Goal: Communication & Community: Answer question/provide support

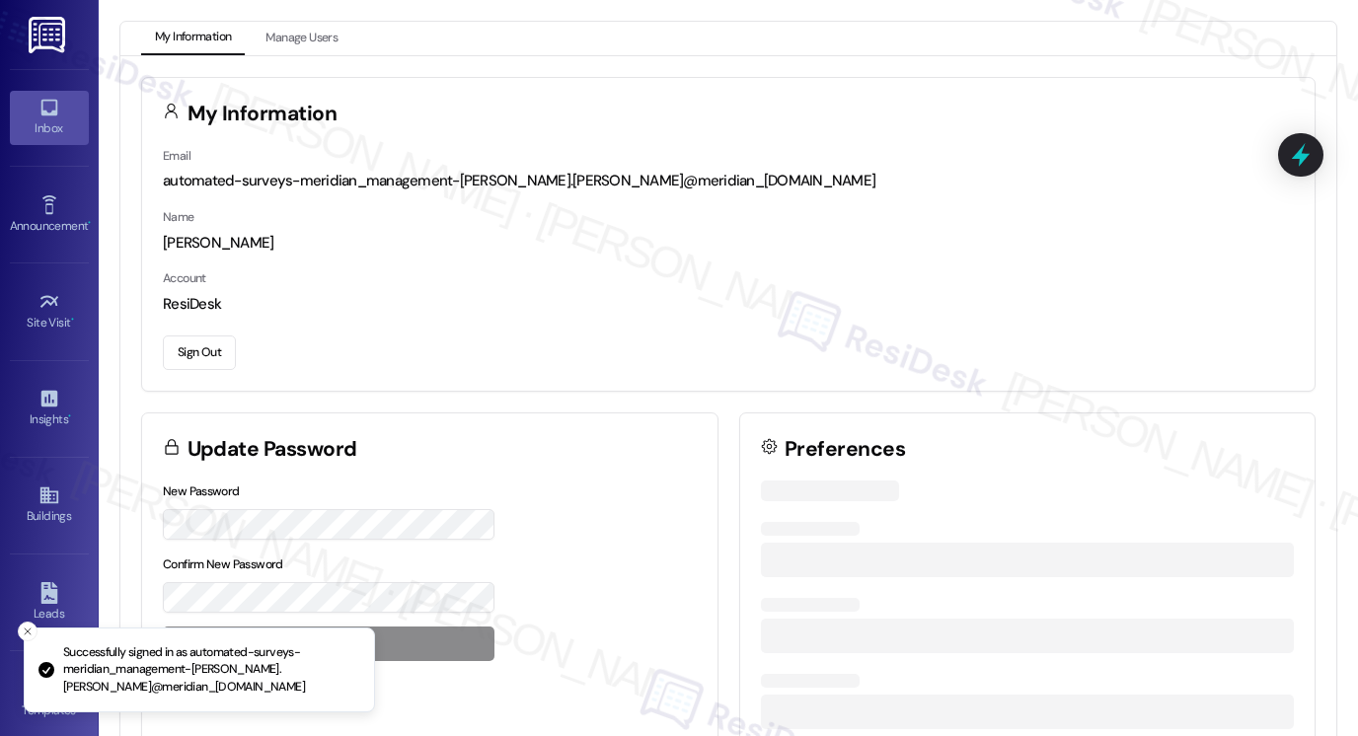
click at [32, 106] on link "Inbox" at bounding box center [49, 117] width 79 height 53
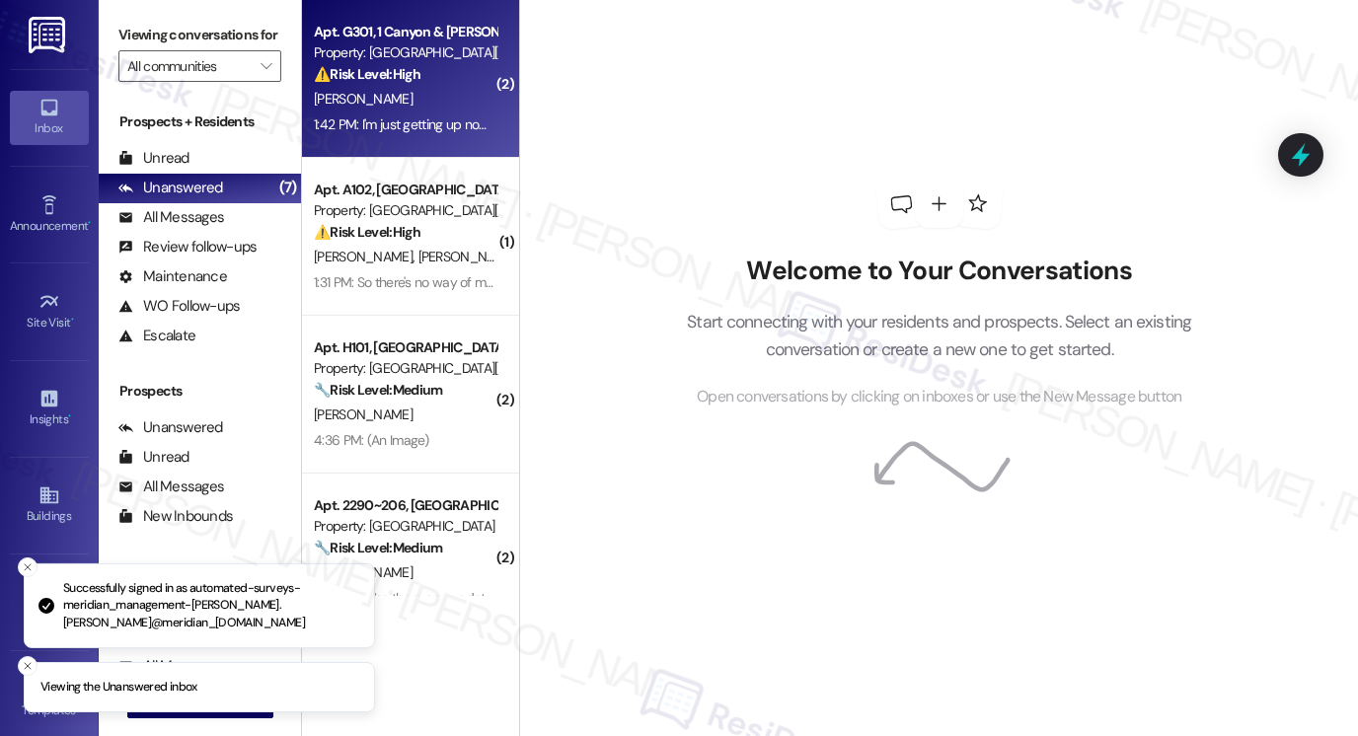
click at [409, 41] on div "Apt. G301, 1 Canyon & [PERSON_NAME][GEOGRAPHIC_DATA]" at bounding box center [405, 32] width 183 height 21
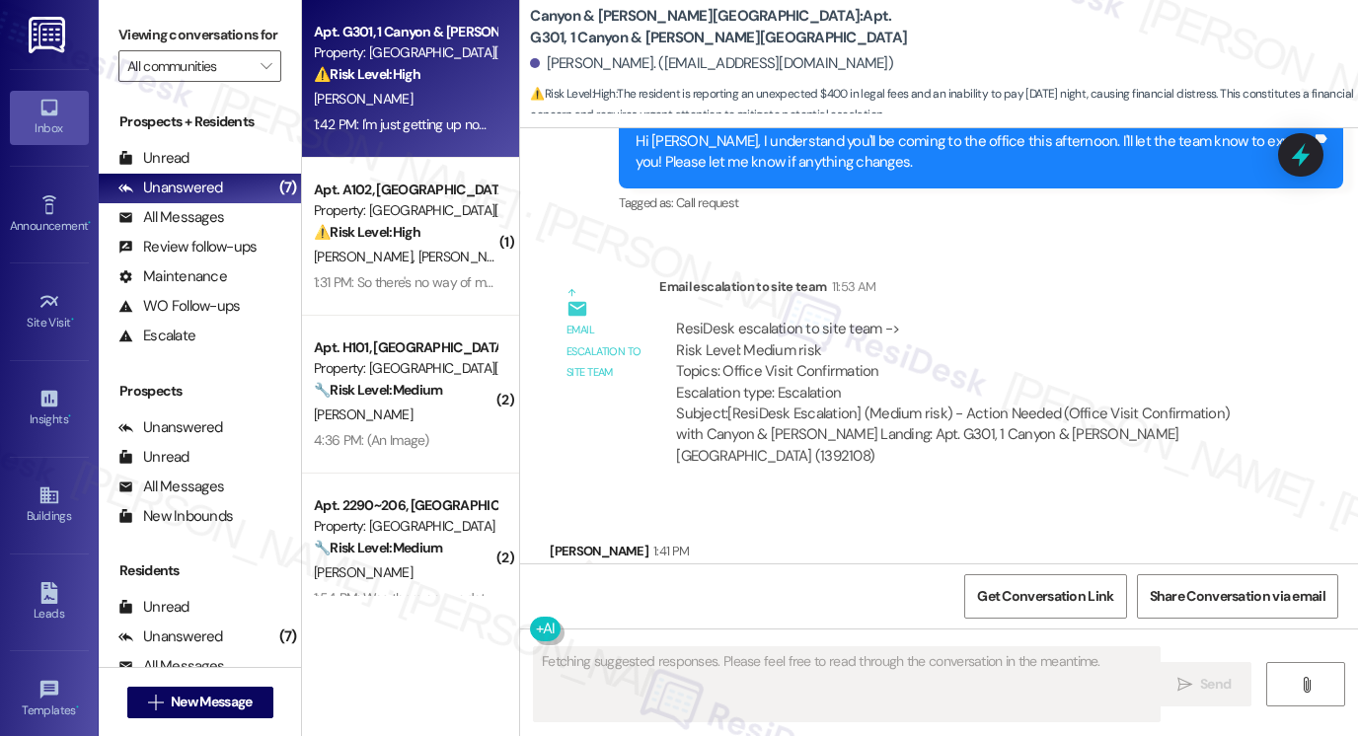
scroll to position [20775, 0]
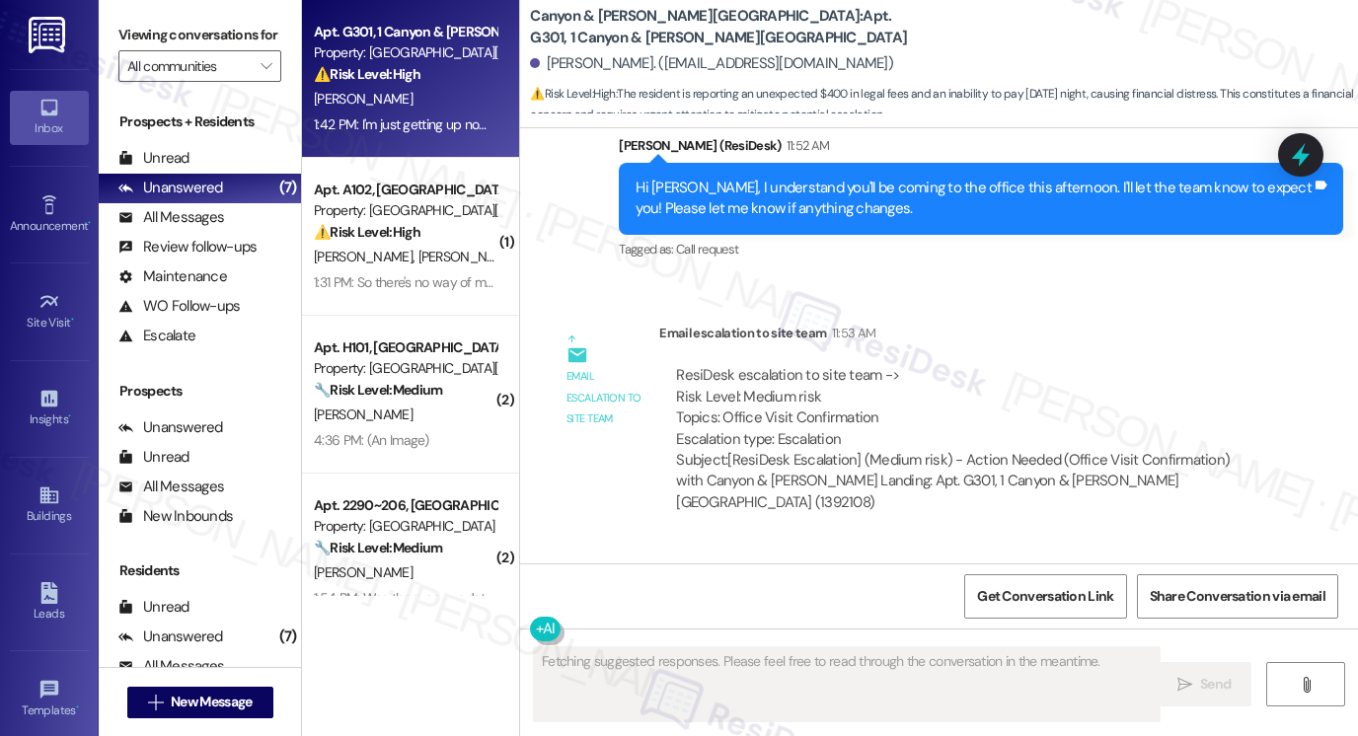
click at [678, 630] on div "I just noticed i have $400 in legal fees now. I tried to pay [DATE] night and t…" at bounding box center [905, 661] width 676 height 63
click at [687, 630] on div "I just noticed i have $400 in legal fees now. I tried to pay [DATE] night and t…" at bounding box center [905, 661] width 676 height 63
click at [934, 630] on div "I just noticed i have $400 in legal fees now. I tried to pay [DATE] night and t…" at bounding box center [905, 661] width 676 height 63
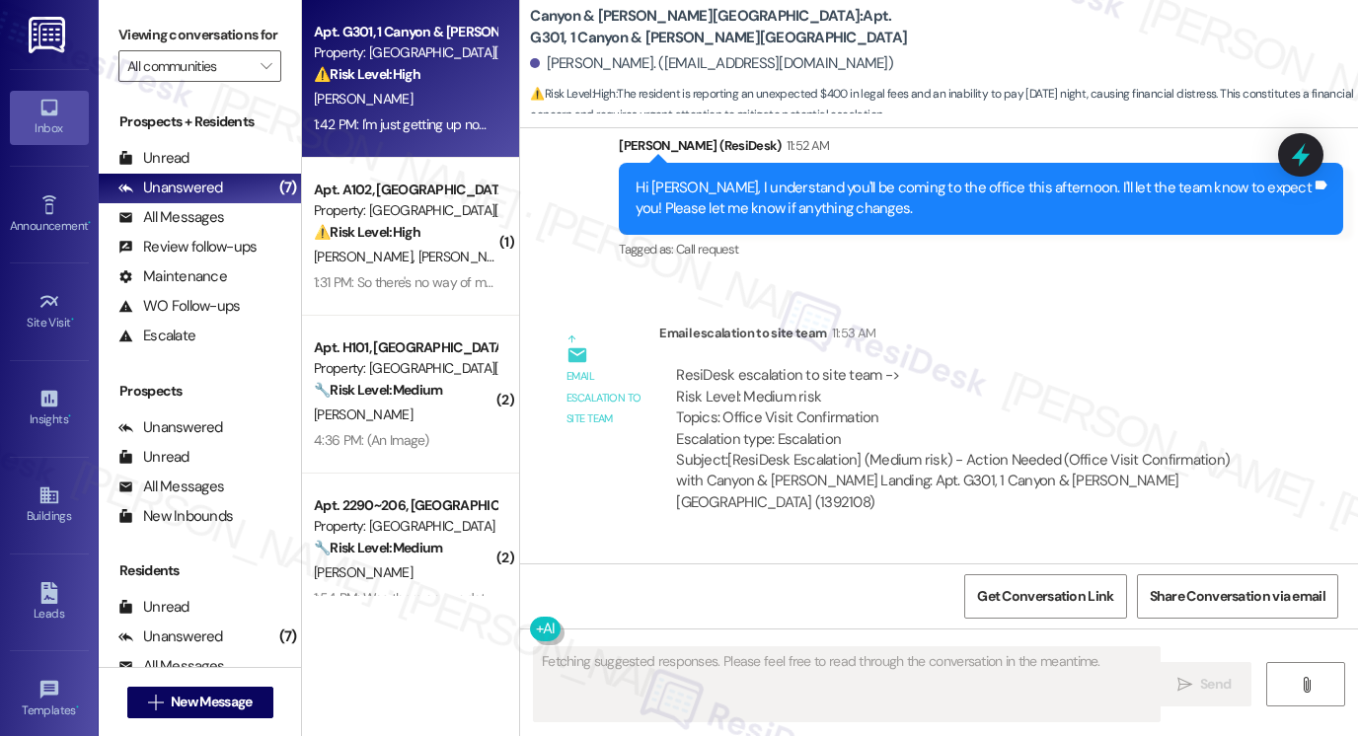
click at [934, 630] on div "I just noticed i have $400 in legal fees now. I tried to pay [DATE] night and t…" at bounding box center [905, 661] width 676 height 63
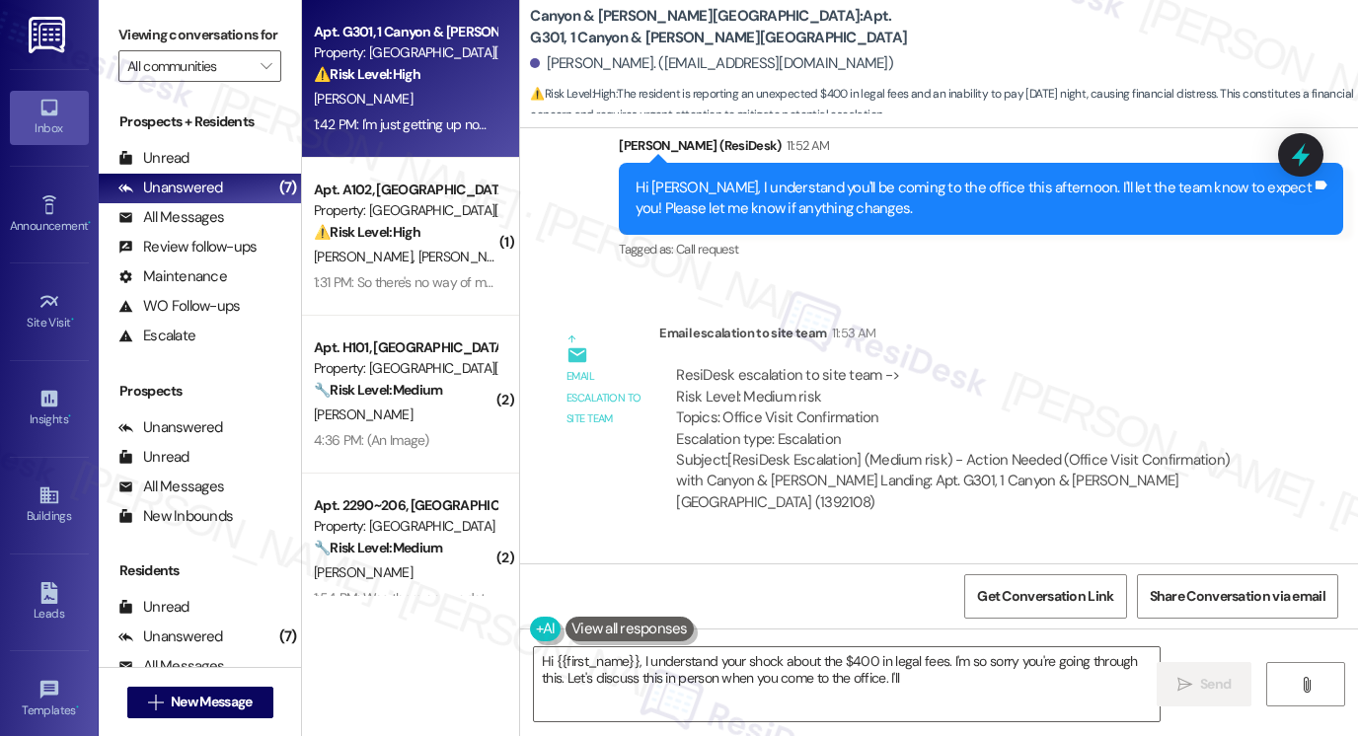
click at [1024, 630] on div "I just noticed i have $400 in legal fees now. I tried to pay [DATE] night and t…" at bounding box center [905, 661] width 676 height 63
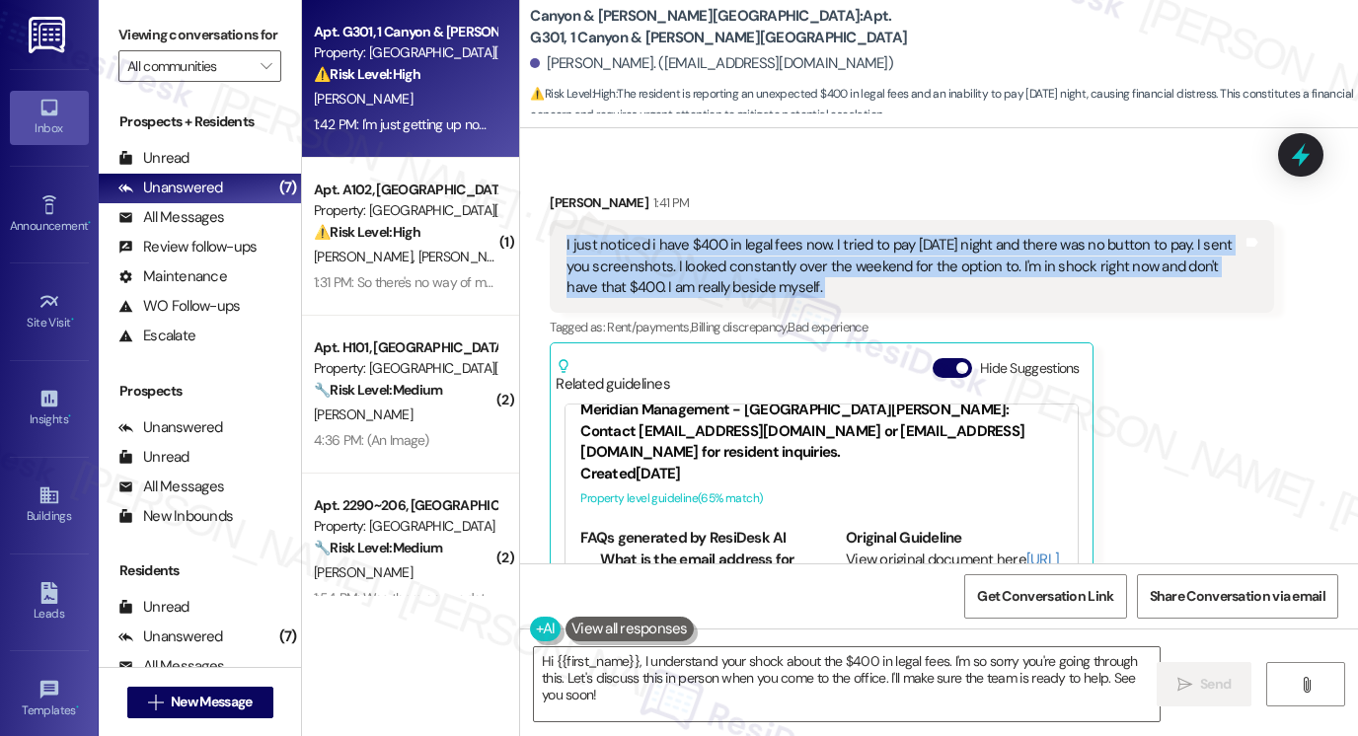
scroll to position [50, 0]
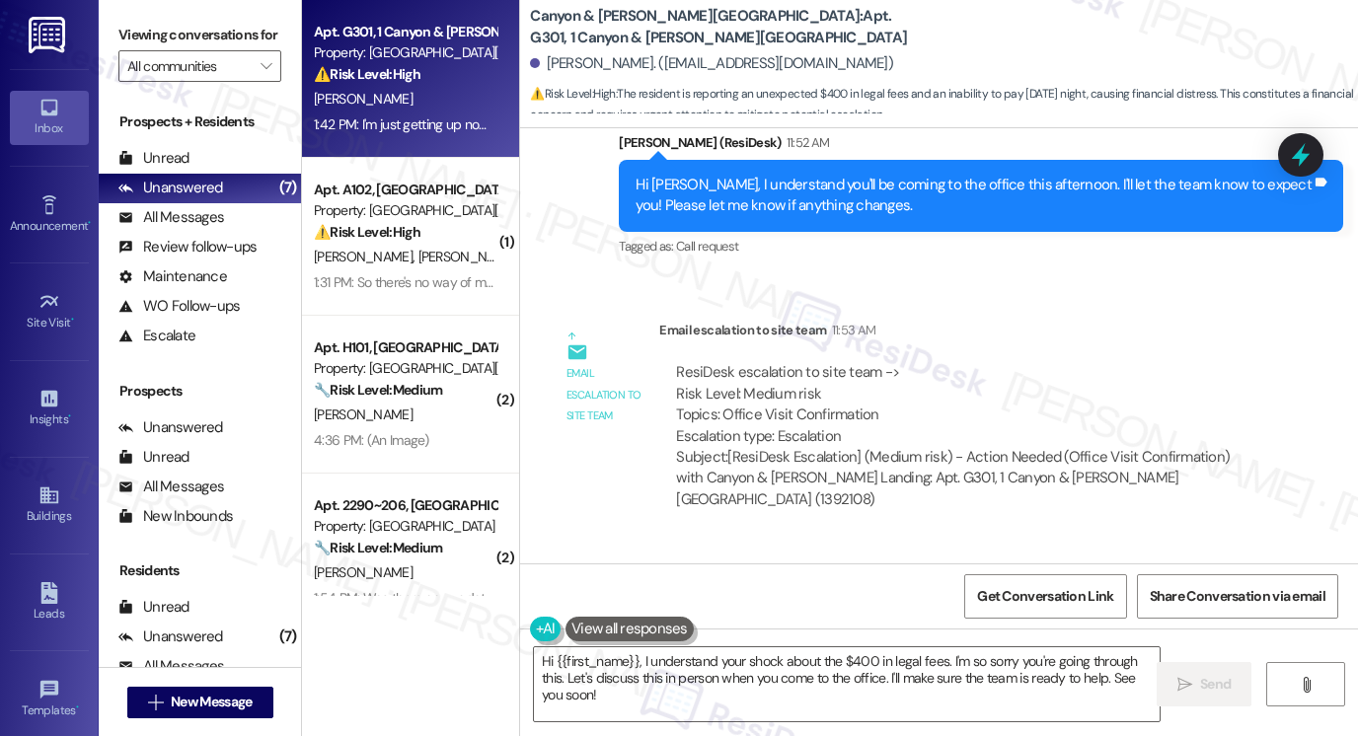
scroll to position [20775, 0]
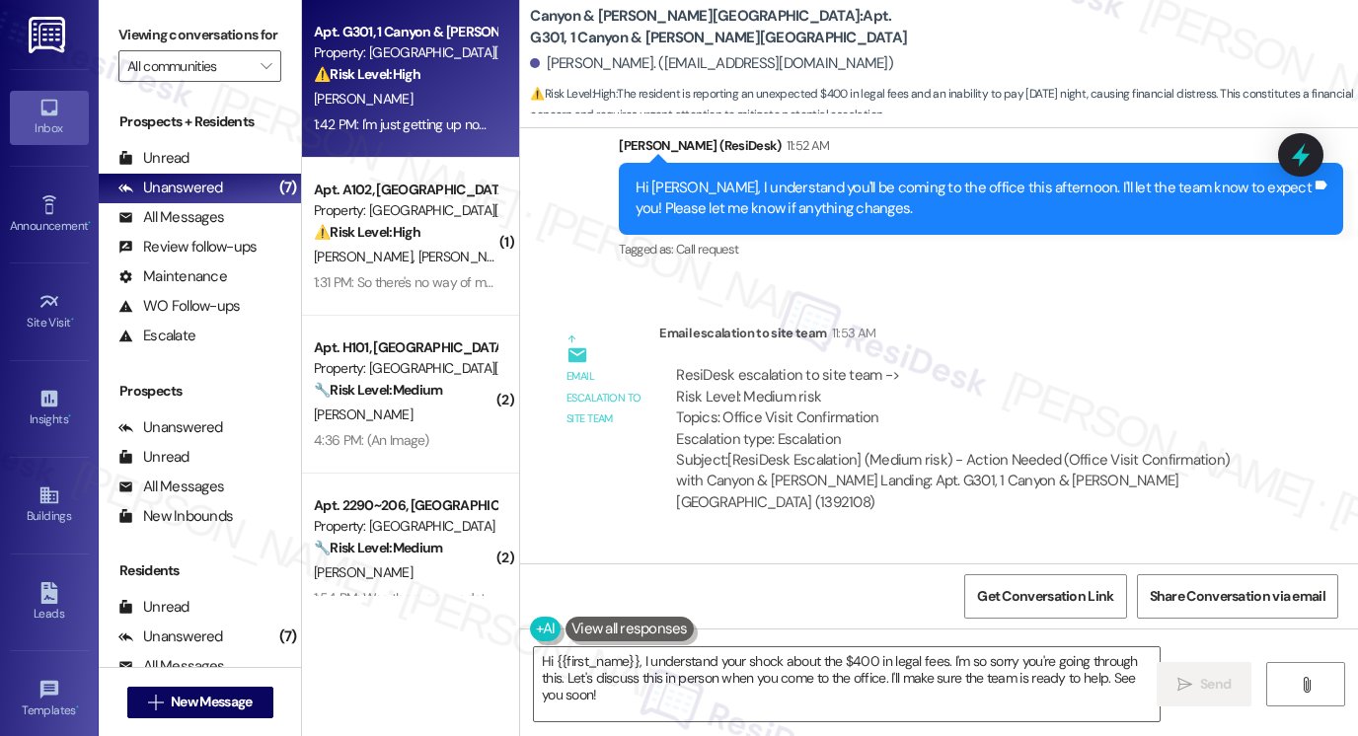
click at [848, 630] on div "I just noticed i have $400 in legal fees now. I tried to pay [DATE] night and t…" at bounding box center [905, 661] width 676 height 63
click at [844, 630] on div "I just noticed i have $400 in legal fees now. I tried to pay [DATE] night and t…" at bounding box center [905, 661] width 676 height 63
copy div "I just noticed i have $400 in legal fees now. I tried to pay Friday night and t…"
click at [122, 41] on label "Viewing conversations for" at bounding box center [199, 35] width 163 height 31
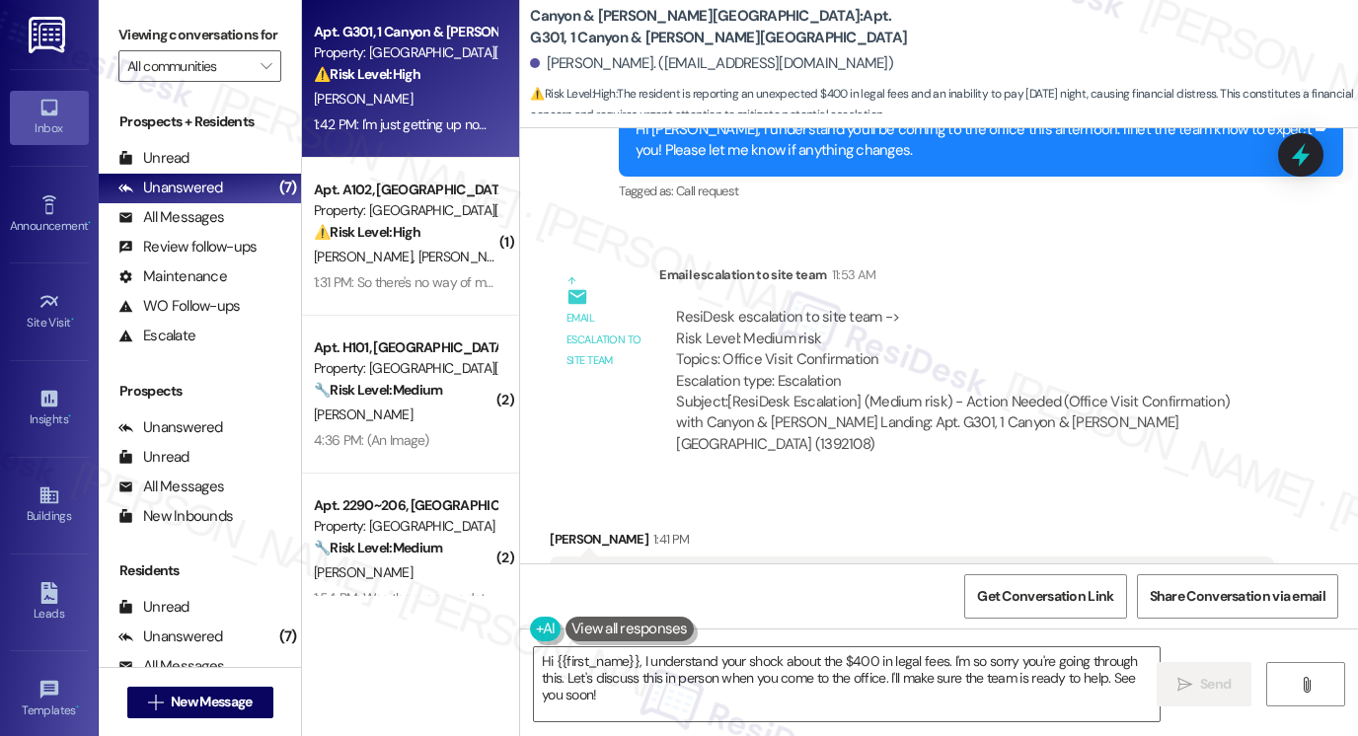
scroll to position [20578, 0]
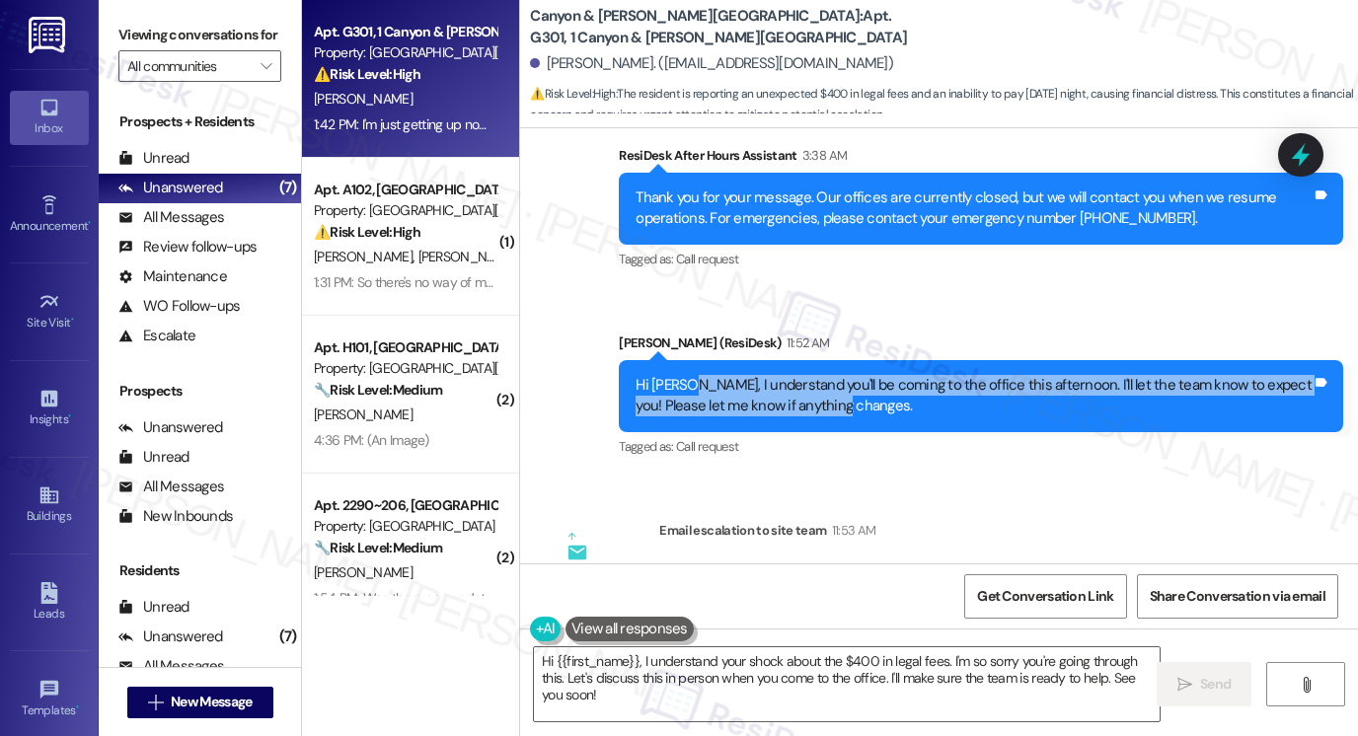
drag, startPoint x: 673, startPoint y: 153, endPoint x: 853, endPoint y: 178, distance: 181.3
click at [853, 375] on div "Hi [PERSON_NAME], I understand you'll be coming to the office this afternoon. I…" at bounding box center [974, 396] width 676 height 42
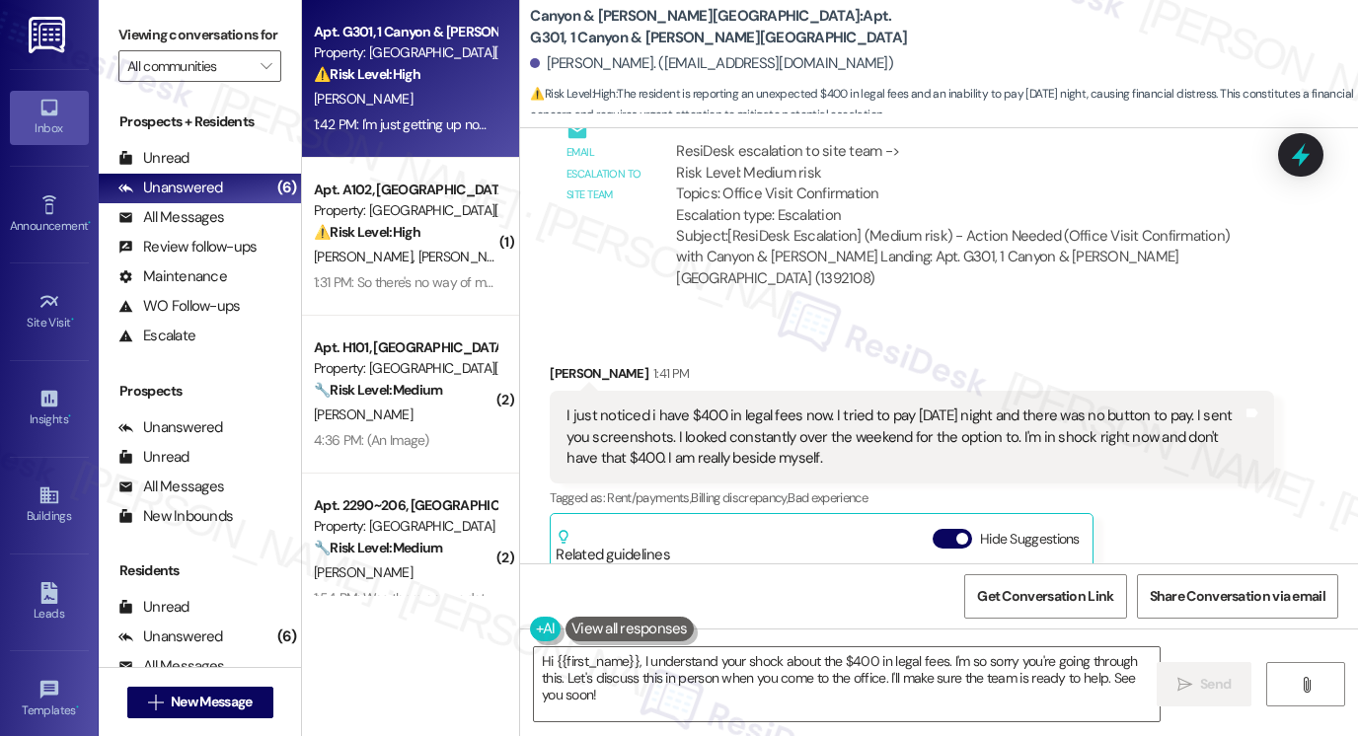
scroll to position [20775, 0]
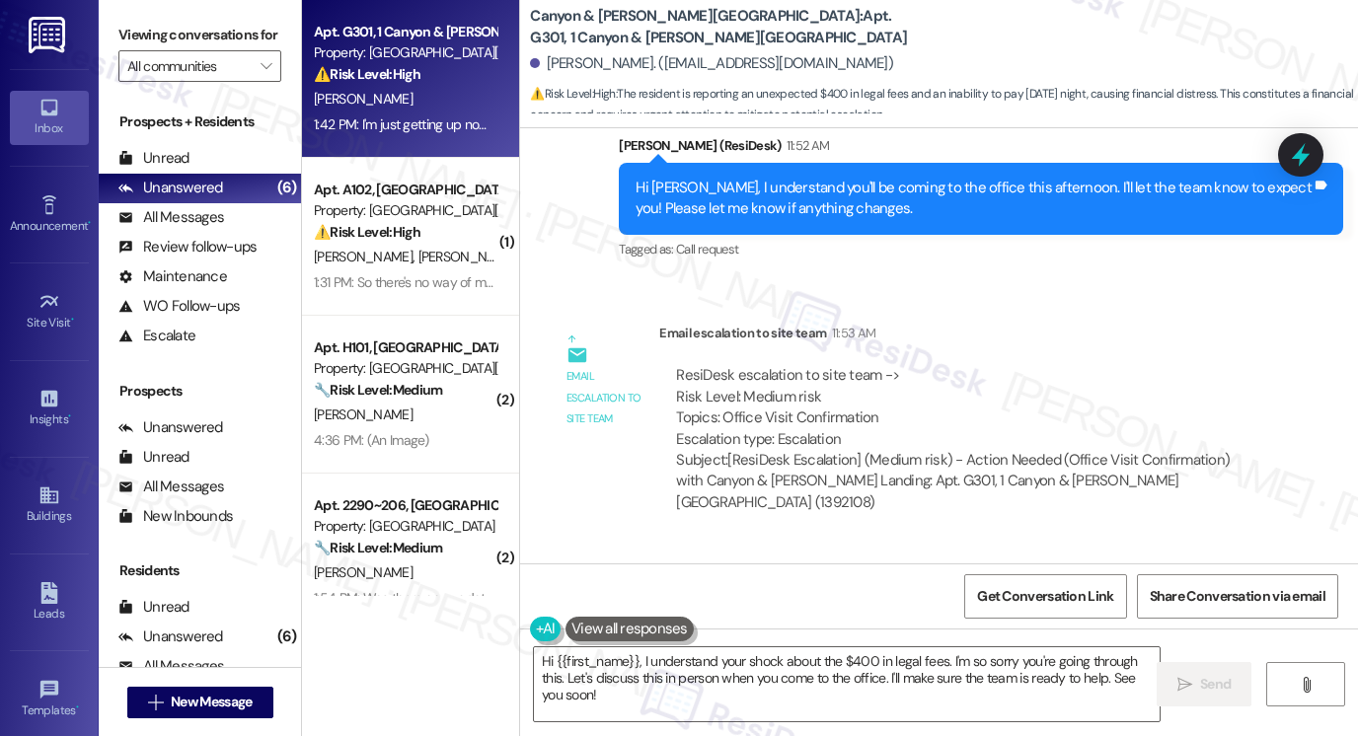
drag, startPoint x: 799, startPoint y: 410, endPoint x: 801, endPoint y: 397, distance: 13.0
click at [799, 630] on div "I just noticed i have $400 in legal fees now. I tried to pay [DATE] night and t…" at bounding box center [905, 661] width 676 height 63
click at [801, 630] on div "I just noticed i have $400 in legal fees now. I tried to pay [DATE] night and t…" at bounding box center [905, 661] width 676 height 63
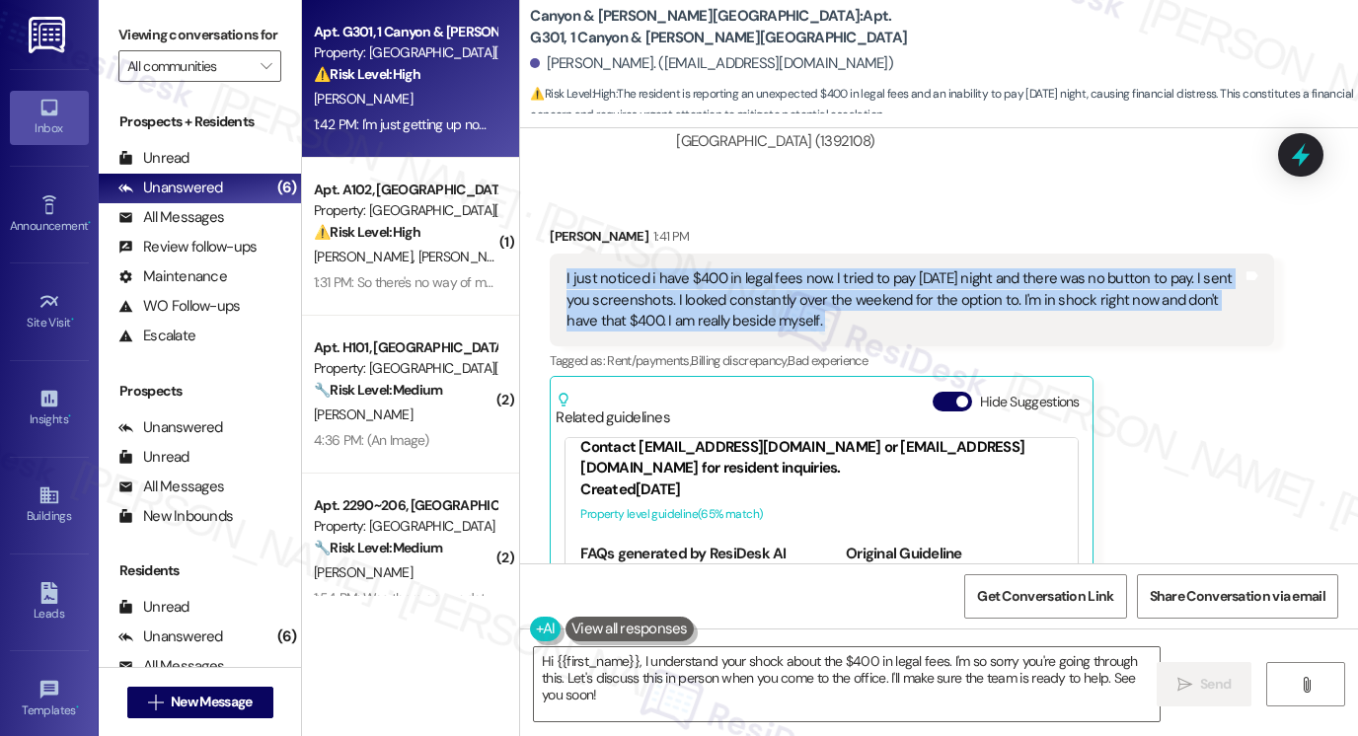
scroll to position [21170, 0]
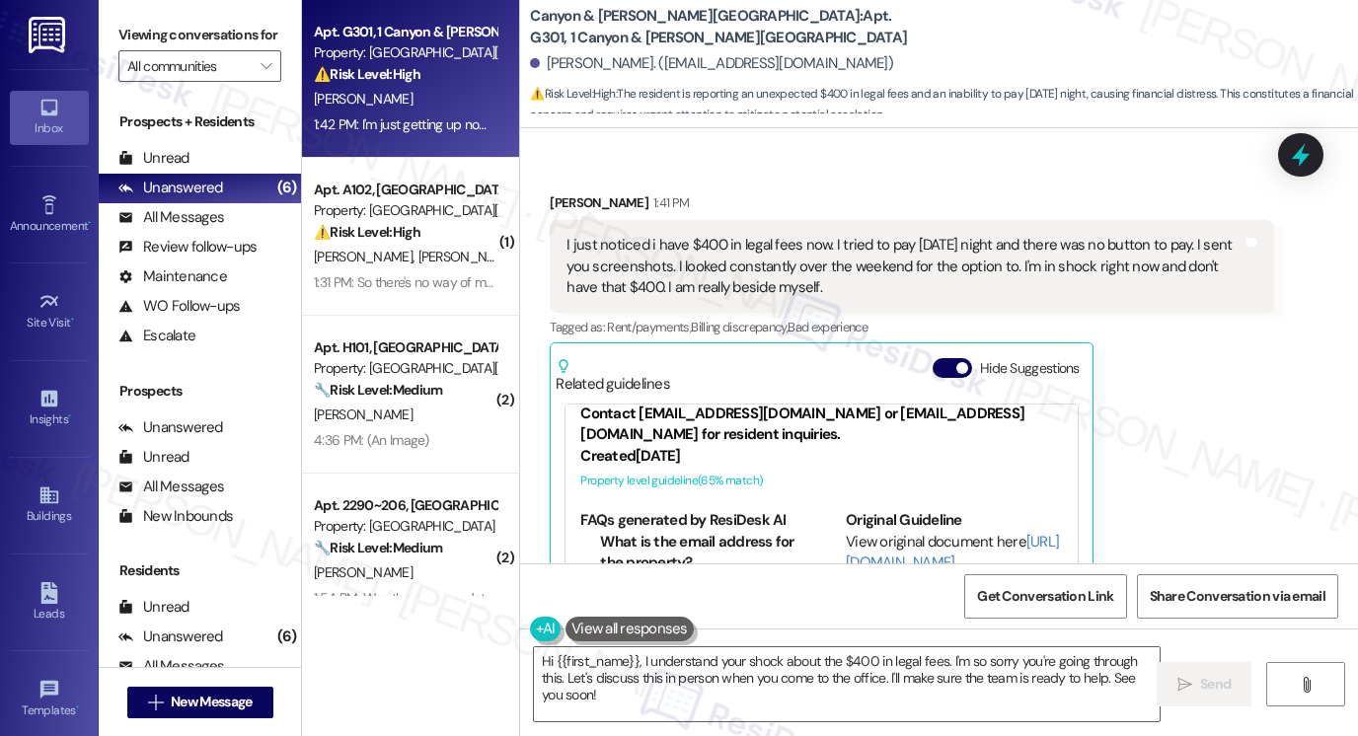
click at [144, 48] on label "Viewing conversations for" at bounding box center [199, 35] width 163 height 31
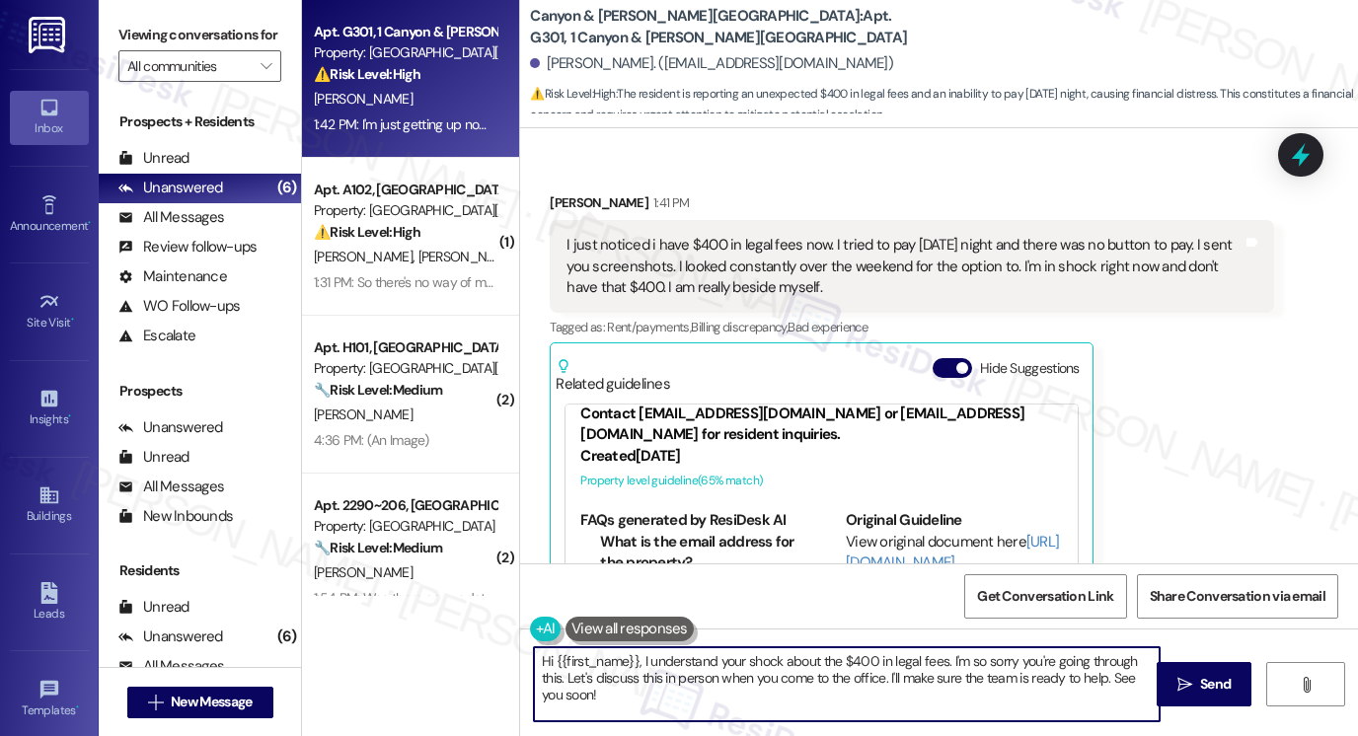
click at [665, 666] on textarea "Hi {{first_name}}, I understand your shock about the $400 in legal fees. I'm so…" at bounding box center [847, 684] width 626 height 74
paste textarea "I’ll flag this with the site team right away so they can review what happened w…"
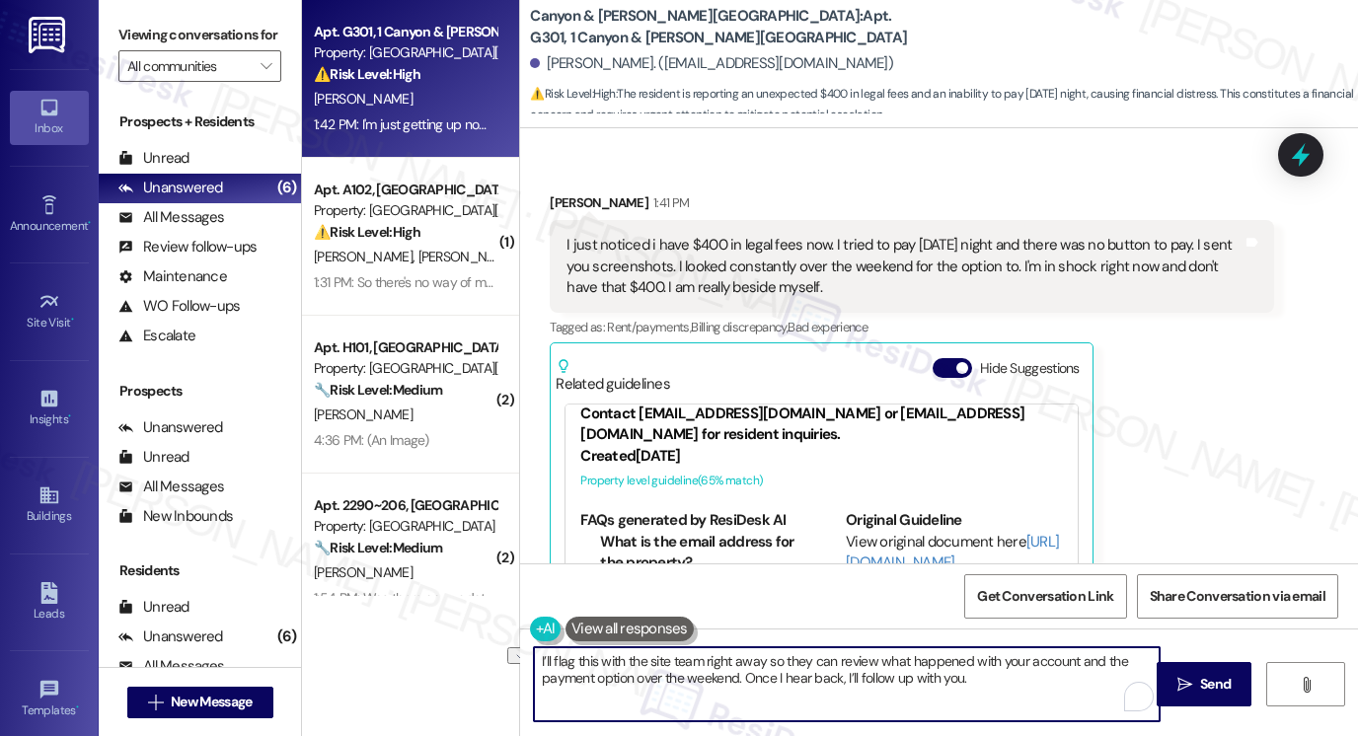
drag, startPoint x: 568, startPoint y: 657, endPoint x: 537, endPoint y: 656, distance: 30.6
click at [537, 656] on textarea "I’ll flag this with the site team right away so they can review what happened w…" at bounding box center [847, 684] width 626 height 74
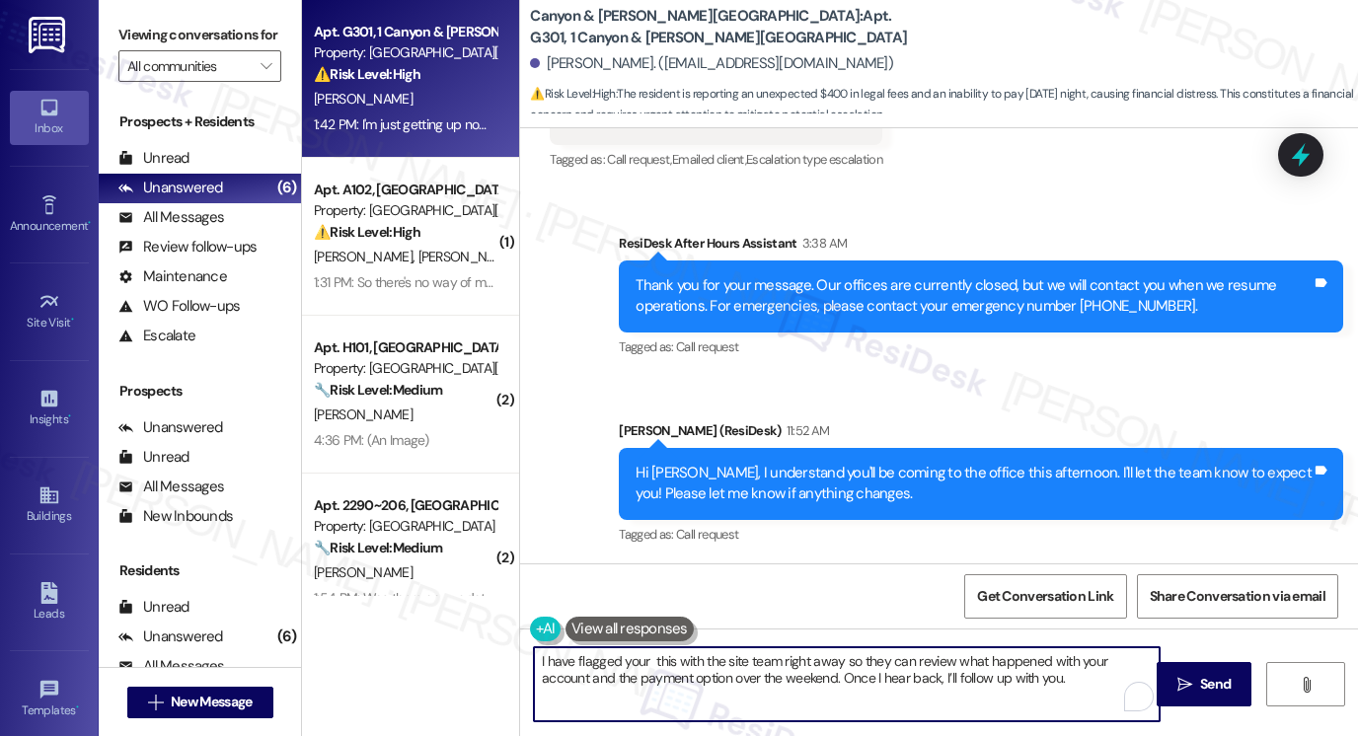
scroll to position [20479, 0]
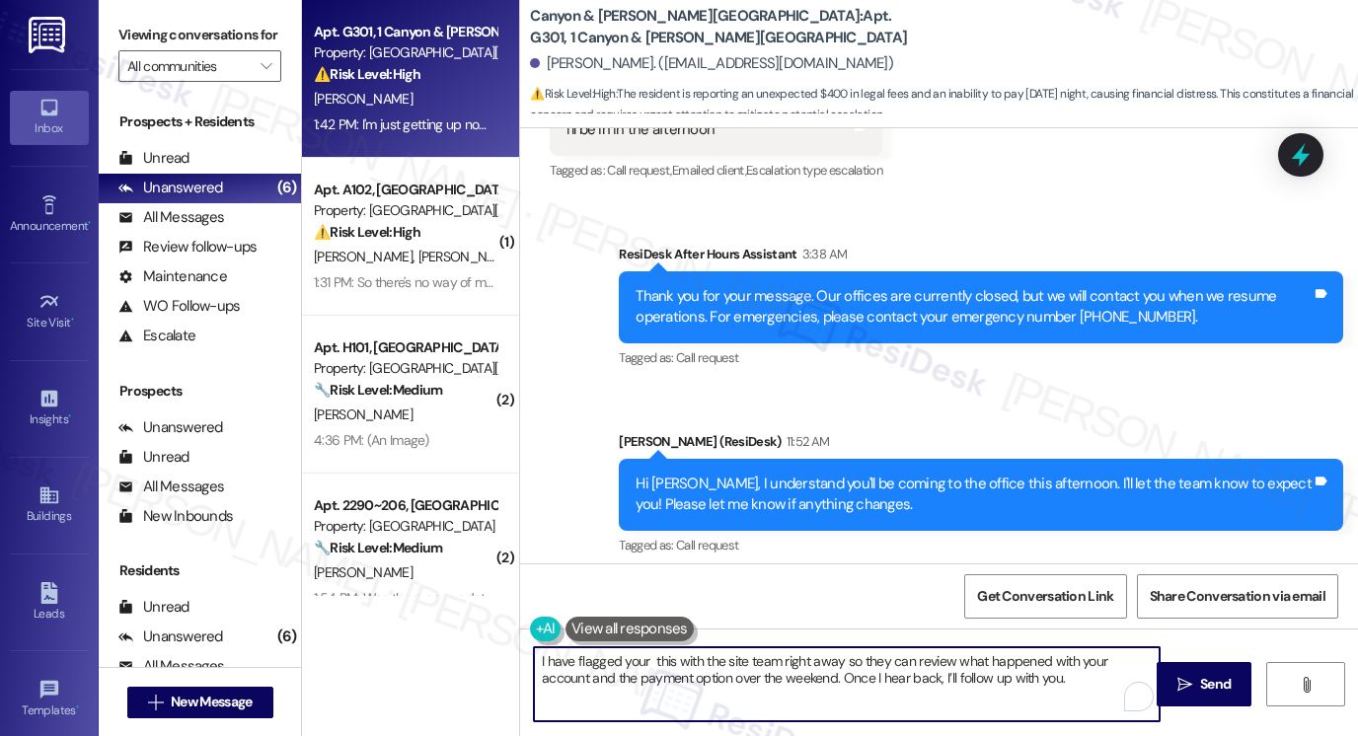
click at [591, 658] on textarea "I have flagged your this with the site team right away so they can review what …" at bounding box center [847, 684] width 626 height 74
drag, startPoint x: 695, startPoint y: 660, endPoint x: 572, endPoint y: 664, distance: 122.5
click at [572, 664] on textarea "I have flagged your this with the site team right away so they can review what …" at bounding box center [847, 684] width 626 height 74
drag, startPoint x: 757, startPoint y: 656, endPoint x: 693, endPoint y: 664, distance: 64.6
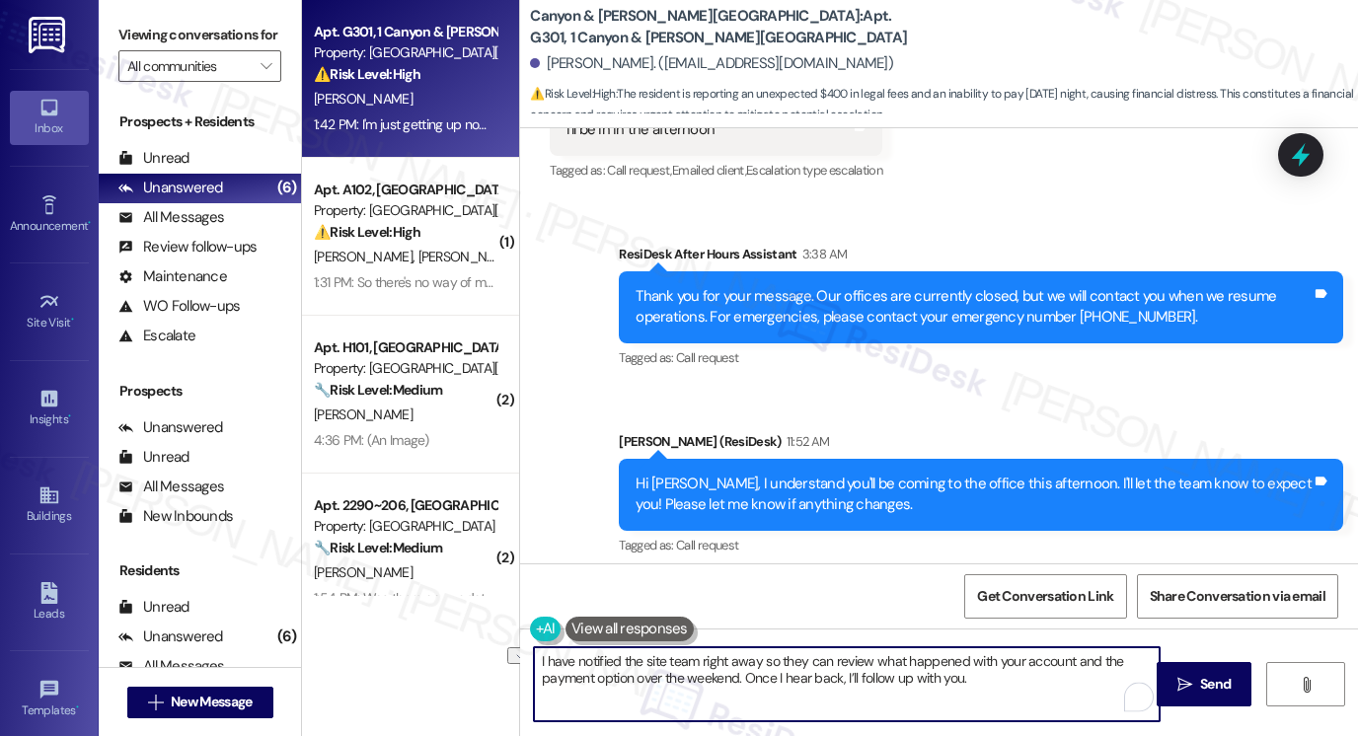
click at [693, 664] on textarea "I have notified the site team right away so they can review what happened with …" at bounding box center [847, 684] width 626 height 74
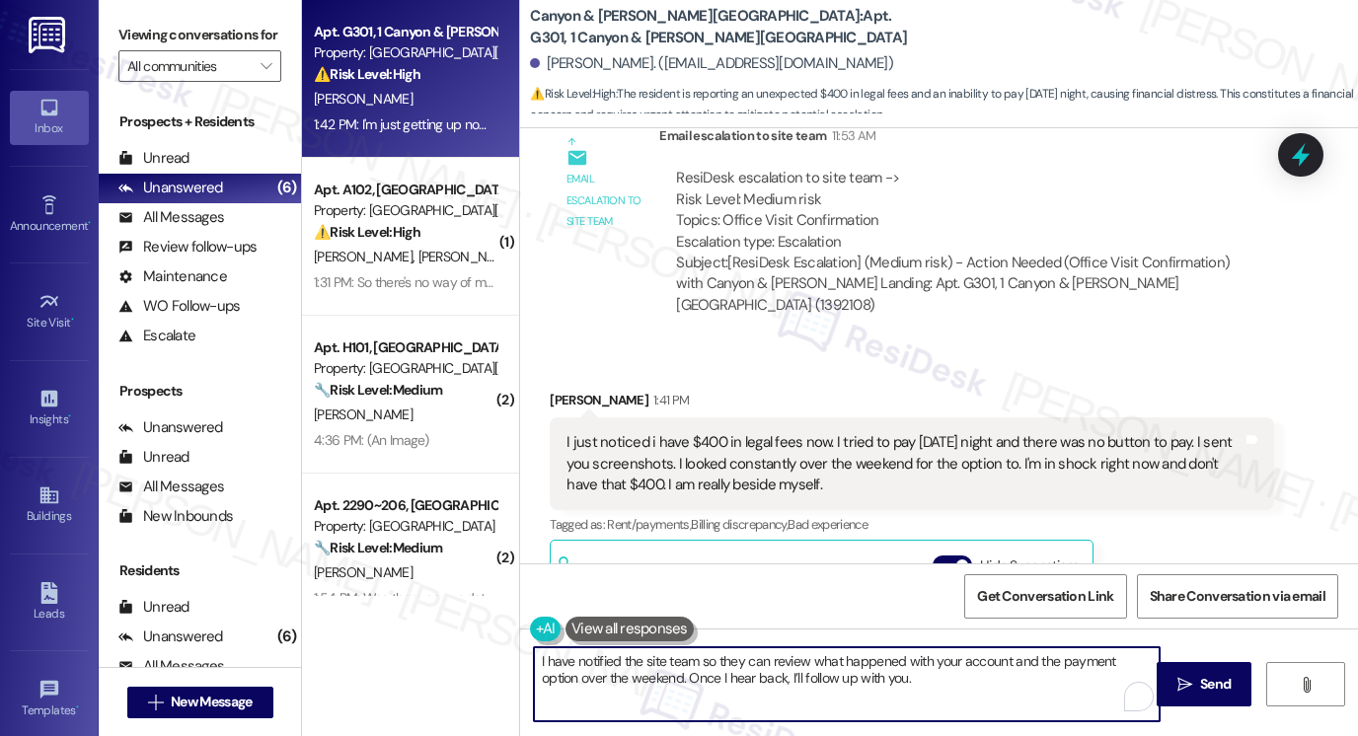
scroll to position [20775, 0]
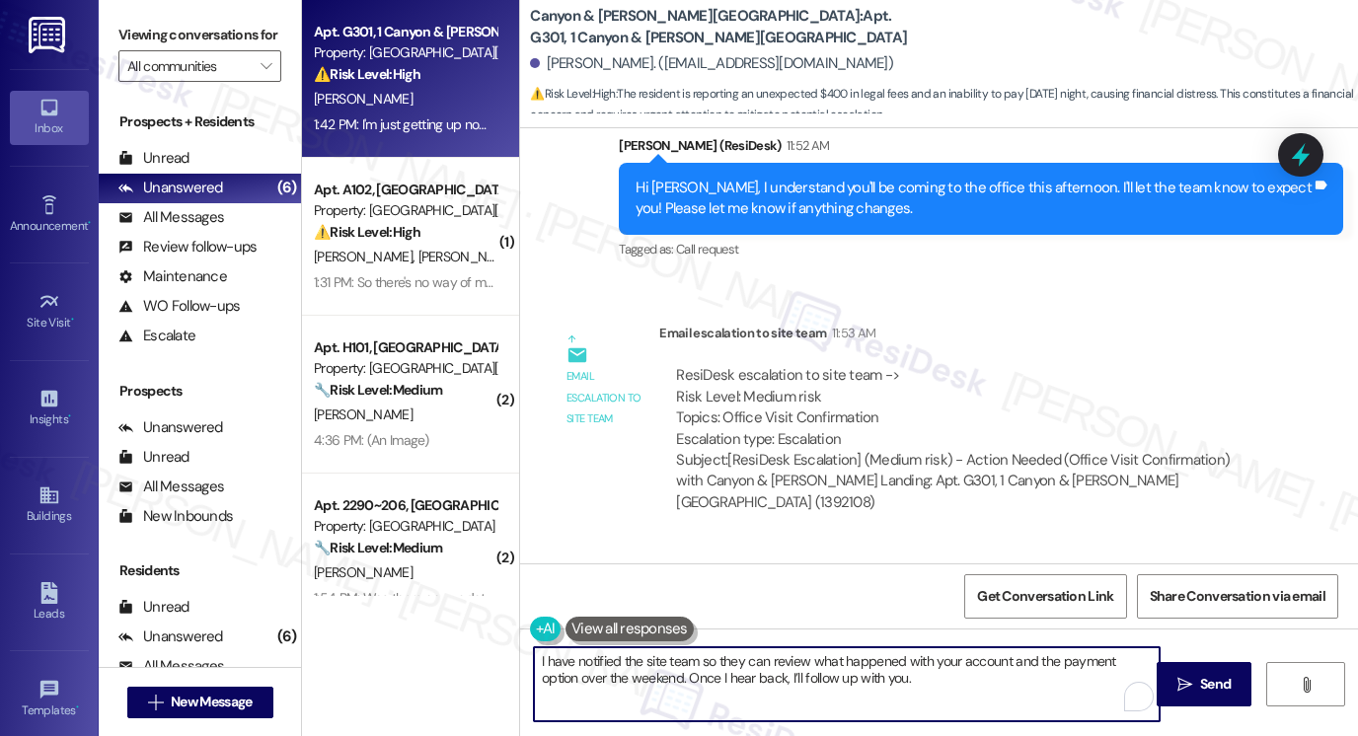
click at [896, 615] on div "I just noticed i have $400 in legal fees now. I tried to pay Friday night and t…" at bounding box center [912, 661] width 724 height 93
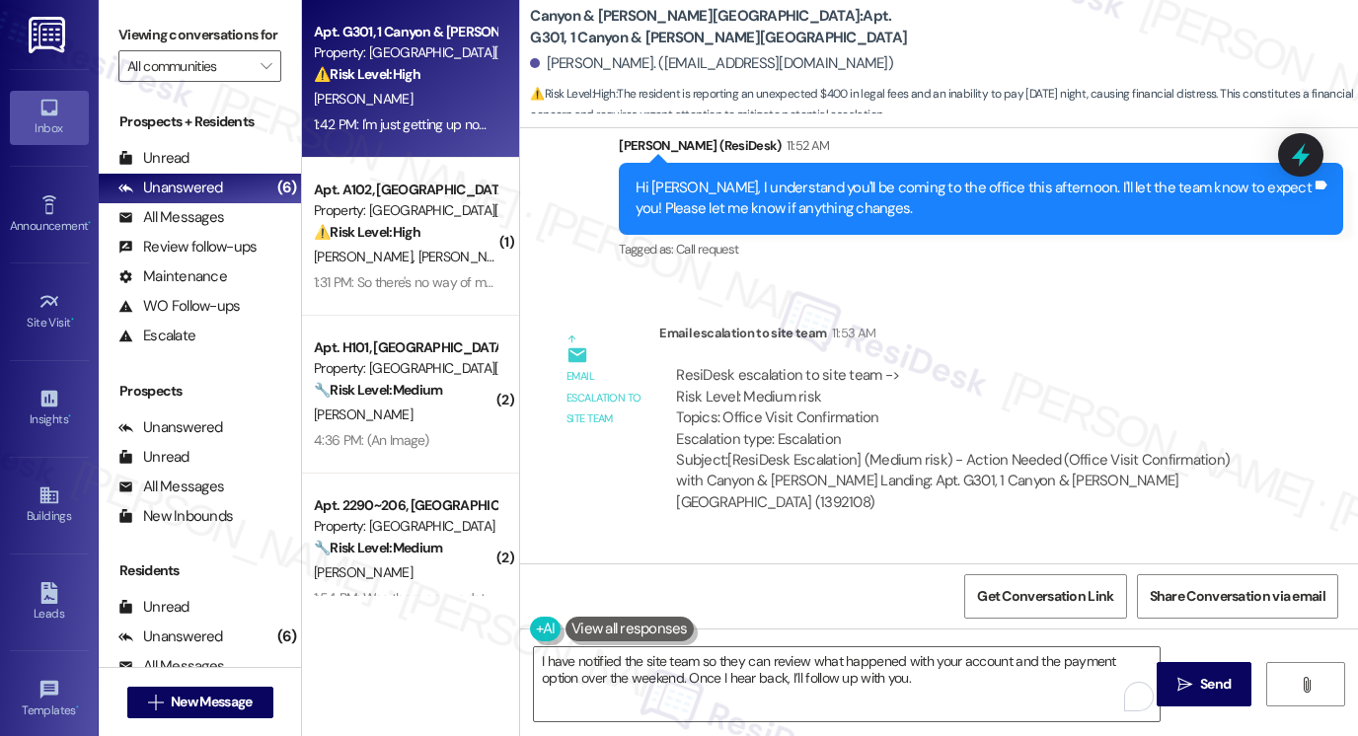
click at [896, 615] on div "I just noticed i have $400 in legal fees now. I tried to pay Friday night and t…" at bounding box center [912, 661] width 724 height 93
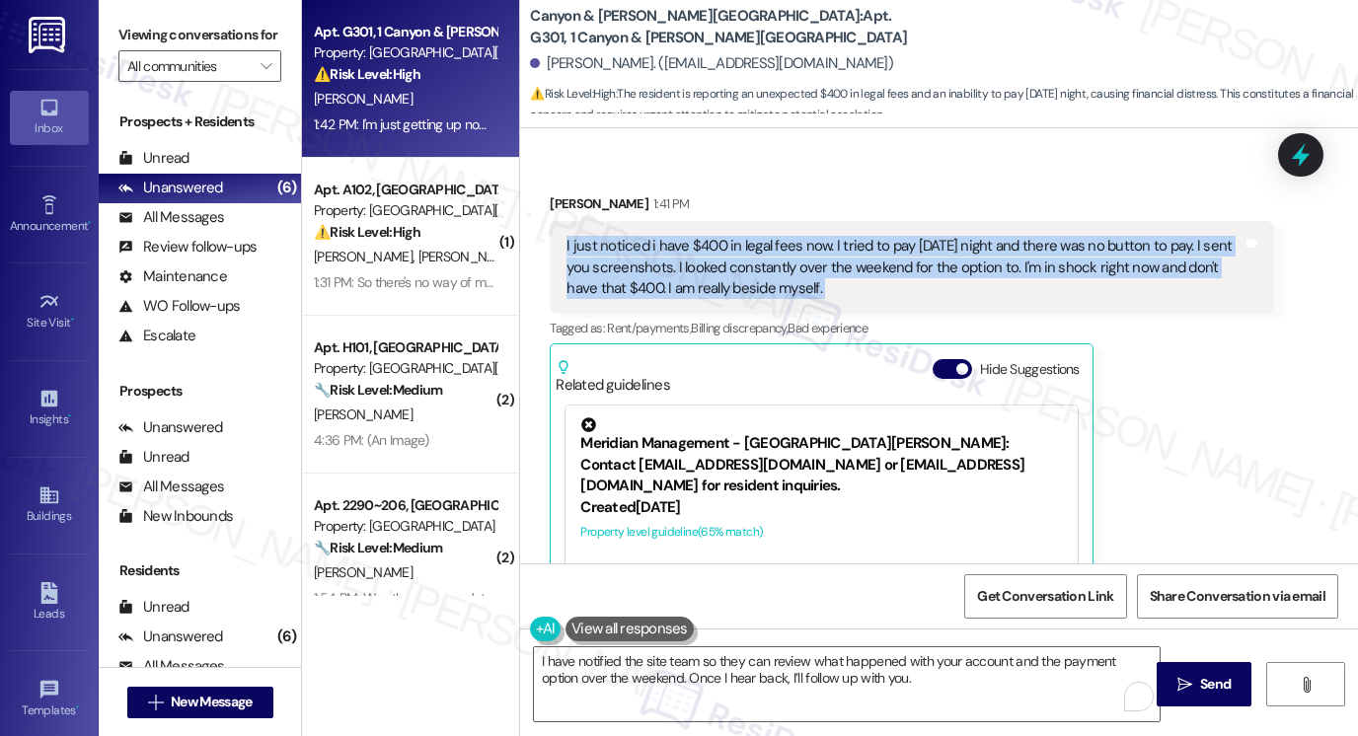
scroll to position [21170, 0]
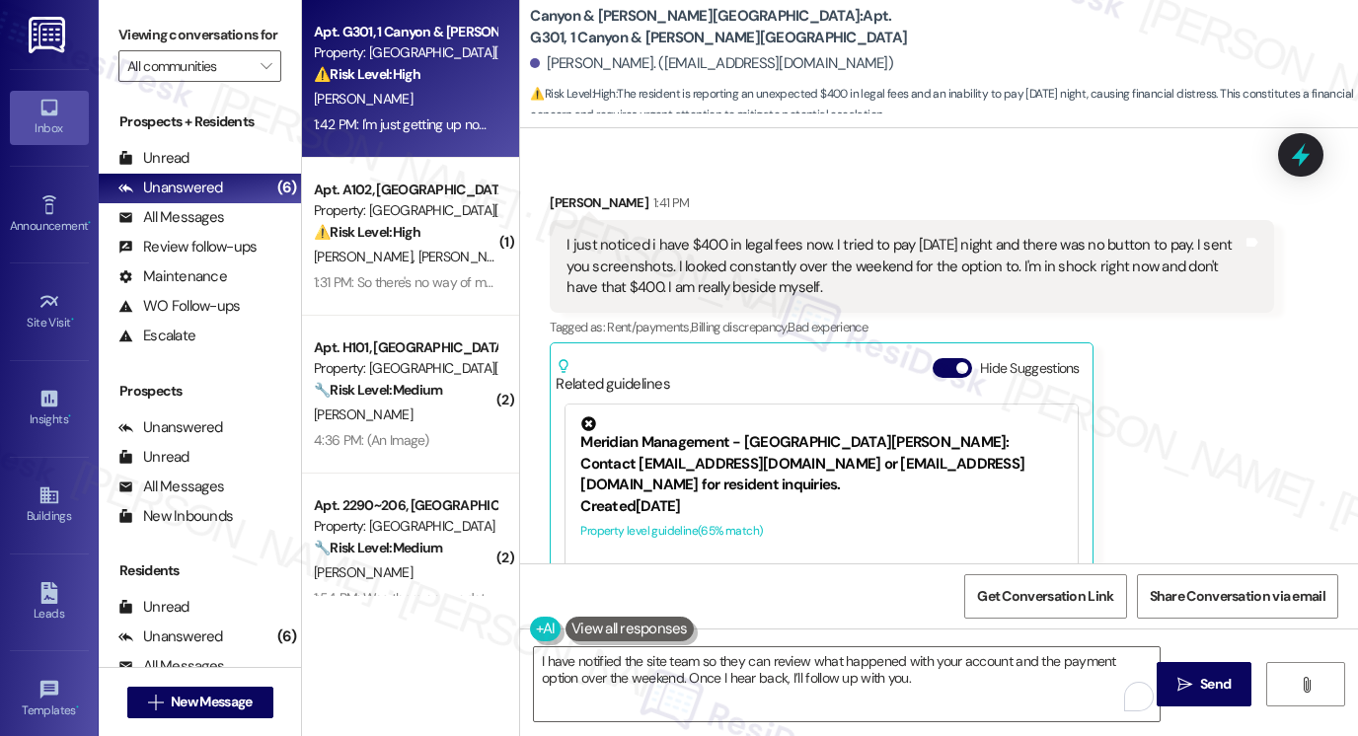
click at [148, 47] on label "Viewing conversations for" at bounding box center [199, 35] width 163 height 31
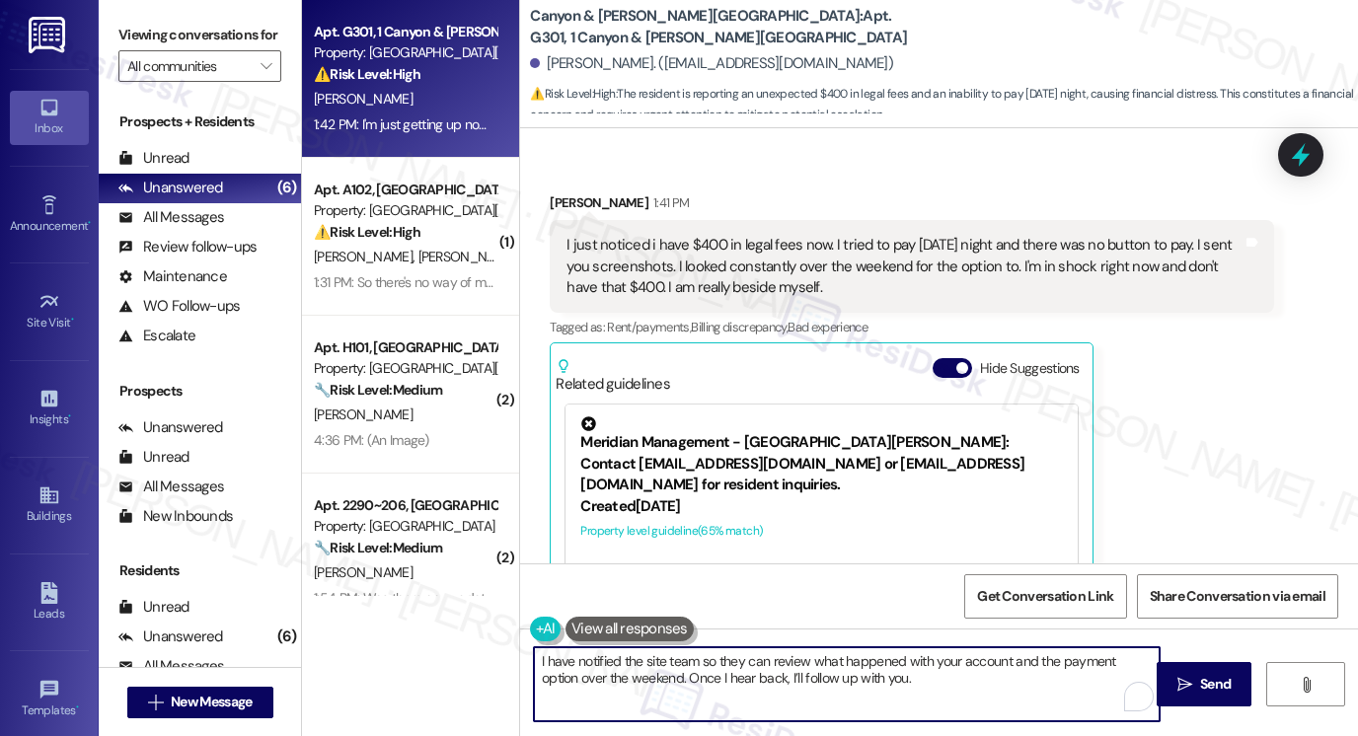
click at [534, 660] on textarea "I have notified the site team so they can review what happened with your accoun…" at bounding box center [847, 684] width 626 height 74
paste textarea "I’m really sorry you’re dealing with this unexpected charge."
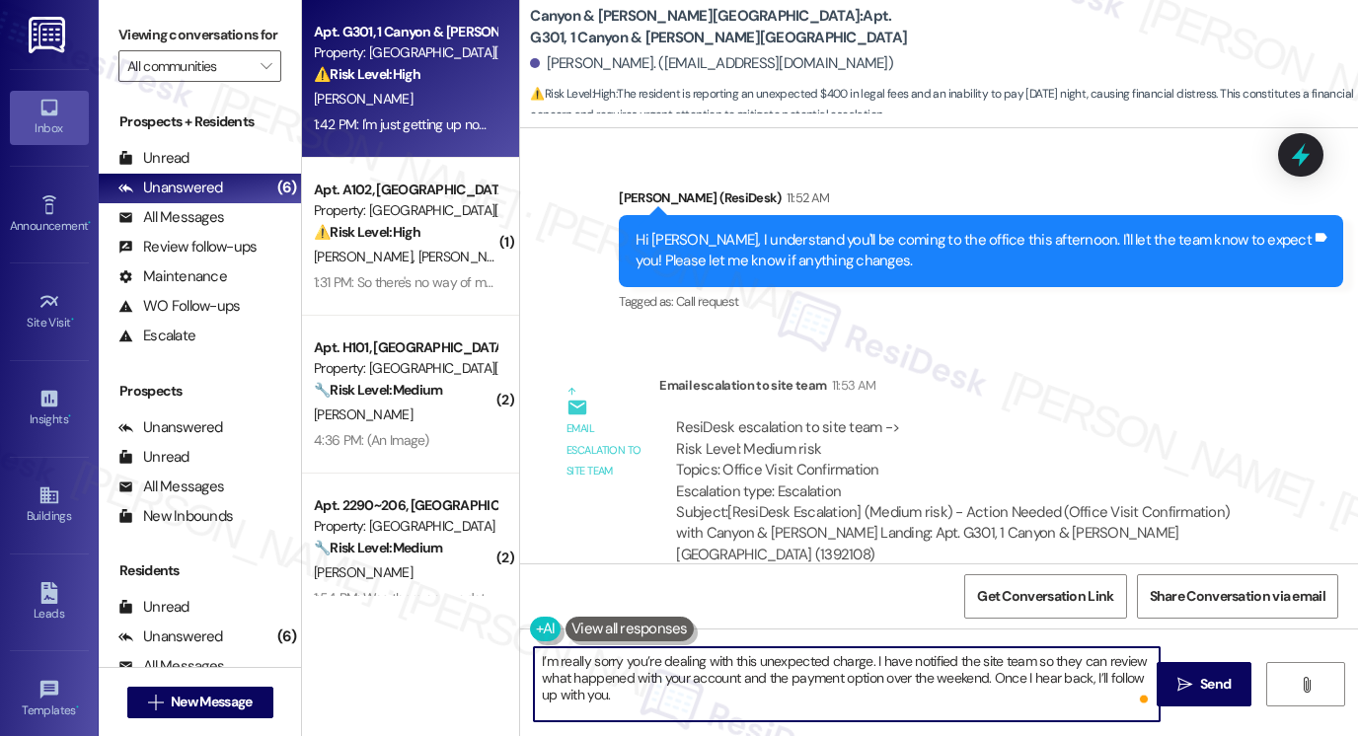
scroll to position [20676, 0]
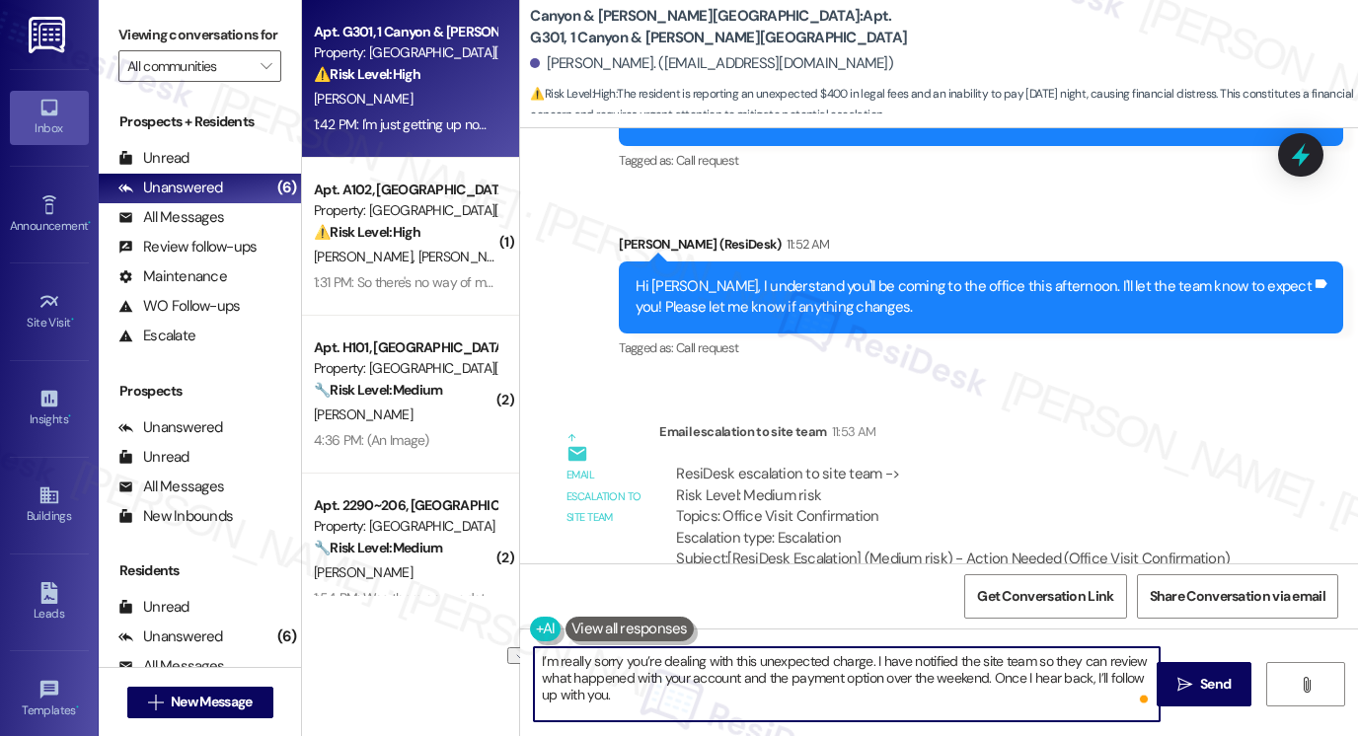
drag, startPoint x: 1030, startPoint y: 658, endPoint x: 1135, endPoint y: 637, distance: 106.9
click at [1135, 637] on div "I’m really sorry you’re dealing with this unexpected charge. I have notified th…" at bounding box center [939, 703] width 838 height 148
drag, startPoint x: 1036, startPoint y: 682, endPoint x: 591, endPoint y: 684, distance: 445.1
click at [591, 684] on textarea "I’m really sorry you’re dealing with this unexpected charge. I have notified th…" at bounding box center [847, 684] width 626 height 74
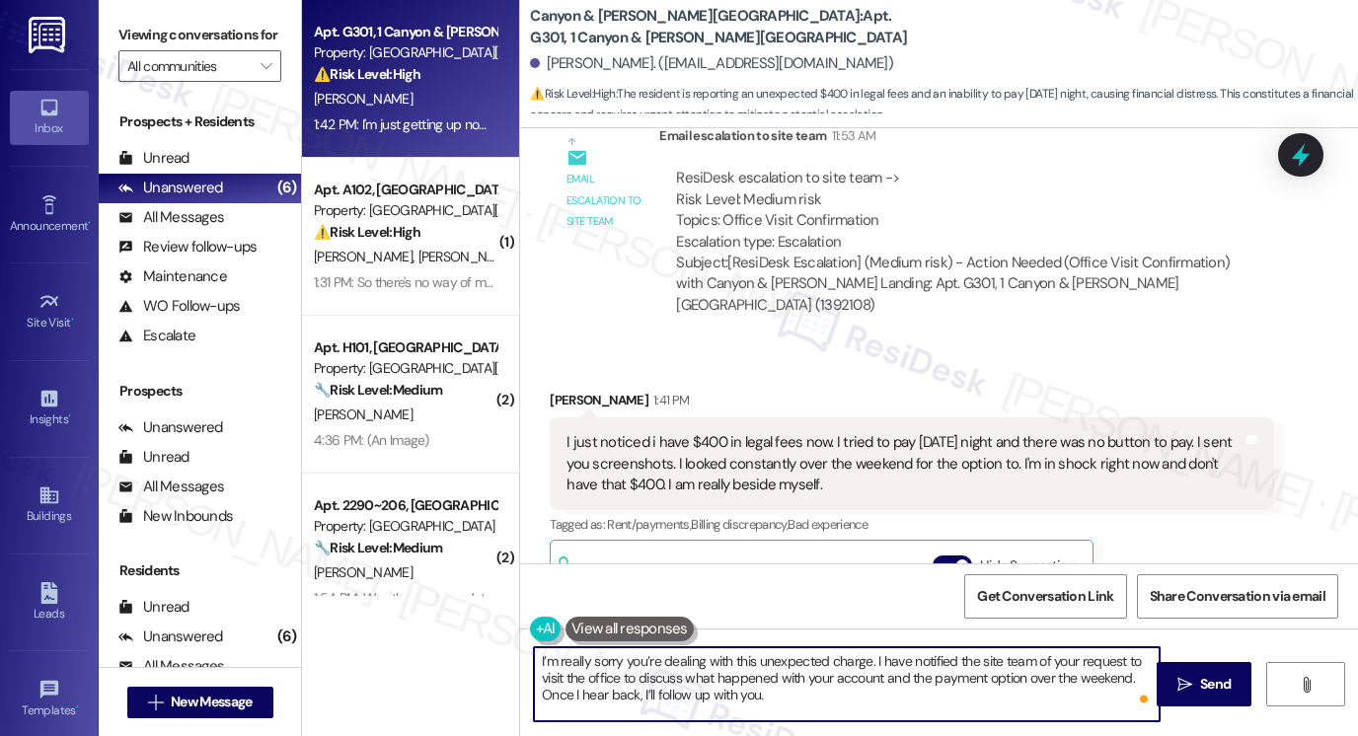
scroll to position [21170, 0]
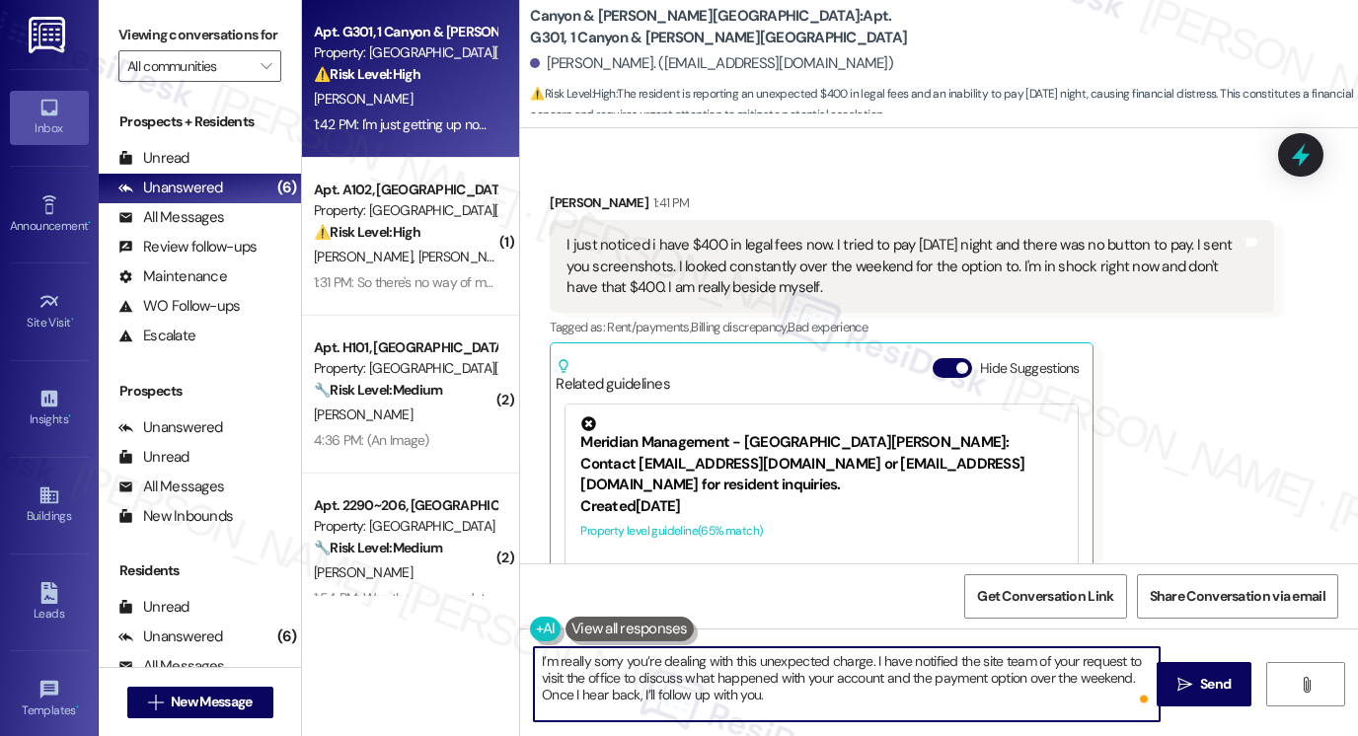
click at [650, 693] on textarea "I’m really sorry you’re dealing with this unexpected charge. I have notified th…" at bounding box center [847, 684] width 626 height 74
drag, startPoint x: 879, startPoint y: 678, endPoint x: 1126, endPoint y: 673, distance: 246.8
click at [1126, 673] on textarea "I’m really sorry you’re dealing with this unexpected charge. I have notified th…" at bounding box center [847, 684] width 626 height 74
type textarea "I’m really sorry you’re dealing with this unexpected charge. I have notified th…"
click at [1201, 683] on span "Send" at bounding box center [1215, 684] width 31 height 21
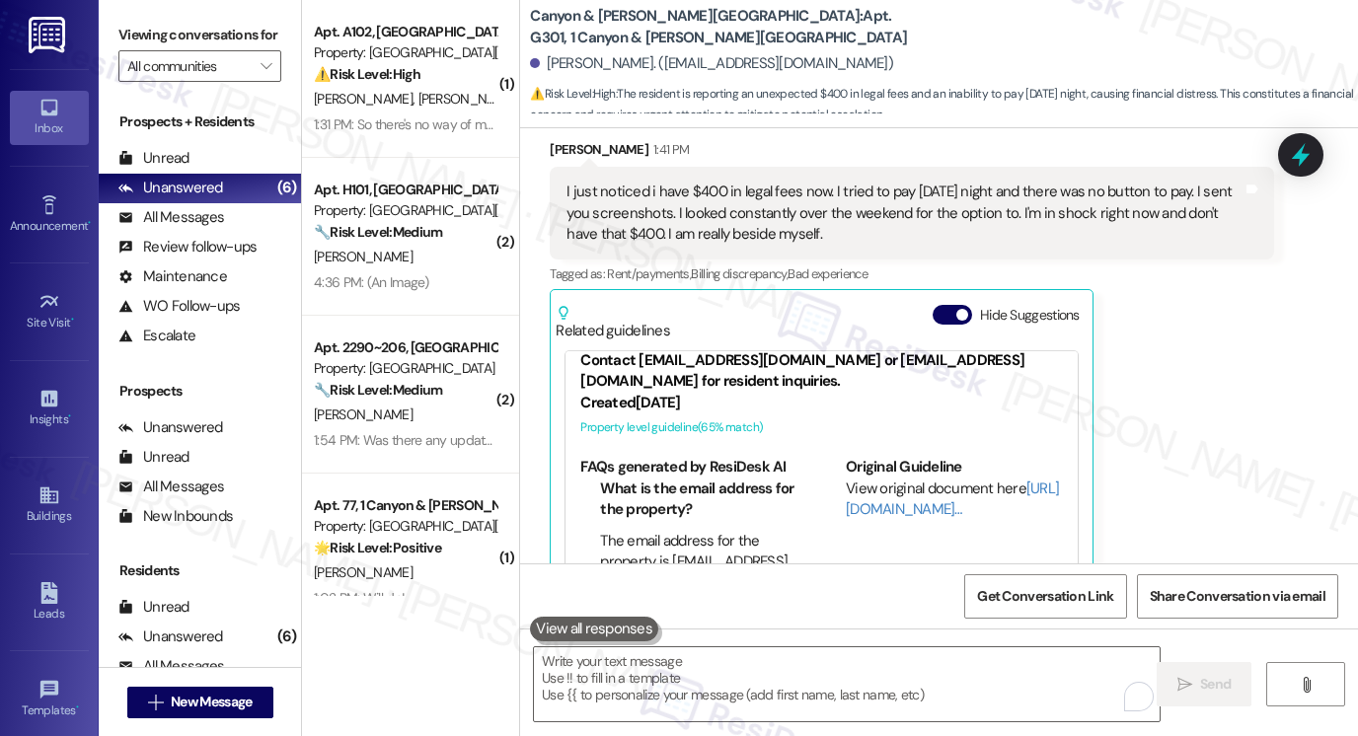
scroll to position [21329, 0]
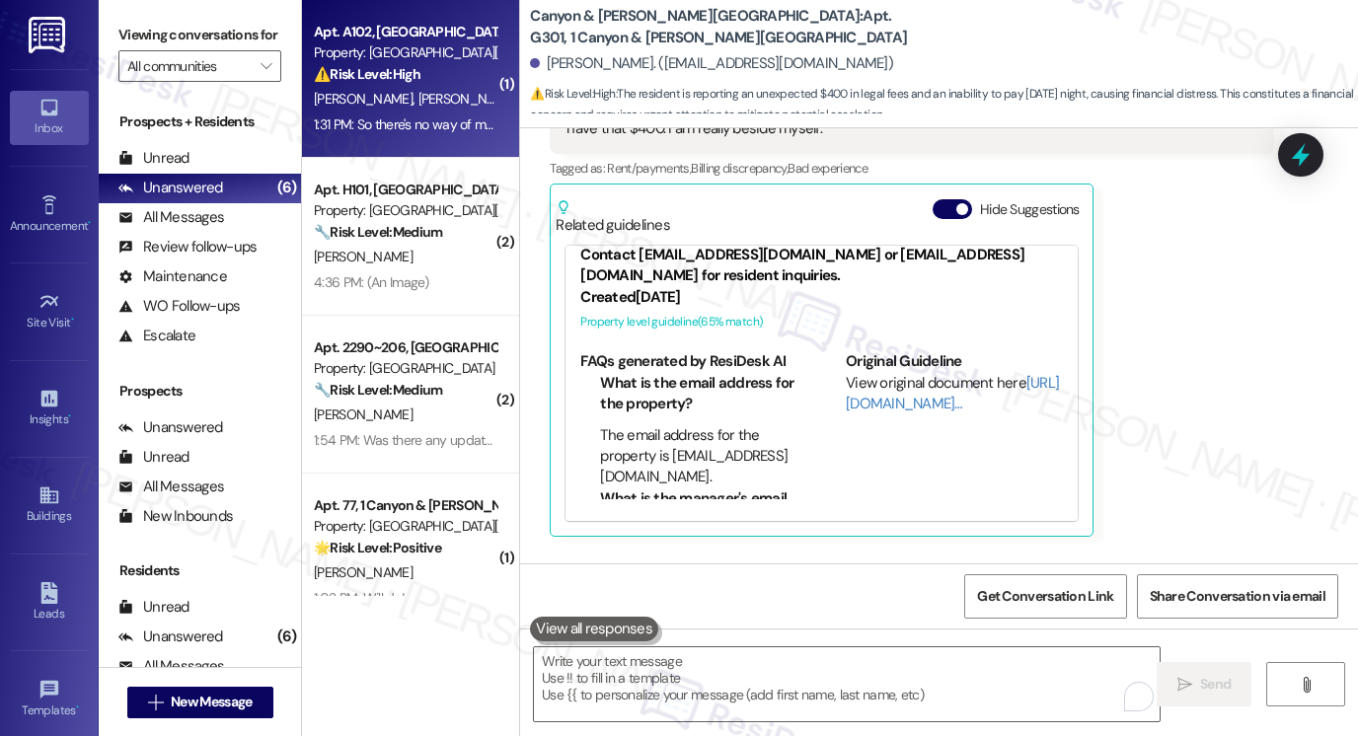
click at [403, 138] on div "Apt. A102, 1 Canyon & Knox Landing Property: Canyon & Knox Landing ⚠️ Risk Leve…" at bounding box center [410, 79] width 217 height 158
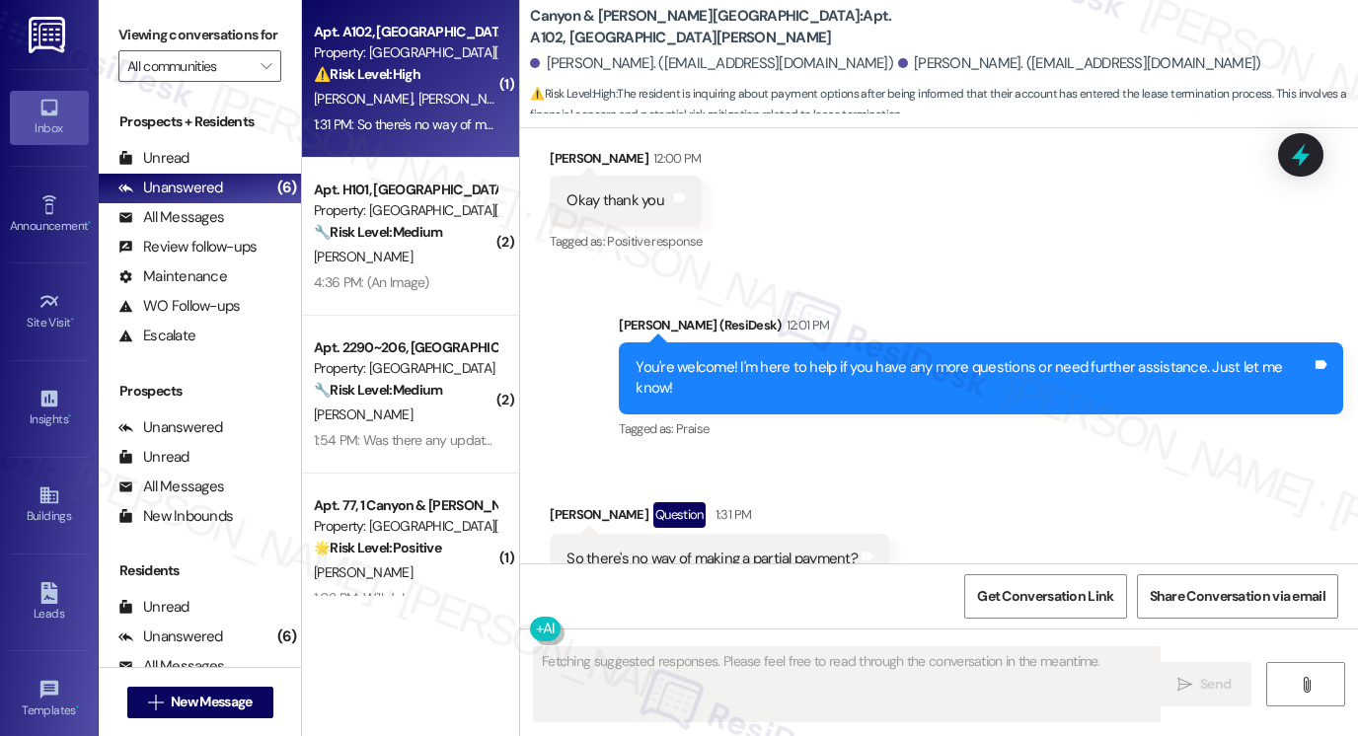
scroll to position [12800, 0]
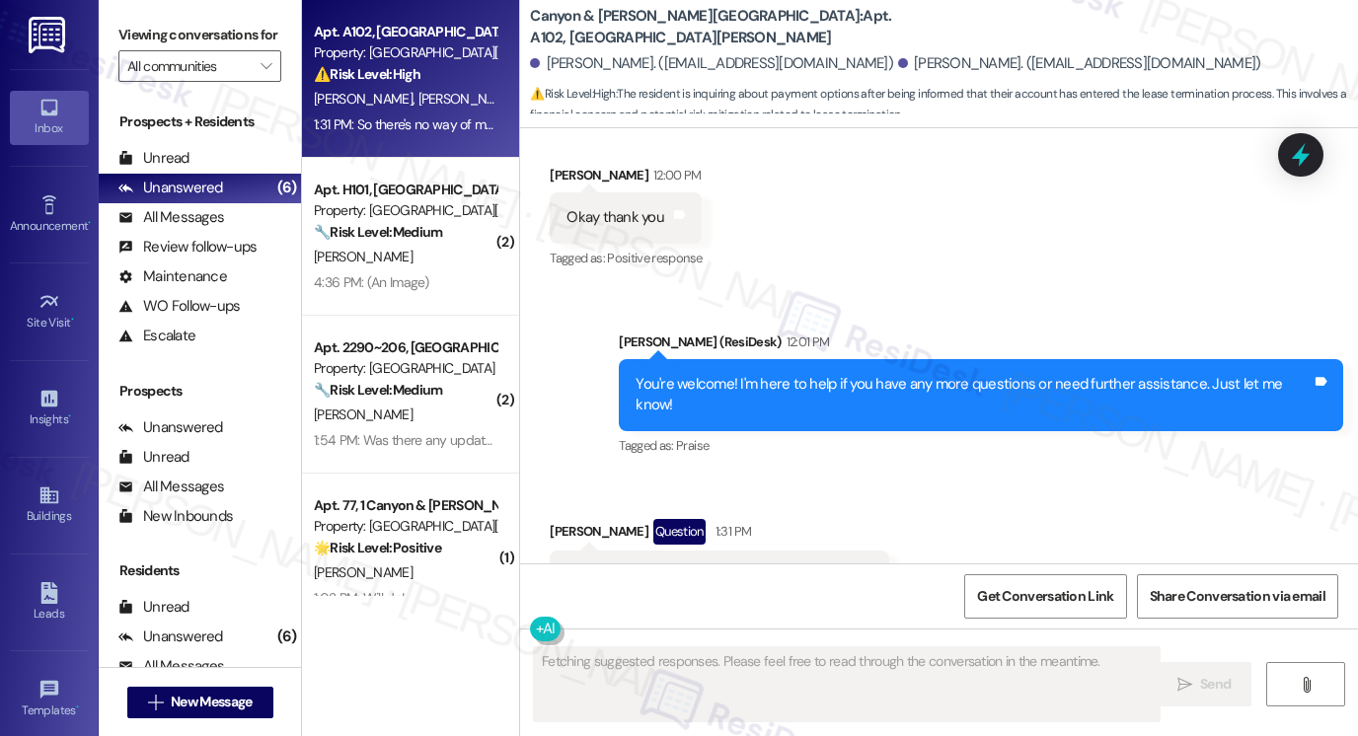
click at [722, 566] on div "So there's no way of making a partial payment?" at bounding box center [712, 576] width 291 height 21
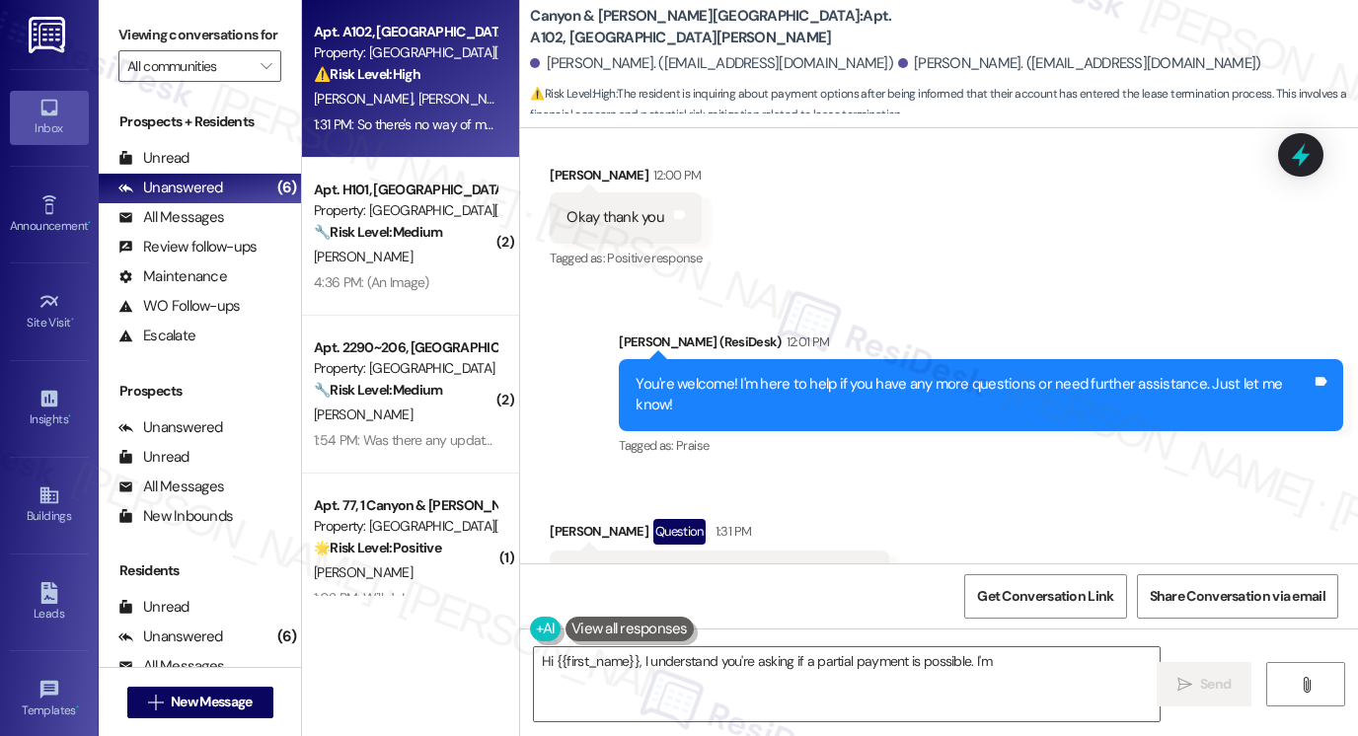
click at [861, 374] on div "You're welcome! I'm here to help if you have any more questions or need further…" at bounding box center [974, 395] width 676 height 42
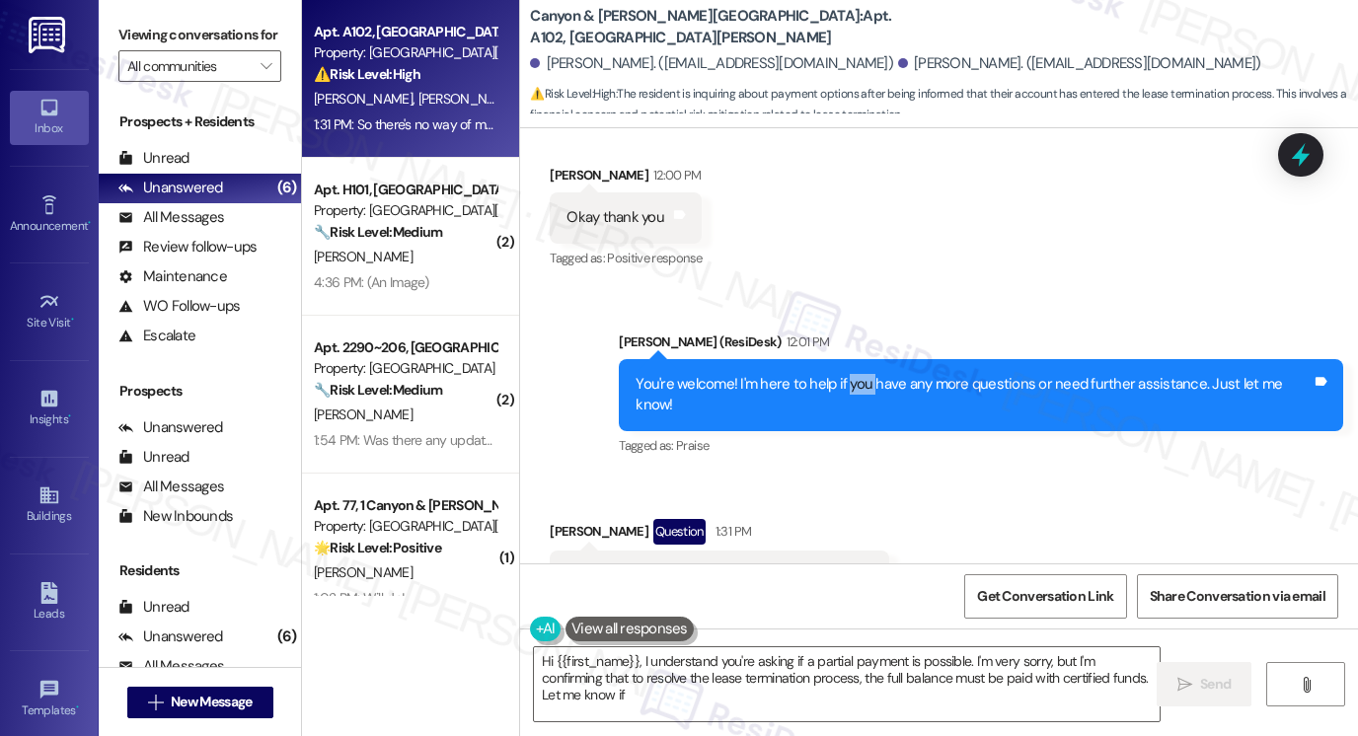
click at [861, 374] on div "You're welcome! I'm here to help if you have any more questions or need further…" at bounding box center [974, 395] width 676 height 42
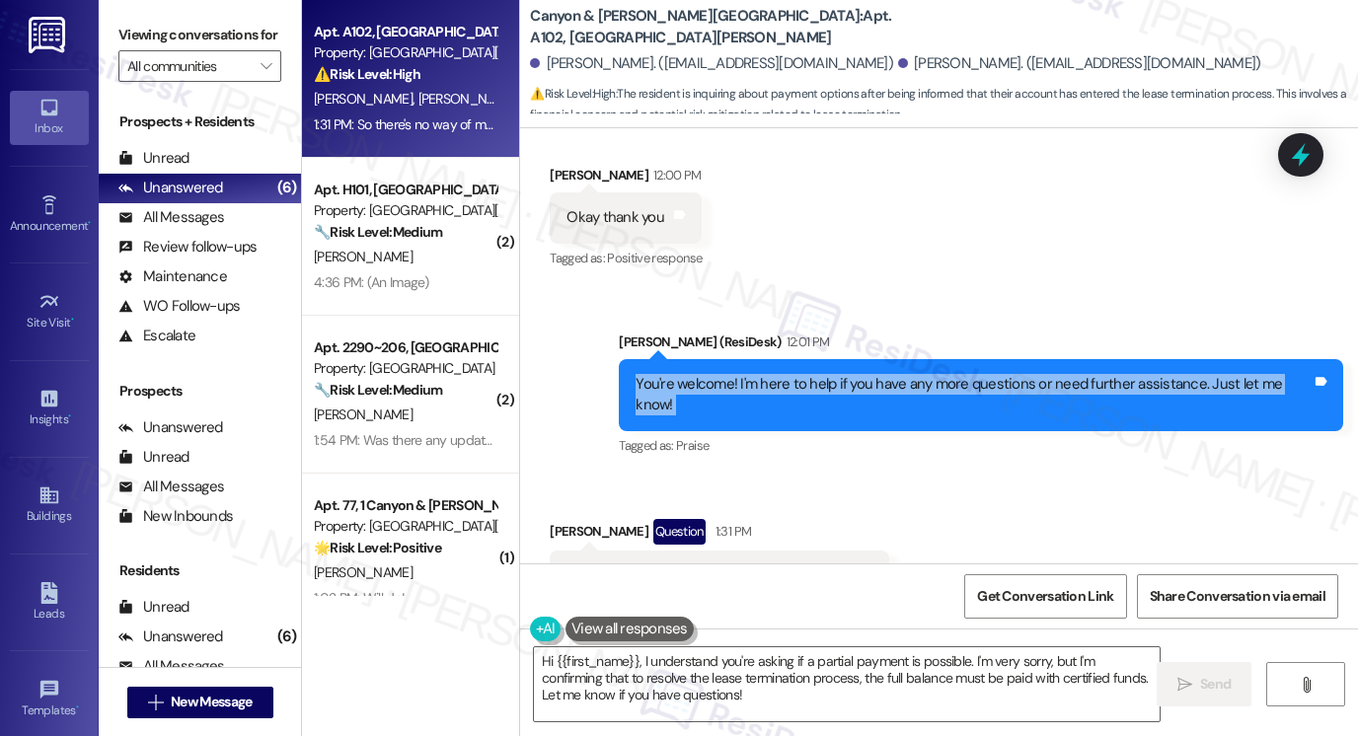
click at [861, 374] on div "You're welcome! I'm here to help if you have any more questions or need further…" at bounding box center [974, 395] width 676 height 42
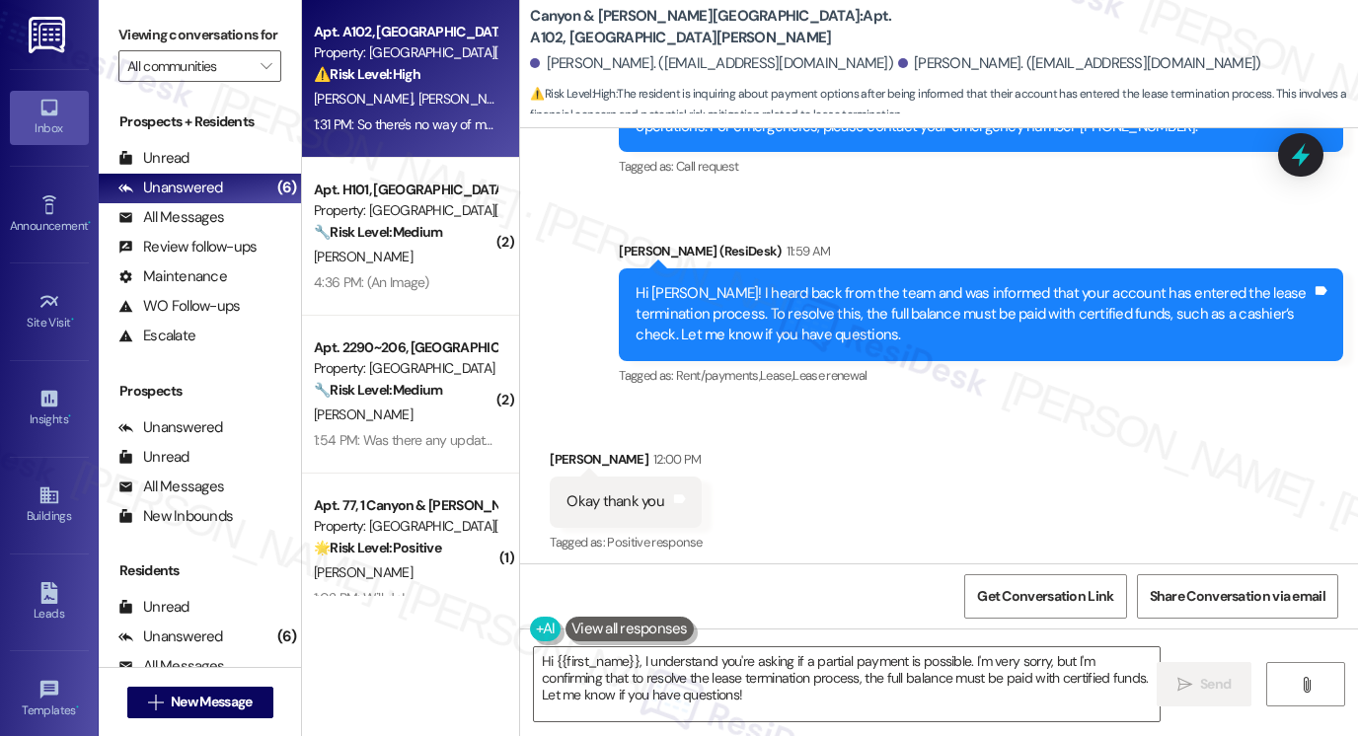
scroll to position [12405, 0]
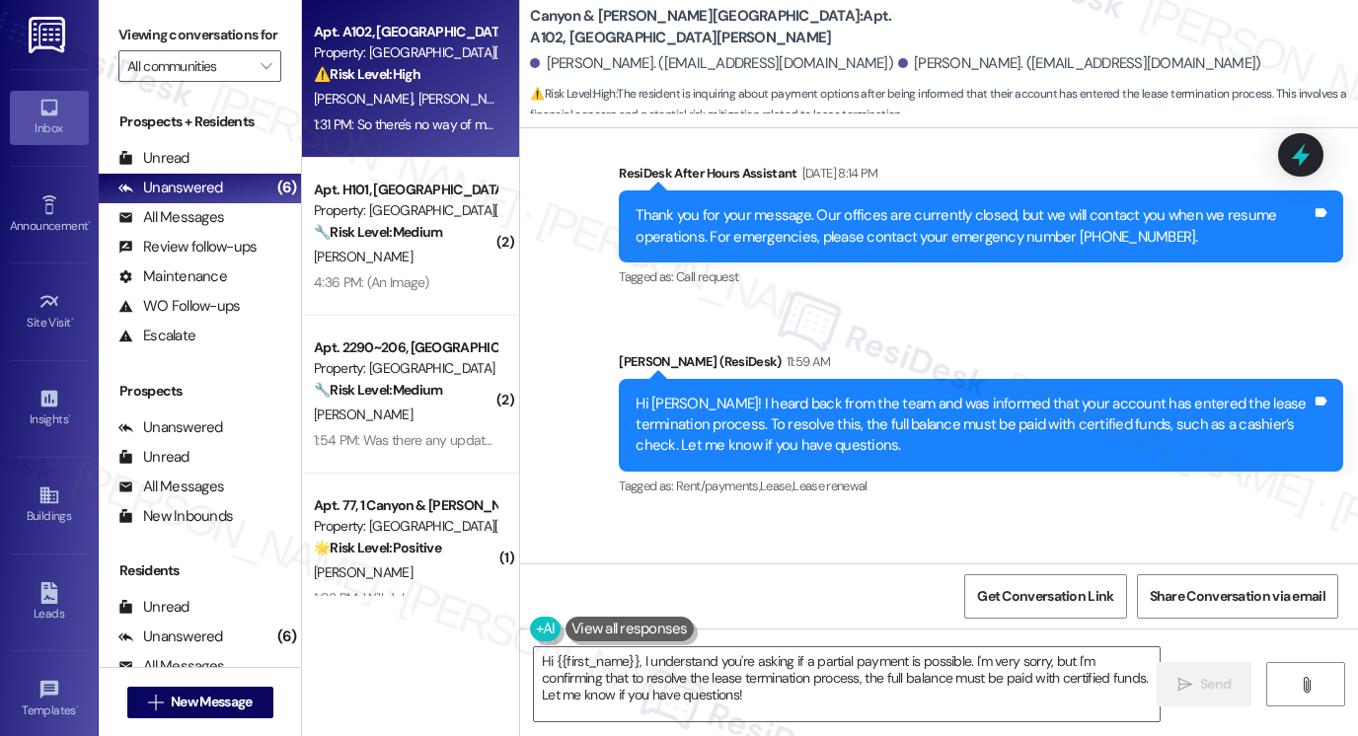
click at [713, 379] on div "Hi Timothy! I heard back from the team and was informed that your account has e…" at bounding box center [981, 425] width 724 height 93
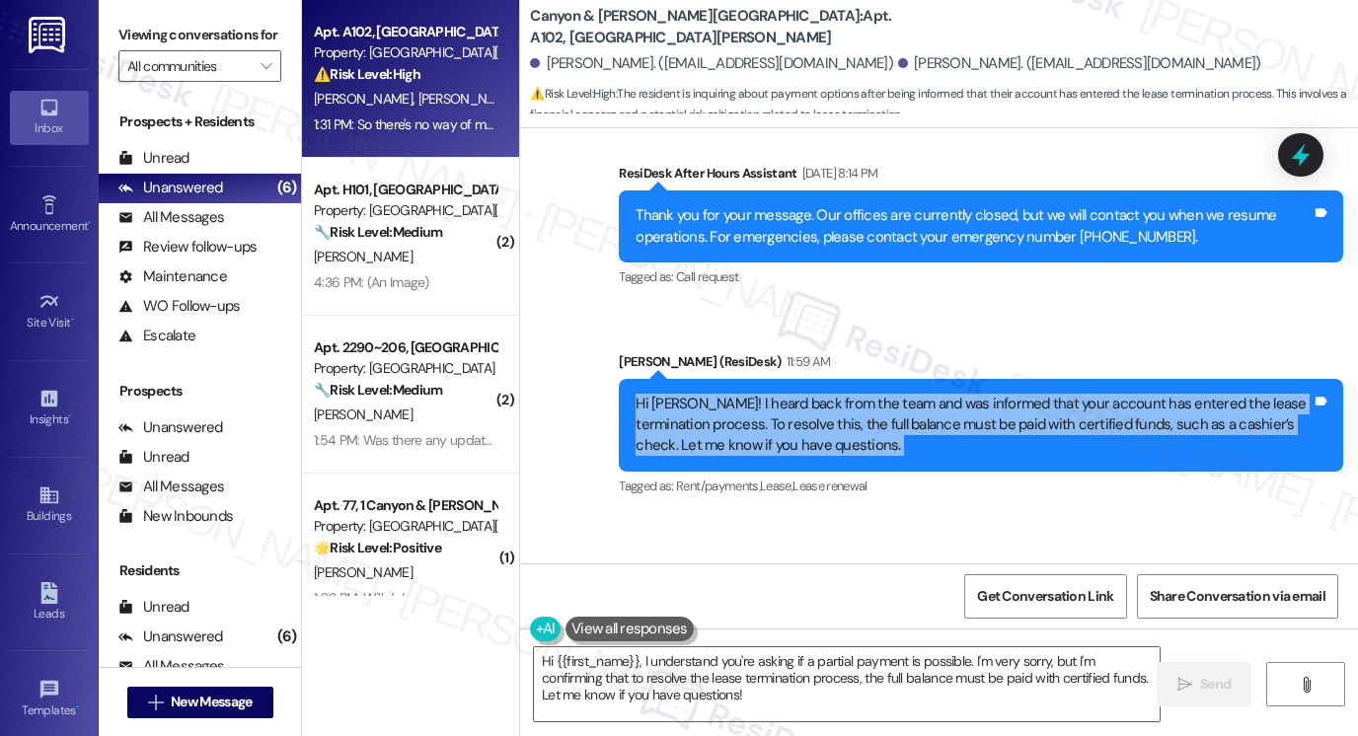
click at [713, 379] on div "Hi Timothy! I heard back from the team and was informed that your account has e…" at bounding box center [981, 425] width 724 height 93
drag, startPoint x: 713, startPoint y: 344, endPoint x: 707, endPoint y: 353, distance: 10.7
click at [711, 379] on div "Hi Timothy! I heard back from the team and was informed that your account has e…" at bounding box center [981, 425] width 724 height 93
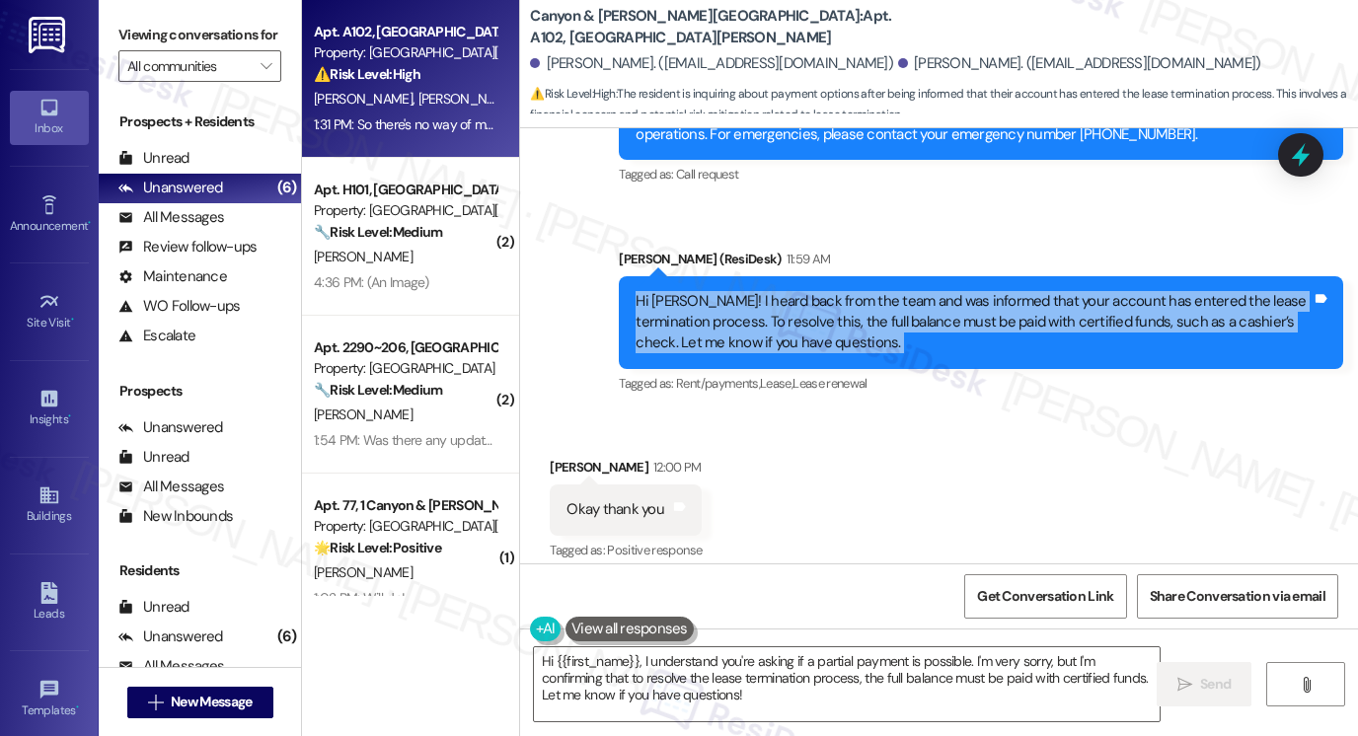
scroll to position [12422, 0]
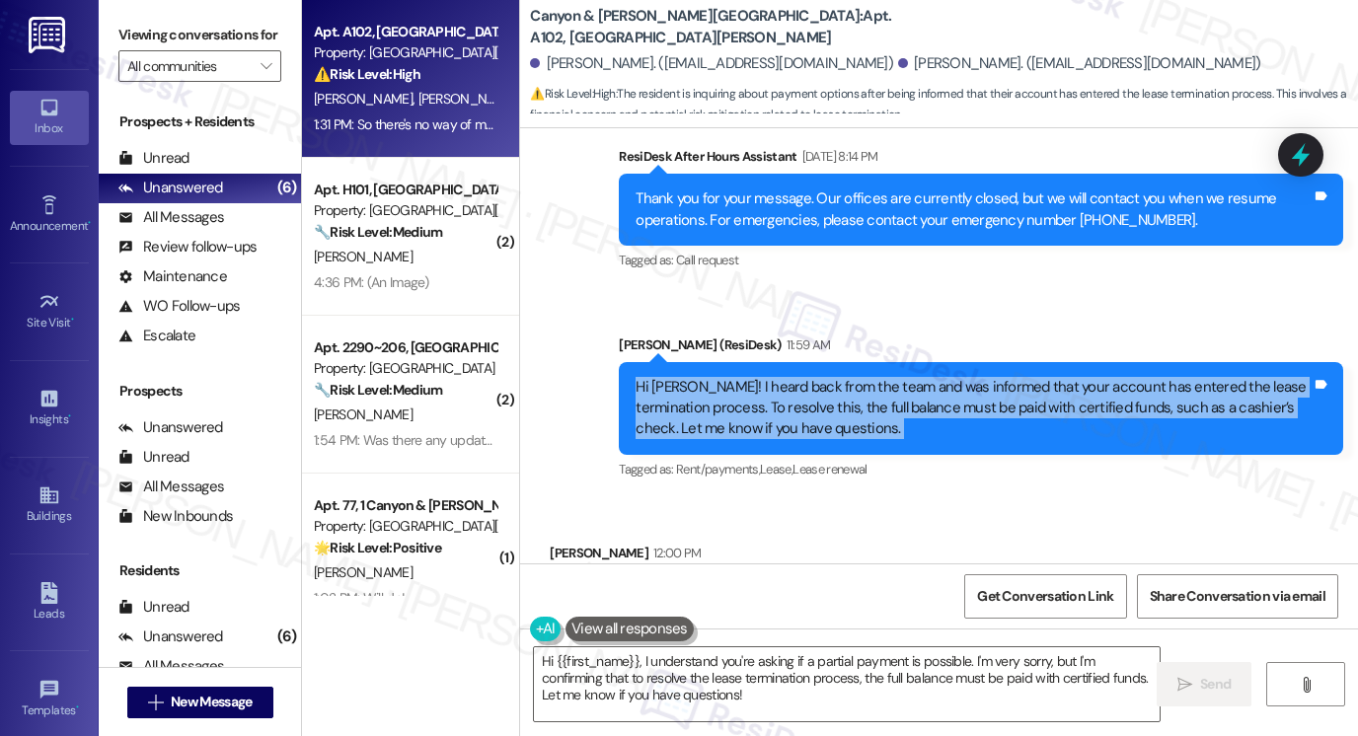
click at [726, 377] on div "Hi [PERSON_NAME]! I heard back from the team and was informed that your account…" at bounding box center [974, 408] width 676 height 63
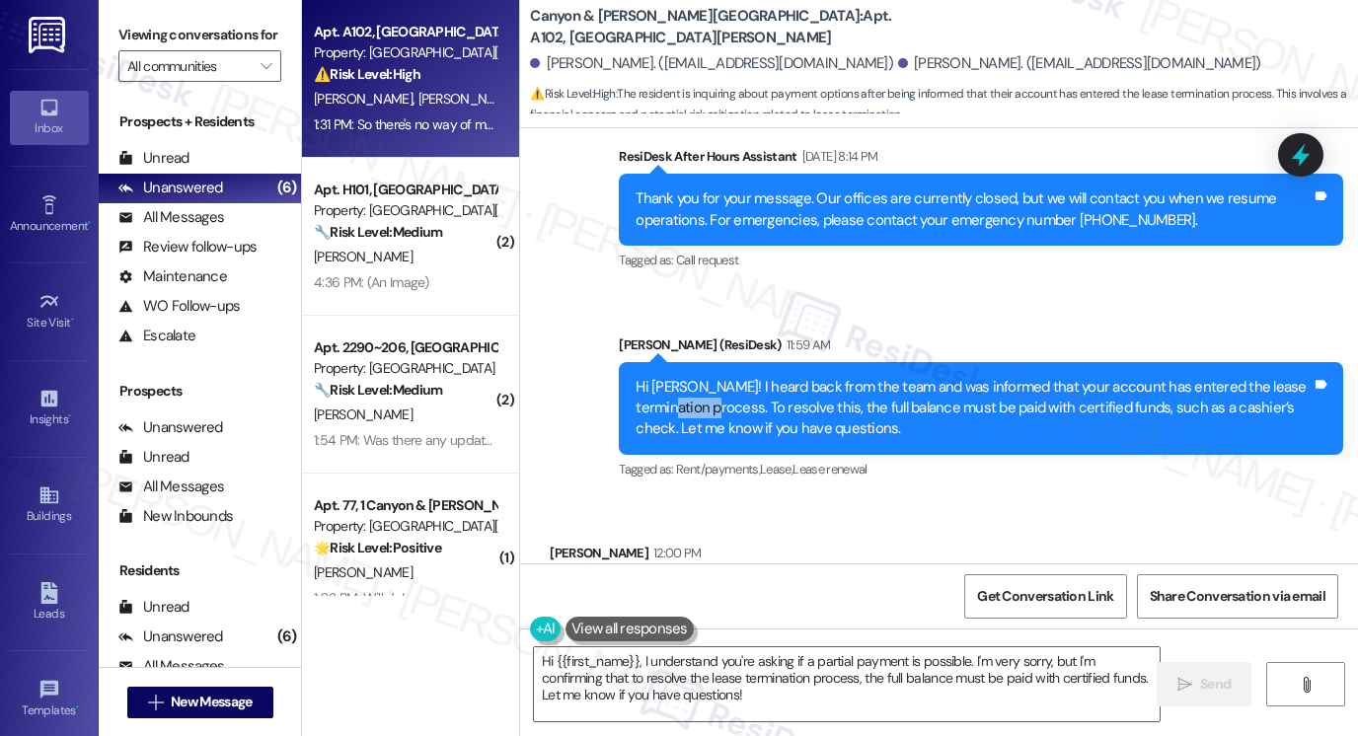
click at [726, 377] on div "Hi [PERSON_NAME]! I heard back from the team and was informed that your account…" at bounding box center [974, 408] width 676 height 63
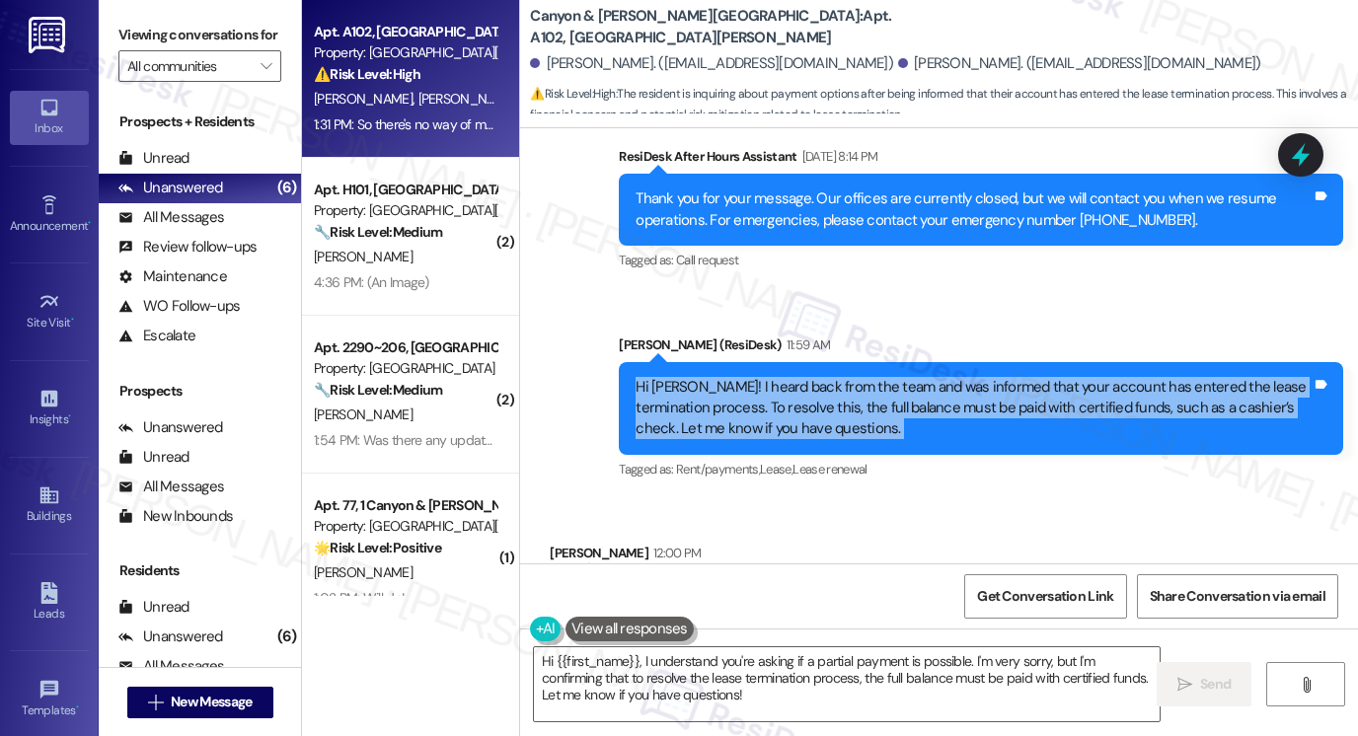
click at [726, 377] on div "Hi [PERSON_NAME]! I heard back from the team and was informed that your account…" at bounding box center [974, 408] width 676 height 63
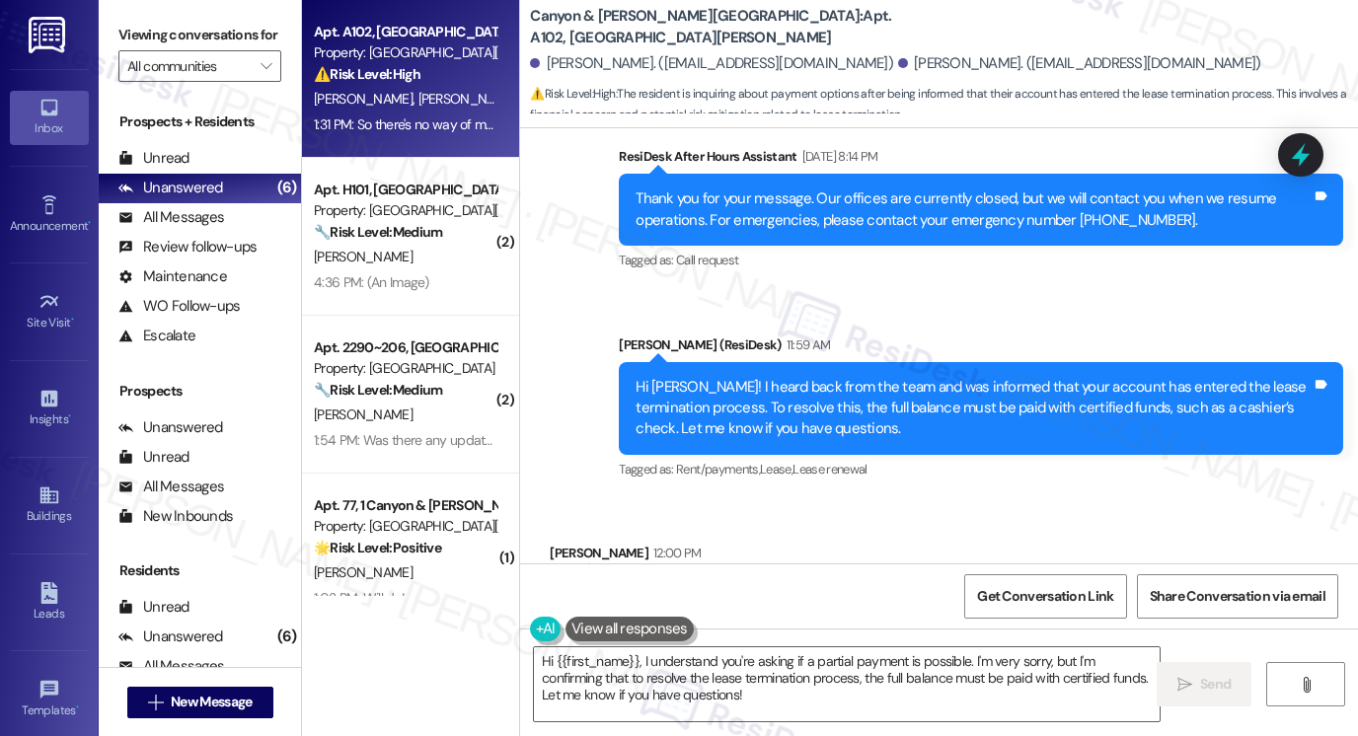
click at [132, 31] on label "Viewing conversations for" at bounding box center [199, 35] width 163 height 31
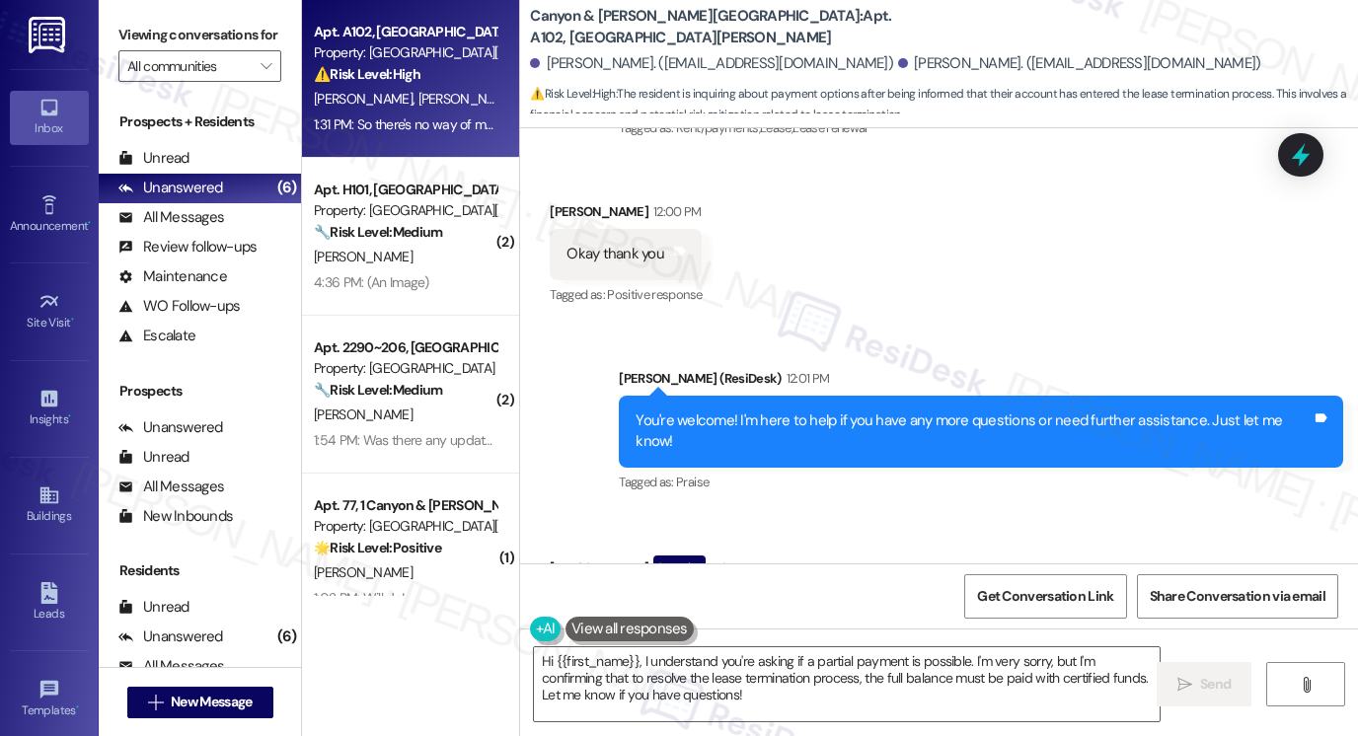
scroll to position [12817, 0]
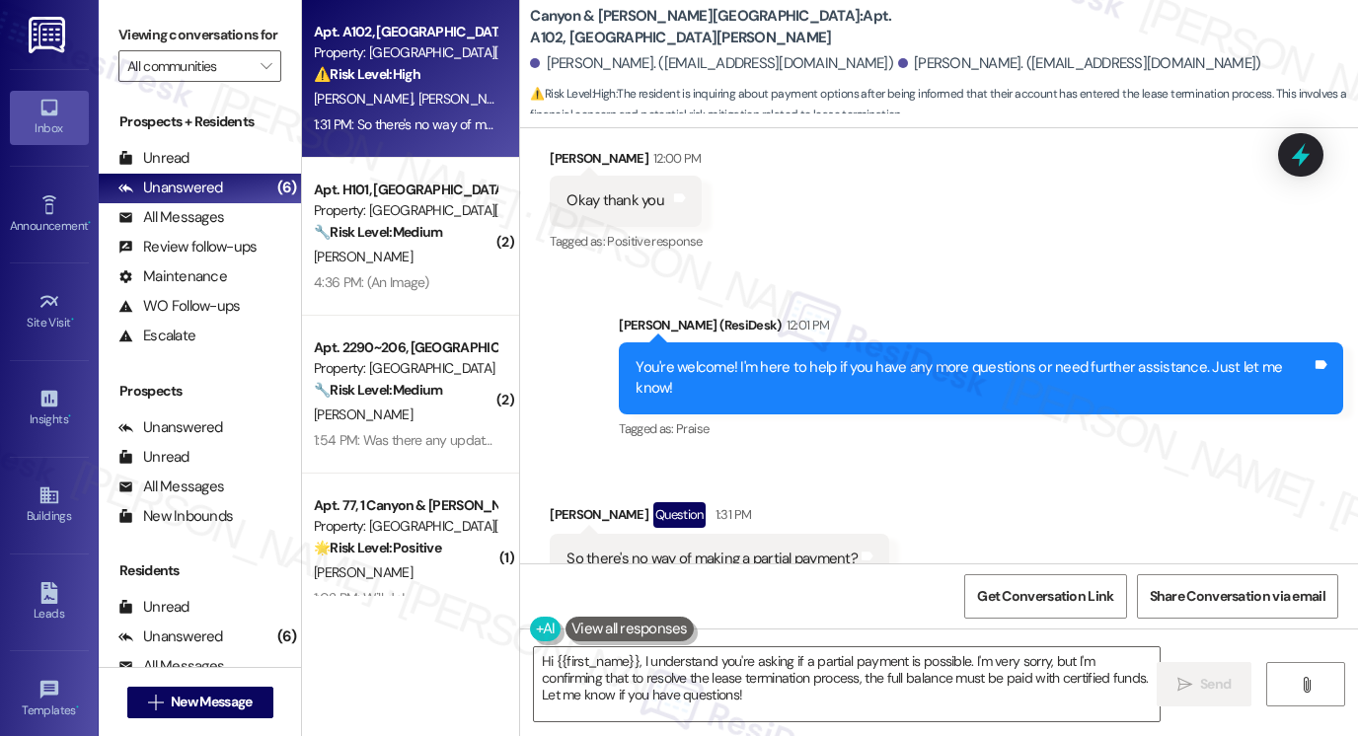
click at [662, 549] on div "So there's no way of making a partial payment?" at bounding box center [712, 559] width 291 height 21
copy div "So there's no way of making a partial payment? Tags and notes"
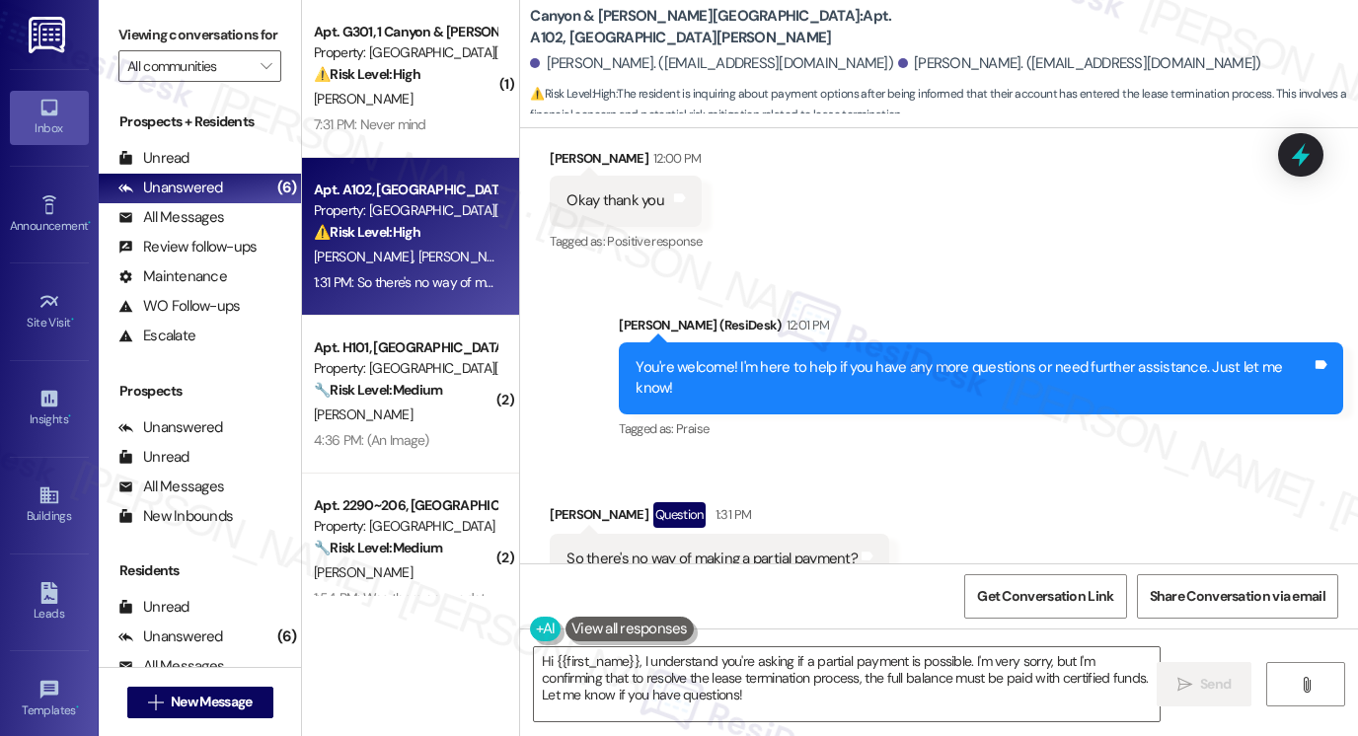
click at [151, 19] on div "Viewing conversations for All communities " at bounding box center [200, 51] width 202 height 102
click at [661, 661] on textarea "Hi {{first_name}}, I understand you're asking if a partial payment is possible.…" at bounding box center [847, 684] width 626 height 74
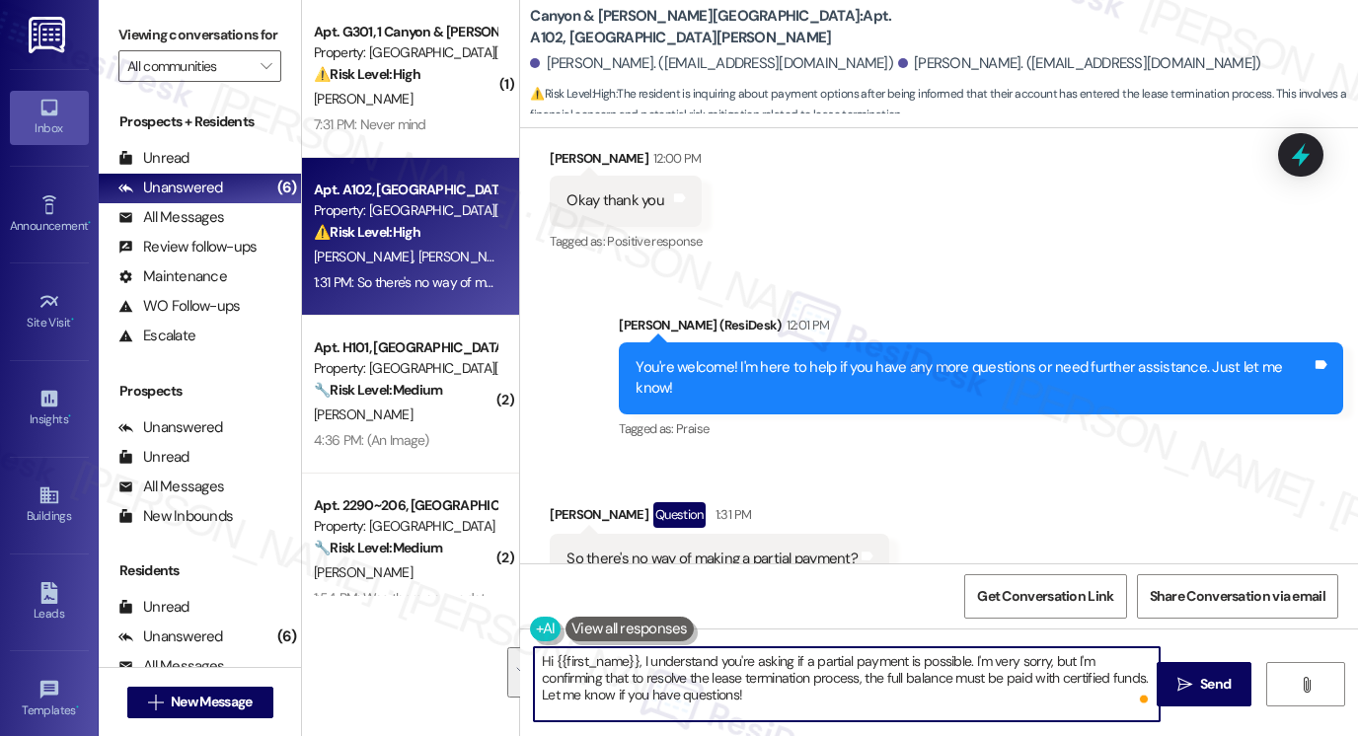
paste textarea "Timothy, I completely understand your concern. Since your account is already in…"
click at [627, 656] on textarea "Hi Timothy, I completely understand your concern. Since your account is already…" at bounding box center [847, 684] width 626 height 74
click at [626, 655] on textarea "Hi Timothy, I completely understand your concern. Since your account is already…" at bounding box center [847, 684] width 626 height 74
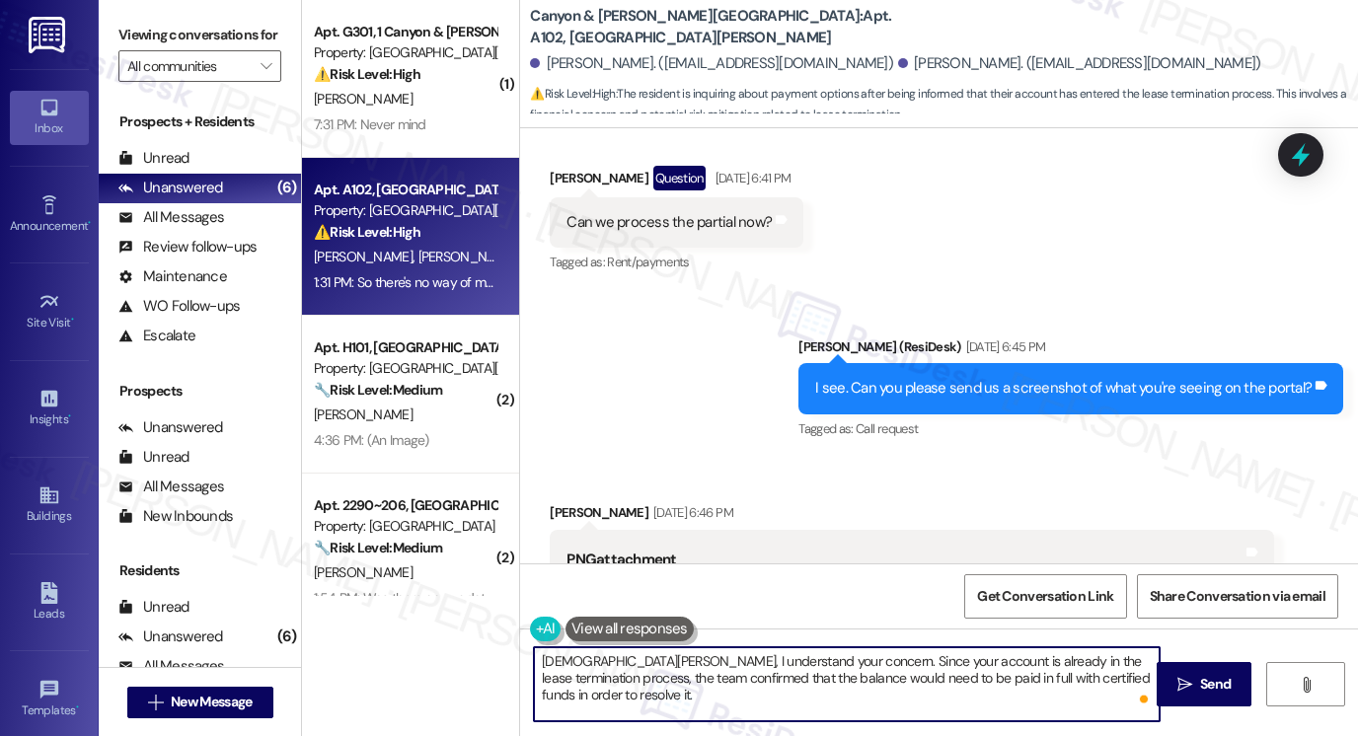
scroll to position [10646, 0]
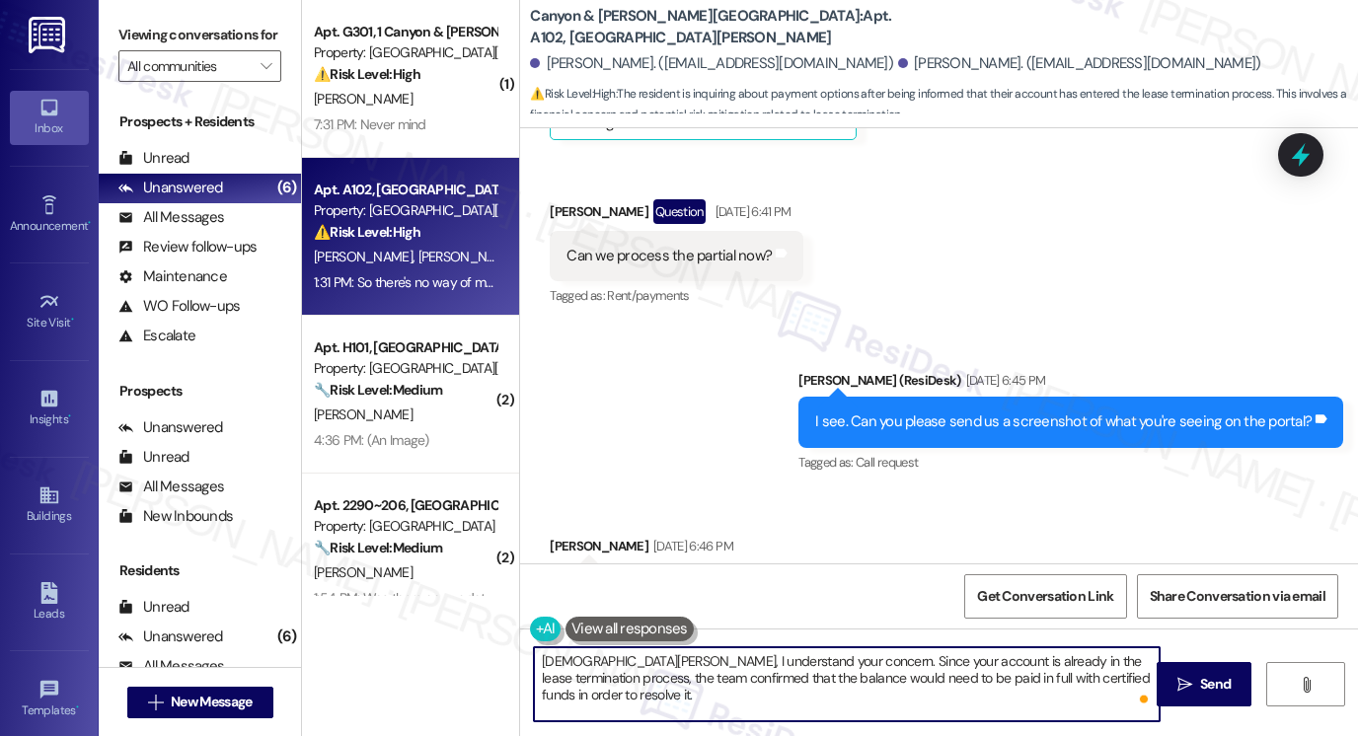
type textarea "[DEMOGRAPHIC_DATA][PERSON_NAME], I understand your concern. Since your account …"
click at [931, 412] on div "I see. Can you please send us a screenshot of what you're seeing on the portal?" at bounding box center [1063, 422] width 496 height 21
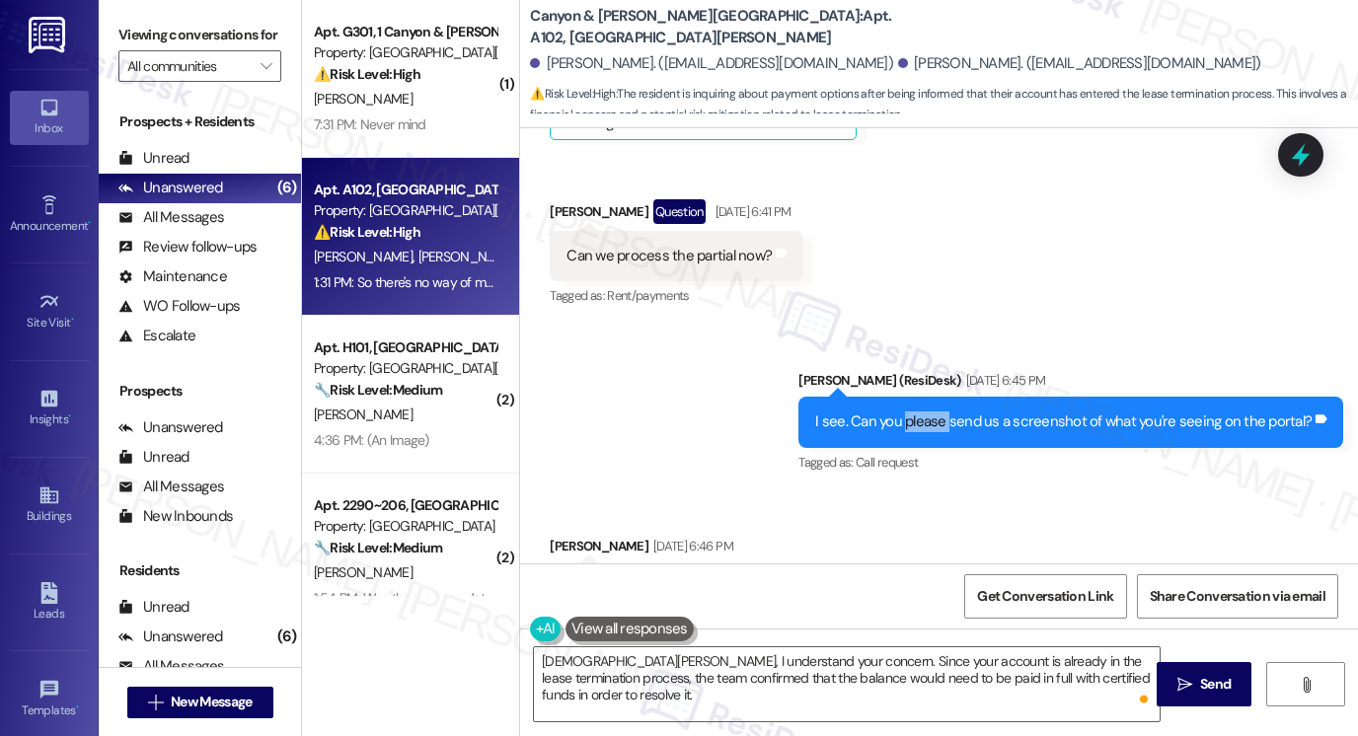
click at [931, 412] on div "I see. Can you please send us a screenshot of what you're seeing on the portal?" at bounding box center [1063, 422] width 496 height 21
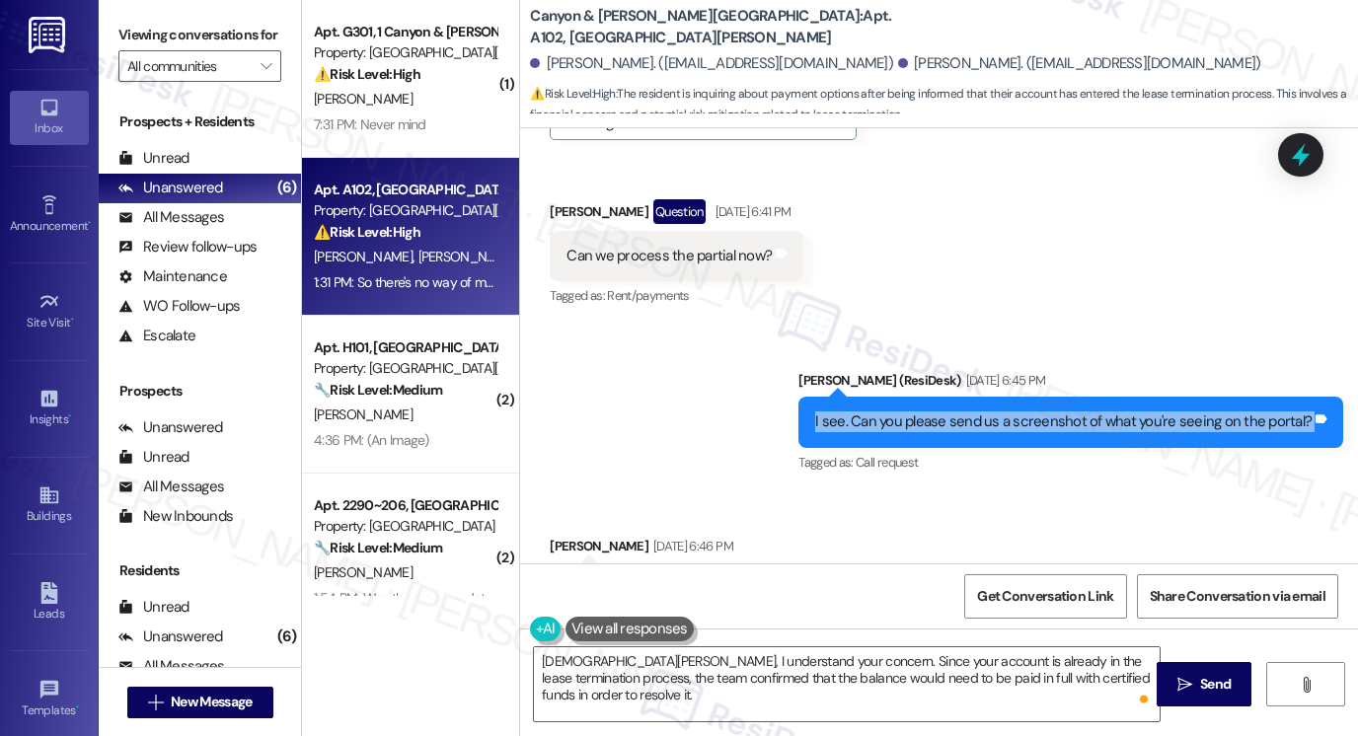
click at [931, 412] on div "I see. Can you please send us a screenshot of what you're seeing on the portal?" at bounding box center [1063, 422] width 496 height 21
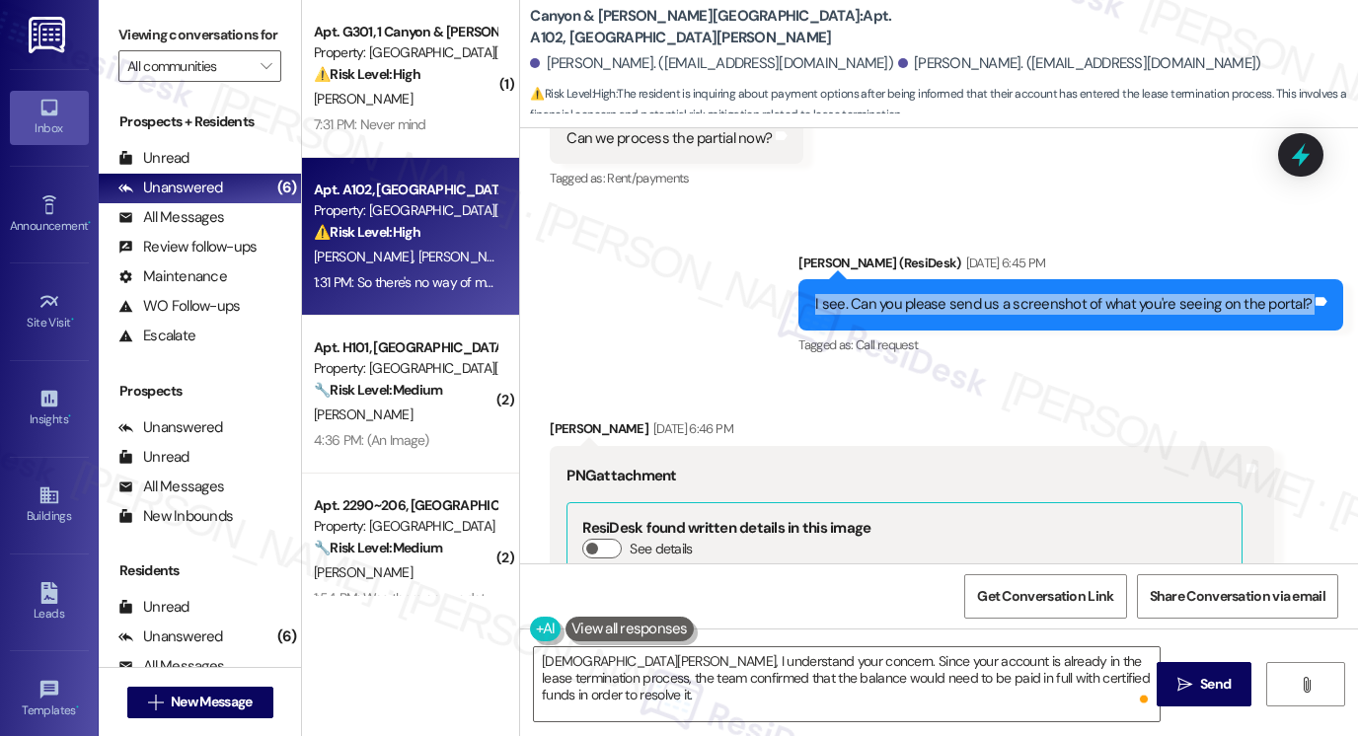
scroll to position [11040, 0]
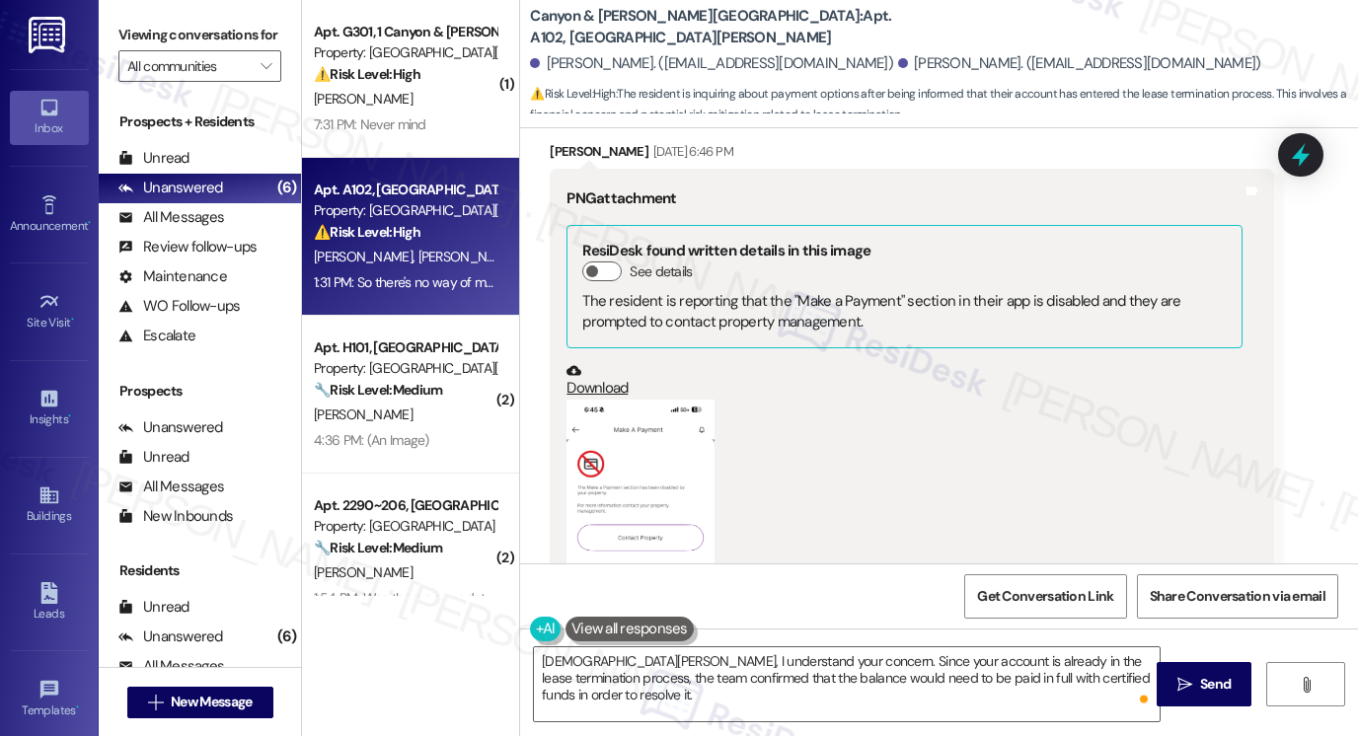
click at [647, 408] on button "Zoom image" at bounding box center [641, 560] width 148 height 321
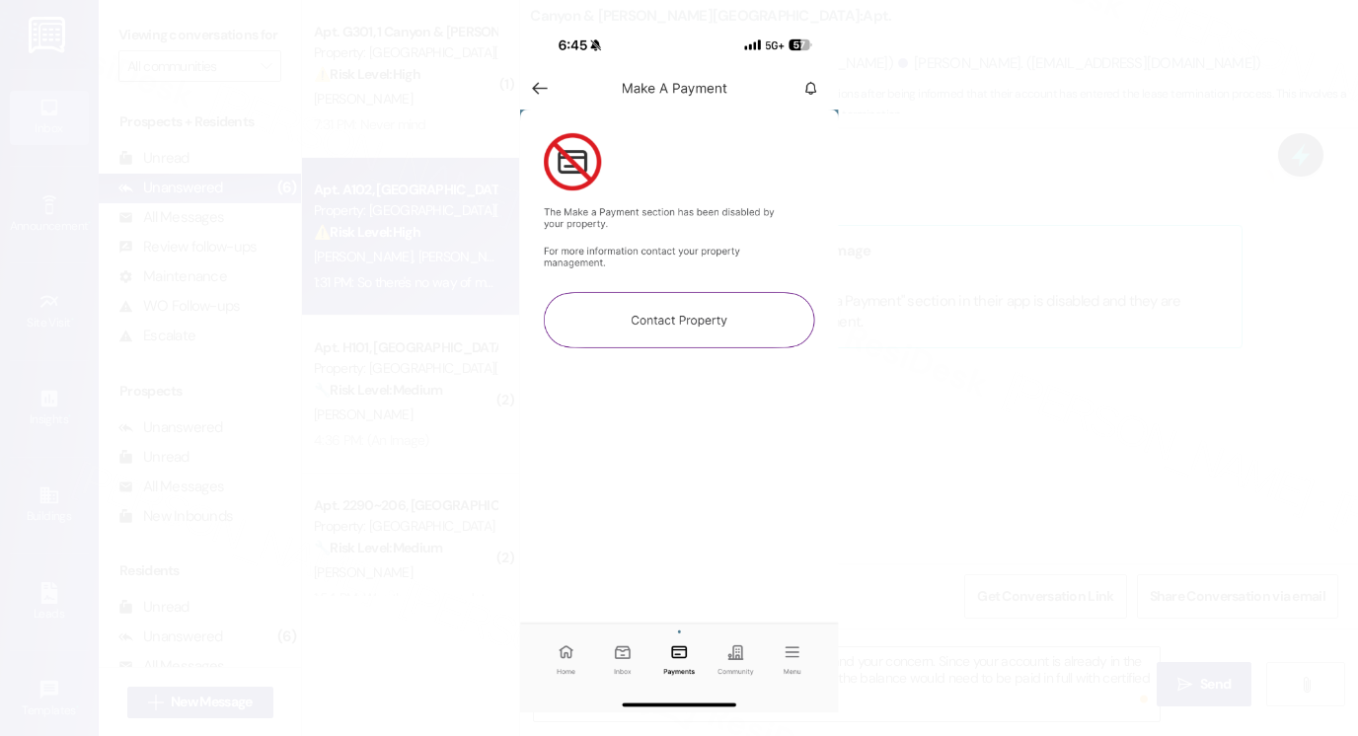
click at [1078, 394] on button "Unzoom image" at bounding box center [679, 368] width 1358 height 736
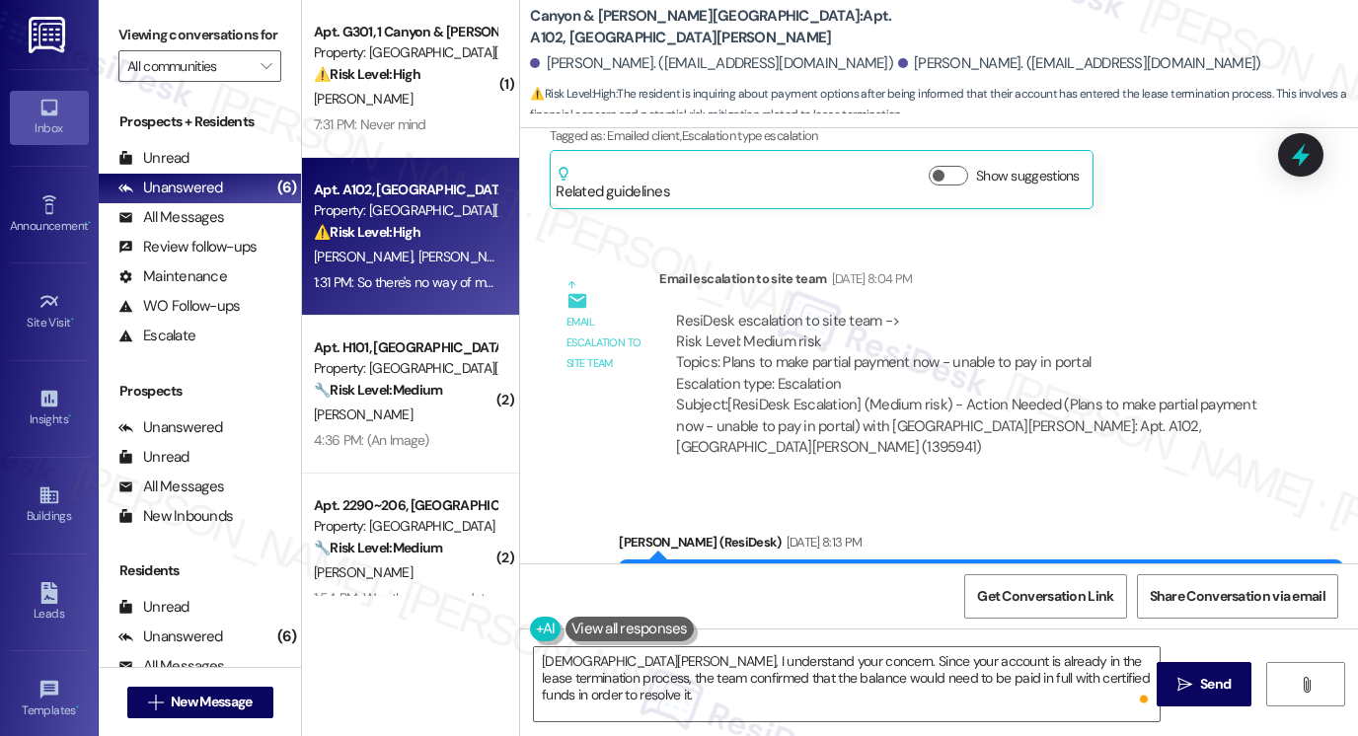
scroll to position [11830, 0]
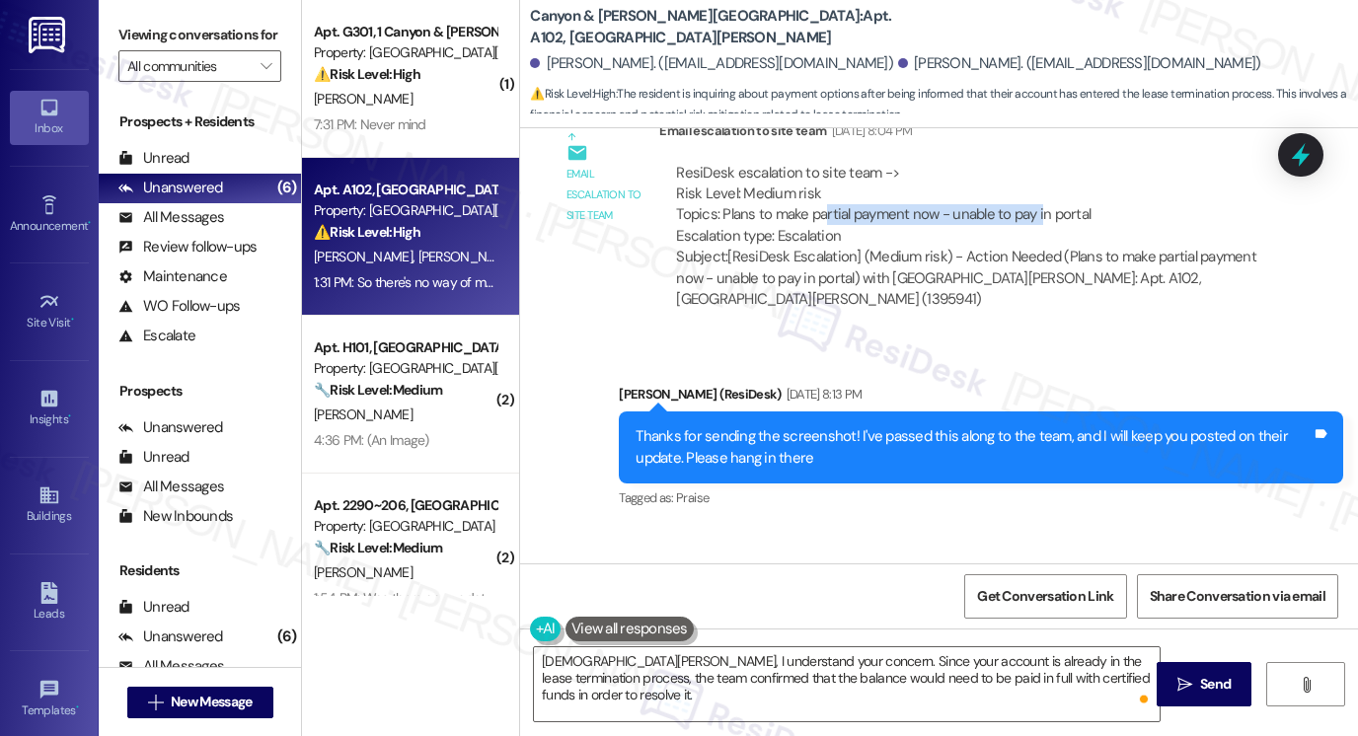
drag, startPoint x: 817, startPoint y: 177, endPoint x: 1066, endPoint y: 177, distance: 248.7
click at [1066, 177] on div "ResiDesk escalation to site team -> Risk Level: Medium risk Topics: Plans to ma…" at bounding box center [966, 205] width 581 height 85
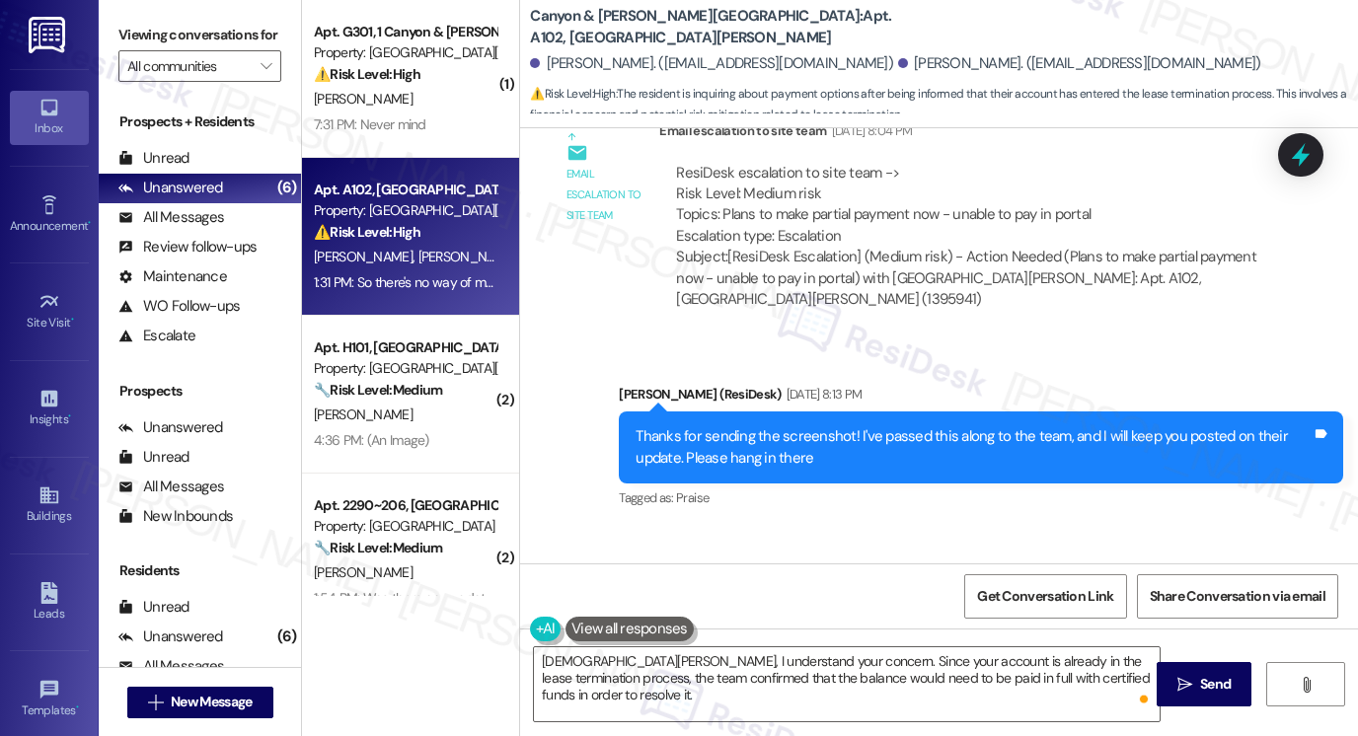
click at [697, 426] on div "Thanks for sending the screenshot! I've passed this along to the team, and I wi…" at bounding box center [974, 447] width 676 height 42
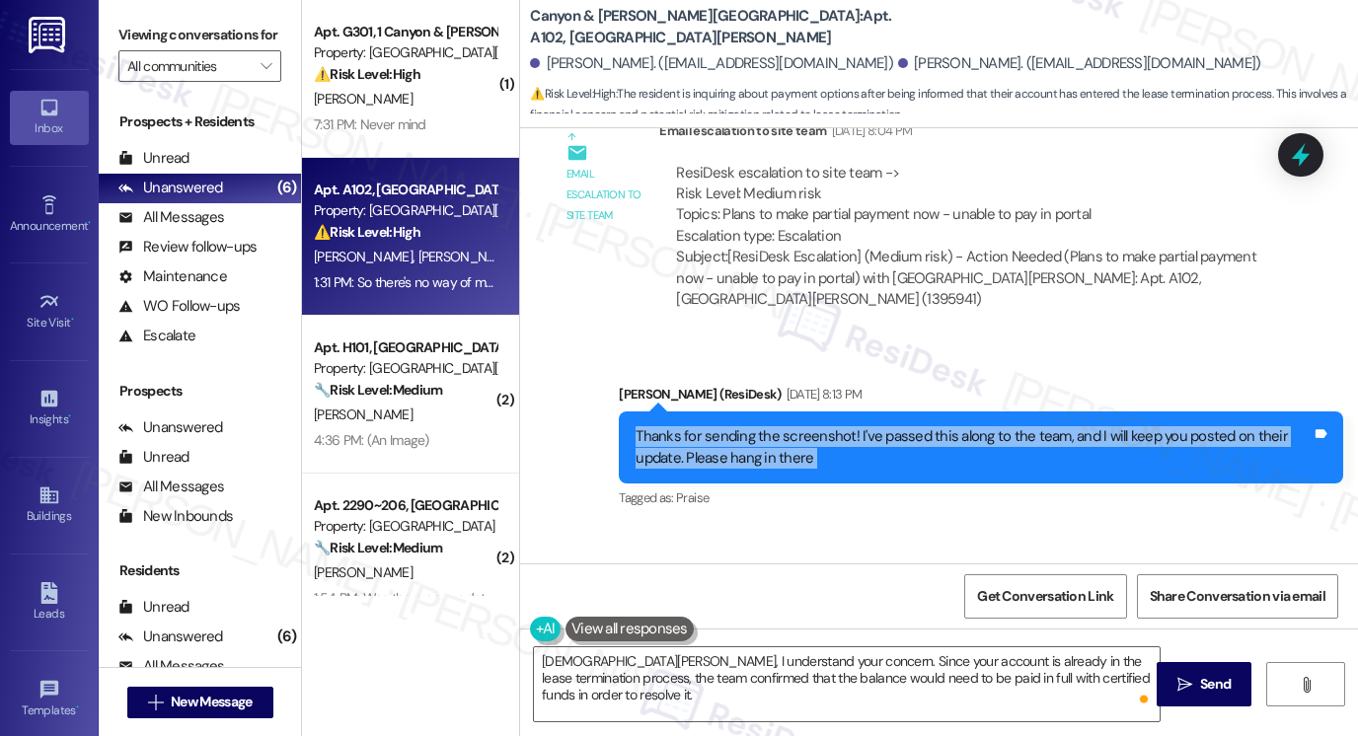
click at [697, 426] on div "Thanks for sending the screenshot! I've passed this along to the team, and I wi…" at bounding box center [974, 447] width 676 height 42
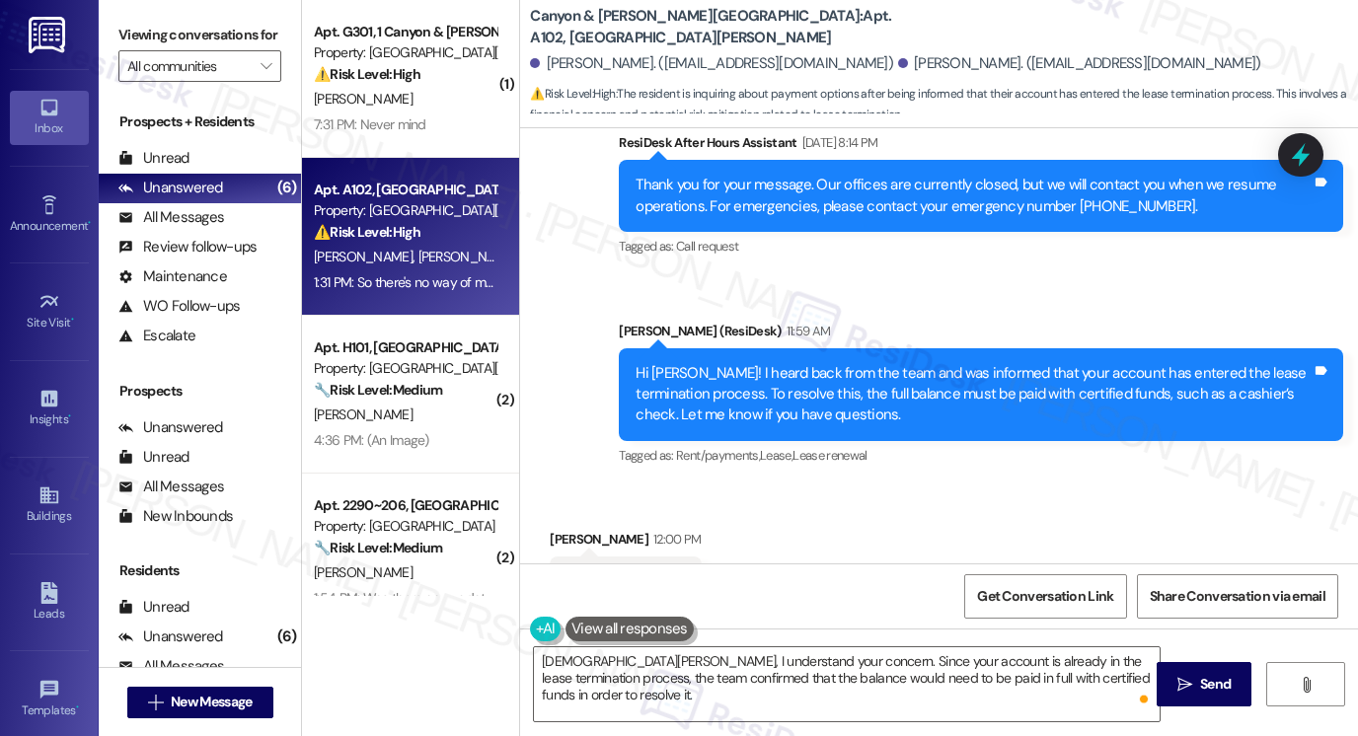
scroll to position [12521, 0]
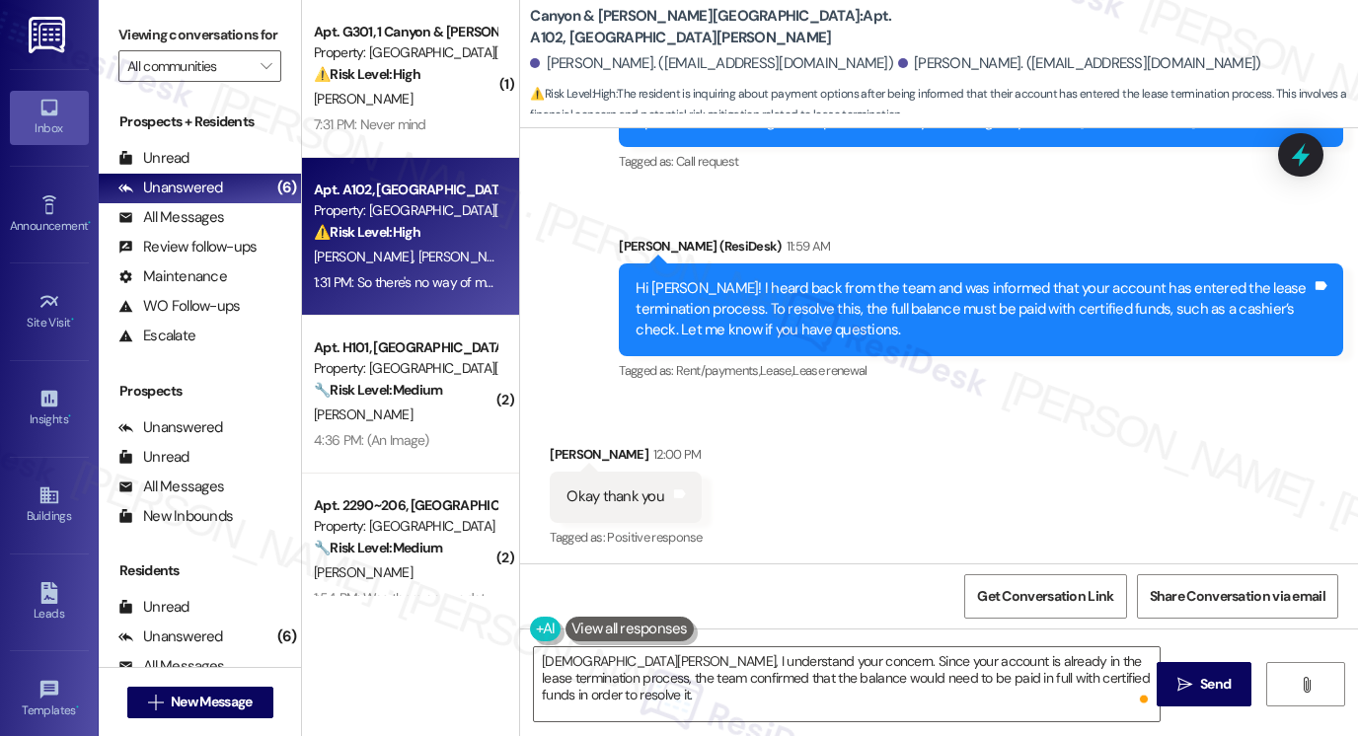
click at [737, 278] on div "Hi [PERSON_NAME]! I heard back from the team and was informed that your account…" at bounding box center [974, 309] width 676 height 63
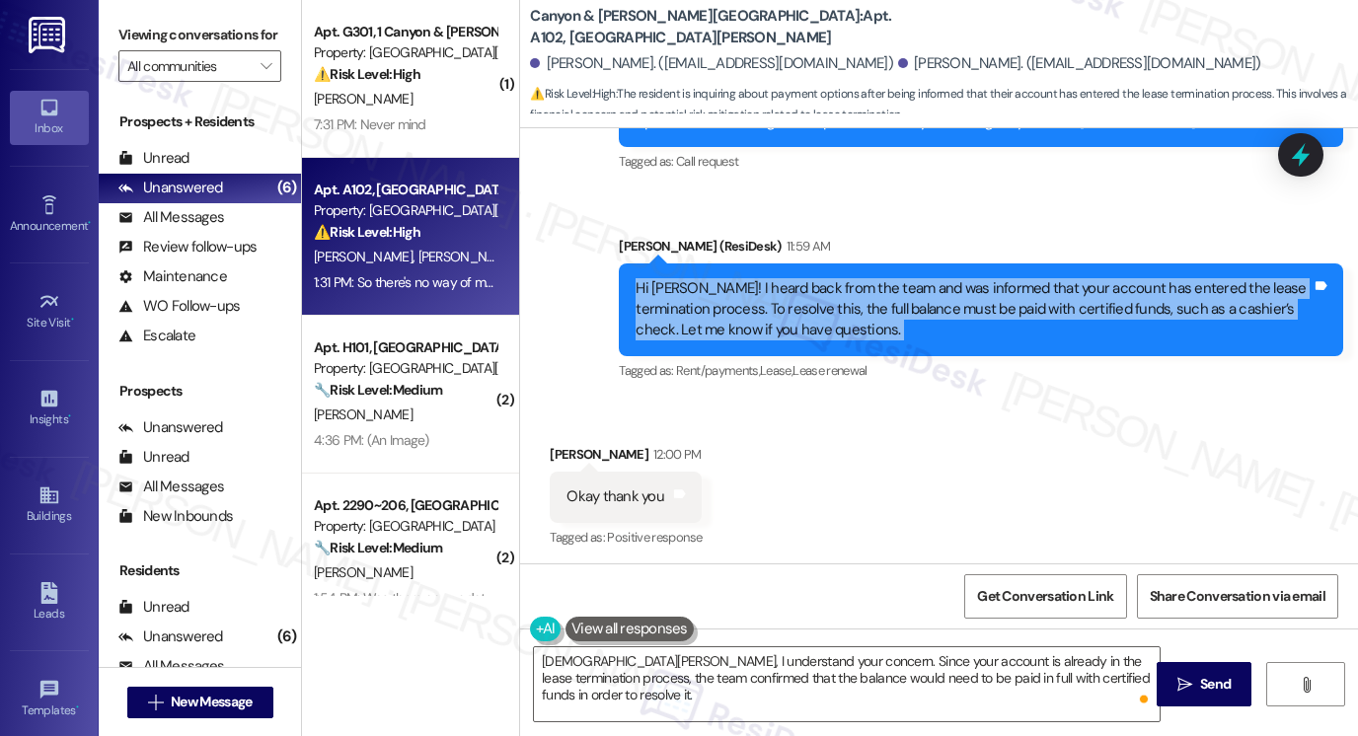
click at [737, 278] on div "Hi [PERSON_NAME]! I heard back from the team and was informed that your account…" at bounding box center [974, 309] width 676 height 63
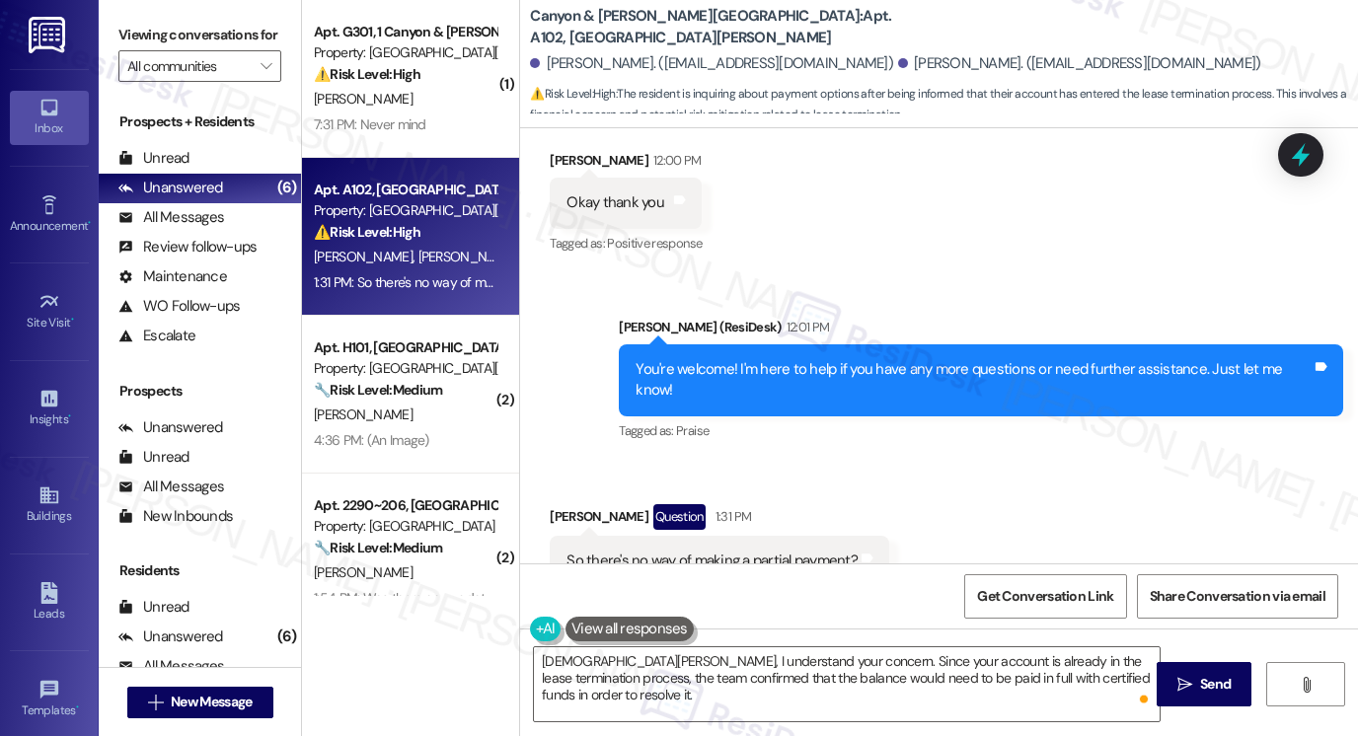
scroll to position [12817, 0]
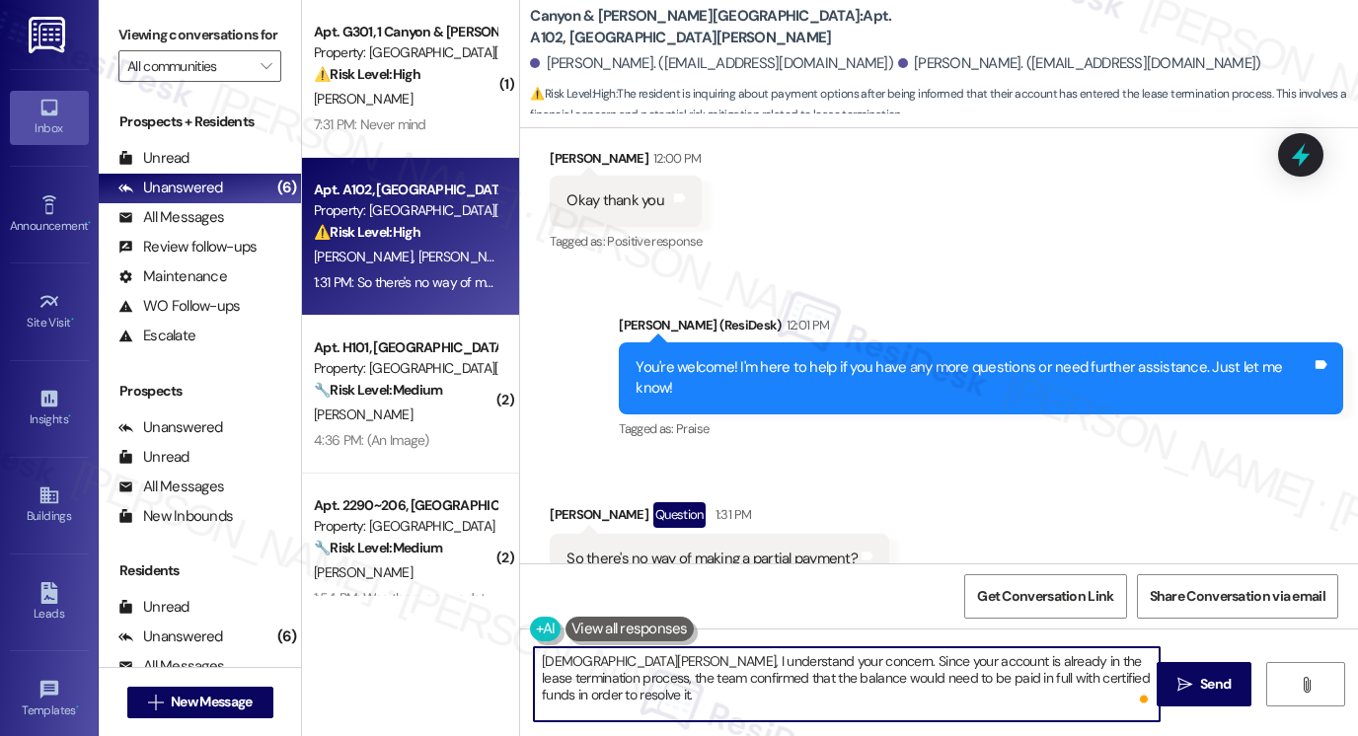
click at [1137, 677] on textarea "[DEMOGRAPHIC_DATA][PERSON_NAME], I understand your concern. Since your account …" at bounding box center [847, 684] width 626 height 74
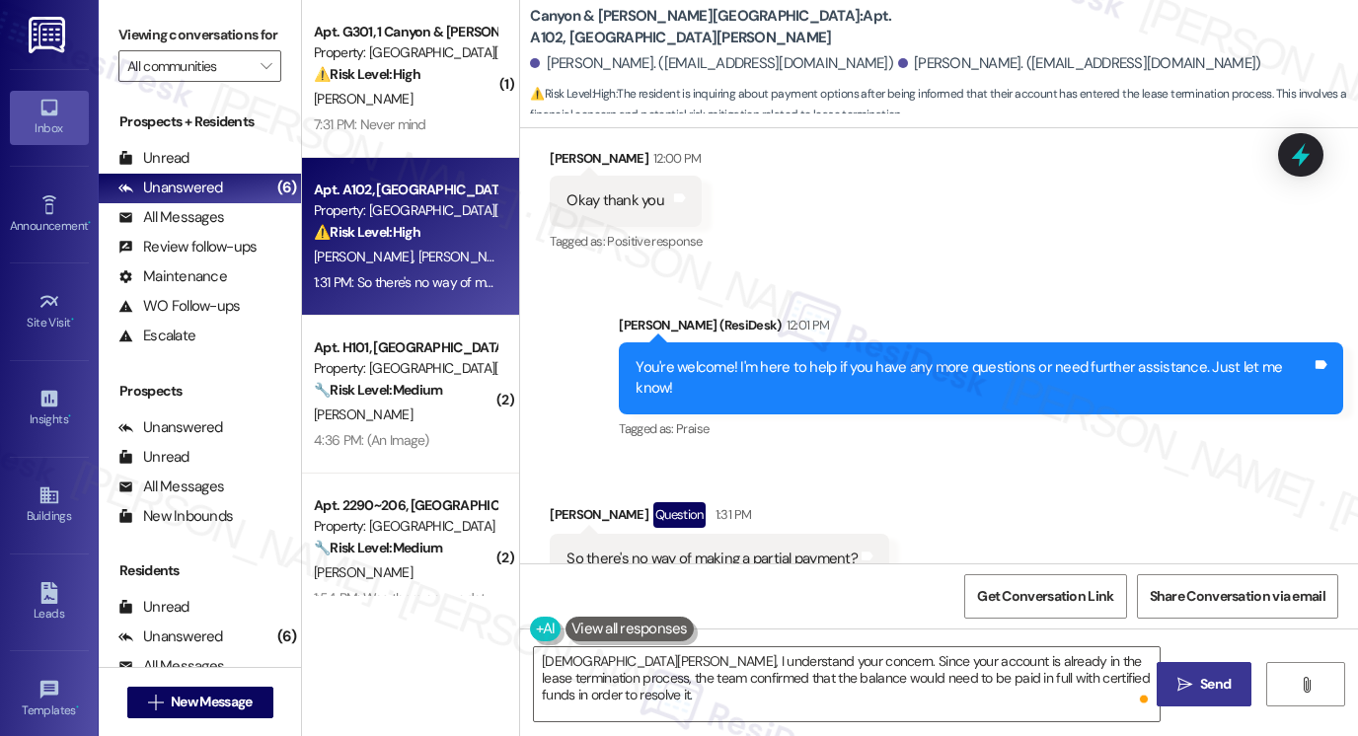
click at [1193, 675] on span " Send" at bounding box center [1205, 684] width 62 height 21
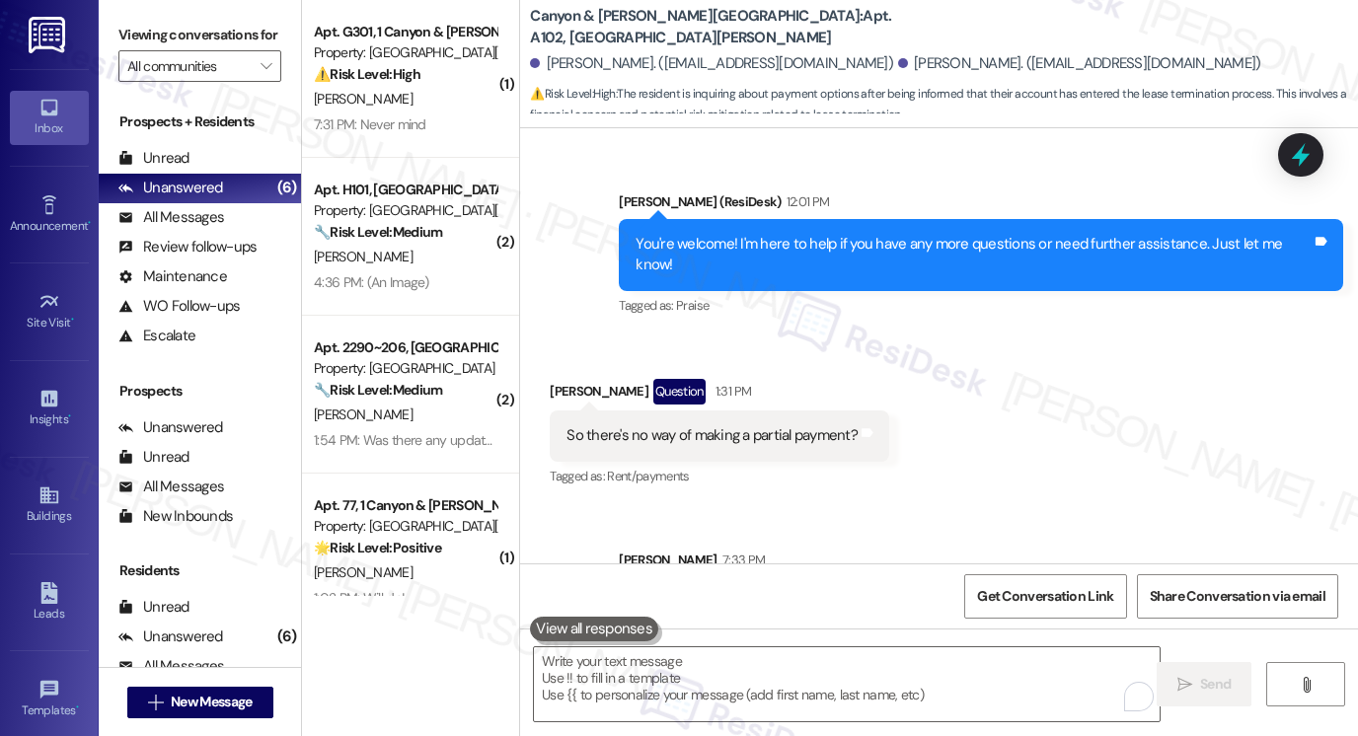
scroll to position [12976, 0]
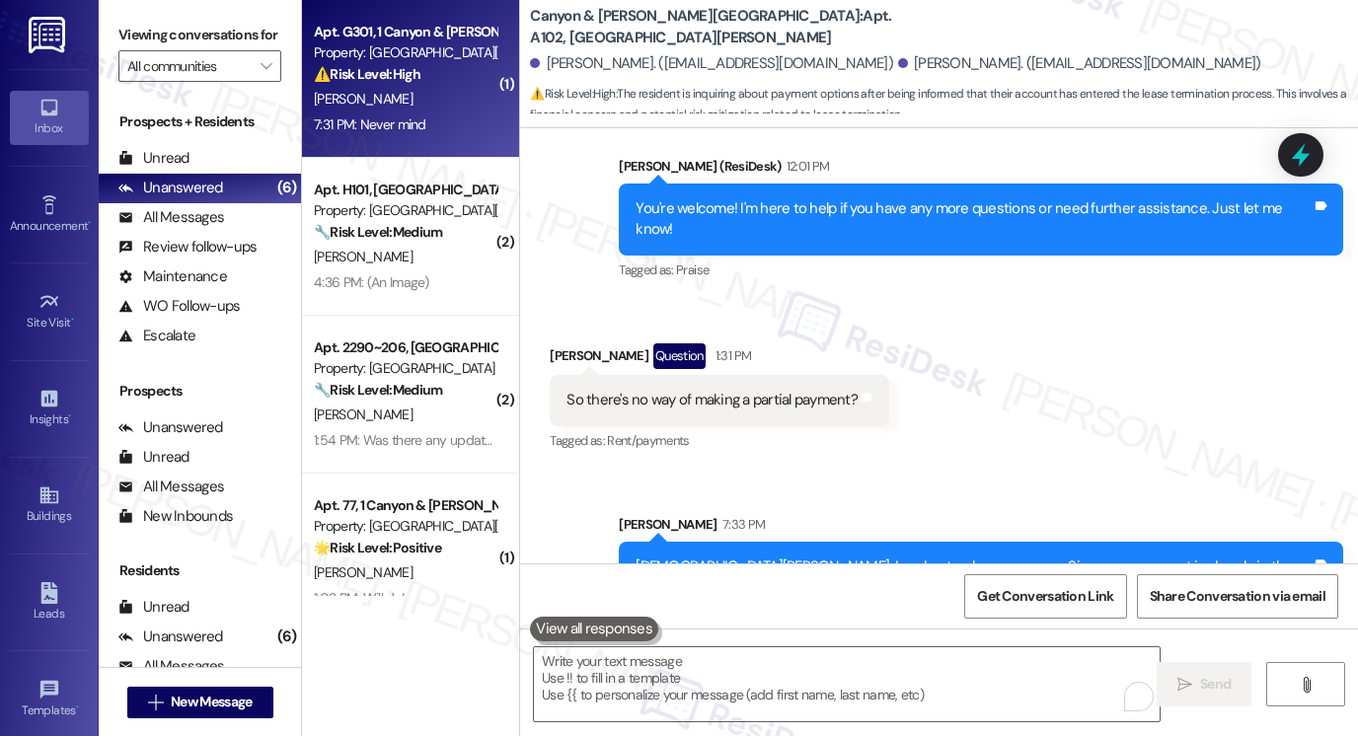
click at [416, 106] on div "[PERSON_NAME]" at bounding box center [405, 99] width 187 height 25
type textarea "Fetching suggested responses. Please feel free to read through the conversation…"
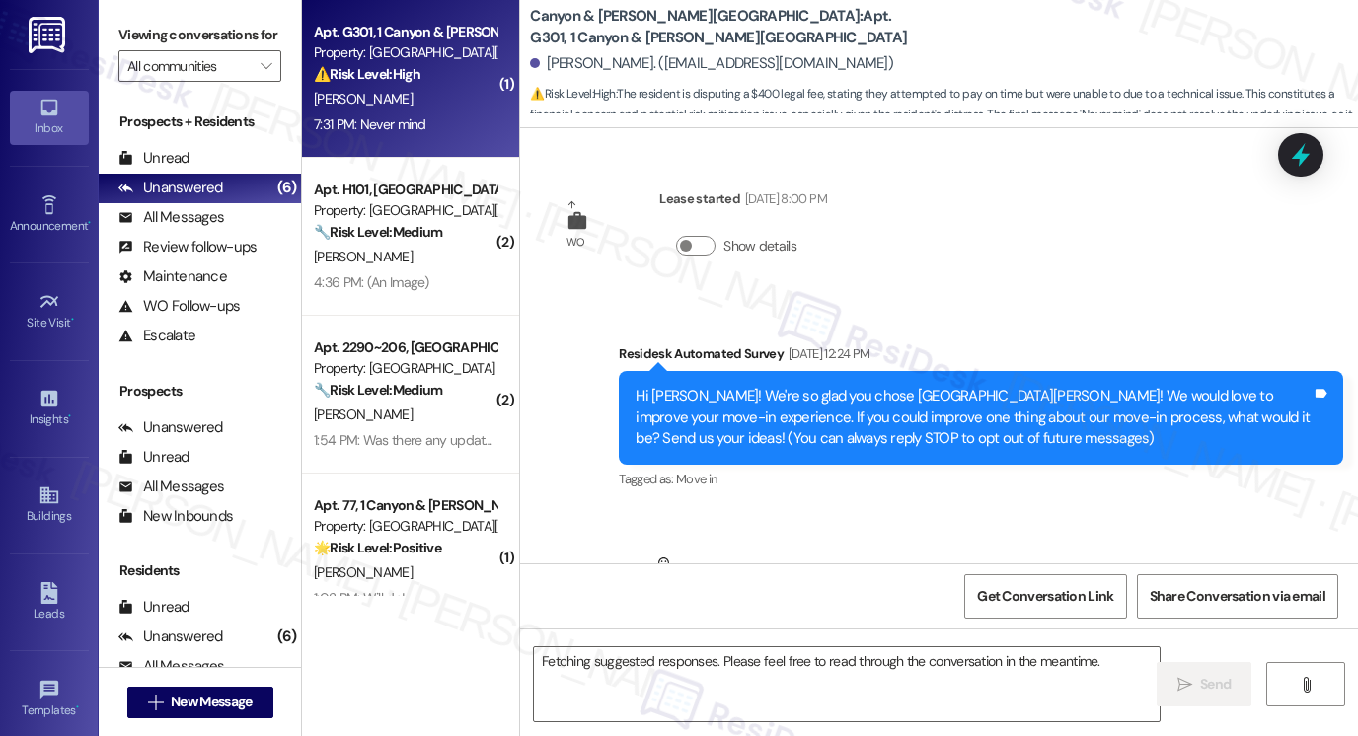
scroll to position [21200, 0]
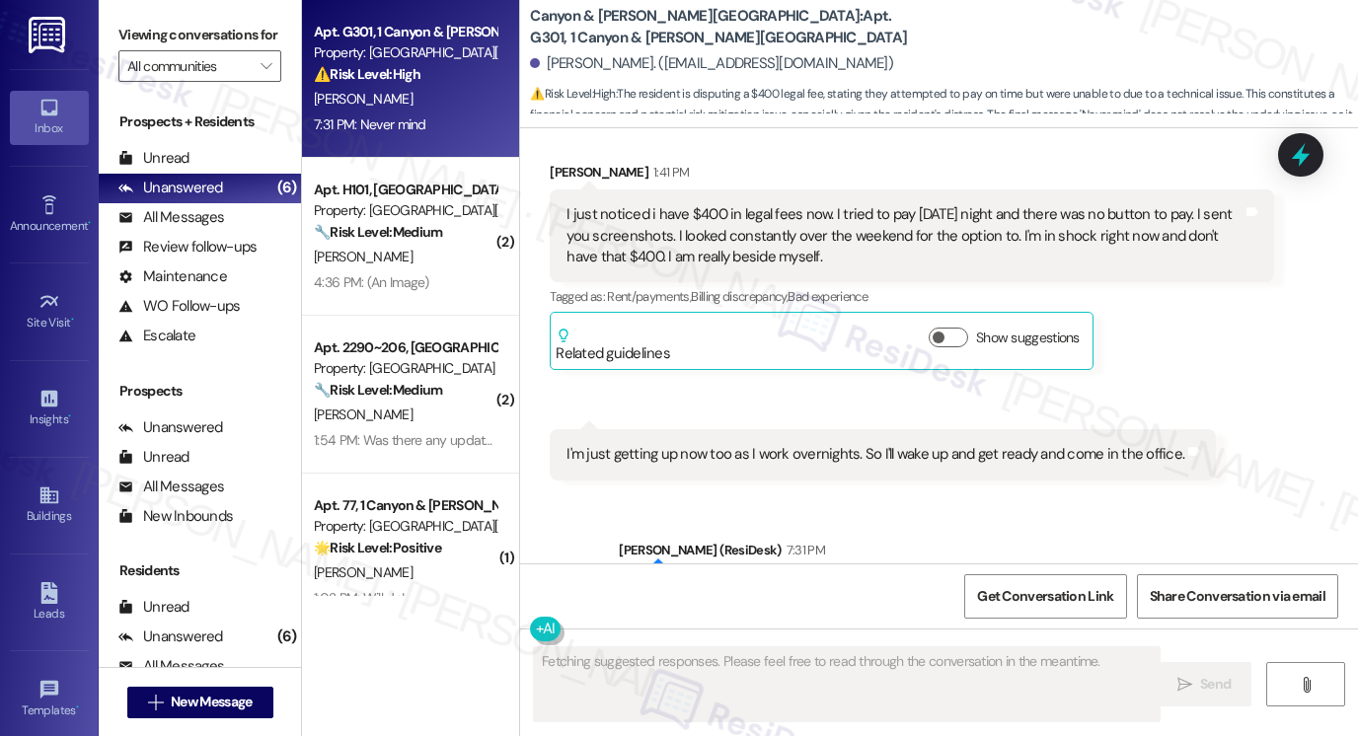
click at [774, 582] on div "I’m really sorry you’re dealing with this unexpected charge. I have notified th…" at bounding box center [974, 613] width 676 height 63
click at [773, 582] on div "I’m really sorry you’re dealing with this unexpected charge. I have notified th…" at bounding box center [974, 613] width 676 height 63
click at [985, 582] on div "I’m really sorry you’re dealing with this unexpected charge. I have notified th…" at bounding box center [974, 613] width 676 height 63
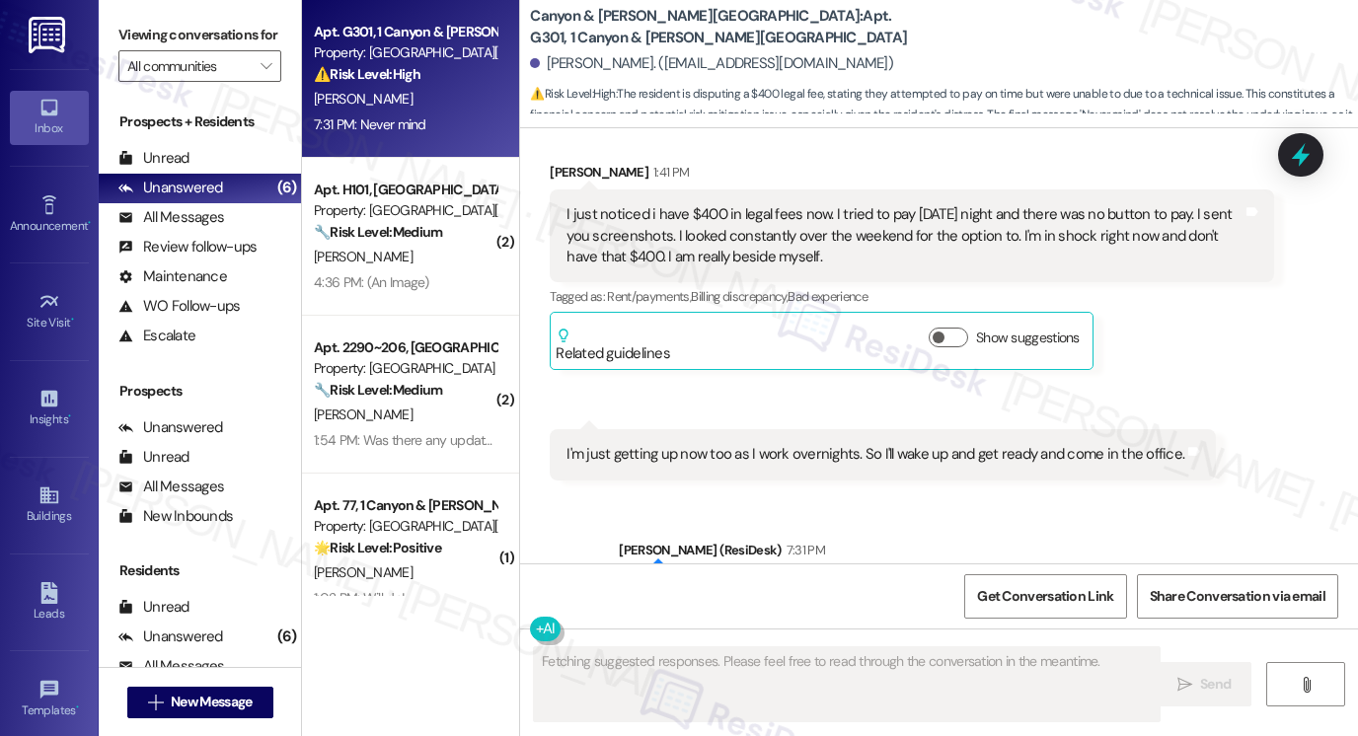
click at [984, 582] on div "I’m really sorry you’re dealing with this unexpected charge. I have notified th…" at bounding box center [974, 613] width 676 height 63
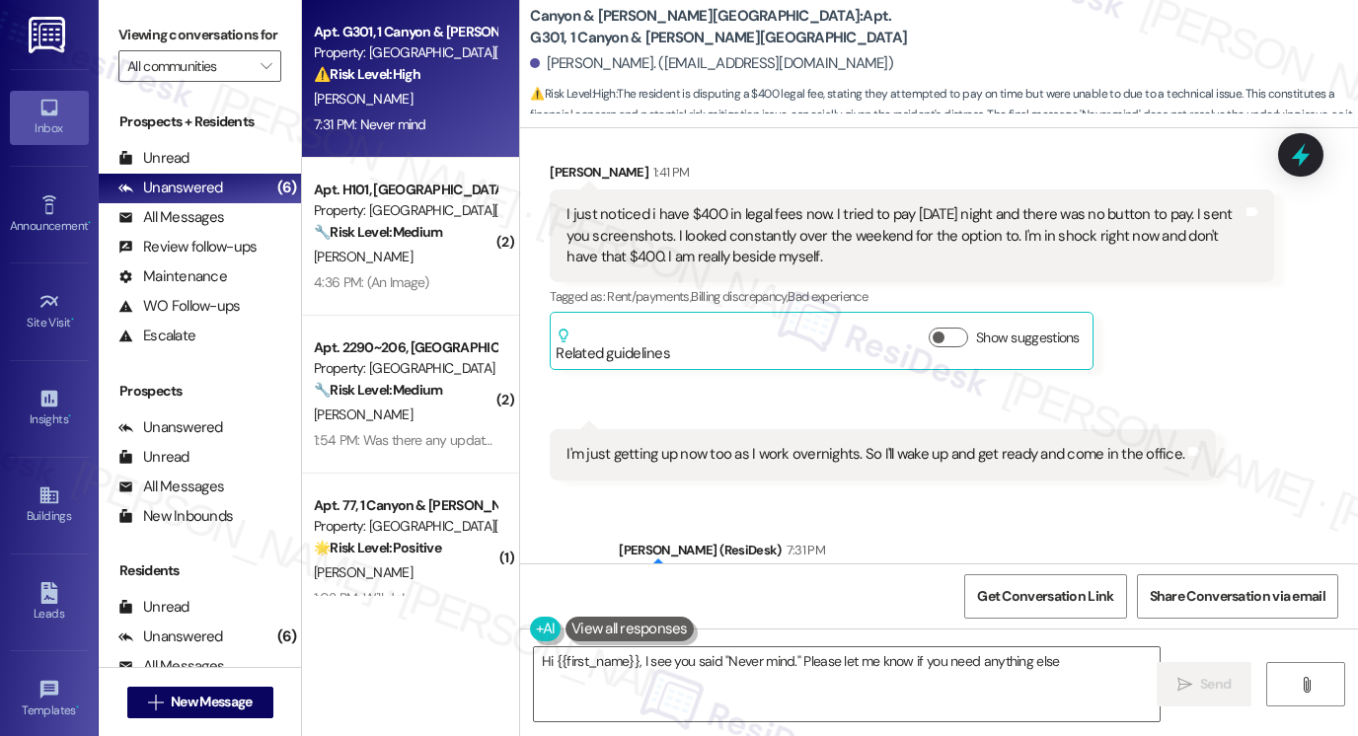
type textarea "Hi {{first_name}}, I see you said "Never mind." Please let me know if you need …"
click at [726, 582] on div "I’m really sorry you’re dealing with this unexpected charge. I have notified th…" at bounding box center [974, 613] width 676 height 63
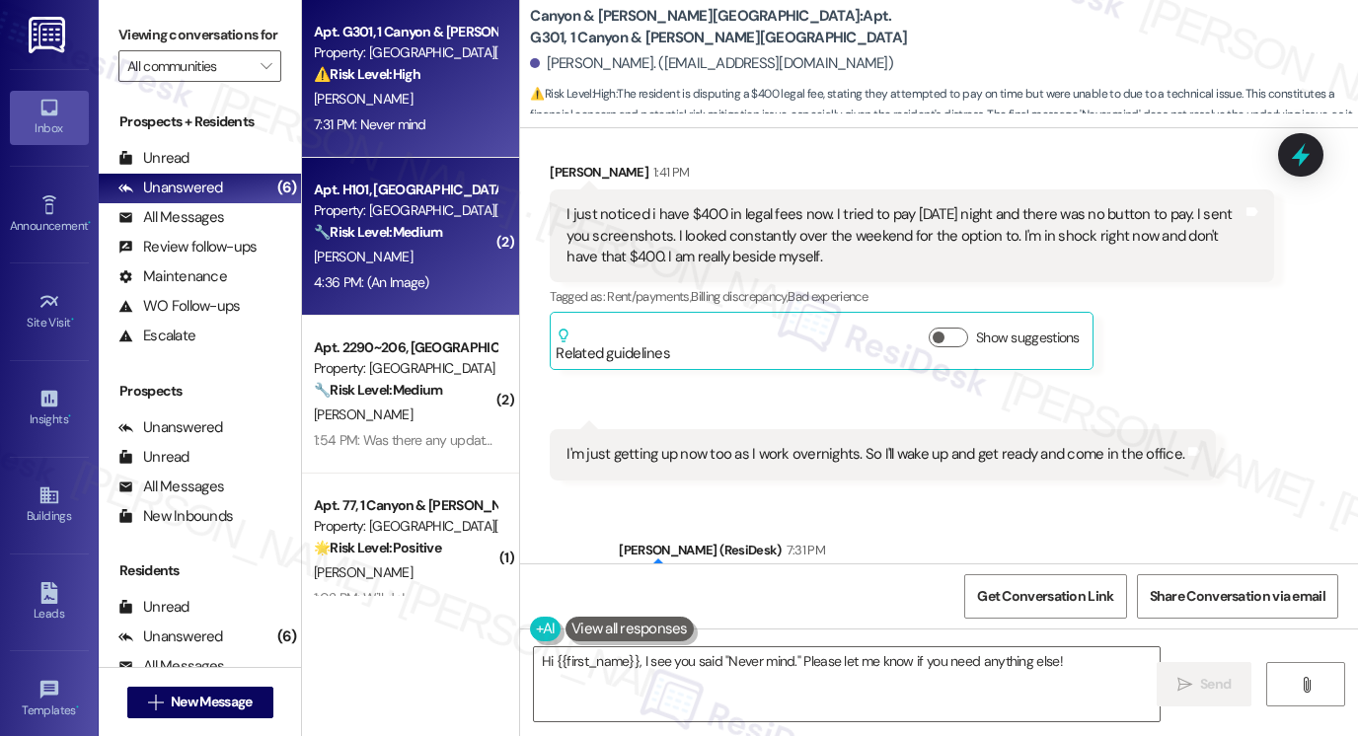
click at [375, 299] on div "Apt. H101, 1 Canyon & Knox Landing Property: Canyon & Knox Landing 🔧 Risk Level…" at bounding box center [410, 237] width 217 height 158
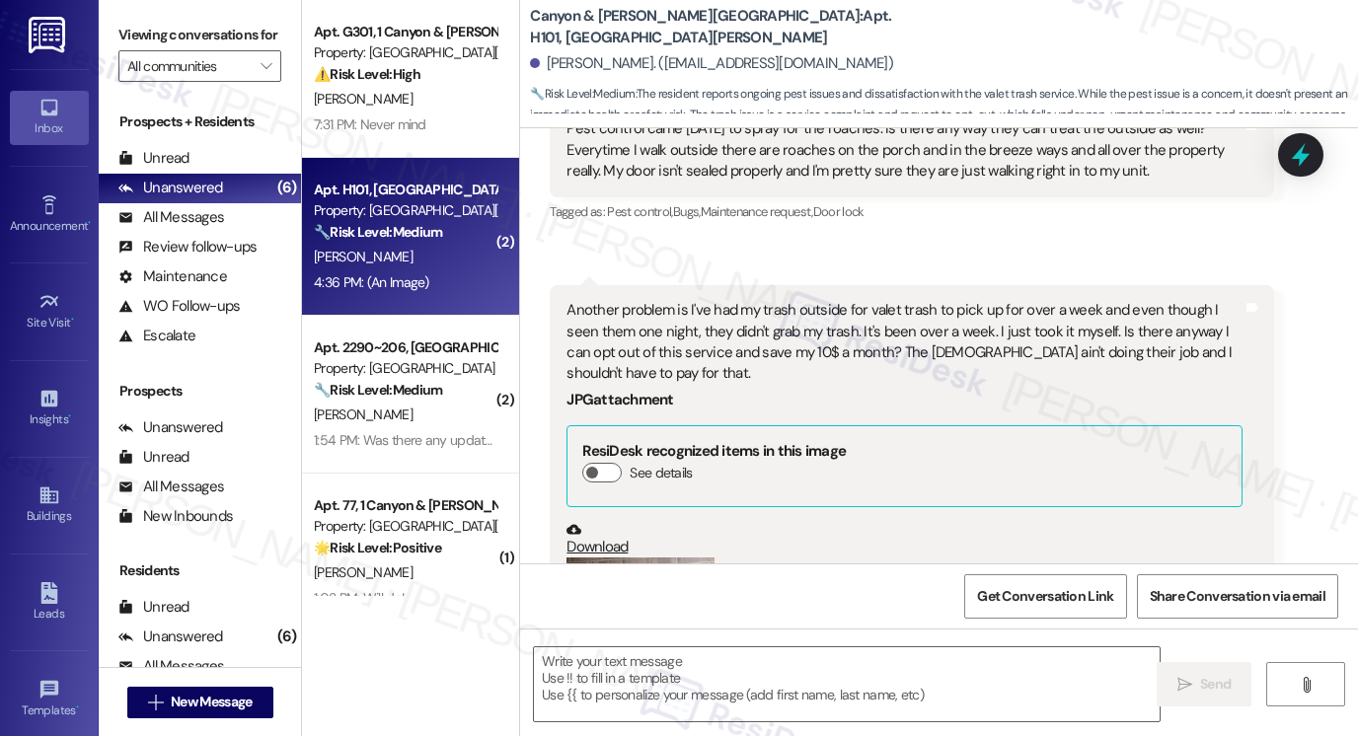
scroll to position [21293, 0]
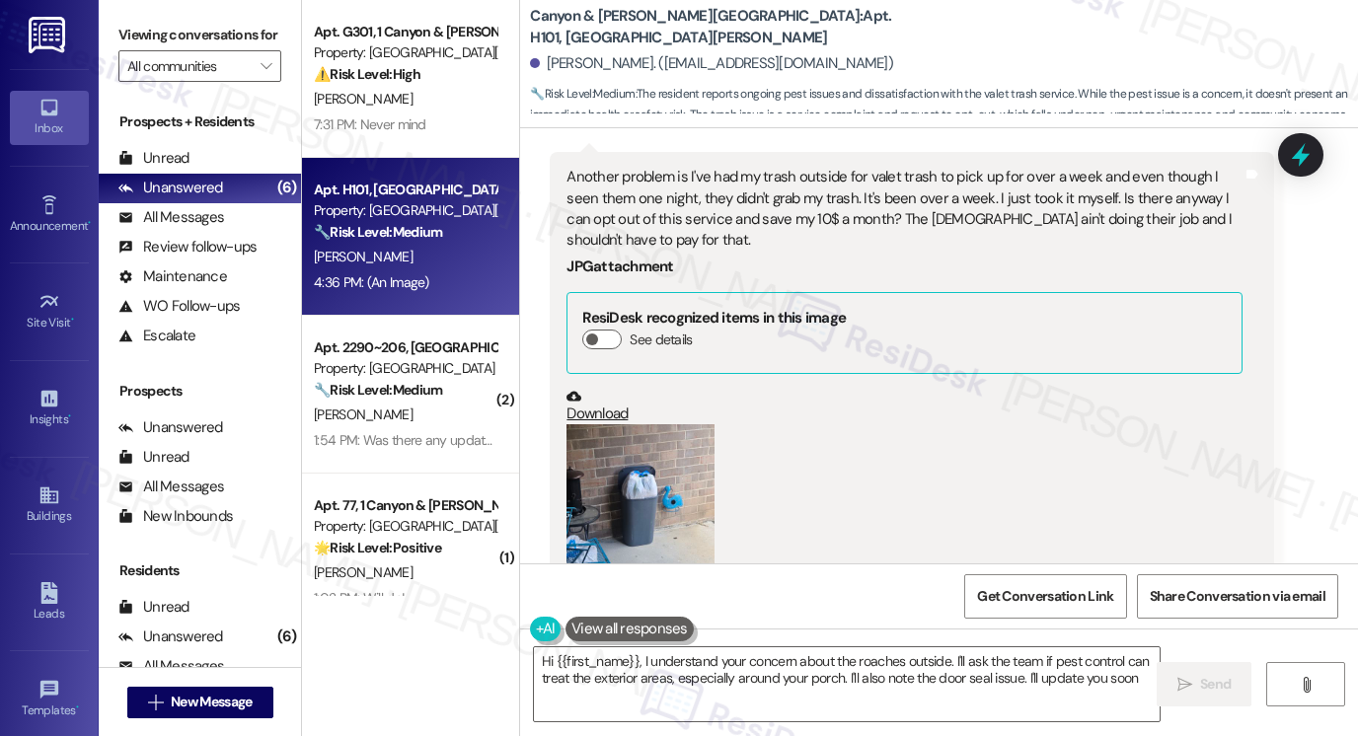
type textarea "Hi {{first_name}}, I understand your concern about the roaches outside. I'll as…"
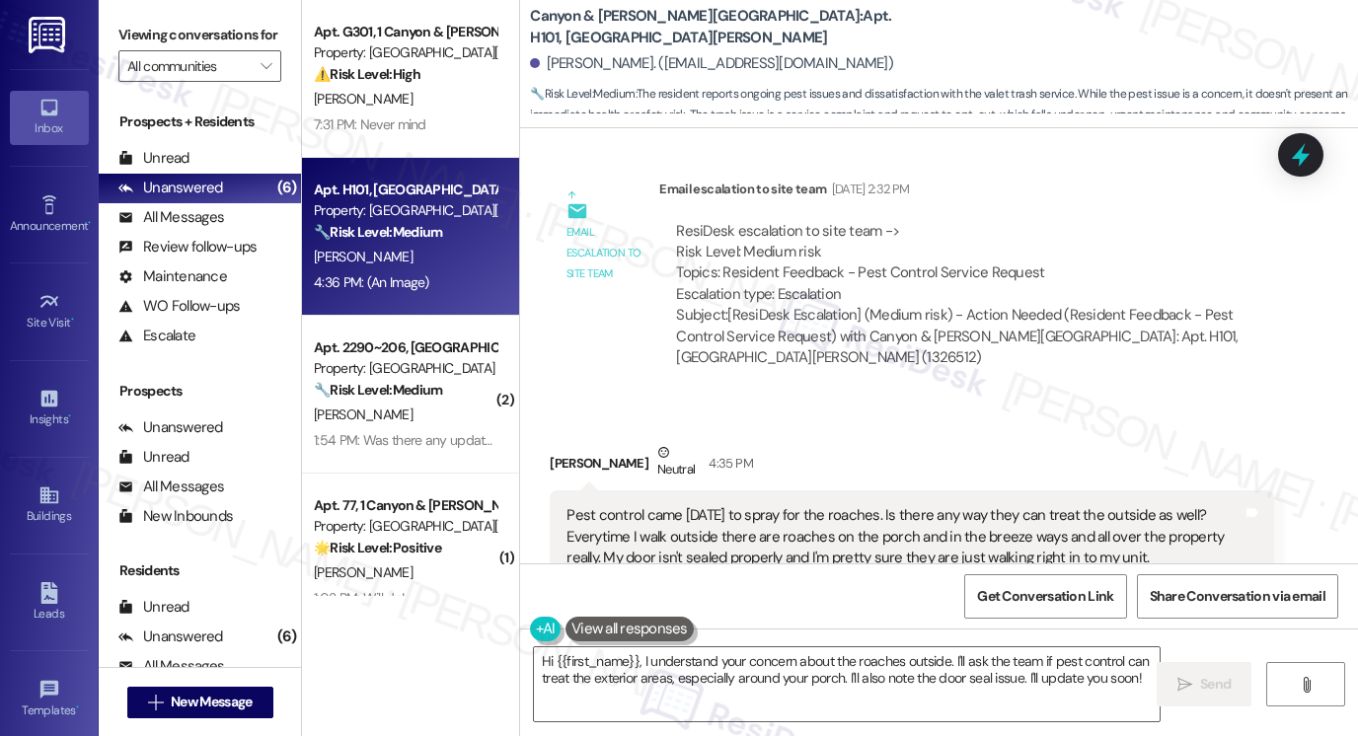
scroll to position [20701, 0]
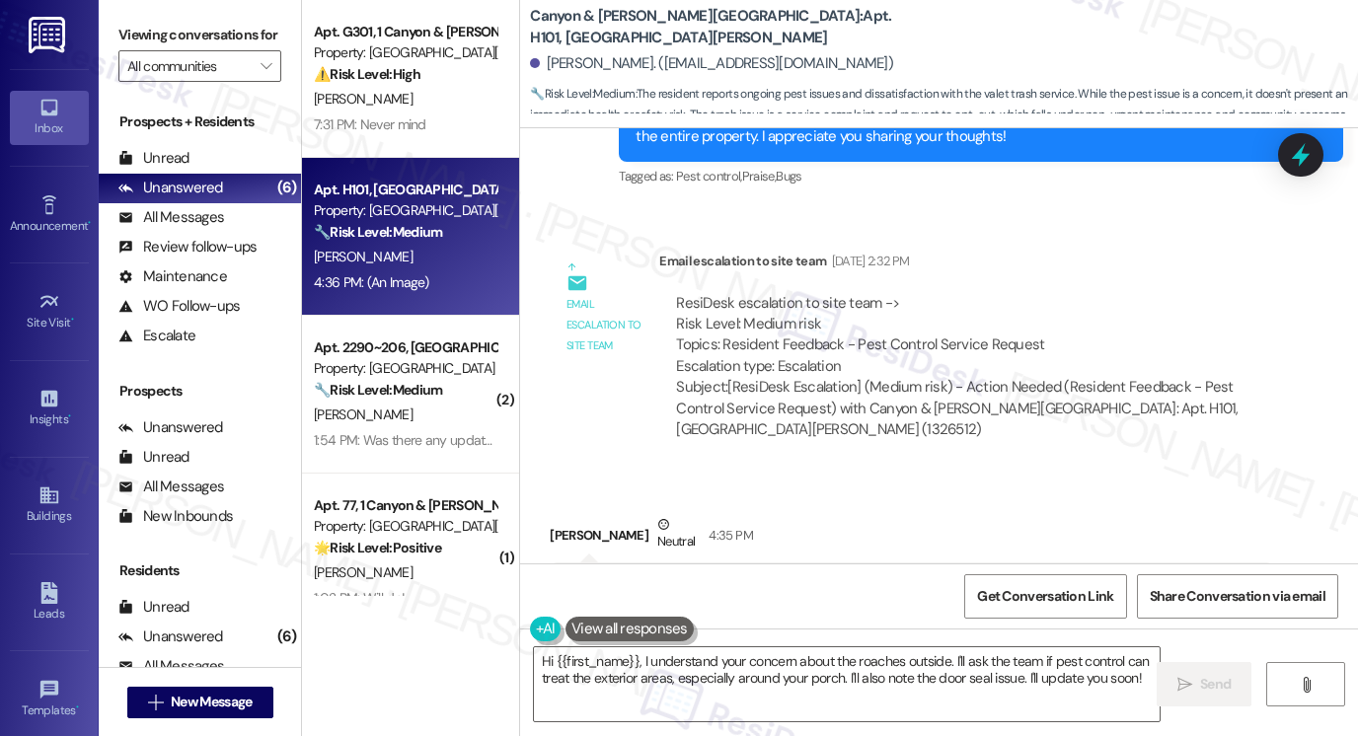
click at [670, 563] on div "Pest control came today to spray for the roaches. Is there any way they can tre…" at bounding box center [912, 609] width 724 height 93
click at [857, 577] on div "Pest control came [DATE] to spray for the roaches. Is there any way they can tr…" at bounding box center [905, 608] width 676 height 63
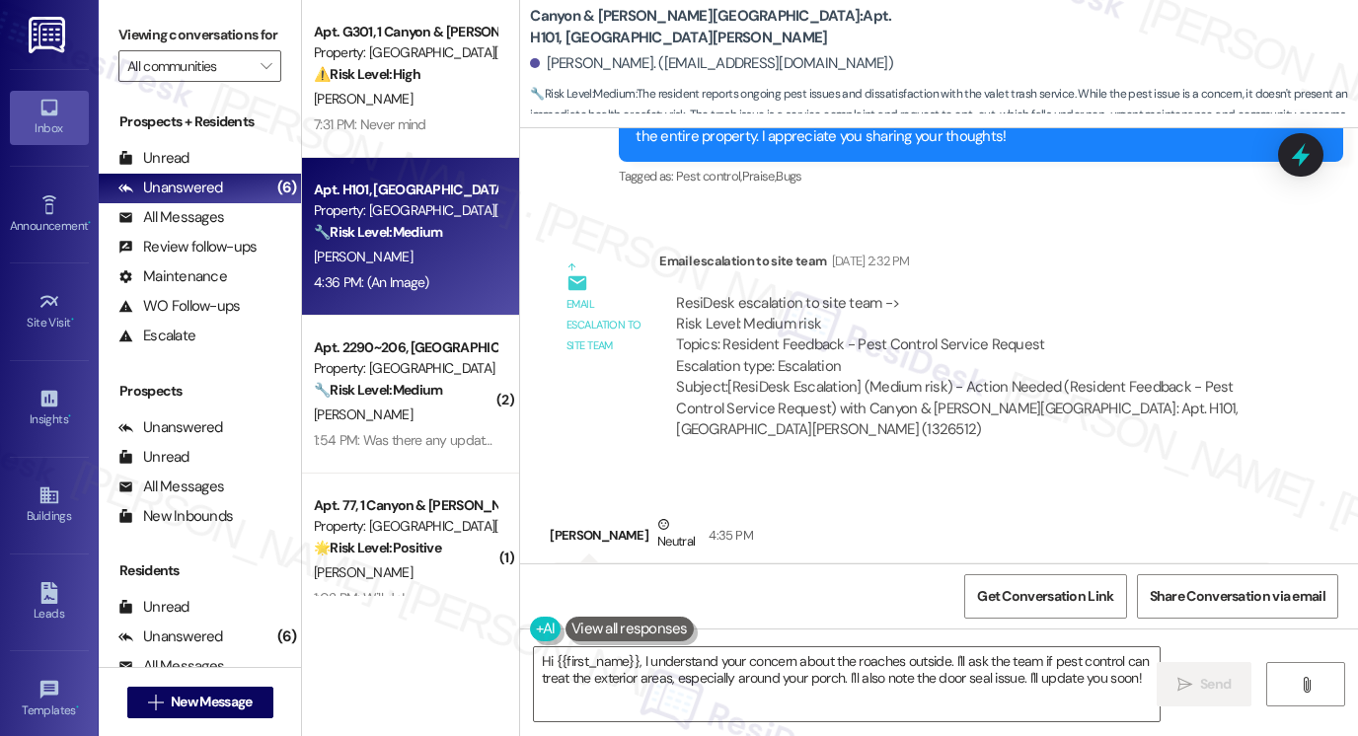
click at [857, 577] on div "Pest control came [DATE] to spray for the roaches. Is there any way they can tr…" at bounding box center [905, 608] width 676 height 63
click at [1160, 577] on div "Pest control came [DATE] to spray for the roaches. Is there any way they can tr…" at bounding box center [905, 608] width 676 height 63
drag, startPoint x: 616, startPoint y: 462, endPoint x: 1023, endPoint y: 481, distance: 407.1
click at [1042, 577] on div "Pest control came [DATE] to spray for the roaches. Is there any way they can tr…" at bounding box center [905, 608] width 676 height 63
click at [1023, 577] on div "Pest control came [DATE] to spray for the roaches. Is there any way they can tr…" at bounding box center [905, 608] width 676 height 63
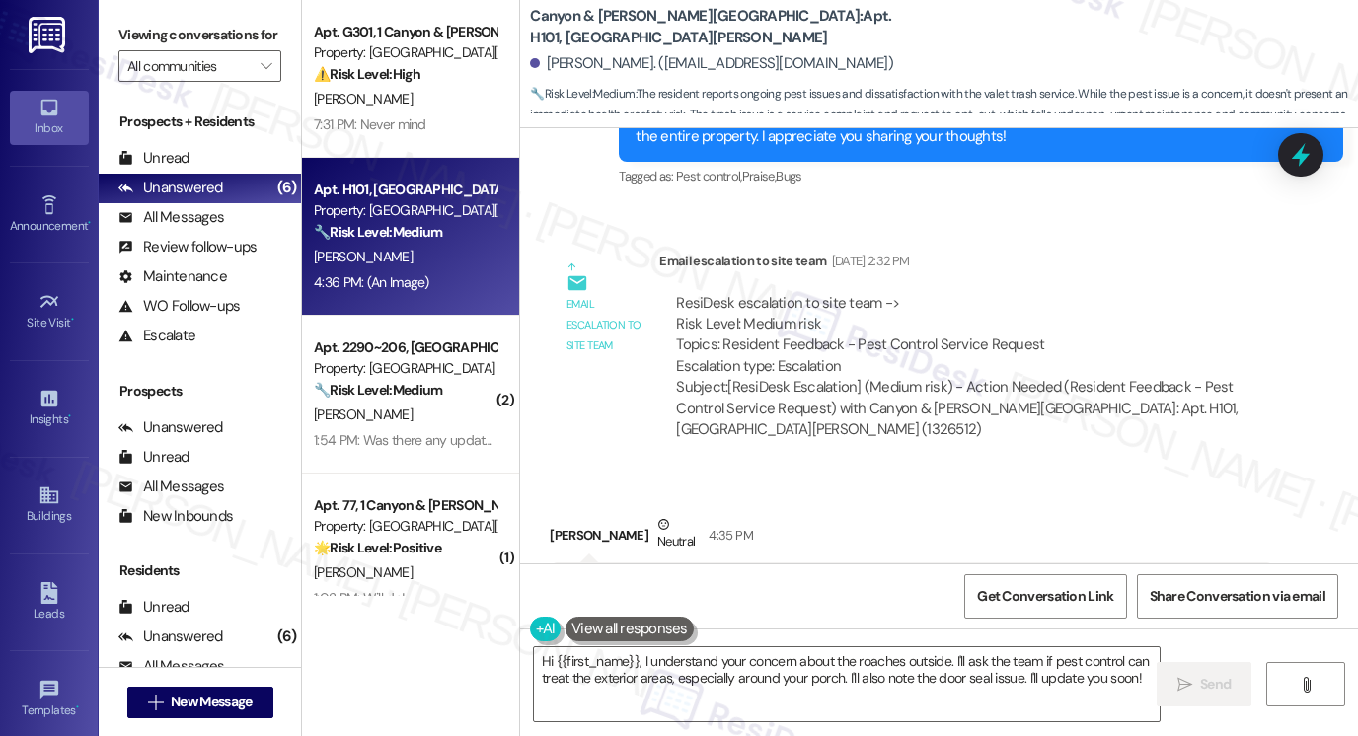
click at [1023, 577] on div "Pest control came [DATE] to spray for the roaches. Is there any way they can tr…" at bounding box center [905, 608] width 676 height 63
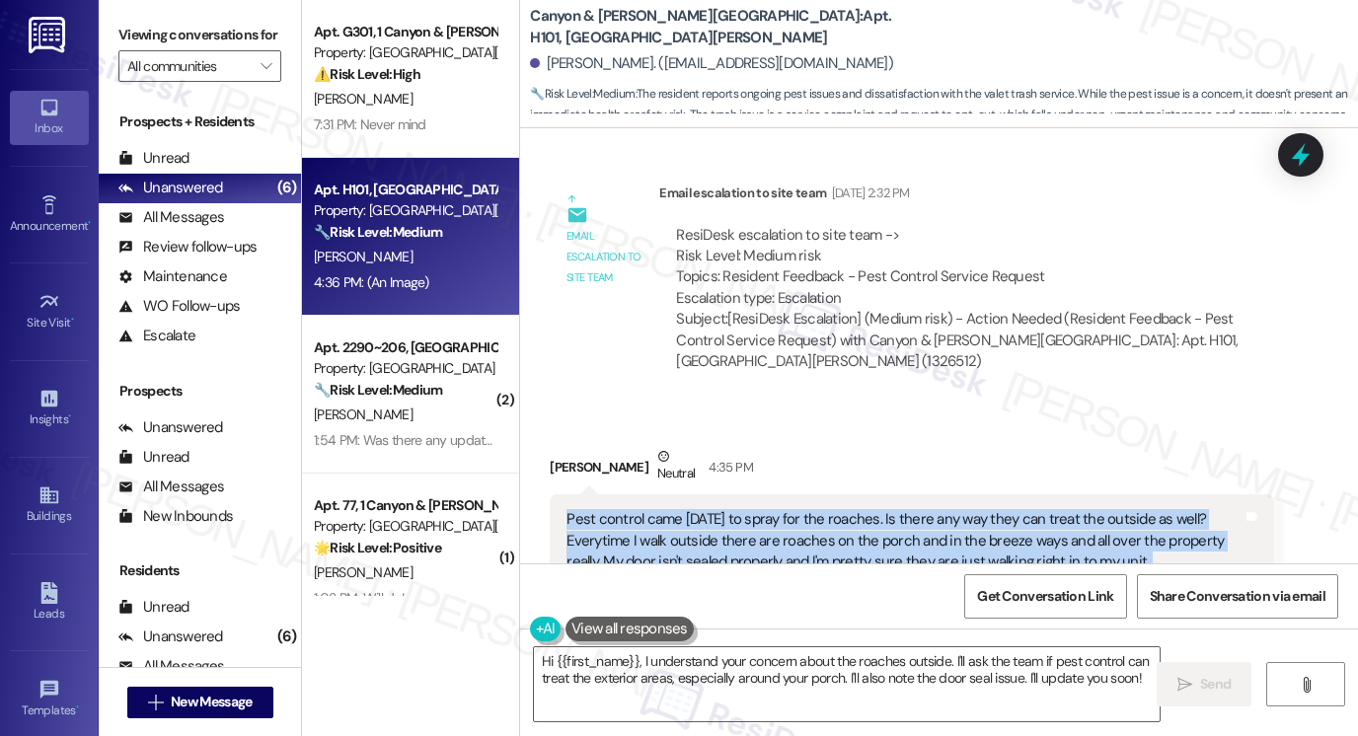
scroll to position [20997, 0]
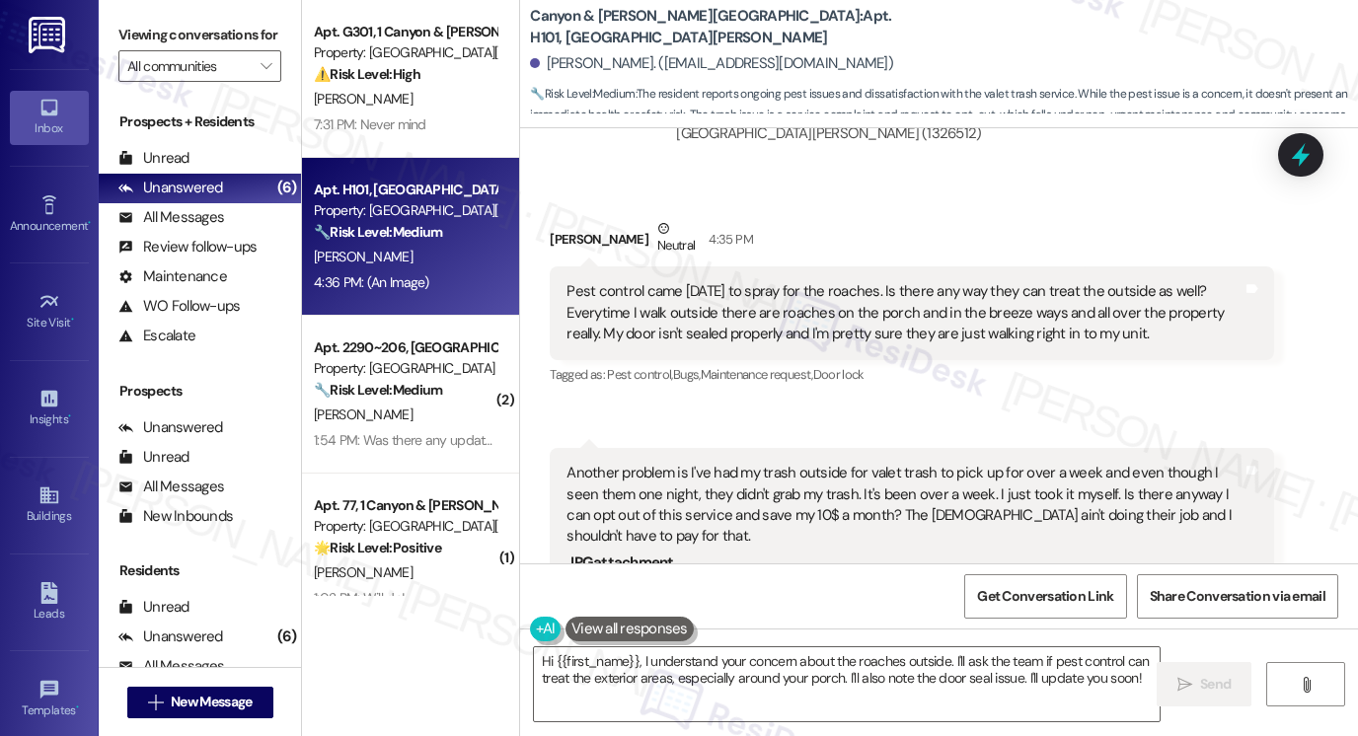
click at [613, 463] on div "Another problem is I've had my trash outside for valet trash to pick up for ove…" at bounding box center [905, 505] width 676 height 85
click at [614, 463] on div "Another problem is I've had my trash outside for valet trash to pick up for ove…" at bounding box center [905, 505] width 676 height 85
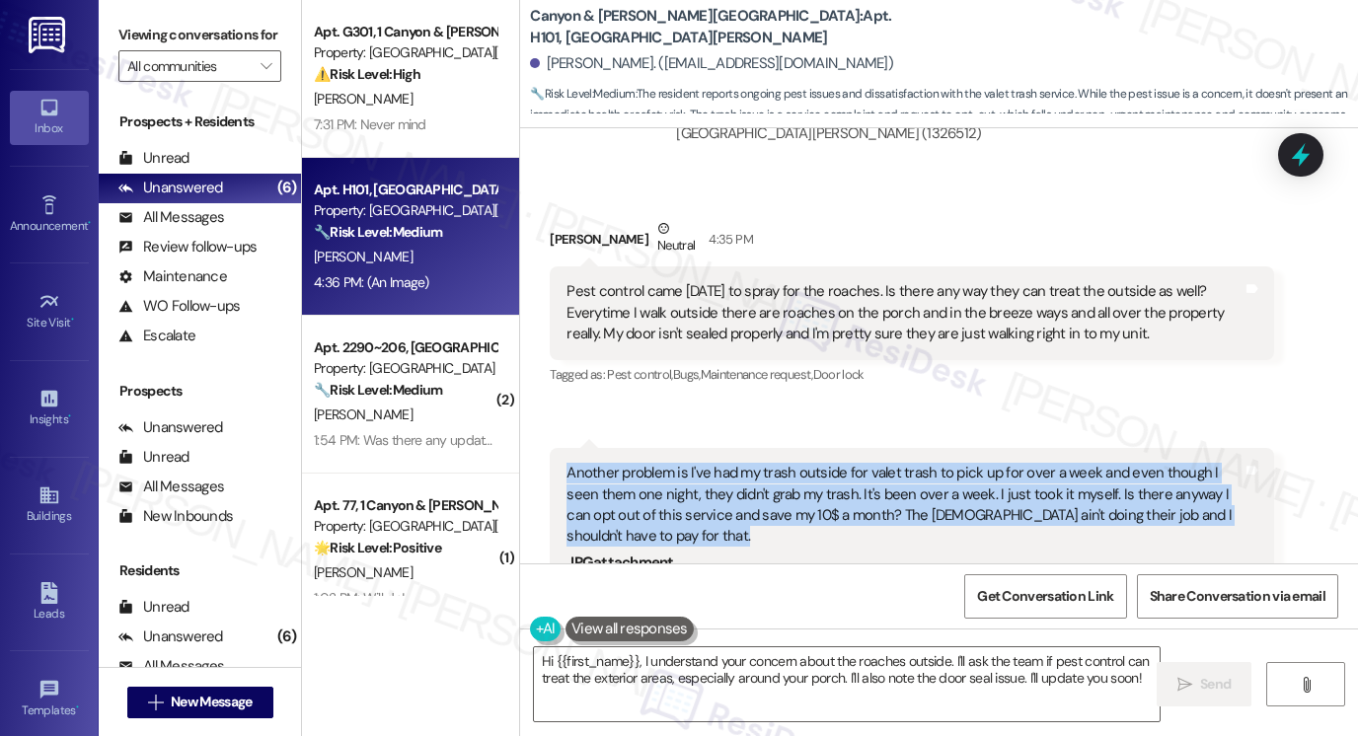
click at [614, 463] on div "Another problem is I've had my trash outside for valet trash to pick up for ove…" at bounding box center [905, 505] width 676 height 85
click at [872, 463] on div "Another problem is I've had my trash outside for valet trash to pick up for ove…" at bounding box center [905, 505] width 676 height 85
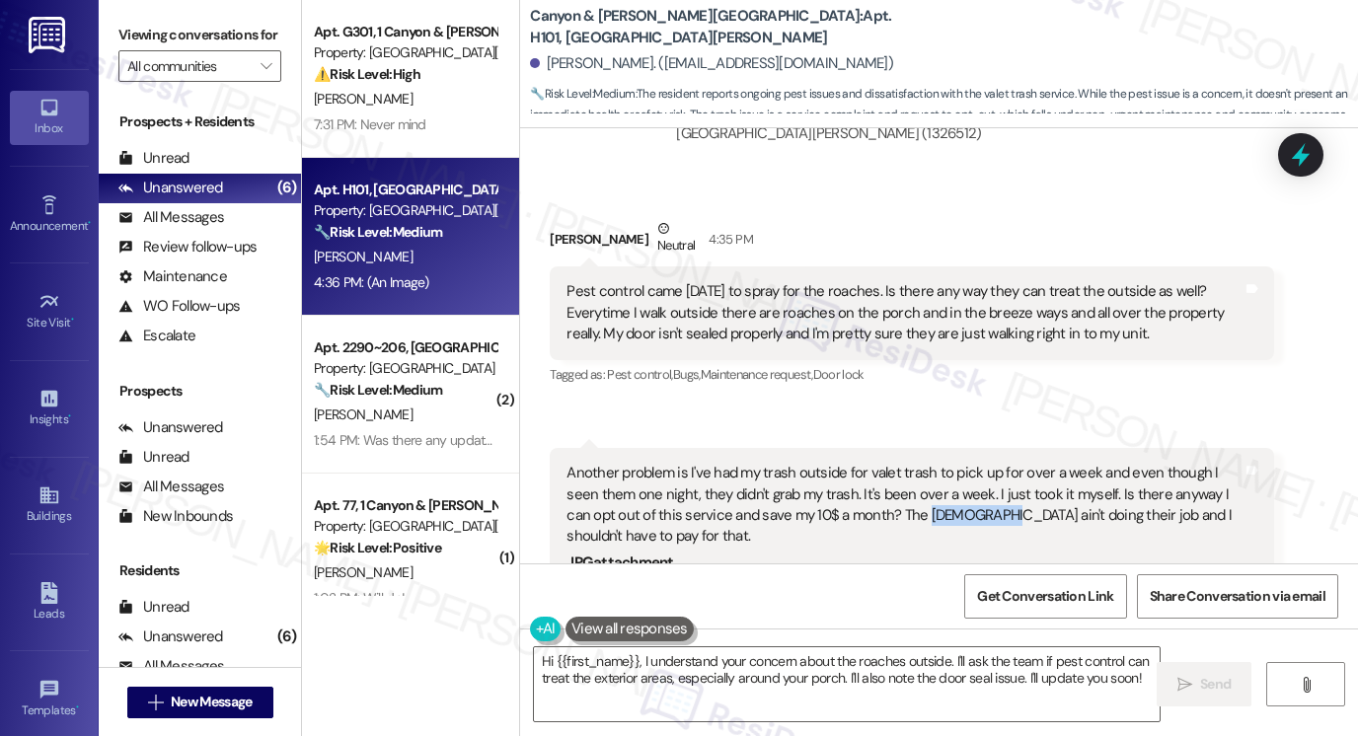
click at [872, 463] on div "Another problem is I've had my trash outside for valet trash to pick up for ove…" at bounding box center [905, 505] width 676 height 85
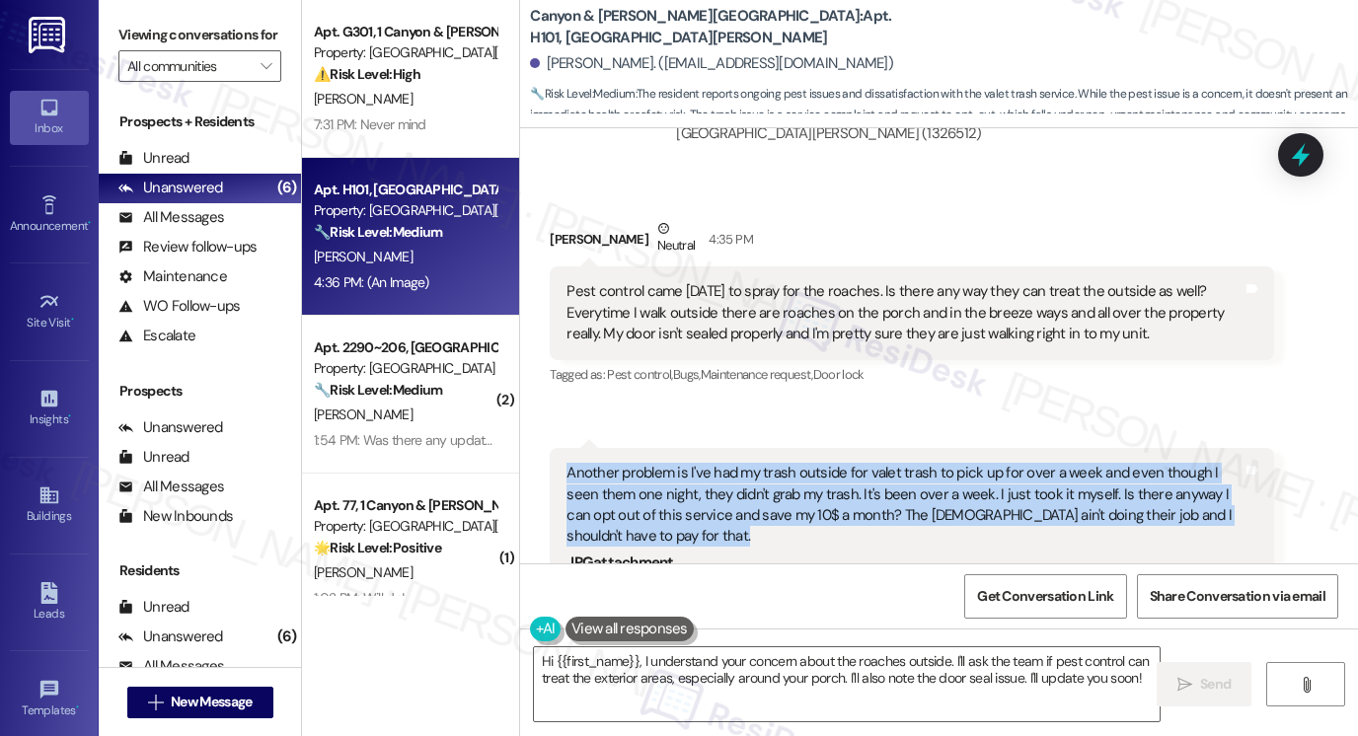
click at [872, 463] on div "Another problem is I've had my trash outside for valet trash to pick up for ove…" at bounding box center [905, 505] width 676 height 85
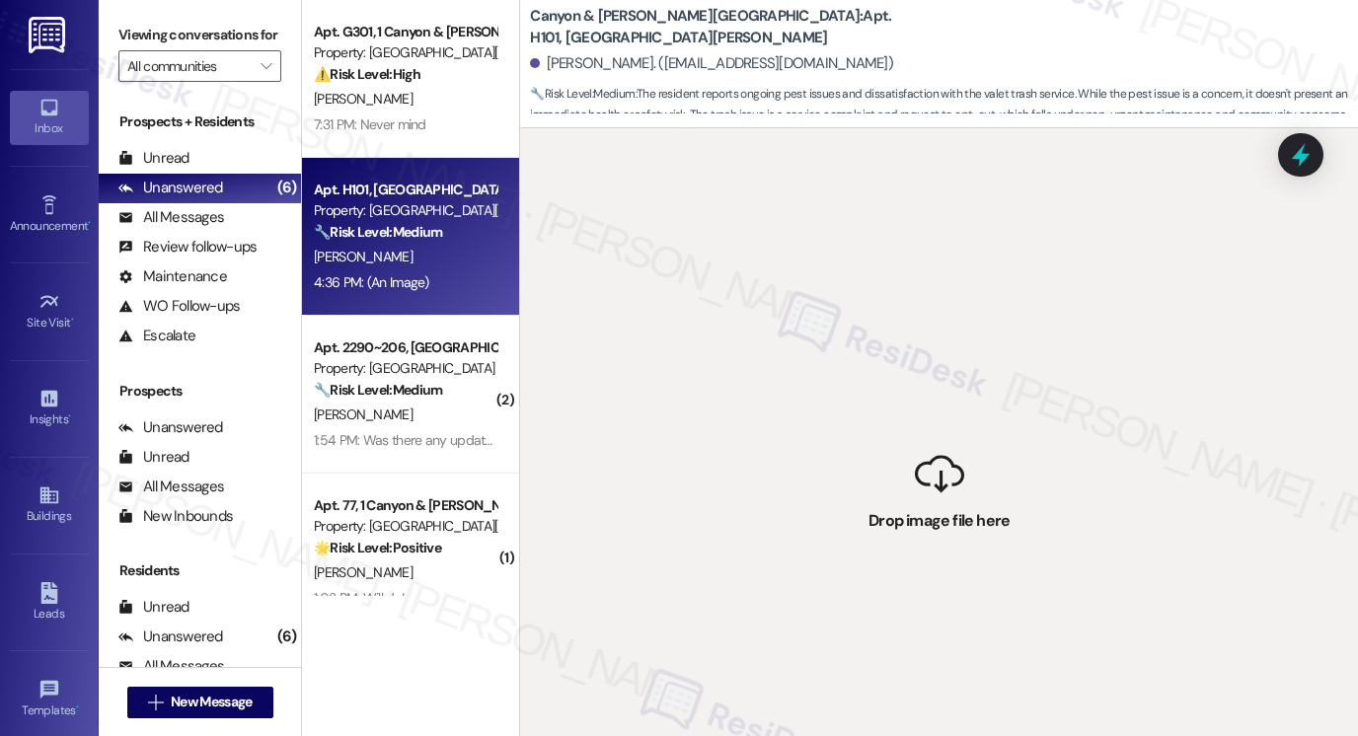
click at [671, 331] on div " Drop image file here" at bounding box center [939, 496] width 838 height 736
drag, startPoint x: 933, startPoint y: 481, endPoint x: 779, endPoint y: 133, distance: 380.0
click at [779, 133] on div " Drop image file here" at bounding box center [939, 496] width 838 height 736
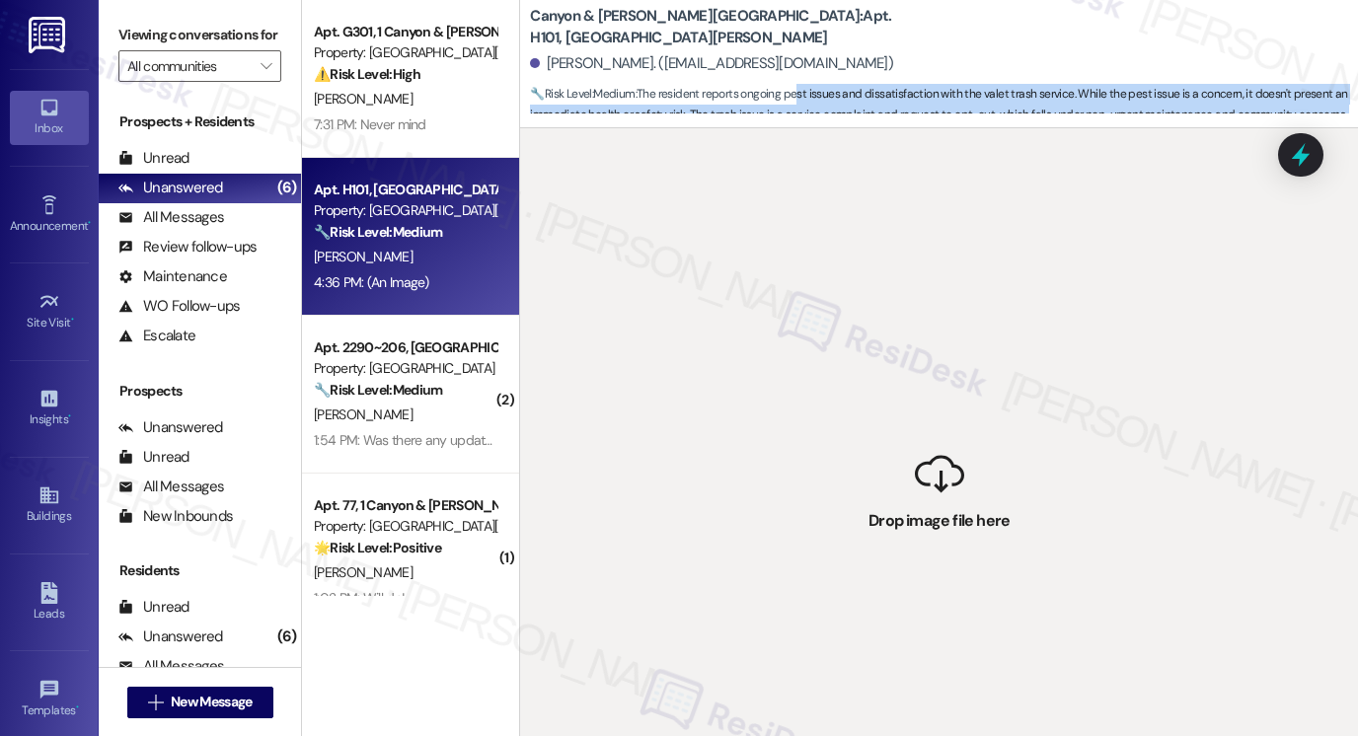
drag, startPoint x: 843, startPoint y: 397, endPoint x: 796, endPoint y: 86, distance: 314.3
click at [796, 86] on div "Canyon & Knox Landing: Apt. H101, 1 Canyon & Knox Landing James Hatmaker. (cfha…" at bounding box center [938, 368] width 839 height 736
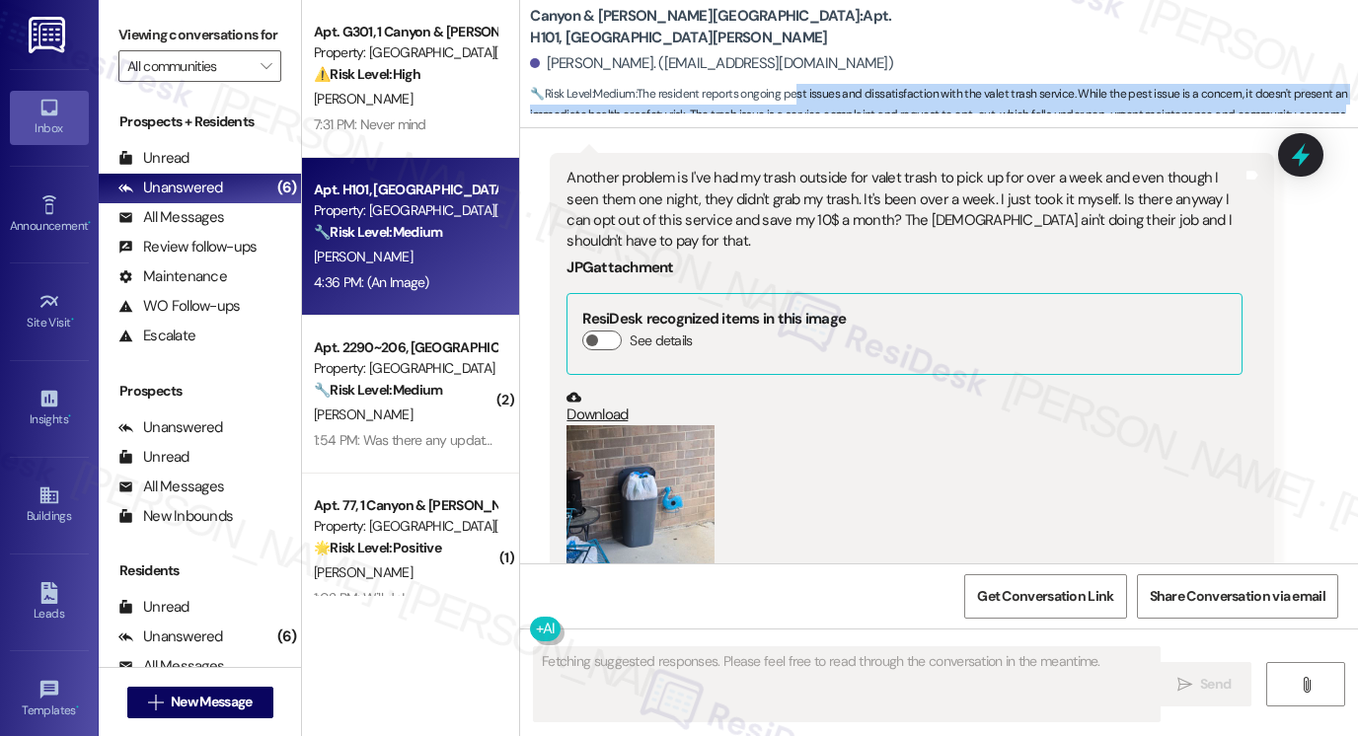
scroll to position [20799, 0]
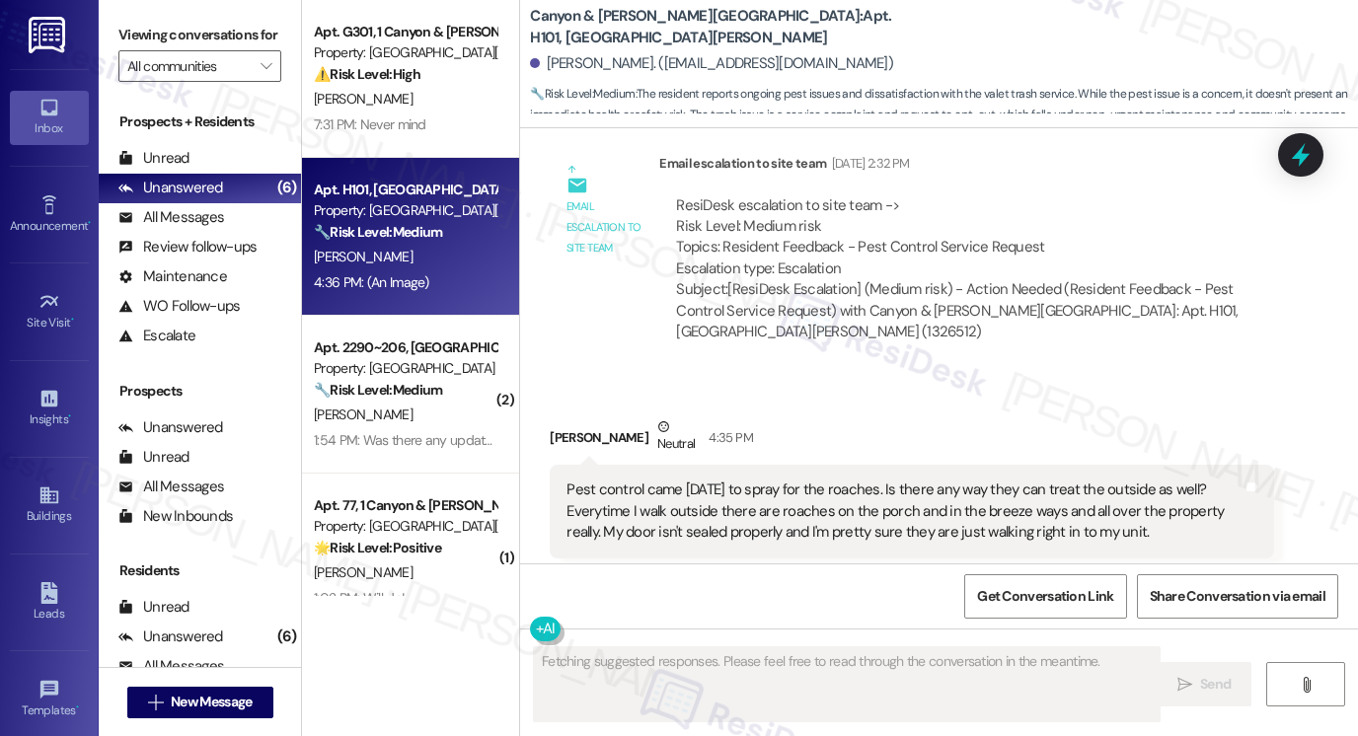
click at [688, 480] on div "Pest control came [DATE] to spray for the roaches. Is there any way they can tr…" at bounding box center [905, 511] width 676 height 63
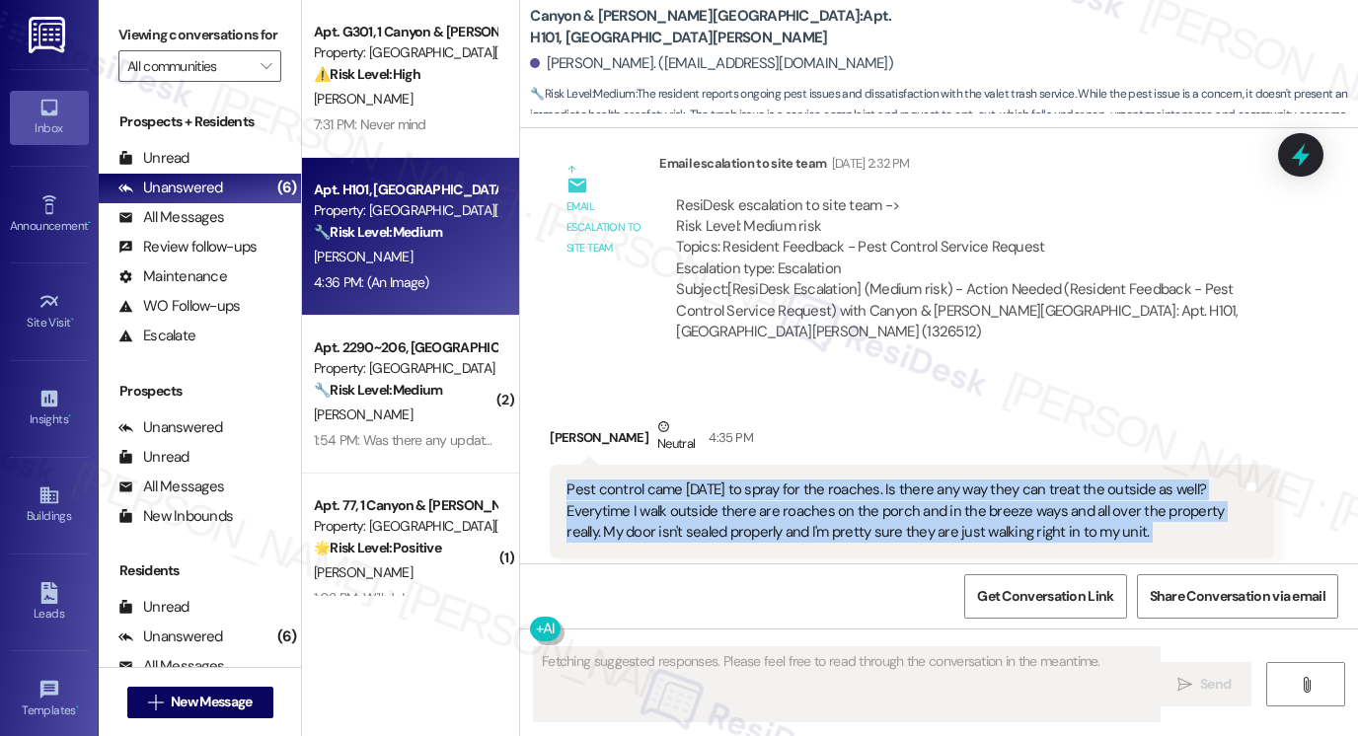
click at [688, 480] on div "Pest control came [DATE] to spray for the roaches. Is there any way they can tr…" at bounding box center [905, 511] width 676 height 63
copy div "Pest control came today to spray for the roaches. Is there any way they can tre…"
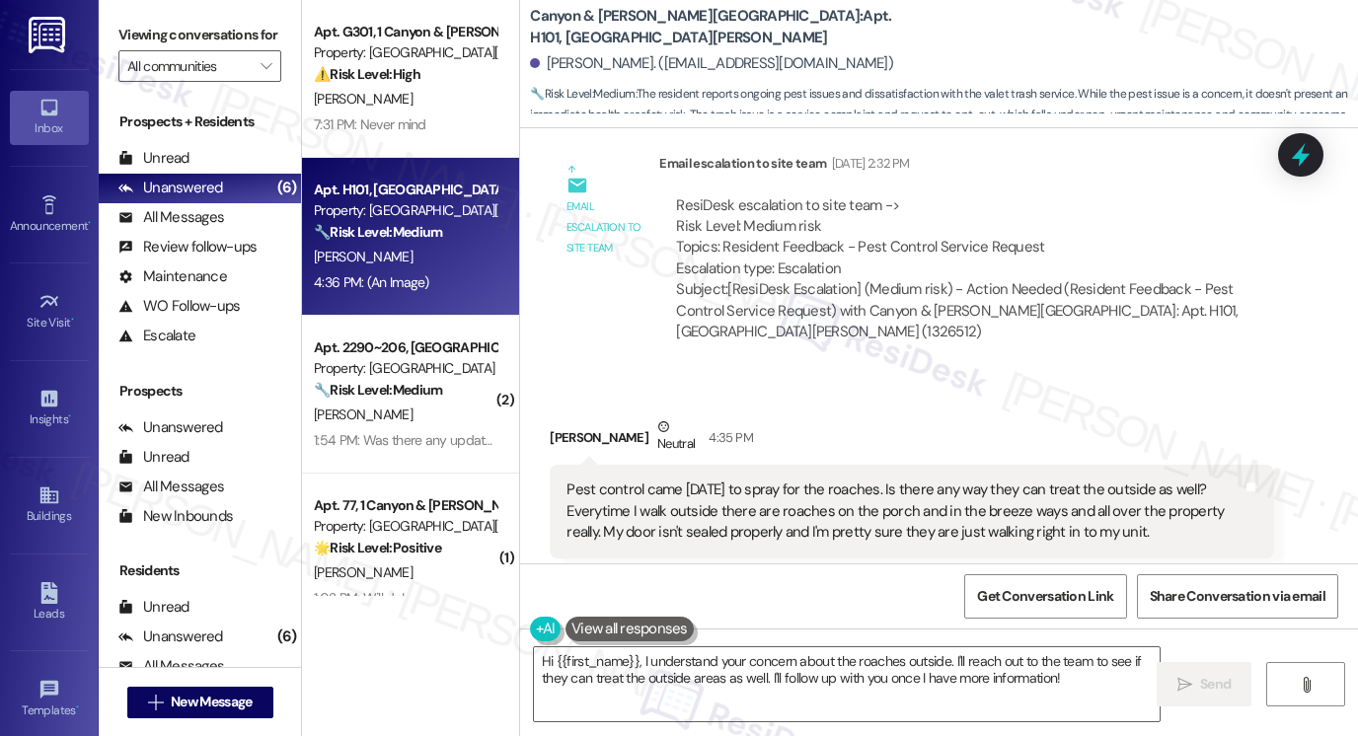
click at [118, 32] on div "Viewing conversations for All communities " at bounding box center [200, 51] width 202 height 102
click at [660, 661] on div "Another problem is I've had my trash outside for valet trash to pick up for ove…" at bounding box center [905, 703] width 676 height 85
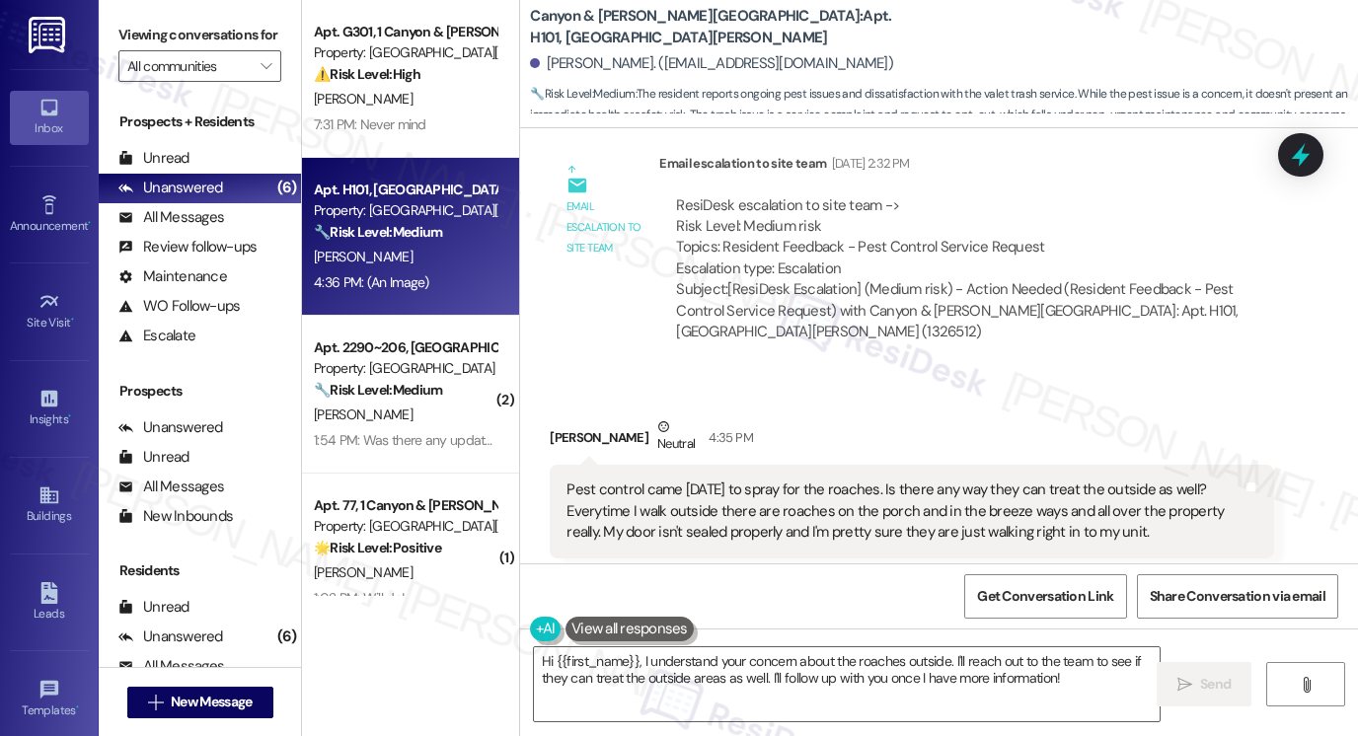
copy div "Another problem is I've had my trash outside for valet trash to pick up for ove…"
click at [119, 20] on label "Viewing conversations for" at bounding box center [199, 35] width 163 height 31
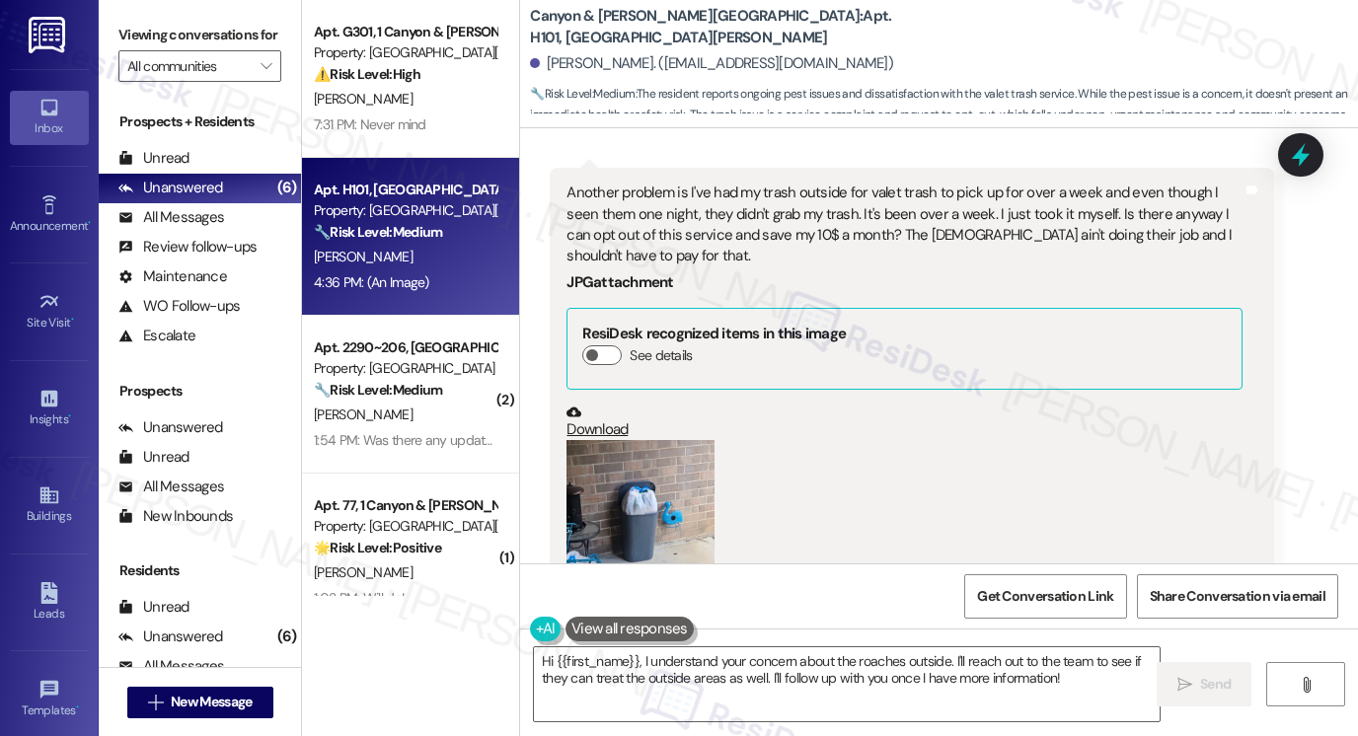
scroll to position [21293, 0]
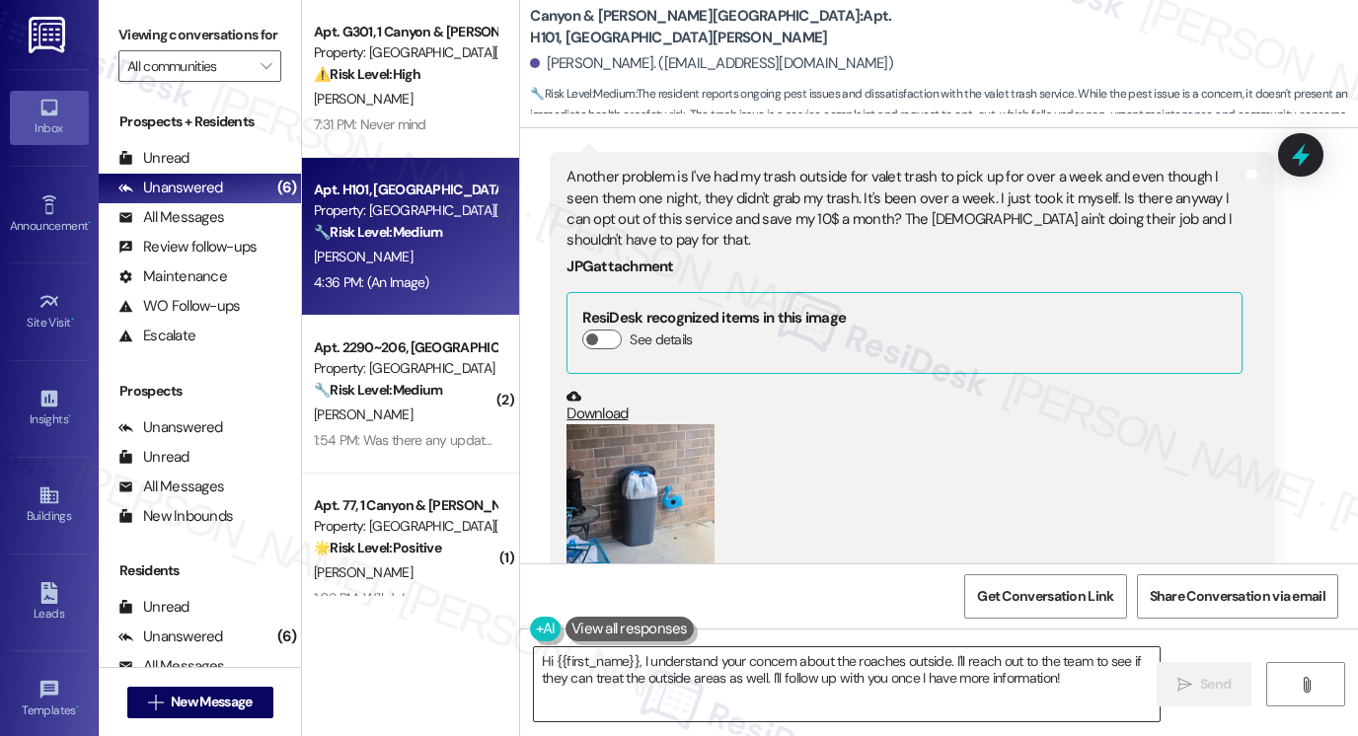
click at [666, 666] on textarea "Hi {{first_name}}, I understand your concern about the roaches outside. I'll re…" at bounding box center [847, 684] width 626 height 74
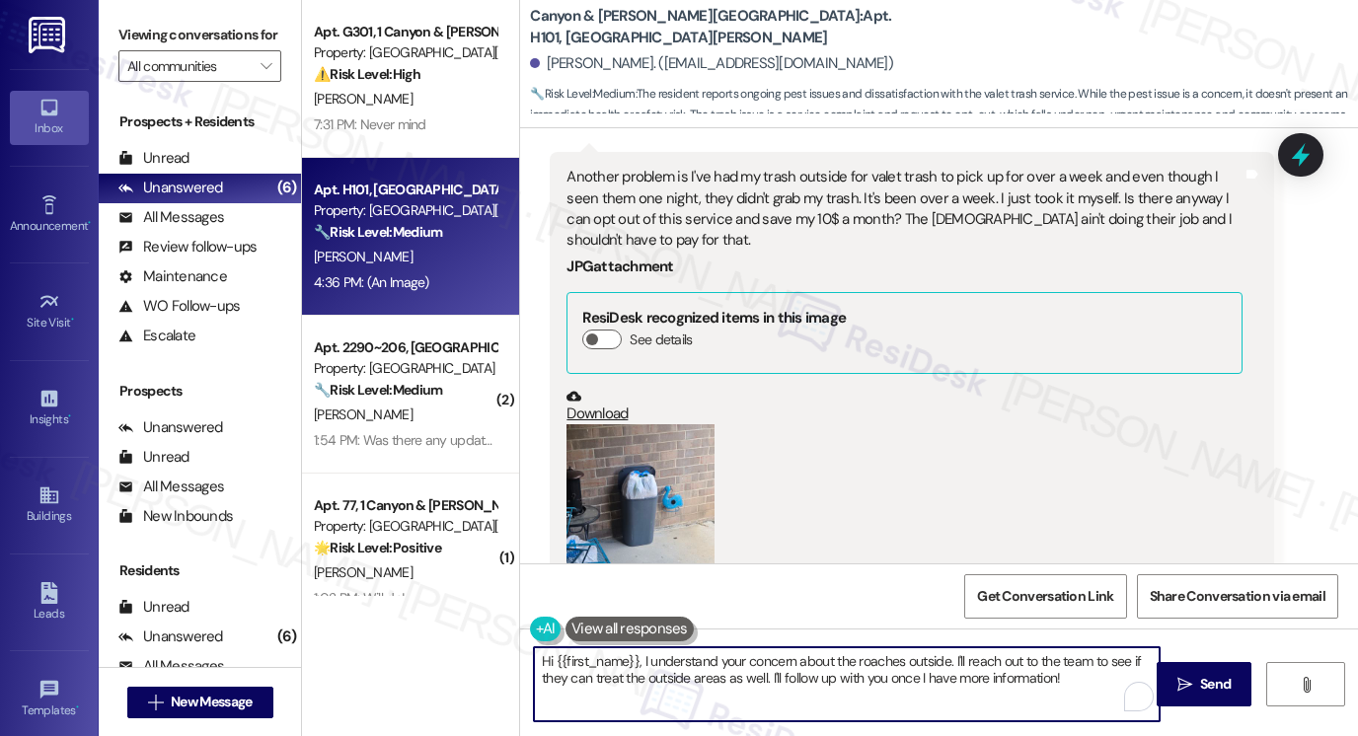
click at [1072, 670] on textarea "Hi {{first_name}}, I understand your concern about the roaches outside. I'll re…" at bounding box center [847, 684] width 626 height 74
drag, startPoint x: 1065, startPoint y: 676, endPoint x: 803, endPoint y: 678, distance: 261.6
click at [803, 678] on textarea "Hi {{first_name}}, I understand your concern about the roaches outside. I'll re…" at bounding box center [847, 684] width 626 height 74
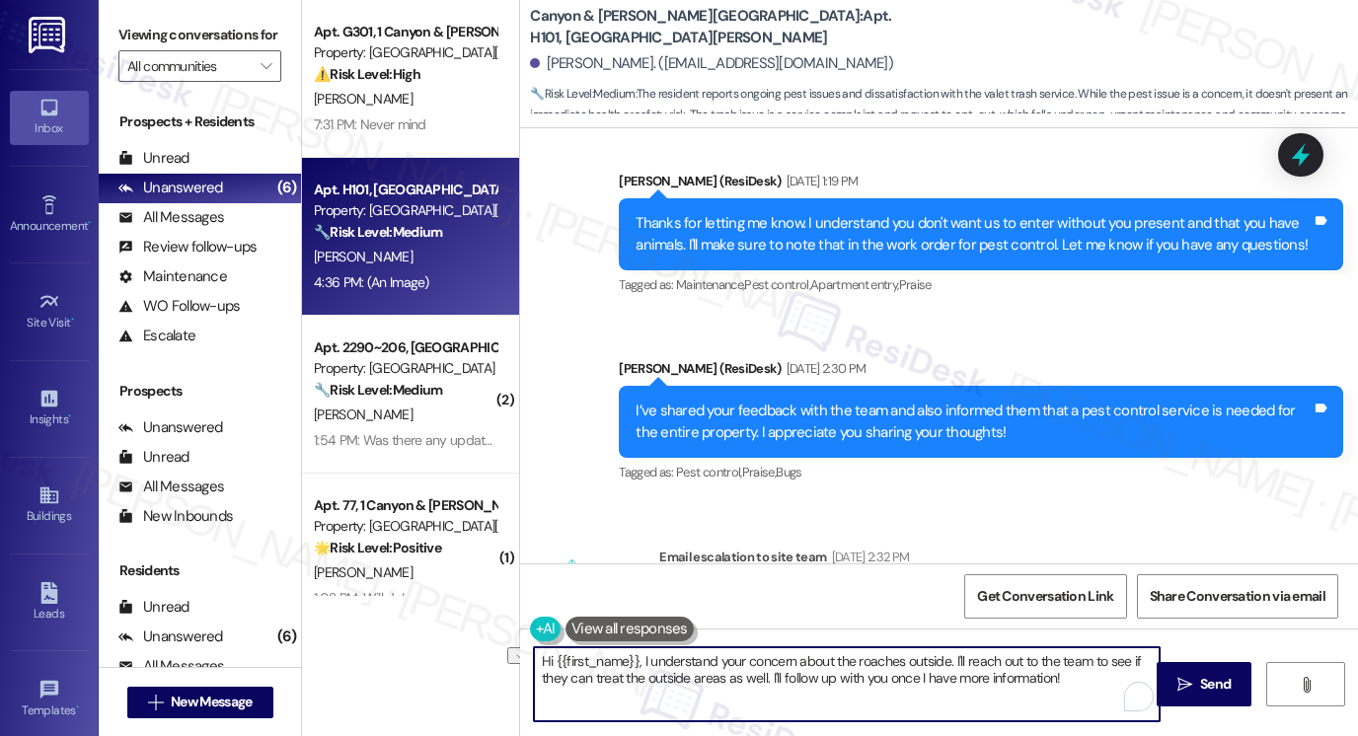
scroll to position [20701, 0]
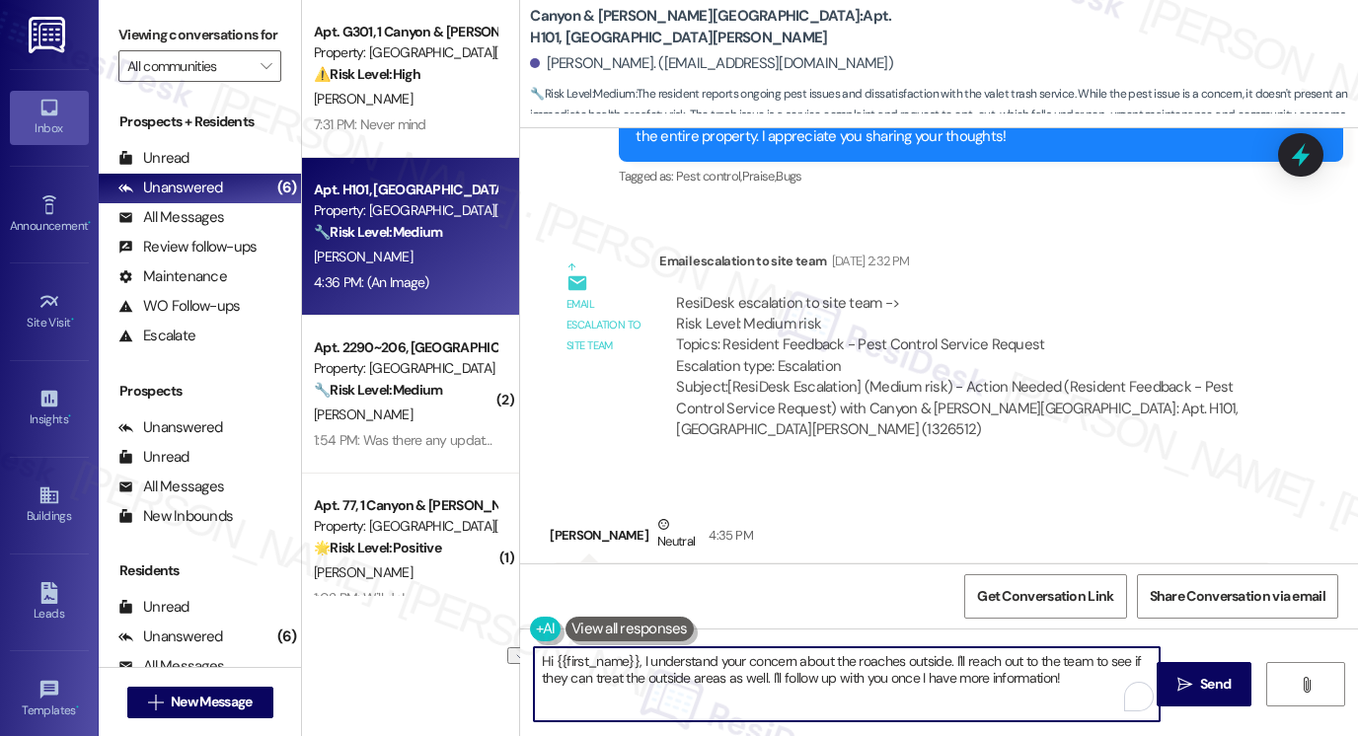
drag, startPoint x: 682, startPoint y: 660, endPoint x: 845, endPoint y: 666, distance: 163.0
click at [845, 666] on textarea "Hi {{first_name}}, I understand your concern about the roaches outside. I'll re…" at bounding box center [847, 684] width 626 height 74
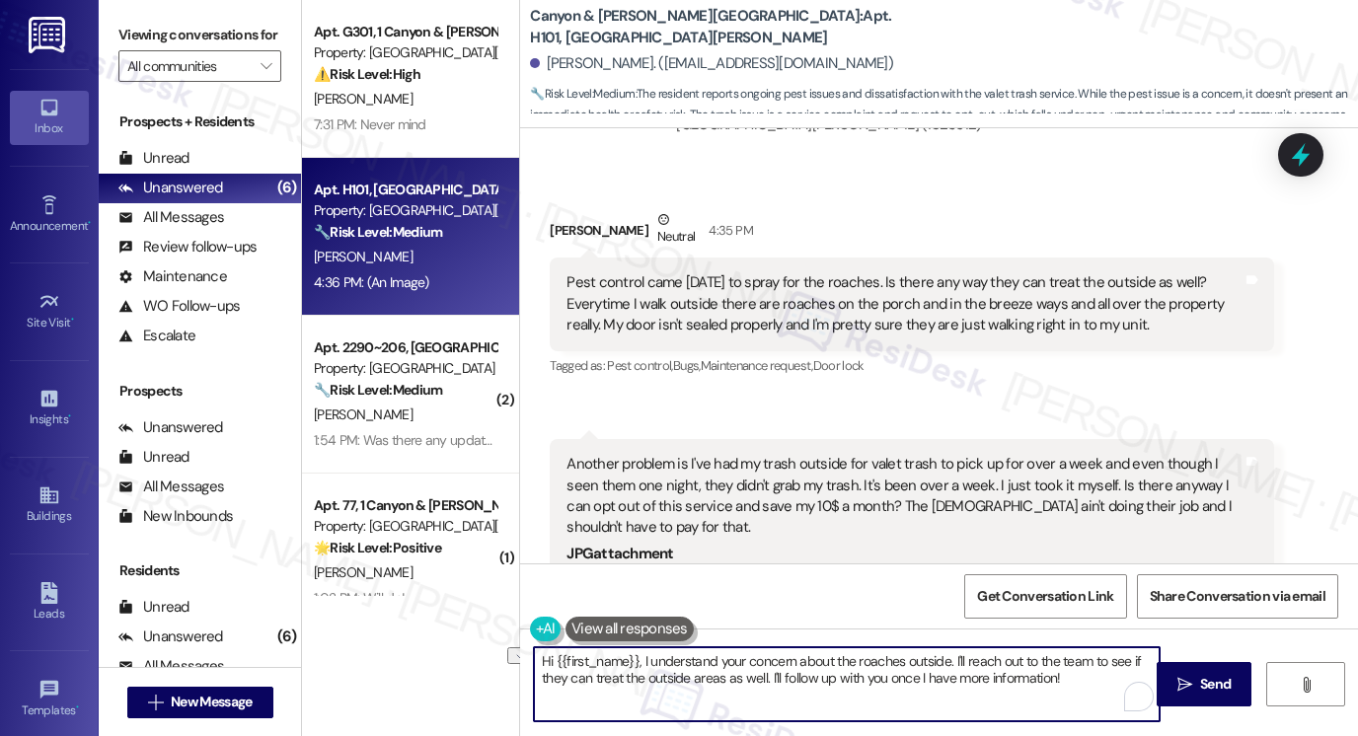
scroll to position [20997, 0]
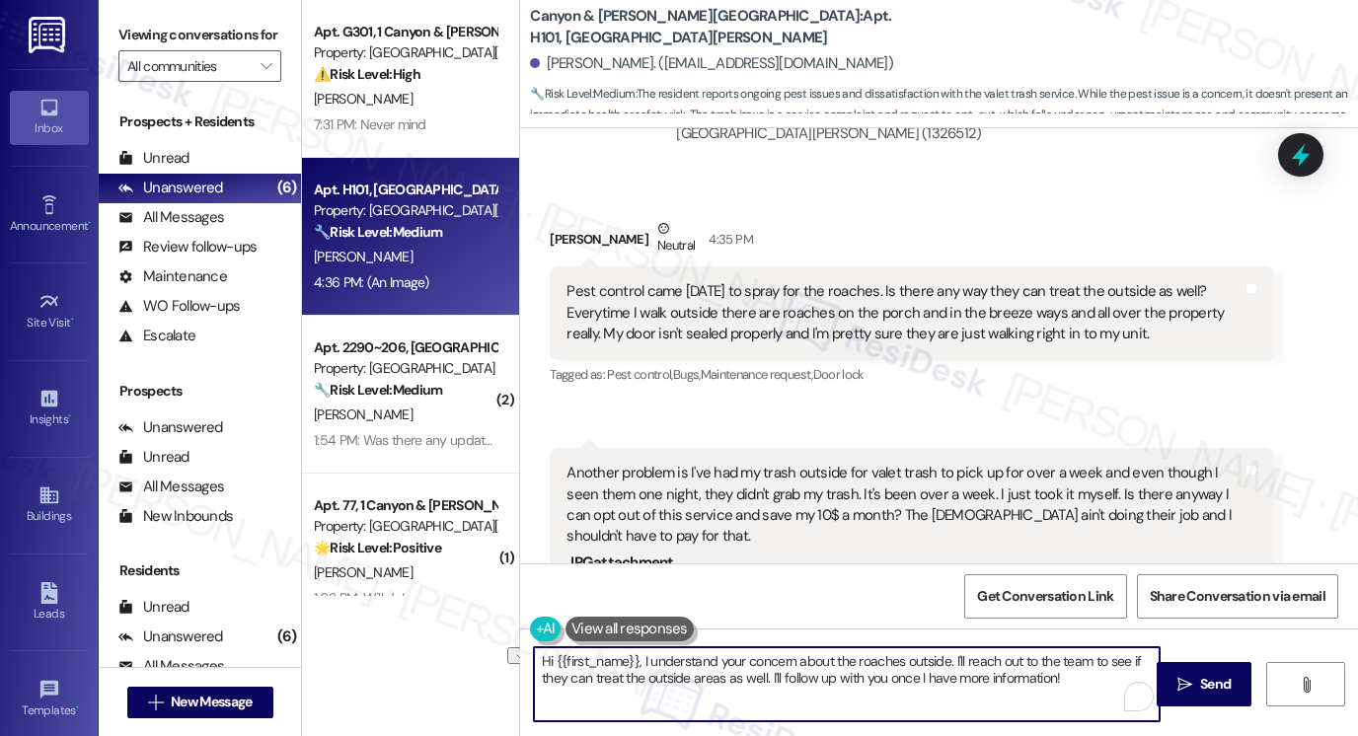
click at [655, 463] on div "Another problem is I've had my trash outside for valet trash to pick up for ove…" at bounding box center [905, 505] width 676 height 85
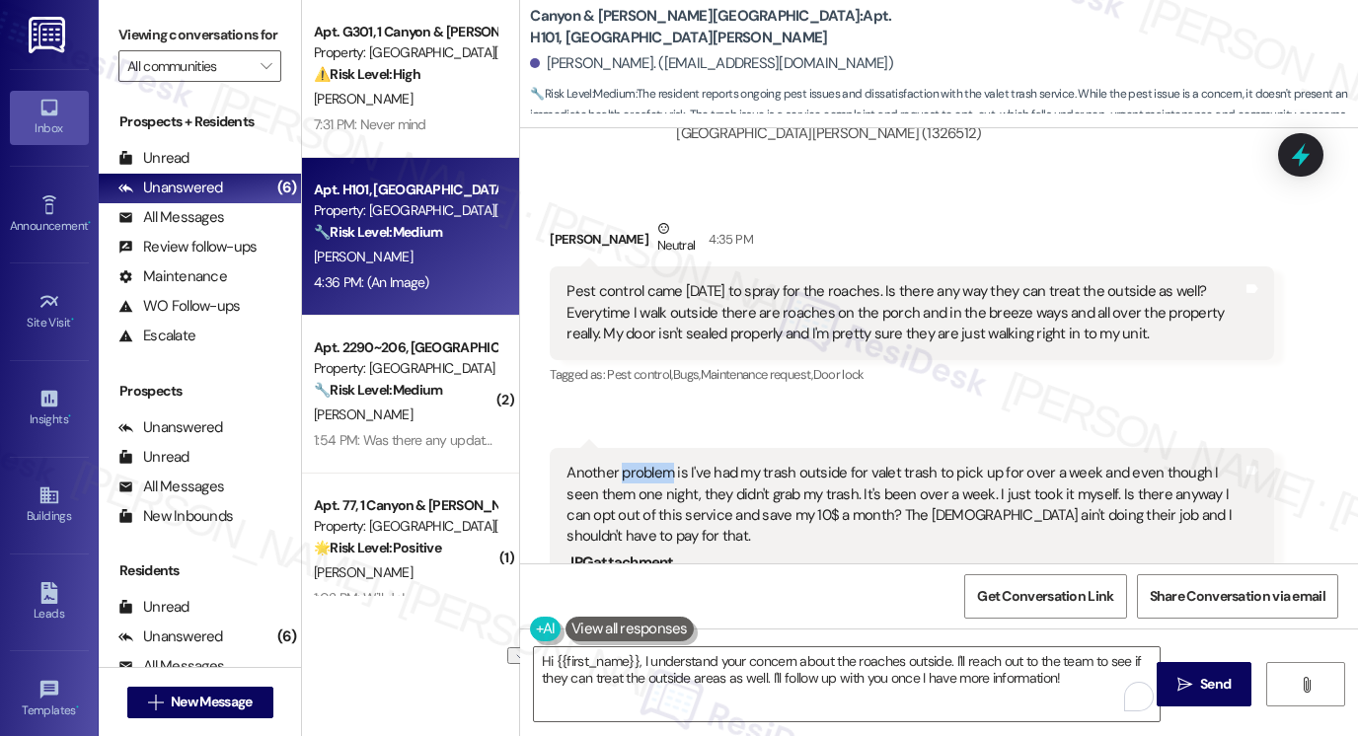
click at [655, 463] on div "Another problem is I've had my trash outside for valet trash to pick up for ove…" at bounding box center [905, 505] width 676 height 85
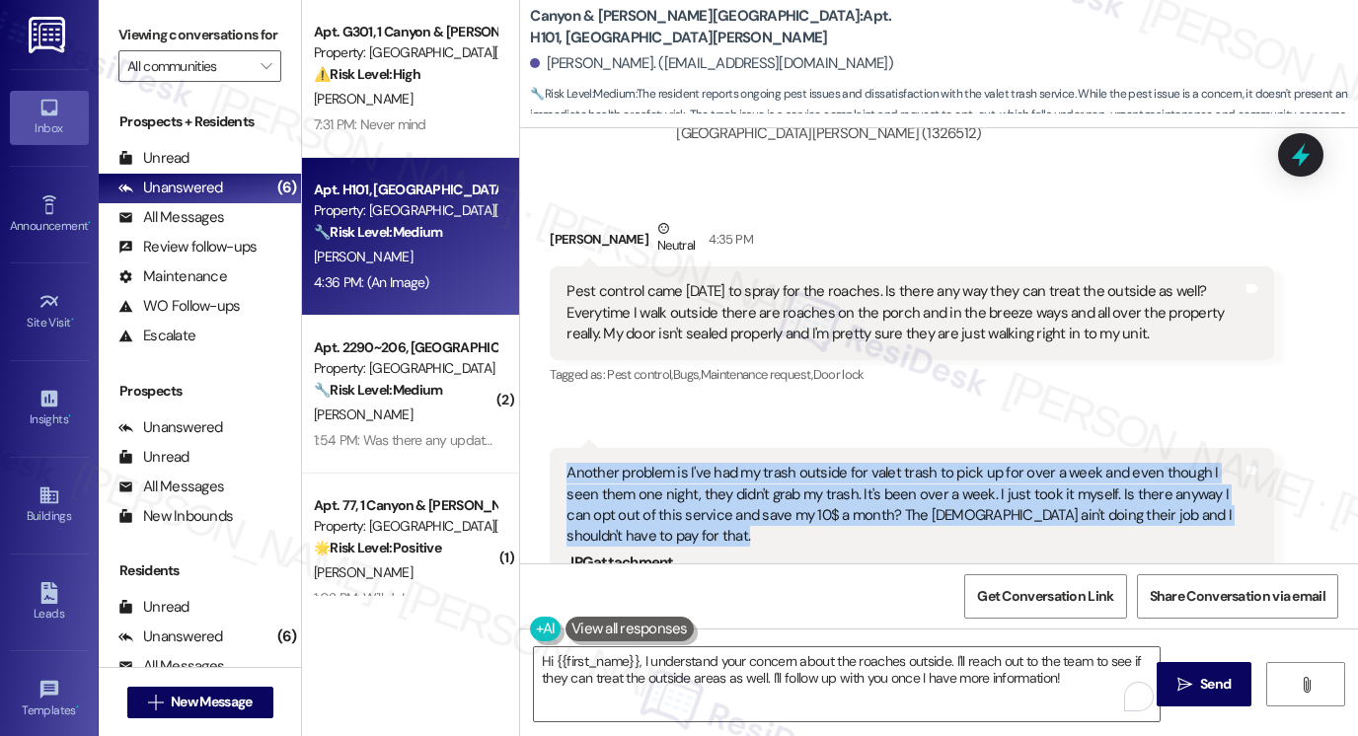
drag, startPoint x: 655, startPoint y: 313, endPoint x: 809, endPoint y: 310, distance: 154.0
click at [655, 463] on div "Another problem is I've had my trash outside for valet trash to pick up for ove…" at bounding box center [905, 505] width 676 height 85
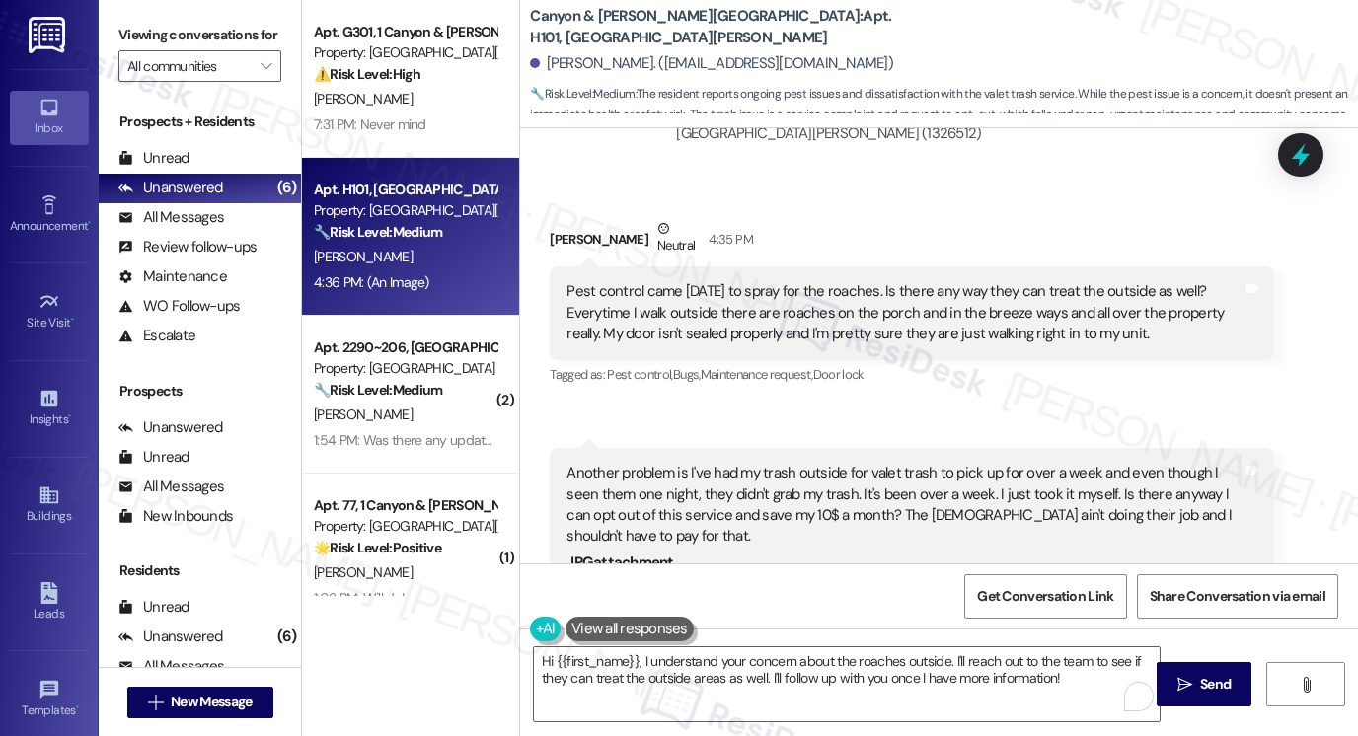
click at [116, 23] on div "Viewing conversations for All communities " at bounding box center [200, 51] width 202 height 102
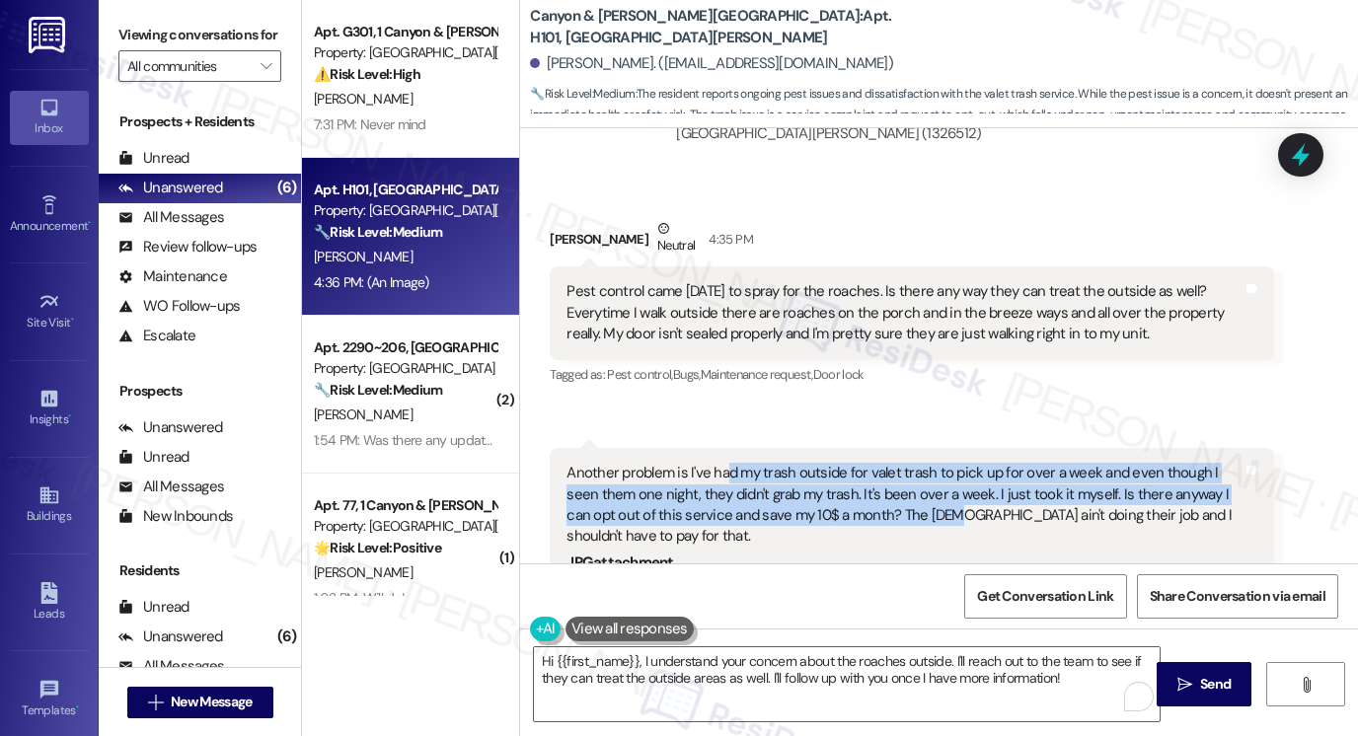
drag, startPoint x: 717, startPoint y: 316, endPoint x: 892, endPoint y: 363, distance: 182.0
click at [892, 463] on div "Another problem is I've had my trash outside for valet trash to pick up for ove…" at bounding box center [905, 505] width 676 height 85
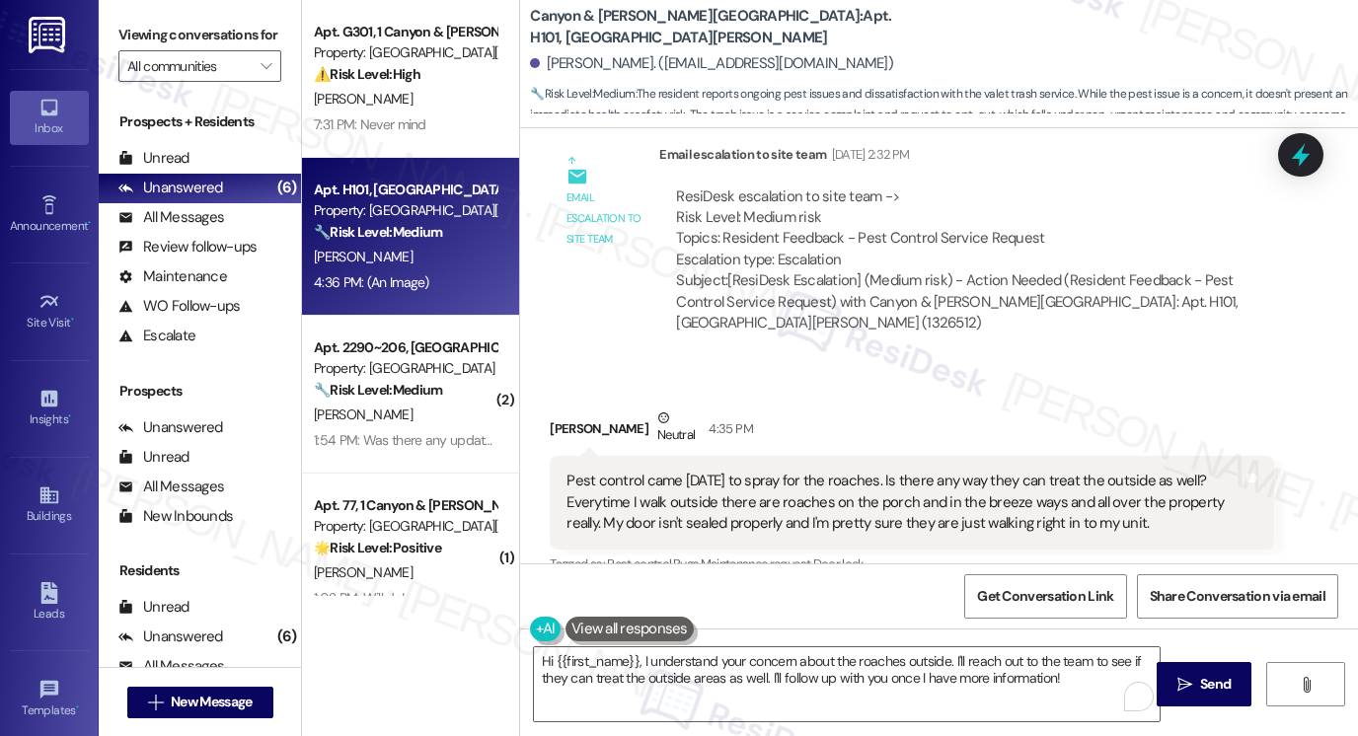
scroll to position [20800, 0]
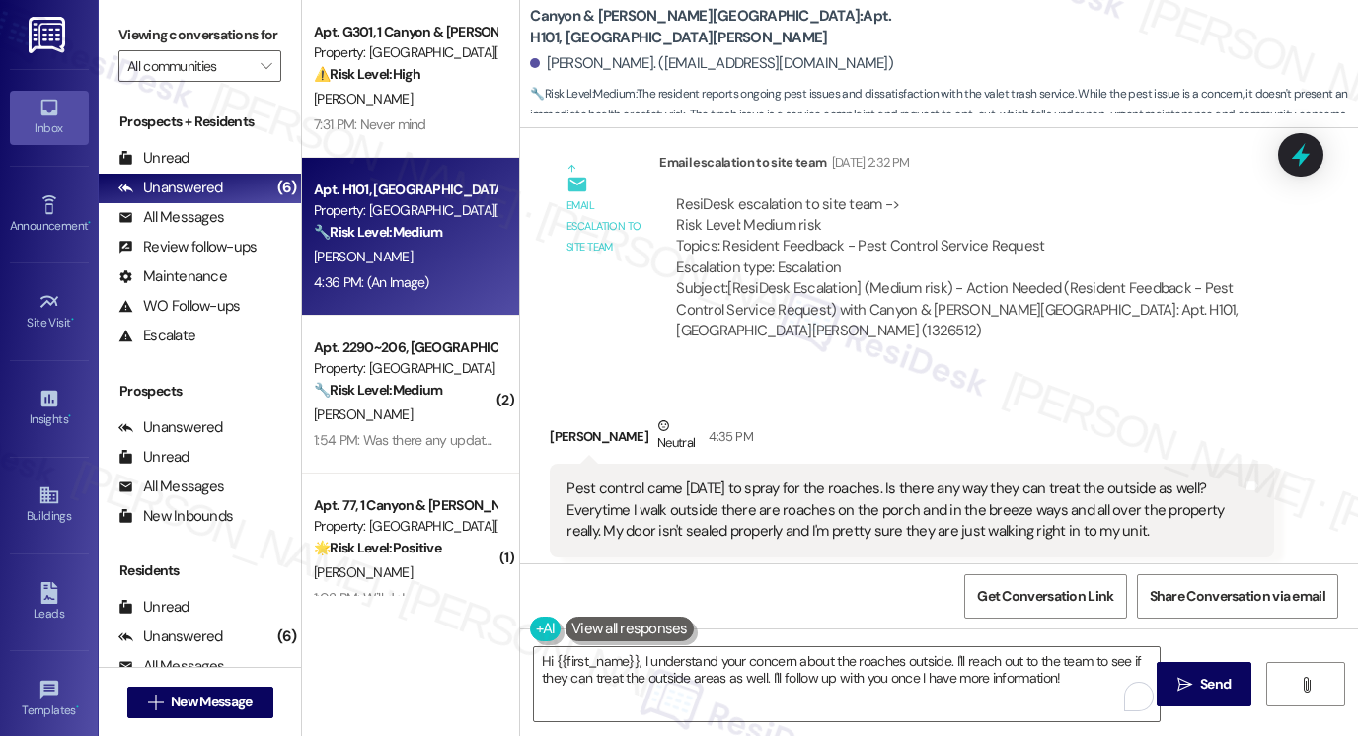
click at [936, 479] on div "Pest control came [DATE] to spray for the roaches. Is there any way they can tr…" at bounding box center [905, 510] width 676 height 63
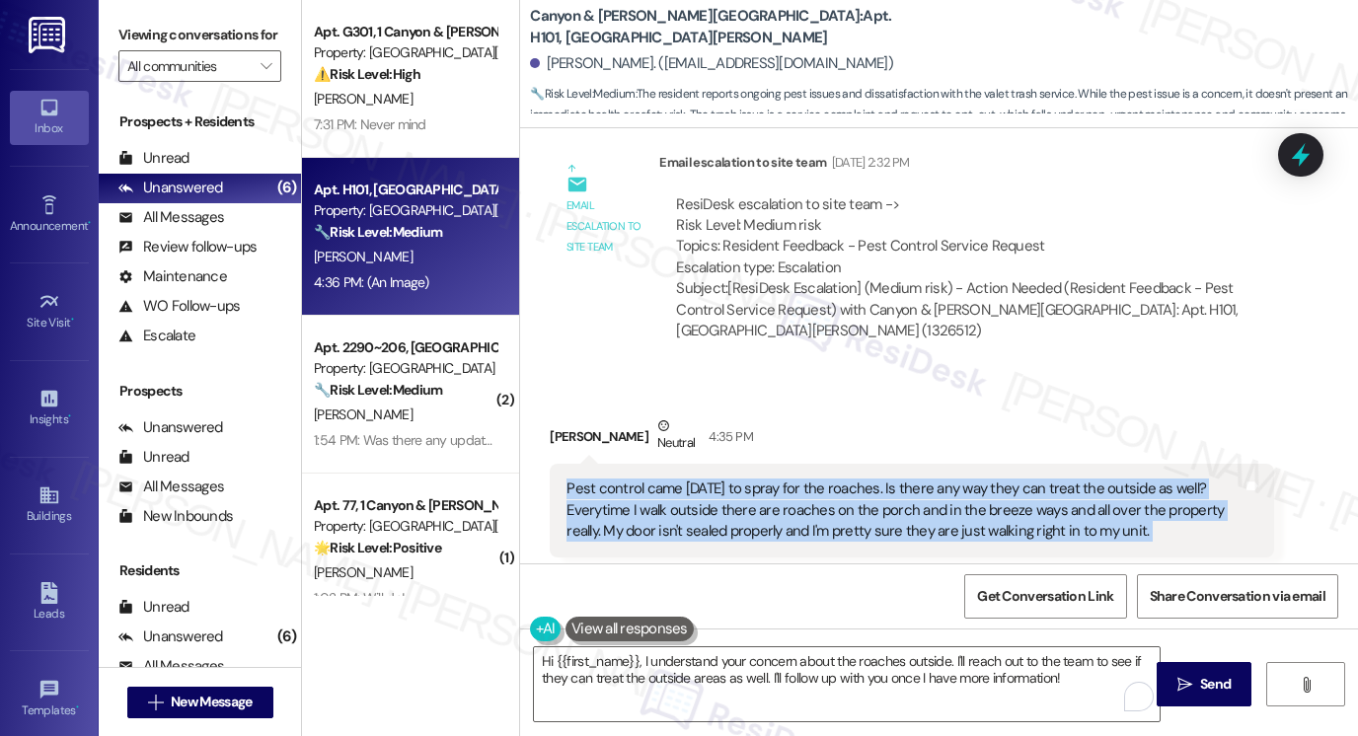
click at [936, 479] on div "Pest control came [DATE] to spray for the roaches. Is there any way they can tr…" at bounding box center [905, 510] width 676 height 63
click at [659, 479] on div "Pest control came [DATE] to spray for the roaches. Is there any way they can tr…" at bounding box center [905, 510] width 676 height 63
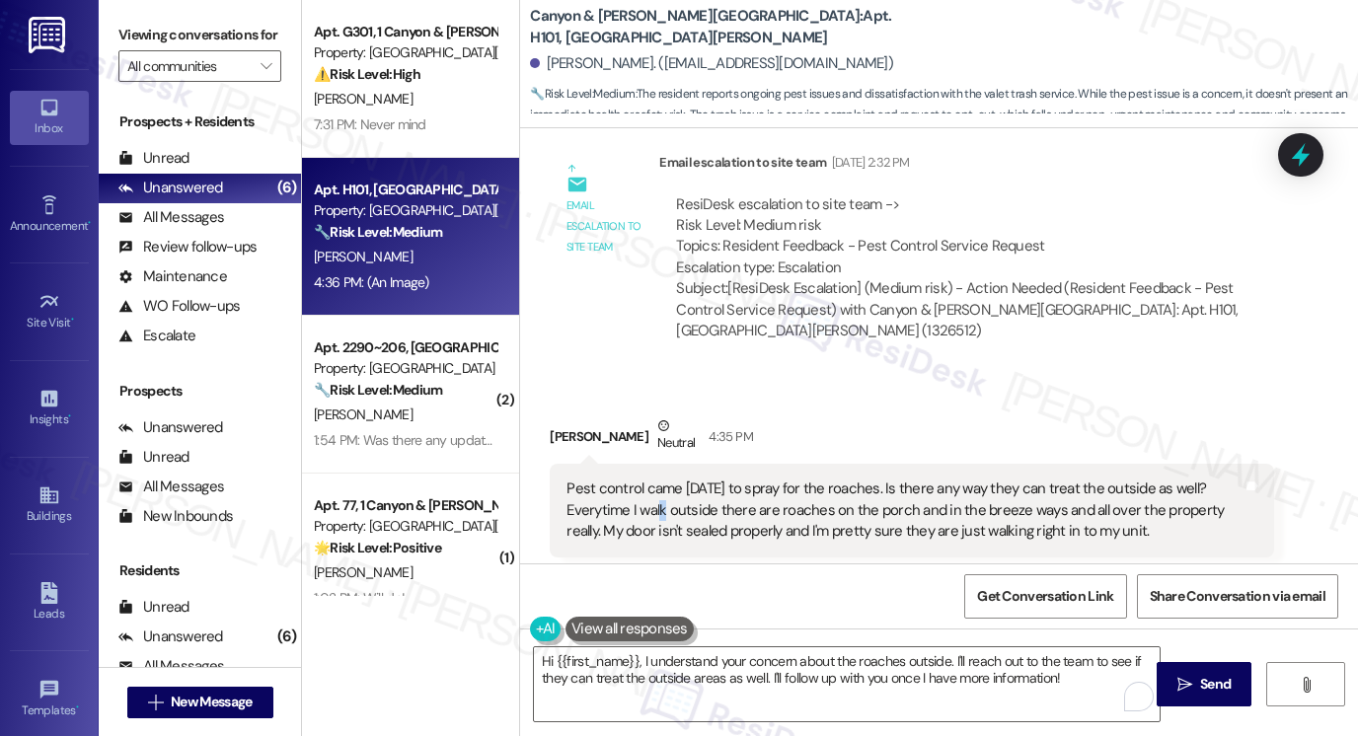
click at [659, 479] on div "Pest control came [DATE] to spray for the roaches. Is there any way they can tr…" at bounding box center [905, 510] width 676 height 63
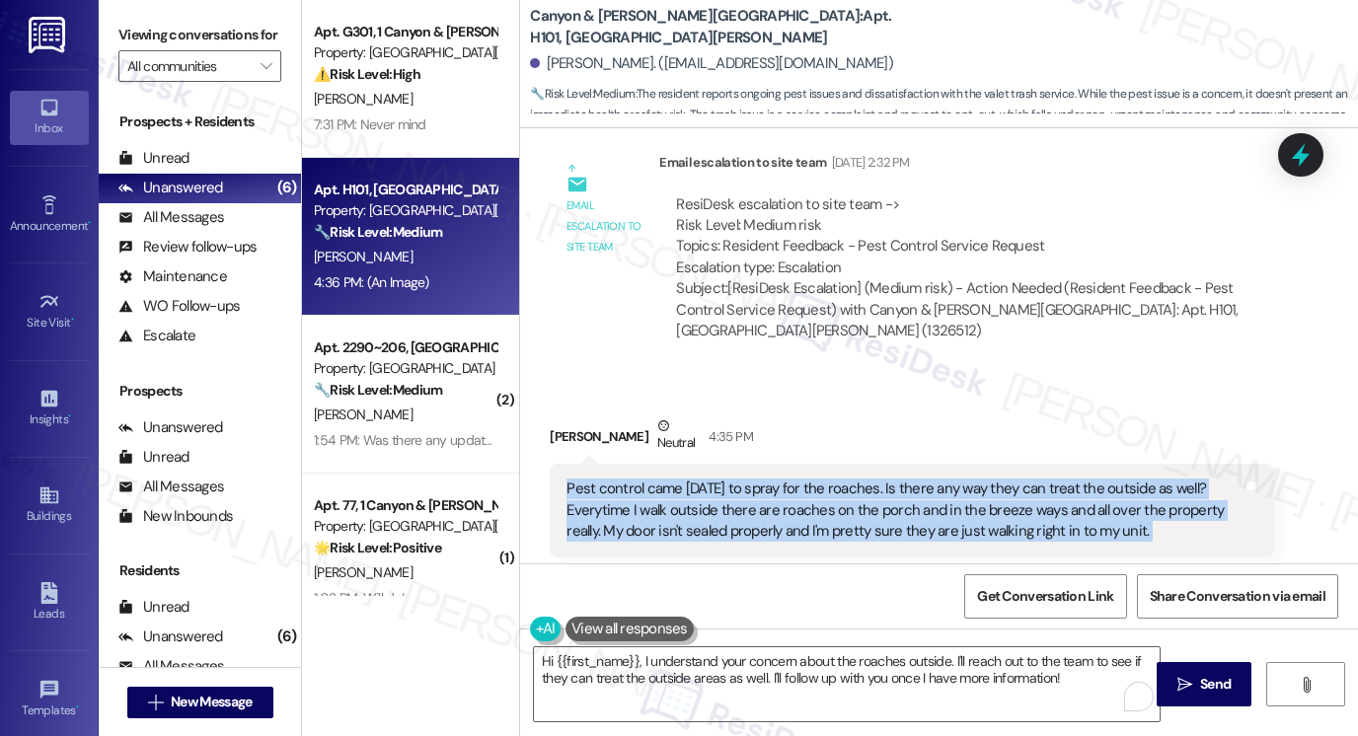
click at [659, 479] on div "Pest control came [DATE] to spray for the roaches. Is there any way they can tr…" at bounding box center [905, 510] width 676 height 63
click at [814, 479] on div "Pest control came [DATE] to spray for the roaches. Is there any way they can tr…" at bounding box center [905, 510] width 676 height 63
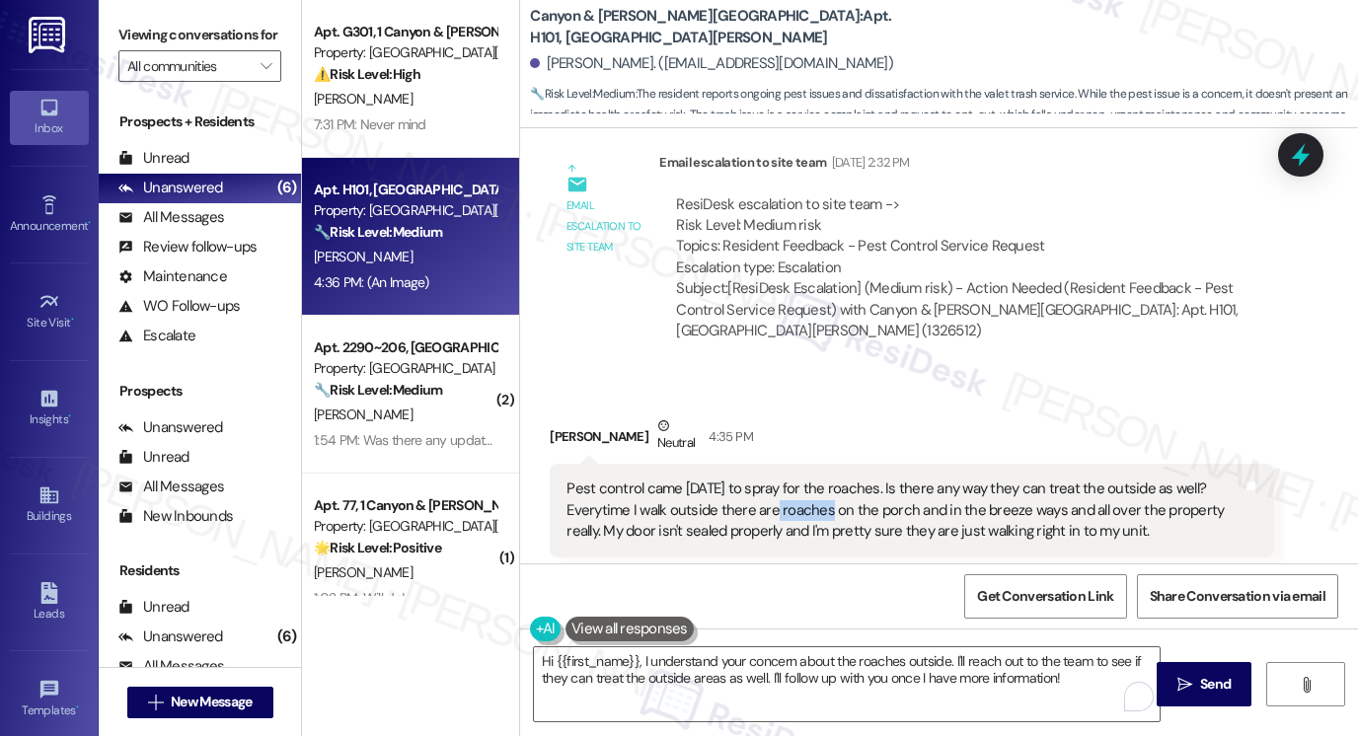
click at [814, 479] on div "Pest control came [DATE] to spray for the roaches. Is there any way they can tr…" at bounding box center [905, 510] width 676 height 63
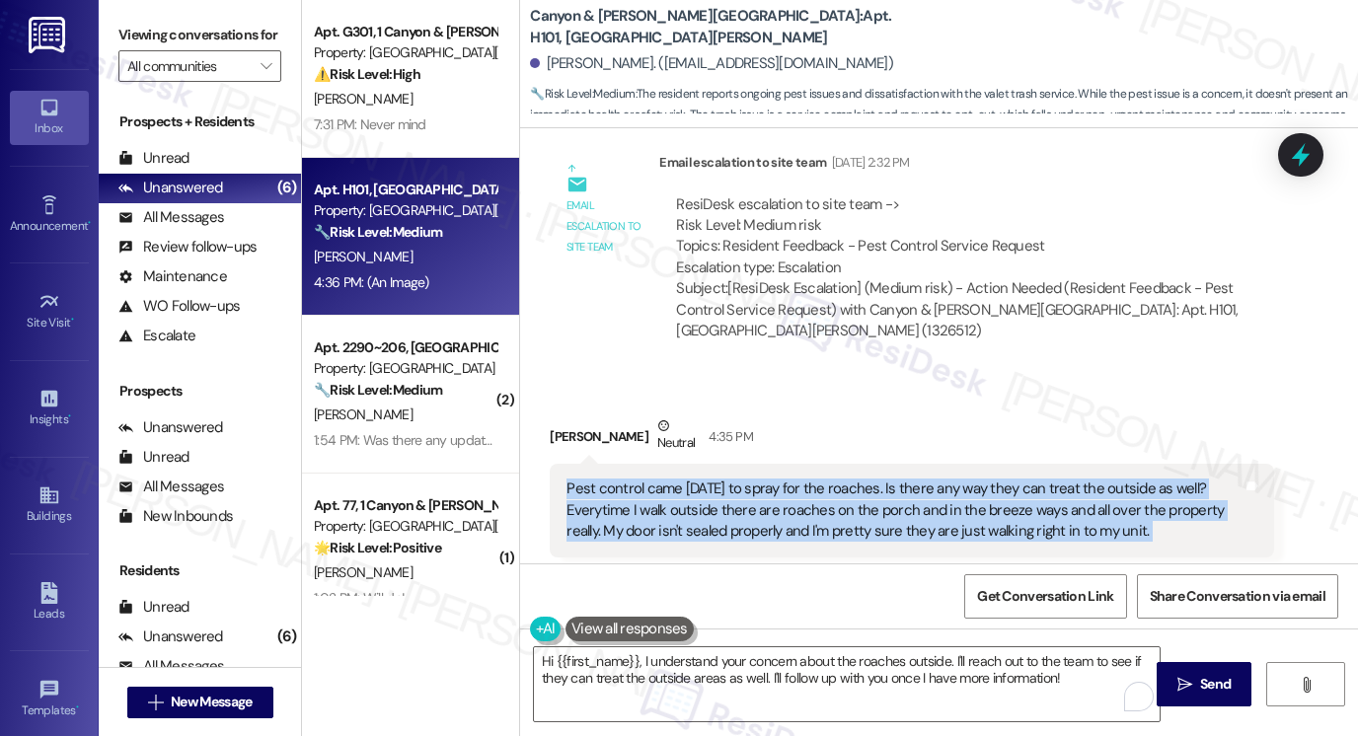
click at [814, 479] on div "Pest control came [DATE] to spray for the roaches. Is there any way they can tr…" at bounding box center [905, 510] width 676 height 63
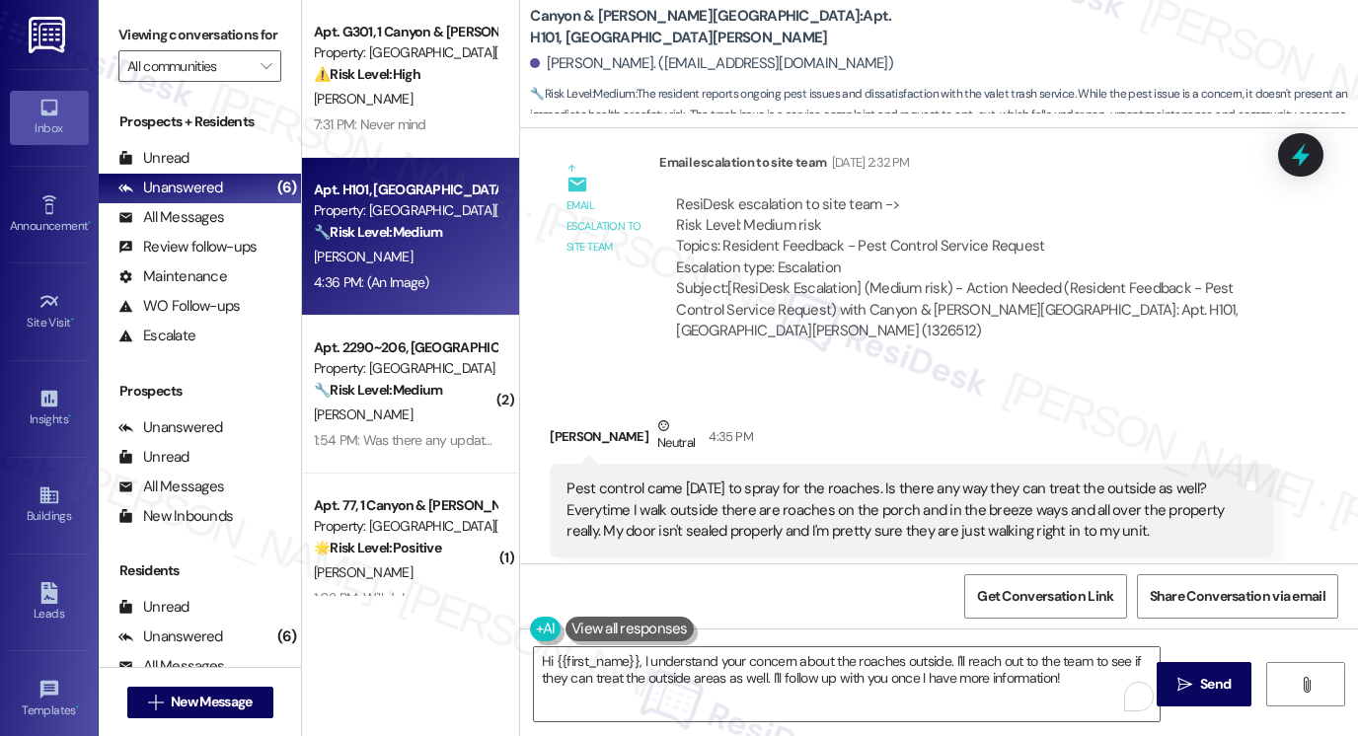
click at [130, 42] on label "Viewing conversations for" at bounding box center [199, 35] width 163 height 31
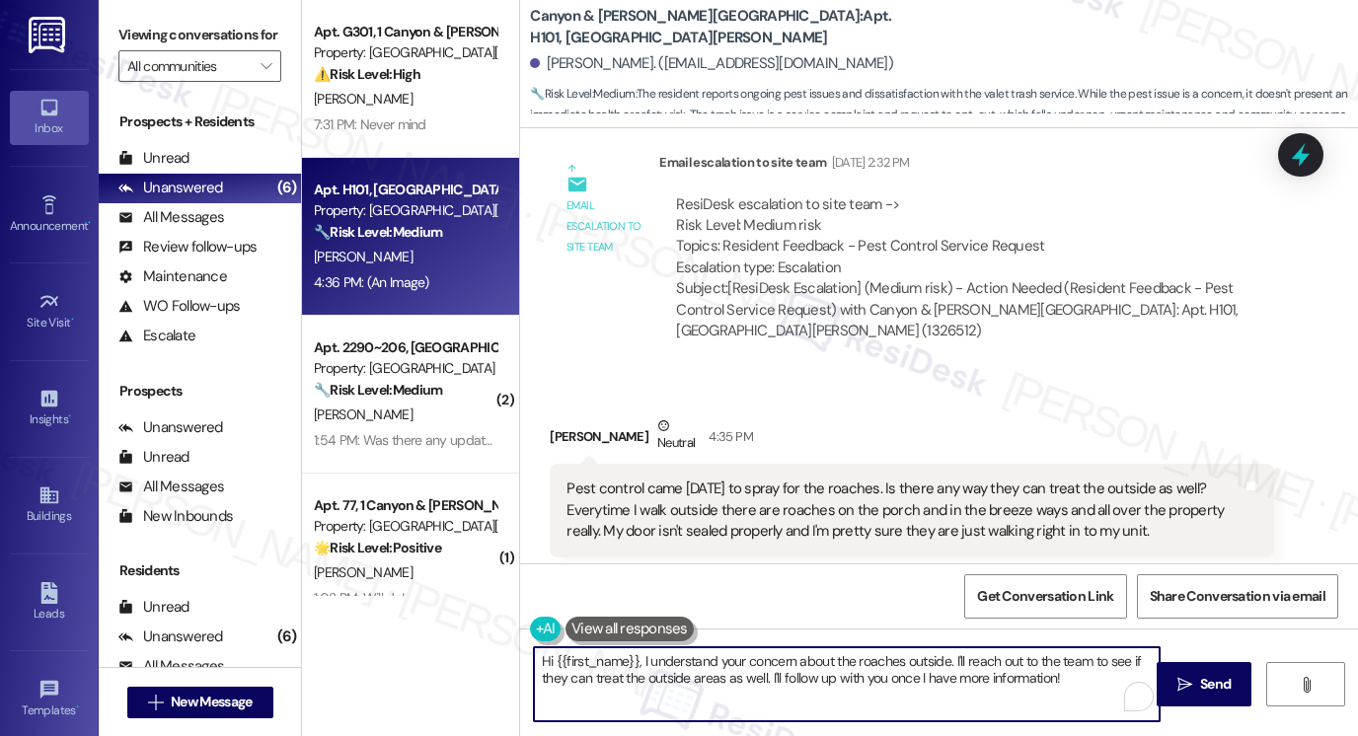
click at [1077, 674] on textarea "Hi {{first_name}}, I understand your concern about the roaches outside. I'll re…" at bounding box center [847, 684] width 626 height 74
drag, startPoint x: 1077, startPoint y: 674, endPoint x: 762, endPoint y: 677, distance: 314.9
click at [762, 677] on textarea "Hi {{first_name}}, I understand your concern about the roaches outside. I'll re…" at bounding box center [847, 684] width 626 height 74
paste textarea "Just so I can pass this along clearly to the team"
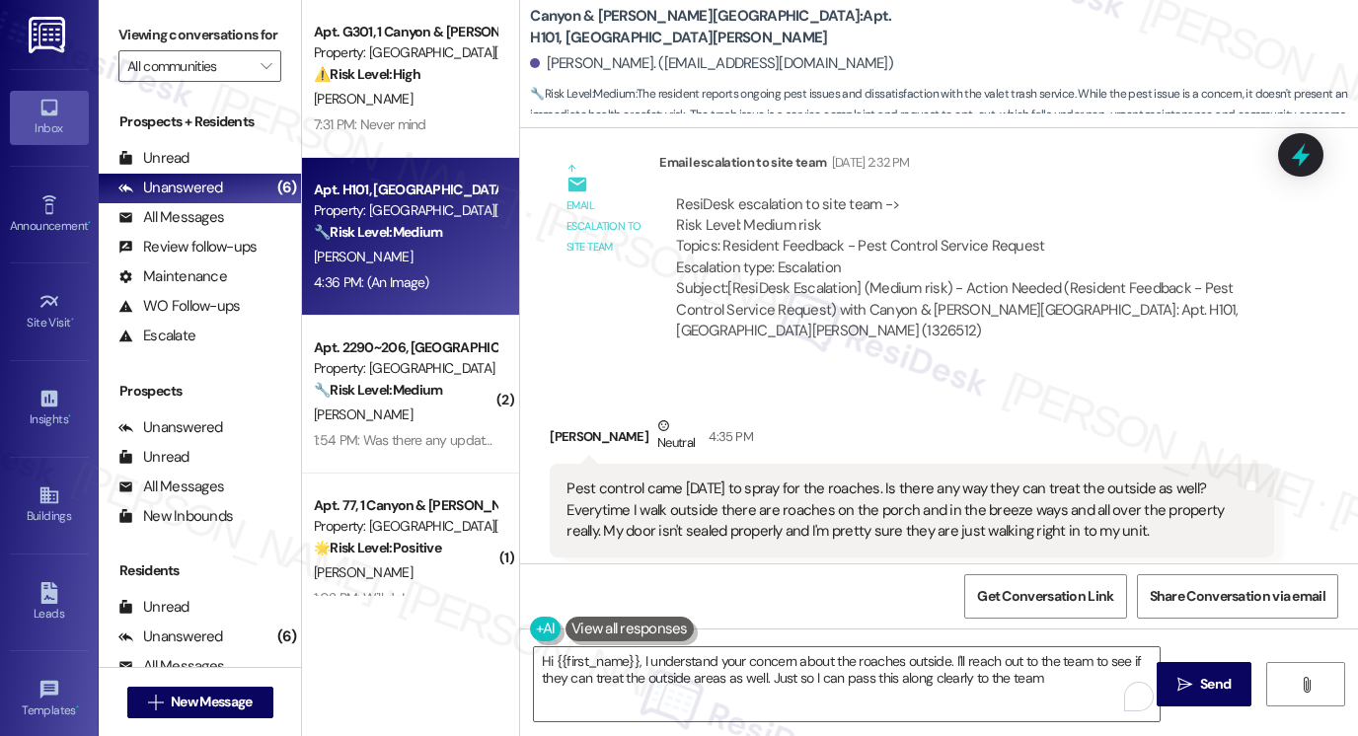
drag, startPoint x: 131, startPoint y: 48, endPoint x: 334, endPoint y: 216, distance: 262.9
click at [132, 48] on label "Viewing conversations for" at bounding box center [199, 35] width 163 height 31
click at [1057, 680] on textarea "Hi {{first_name}}, I understand your concern about the roaches outside. I'll re…" at bounding box center [847, 684] width 626 height 74
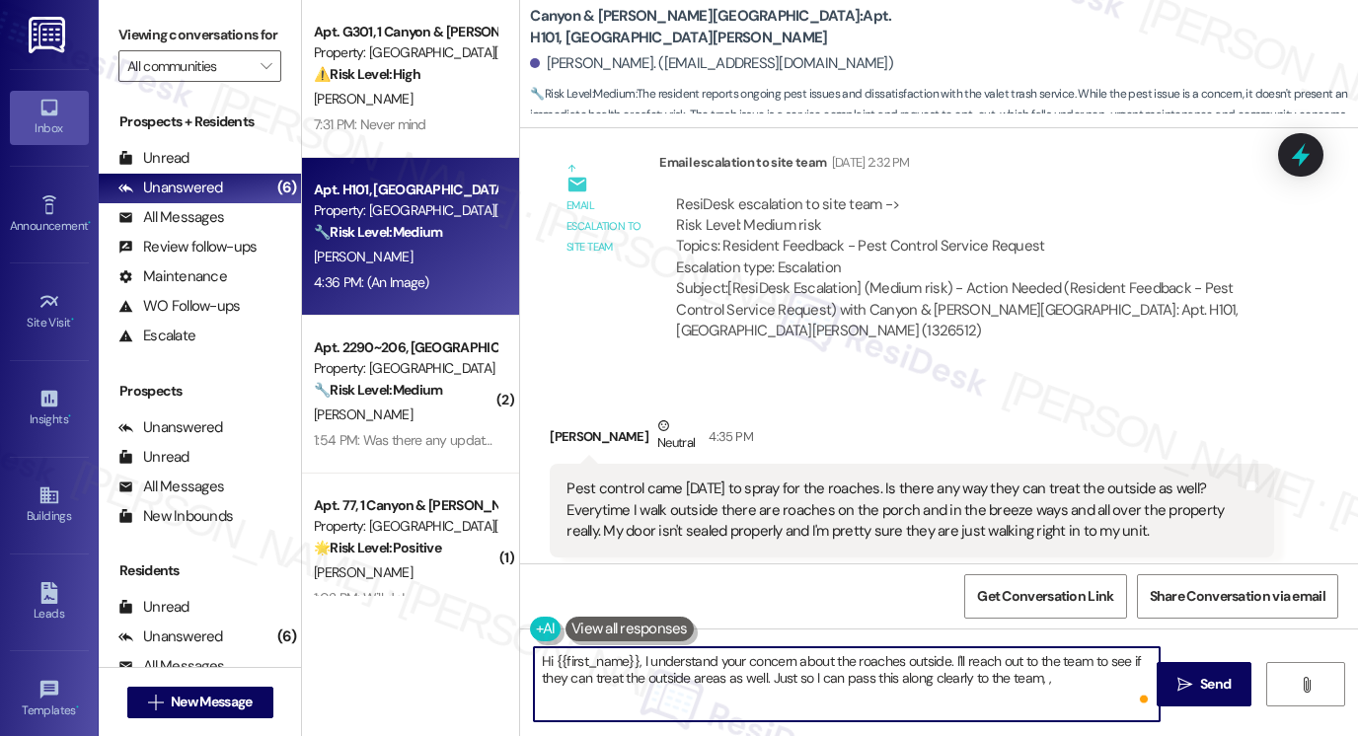
paste textarea "For your door, could you let me know if it’s a gap at the bottom or along the s…"
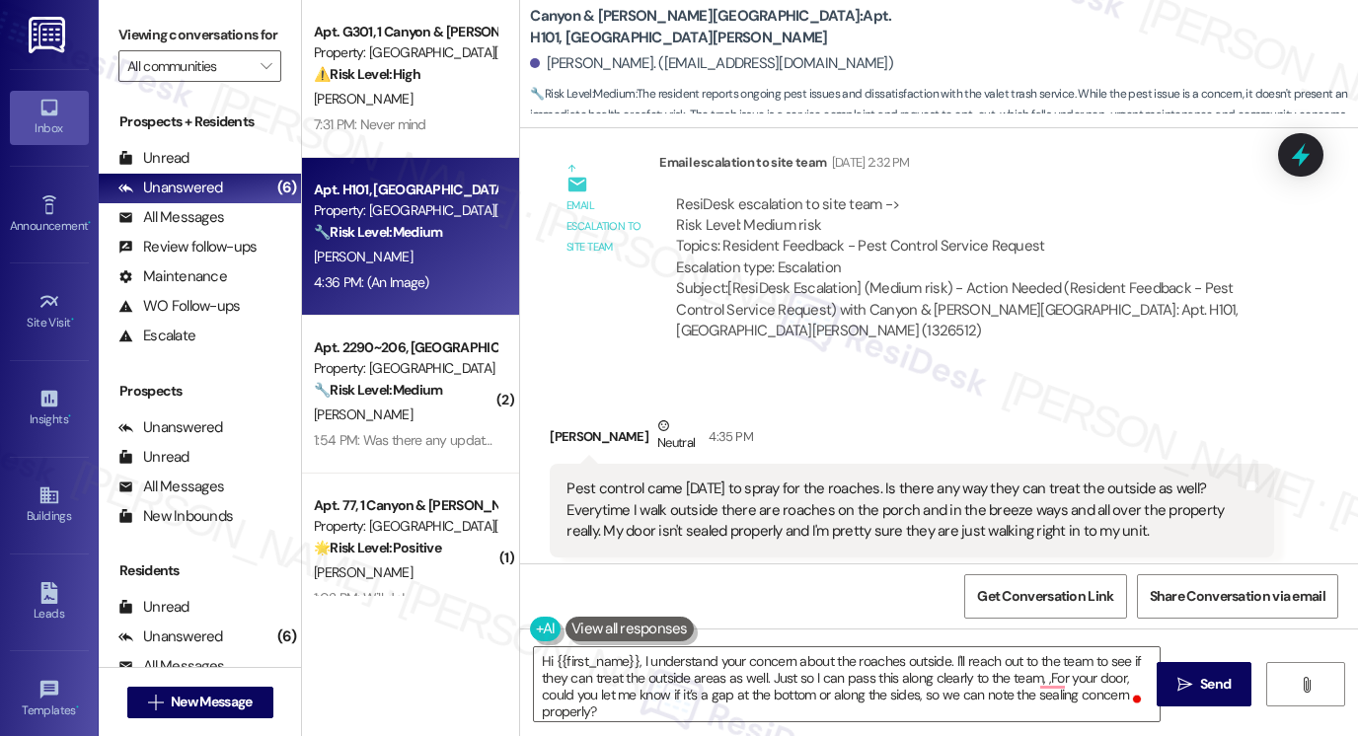
click at [162, 20] on label "Viewing conversations for" at bounding box center [199, 35] width 163 height 31
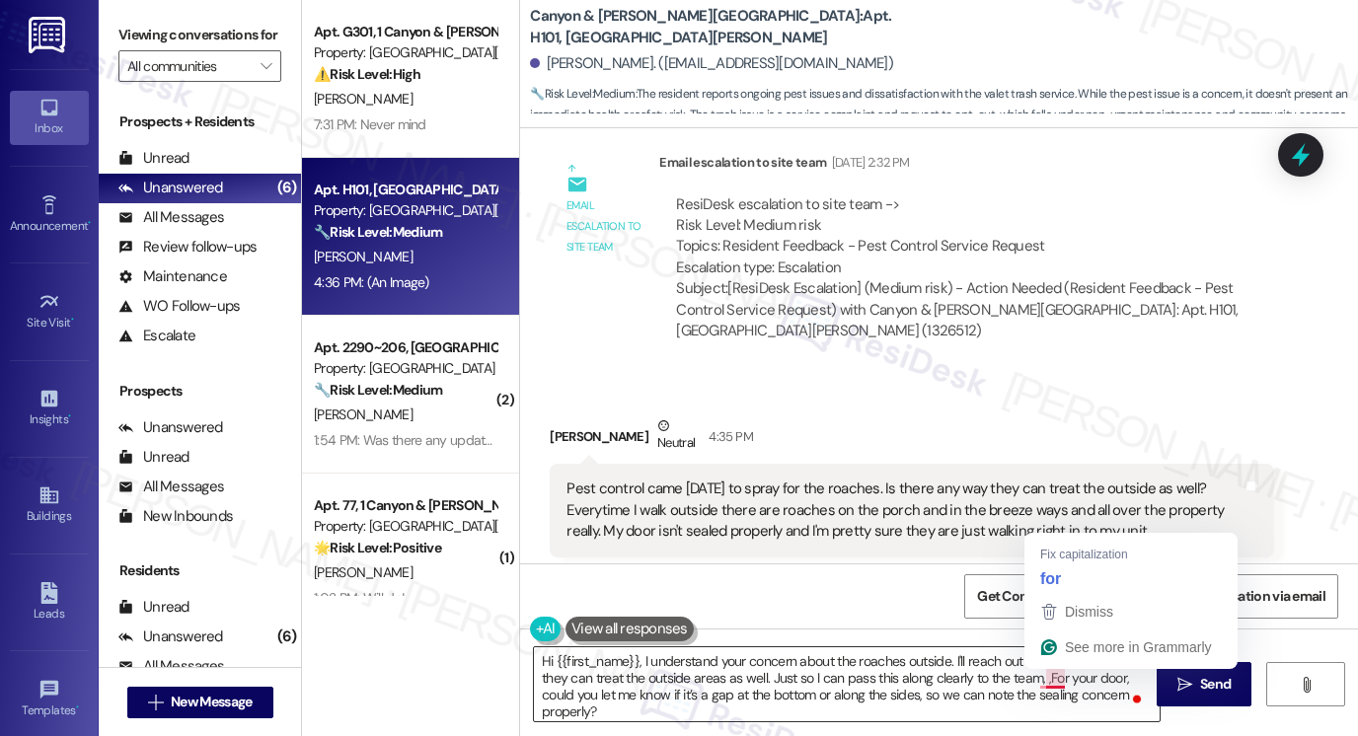
click at [1042, 674] on textarea "Hi {{first_name}}, I understand your concern about the roaches outside. I'll re…" at bounding box center [847, 684] width 626 height 74
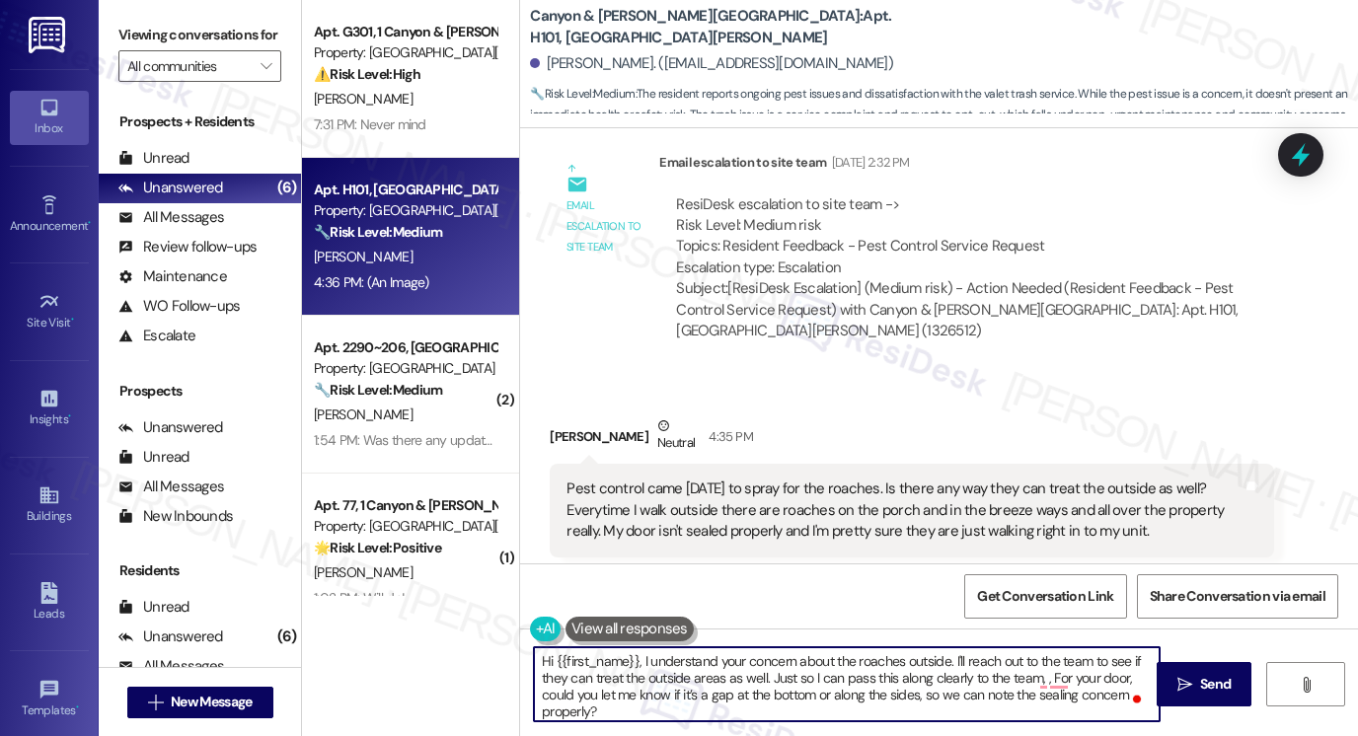
click at [633, 714] on textarea "Hi {{first_name}}, I understand your concern about the roaches outside. I'll re…" at bounding box center [847, 684] width 626 height 74
paste textarea "Regarding valet trash, do you recall what nights your trash was missed, and if …"
click at [596, 695] on textarea "Hi {{first_name}}, I understand your concern about the roaches outside. I'll re…" at bounding box center [847, 684] width 626 height 74
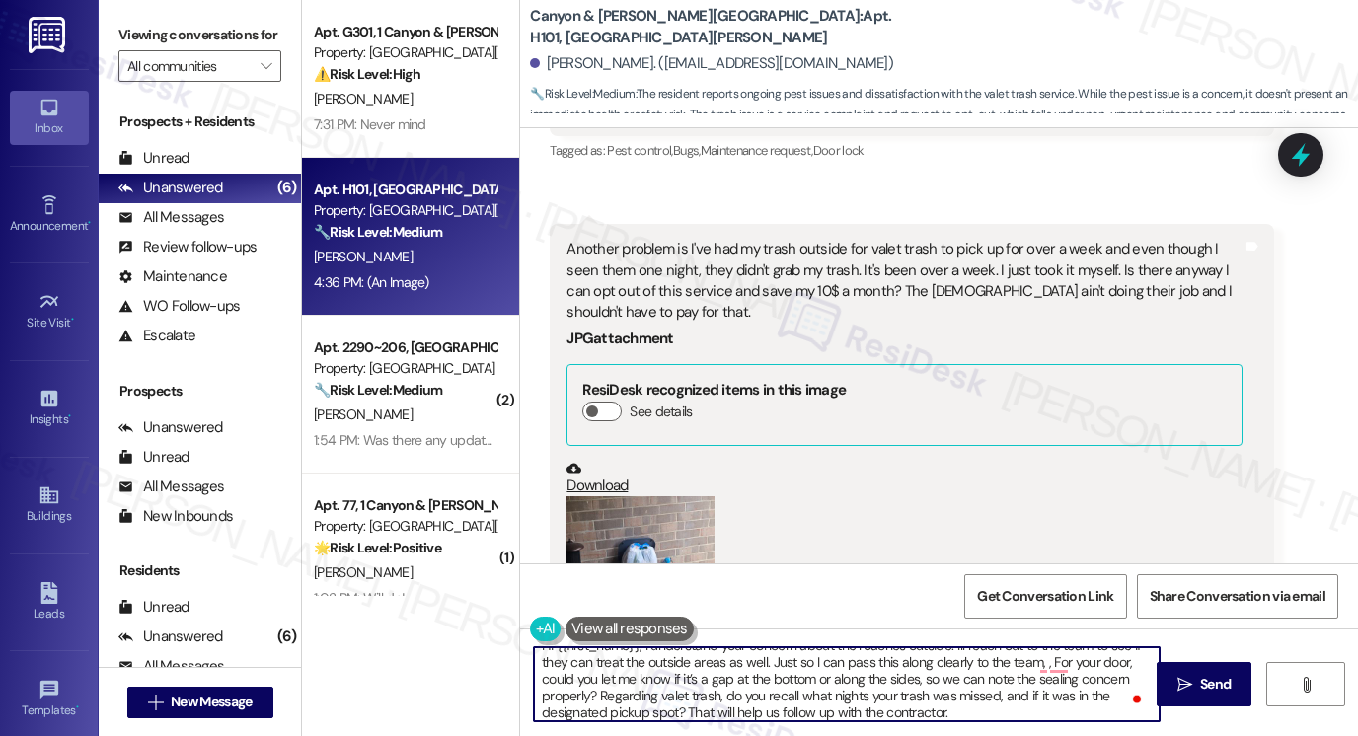
scroll to position [21293, 0]
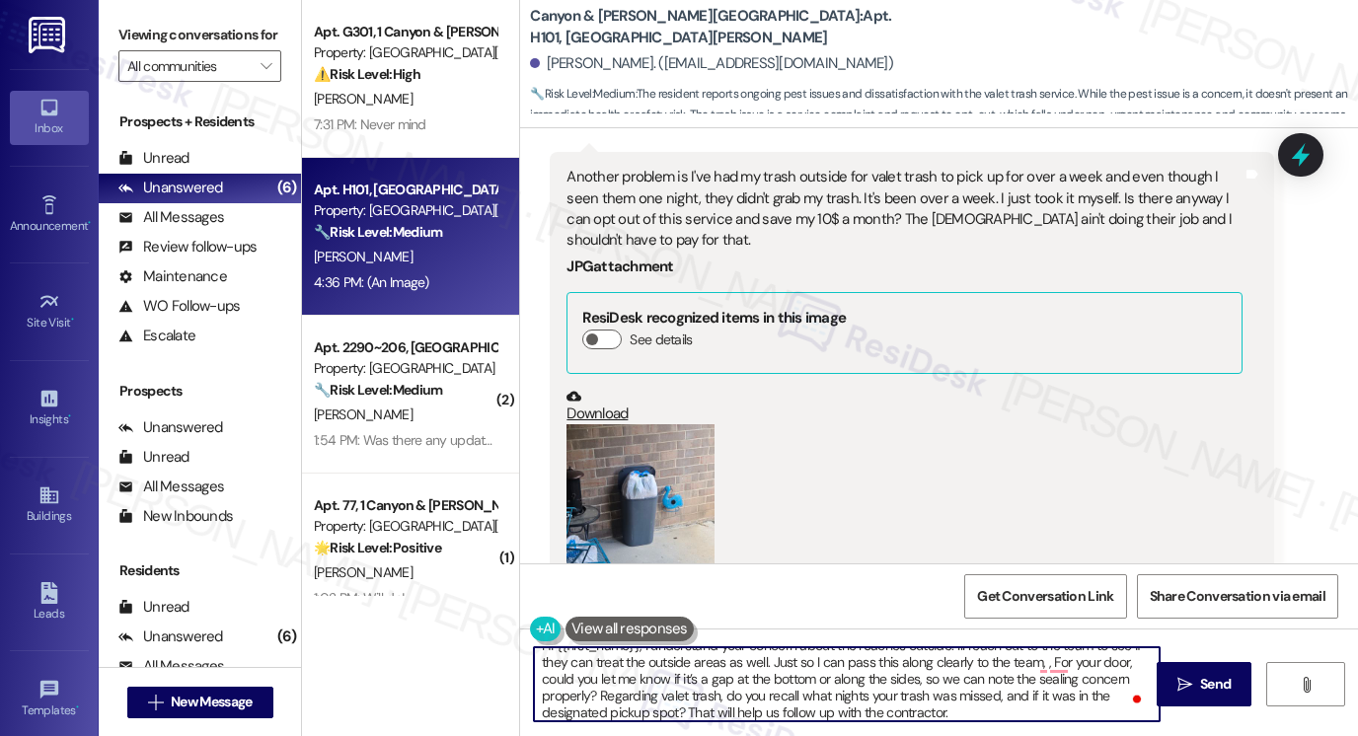
click at [954, 714] on textarea "Hi {{first_name}}, I understand your concern about the roaches outside. I'll re…" at bounding box center [847, 684] width 626 height 74
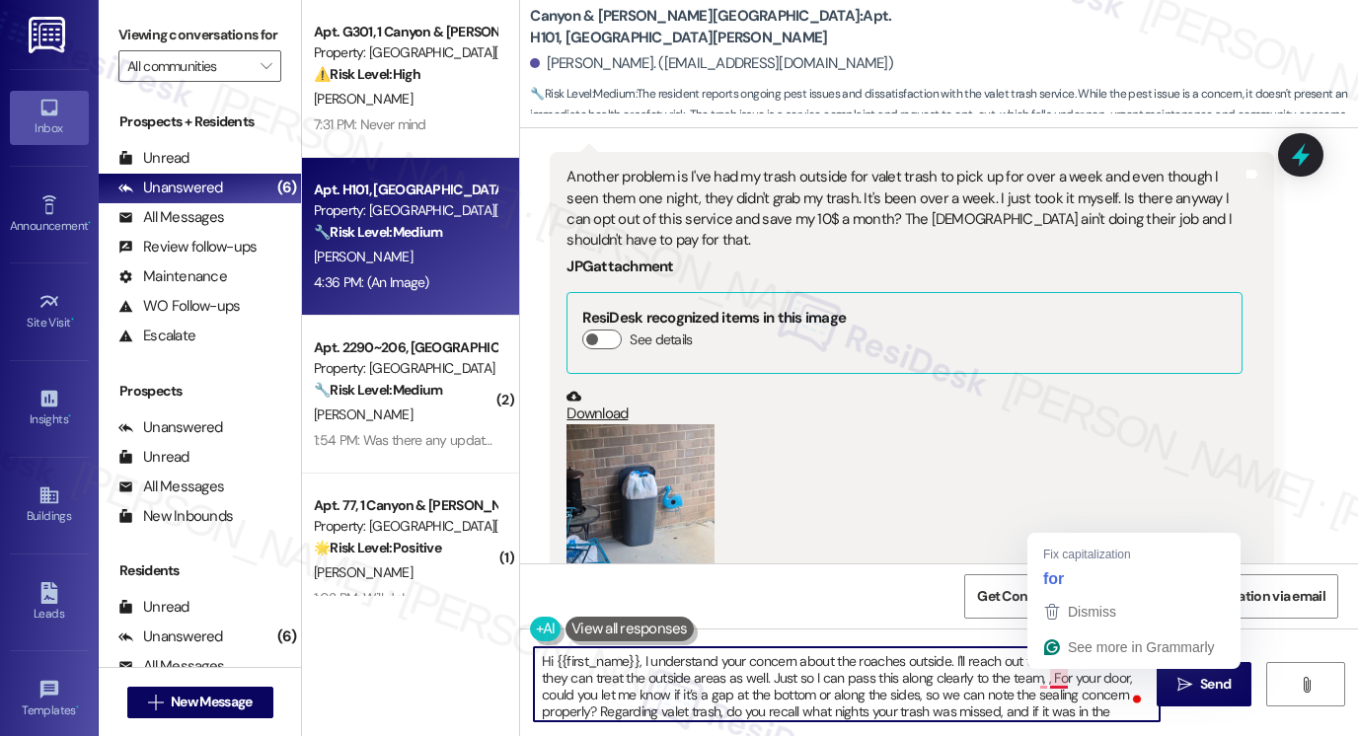
click at [1082, 533] on div "Fix capitalization for Dismiss See more in Grammarly" at bounding box center [1133, 601] width 213 height 136
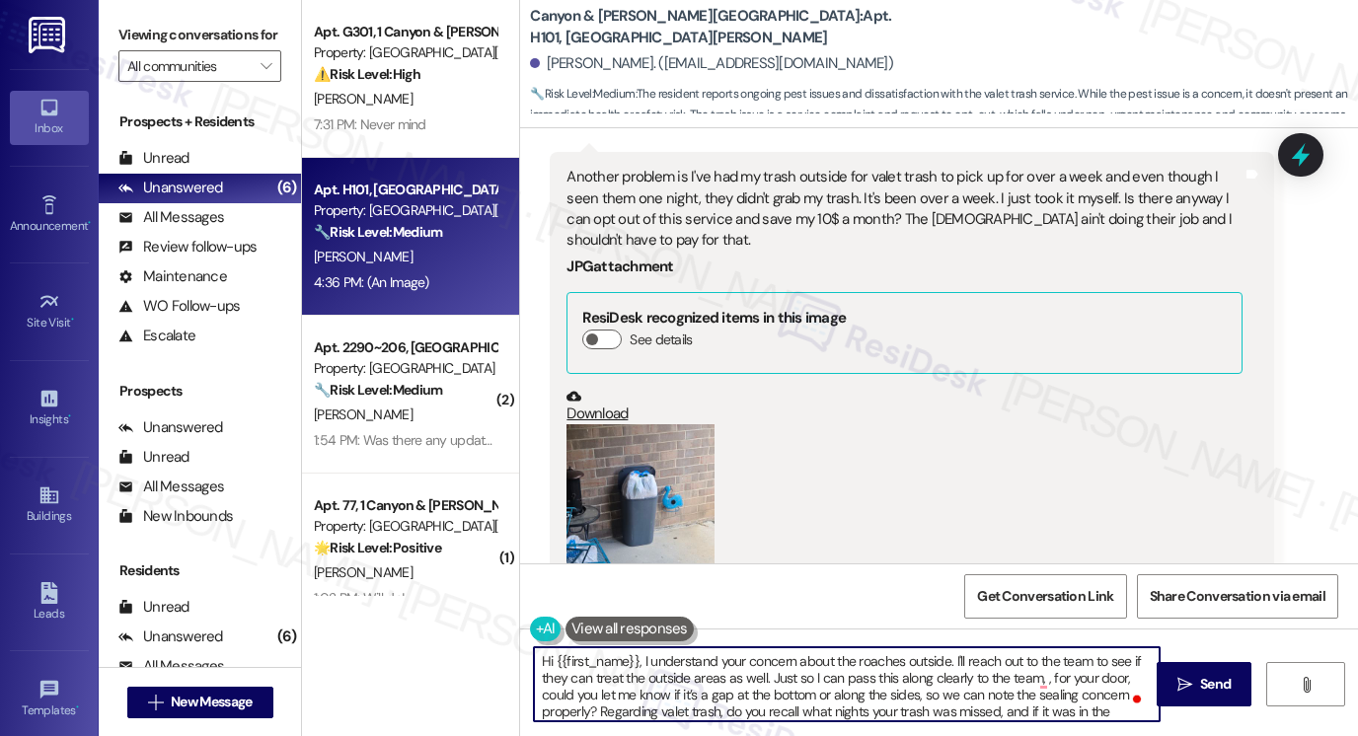
scroll to position [16, 0]
click at [1040, 666] on textarea "Hi {{first_name}}, I understand your concern about the roaches outside. I'll re…" at bounding box center [847, 684] width 626 height 74
drag, startPoint x: 592, startPoint y: 690, endPoint x: 964, endPoint y: 711, distance: 372.7
click at [964, 711] on textarea "Hi {{first_name}}, I understand your concern about the roaches outside. I'll re…" at bounding box center [847, 684] width 626 height 74
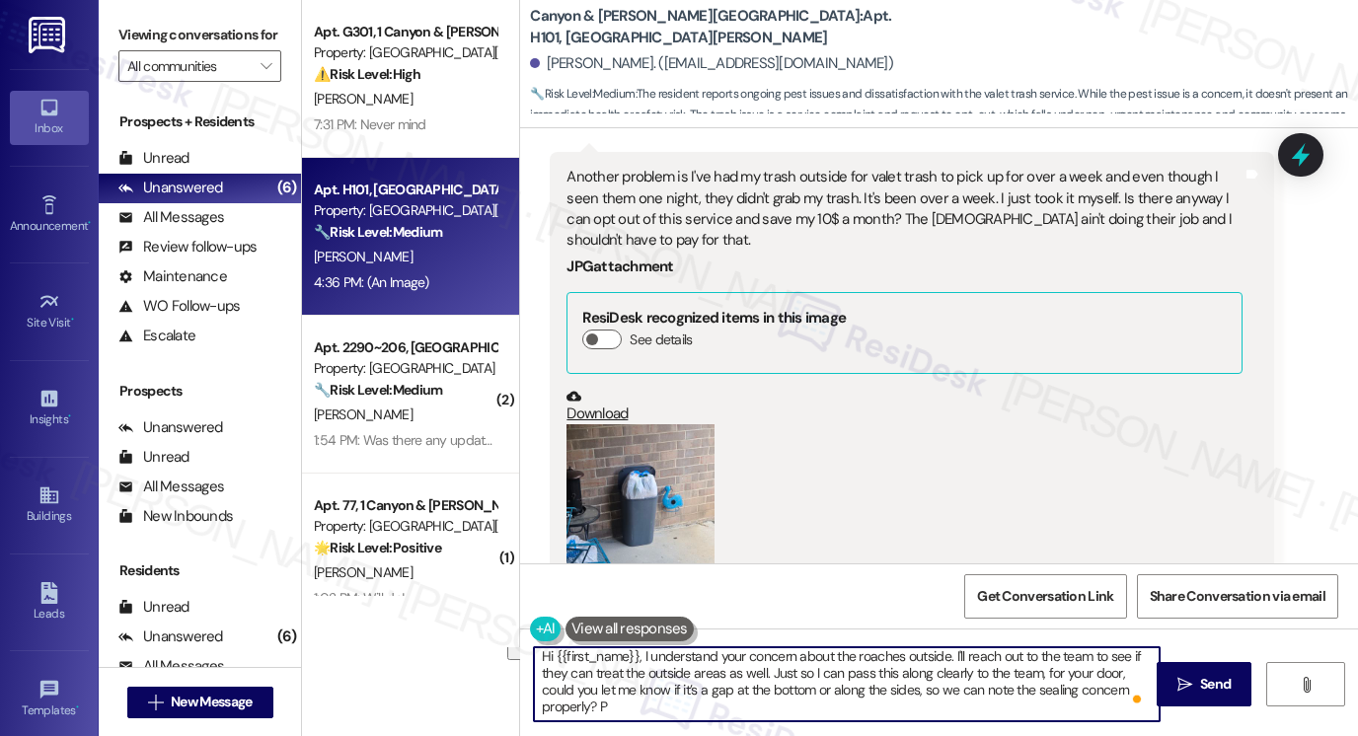
scroll to position [4, 0]
click at [944, 657] on textarea "Hi {{first_name}}, I understand your concern about the roaches outside. I'll re…" at bounding box center [847, 684] width 626 height 74
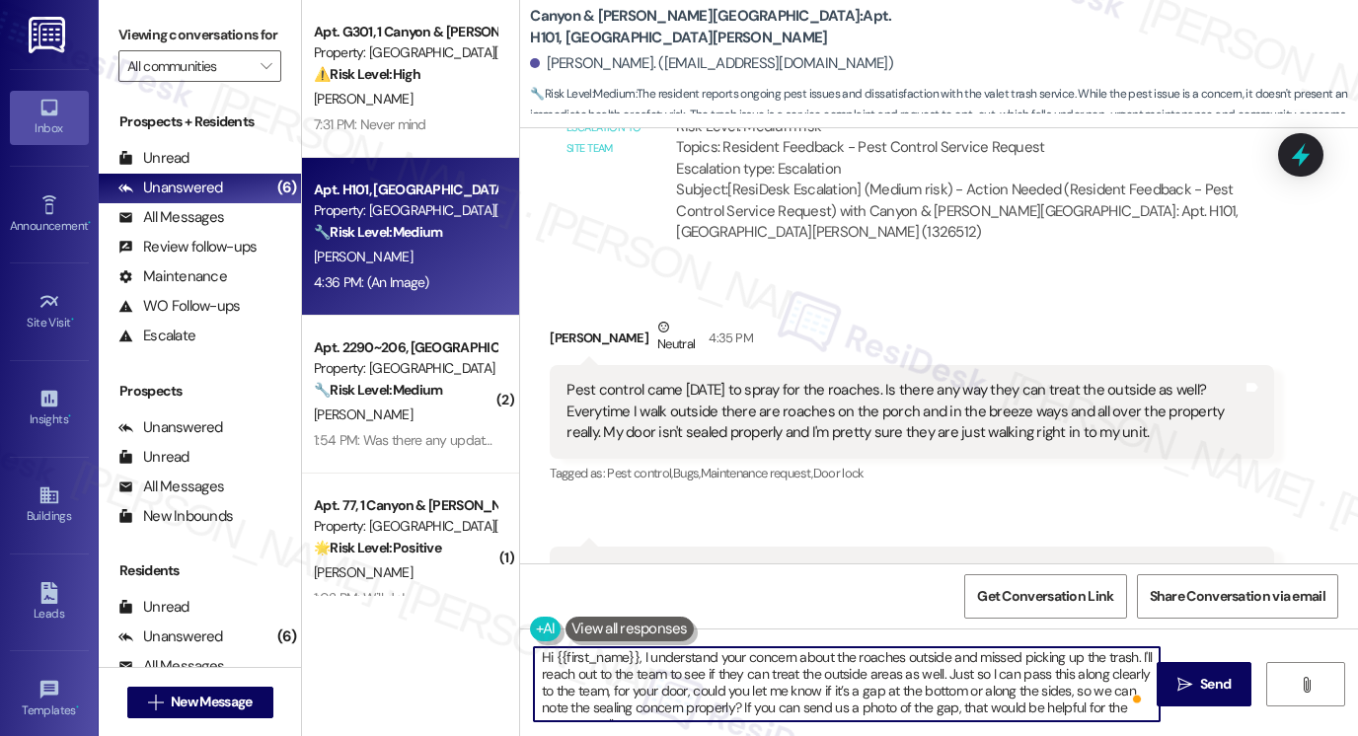
click at [910, 670] on textarea "Hi {{first_name}}, I understand your concern about the roaches outside and miss…" at bounding box center [847, 684] width 626 height 74
type textarea "Hi {{first_name}}, I understand your concern about the roaches outside and miss…"
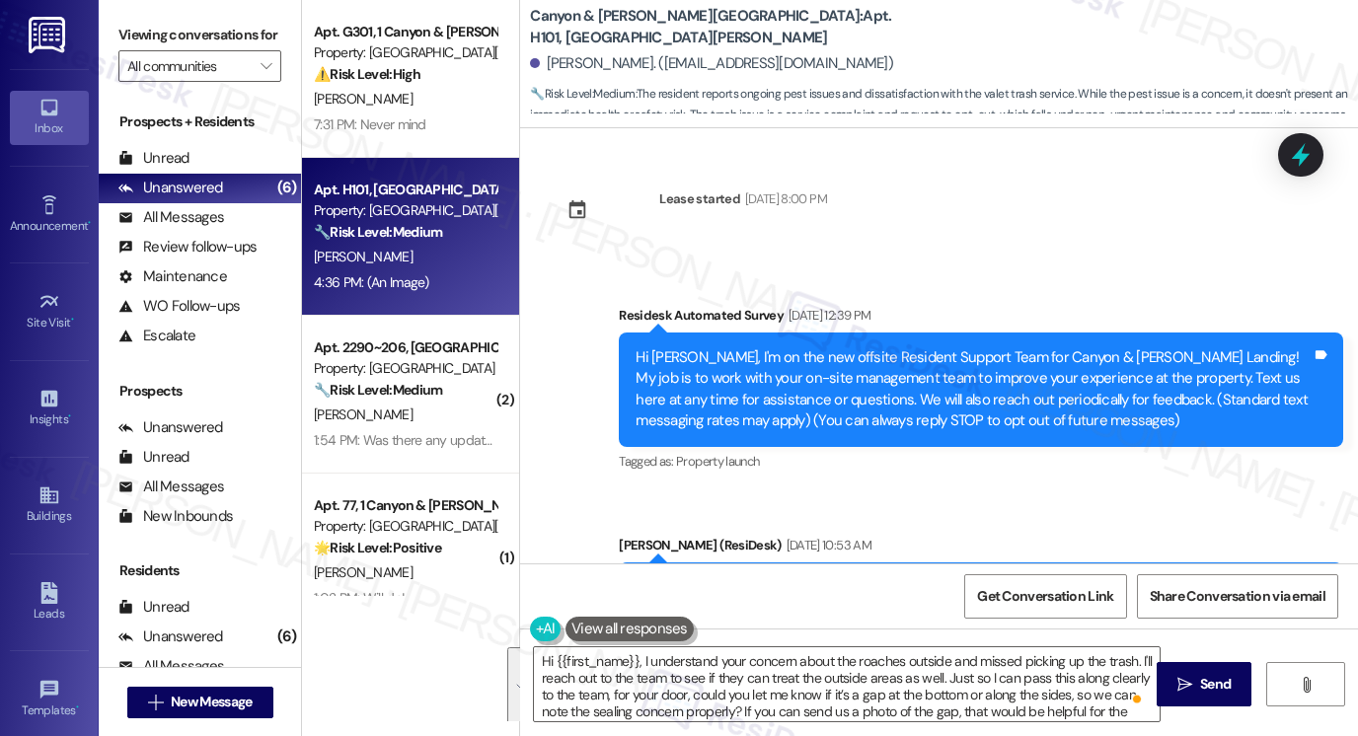
scroll to position [4, 0]
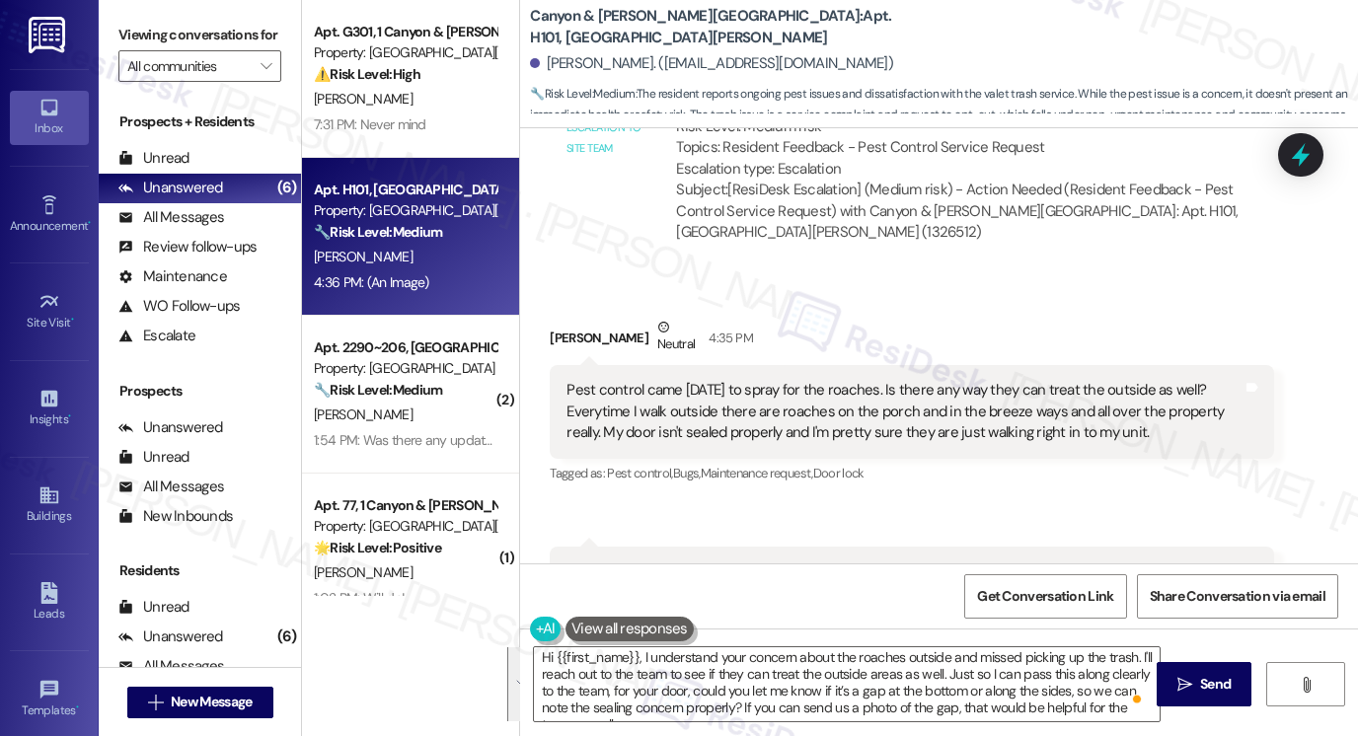
drag, startPoint x: 125, startPoint y: 23, endPoint x: 171, endPoint y: 53, distance: 54.7
click at [125, 23] on label "Viewing conversations for" at bounding box center [199, 35] width 163 height 31
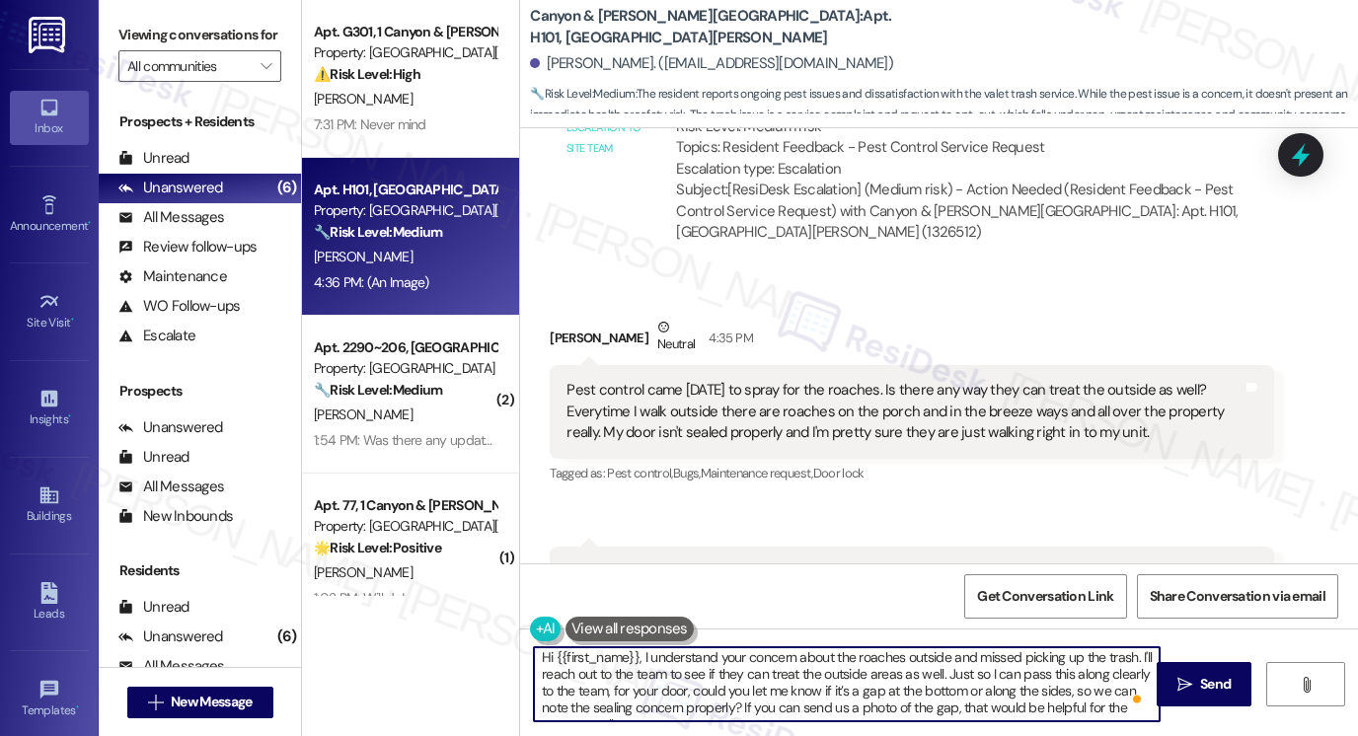
click at [683, 684] on textarea "Hi {{first_name}}, I understand your concern about the roaches outside and miss…" at bounding box center [847, 684] width 626 height 74
paste textarea "the missed trash pickup. I’ll reach out to the team to see if they can also tre…"
click at [951, 708] on textarea "Hi {{first_name}}, I understand your concern about the roaches outside and the …" at bounding box center [847, 684] width 626 height 74
drag, startPoint x: 955, startPoint y: 706, endPoint x: 888, endPoint y: 706, distance: 67.1
click at [888, 706] on textarea "Hi {{first_name}}, I understand your concern about the roaches outside and the …" at bounding box center [847, 684] width 626 height 74
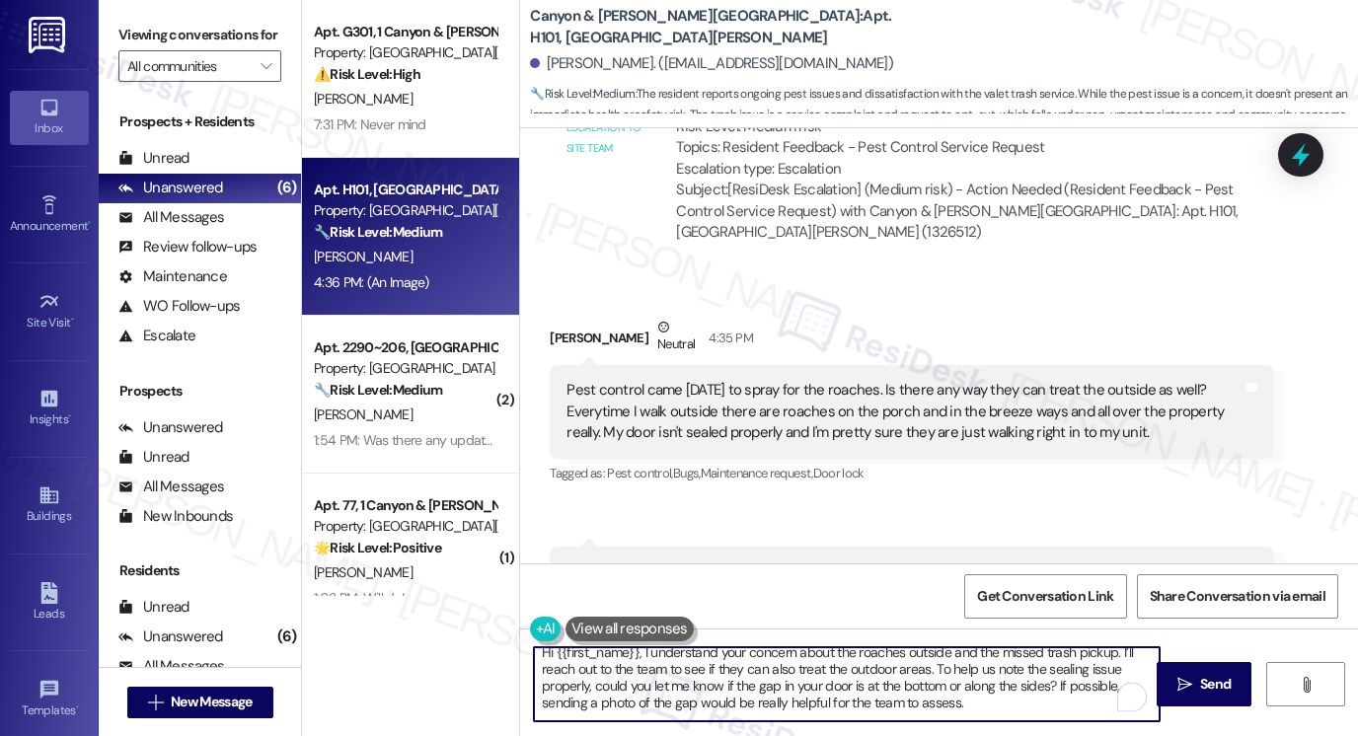
scroll to position [0, 0]
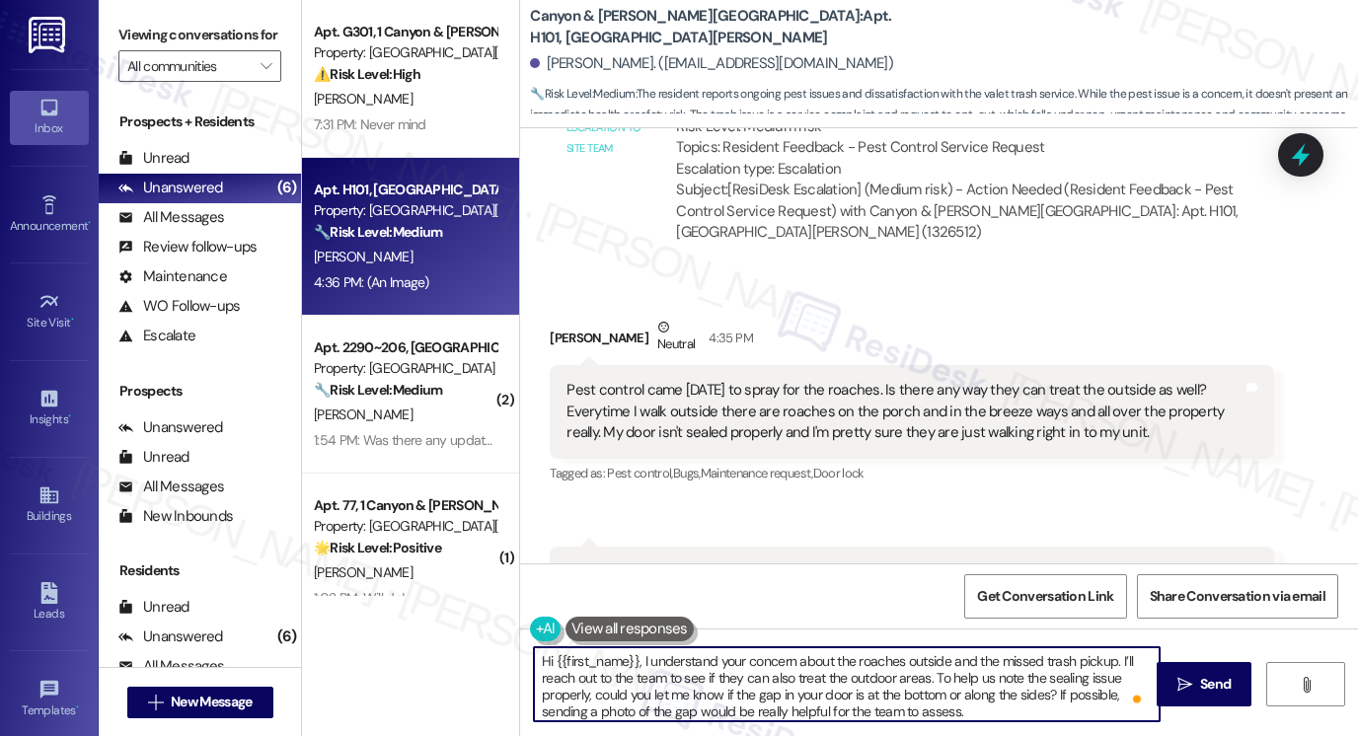
click at [925, 675] on textarea "Hi {{first_name}}, I understand your concern about the roaches outside and the …" at bounding box center [847, 684] width 626 height 74
drag, startPoint x: 720, startPoint y: 693, endPoint x: 892, endPoint y: 691, distance: 172.7
click at [892, 691] on textarea "Hi {{first_name}}, I understand your concern about the roaches outside and the …" at bounding box center [847, 684] width 626 height 74
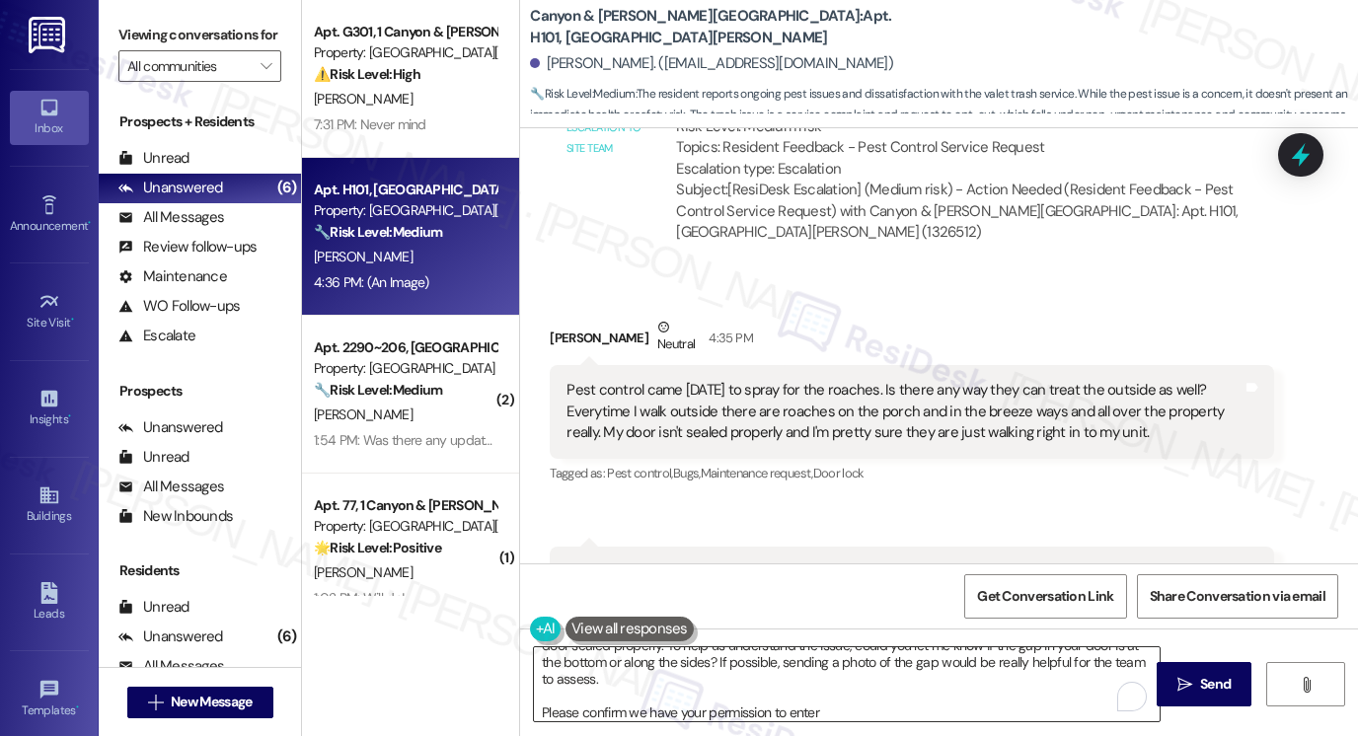
scroll to position [4354, 0]
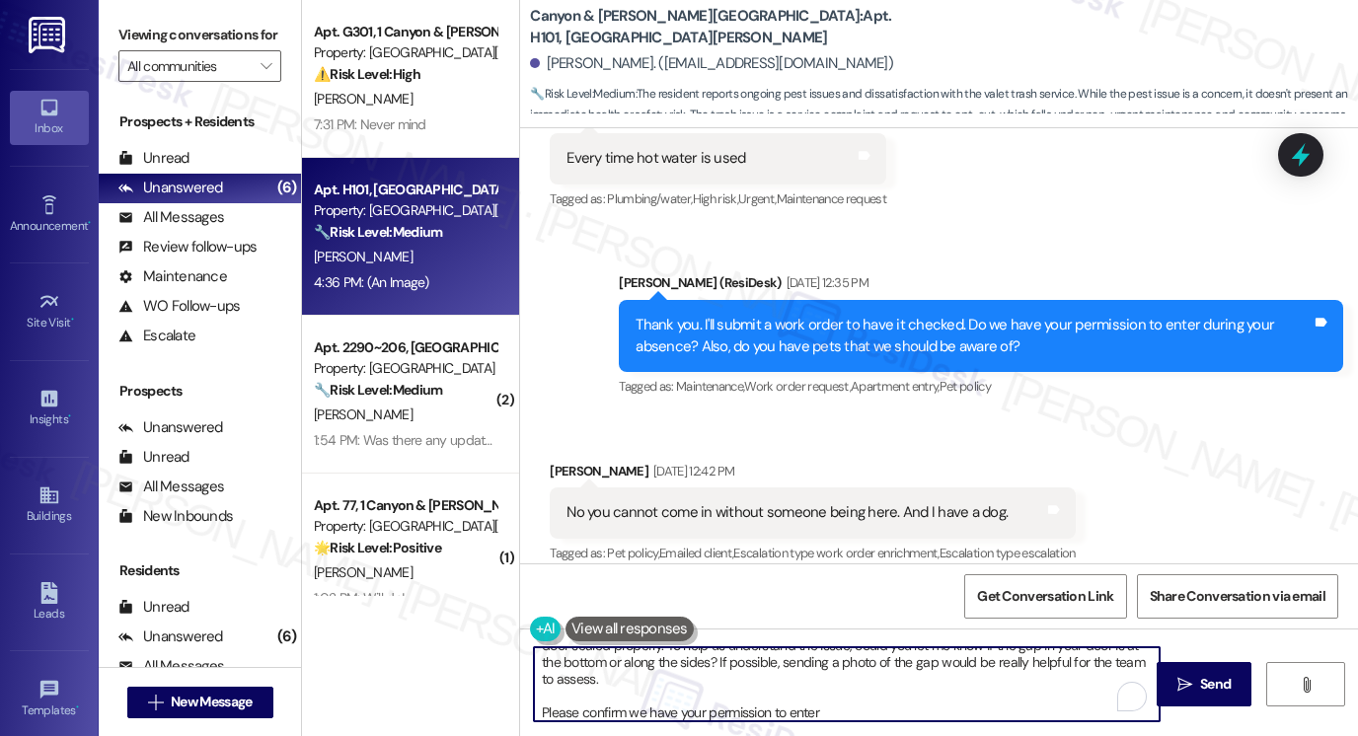
click at [837, 718] on textarea "Hi {{first_name}}, I understand your concern about the roaches outside and the …" at bounding box center [847, 684] width 626 height 74
click at [576, 715] on textarea "Hi {{first_name}}, I understand your concern about the roaches outside and the …" at bounding box center [847, 684] width 626 height 74
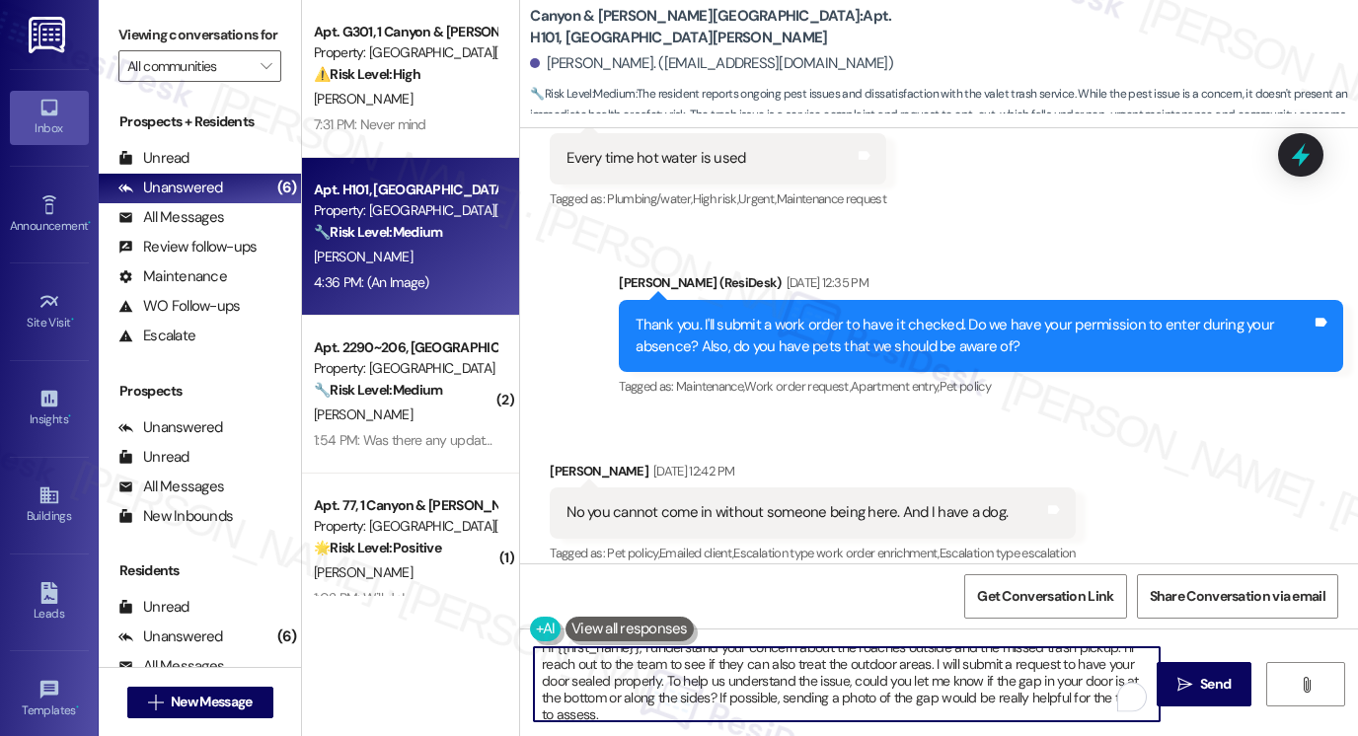
scroll to position [0, 0]
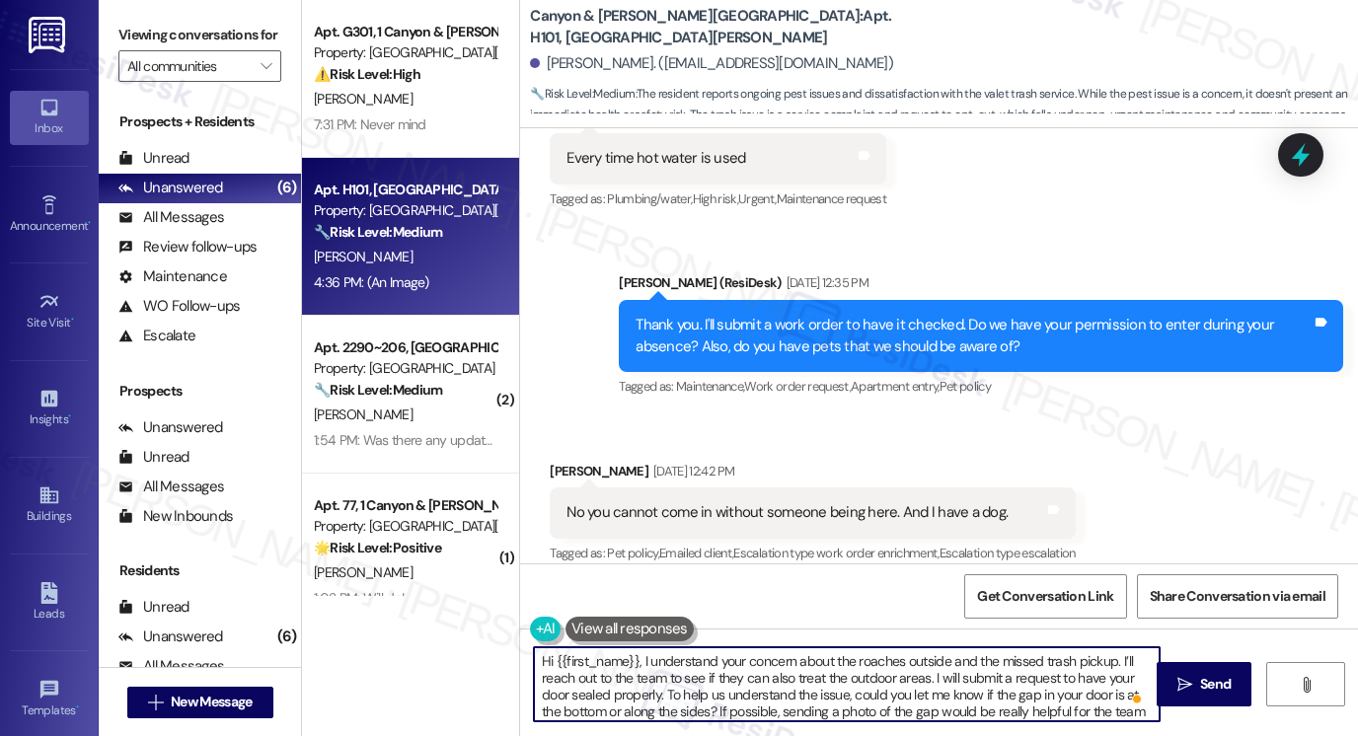
click at [823, 662] on textarea "Hi {{first_name}}, I understand your concern about the roaches outside and the …" at bounding box center [847, 684] width 626 height 74
click at [906, 678] on textarea "Hi {{first_name}}, I understand your concern about the roaches outside and the …" at bounding box center [847, 684] width 626 height 74
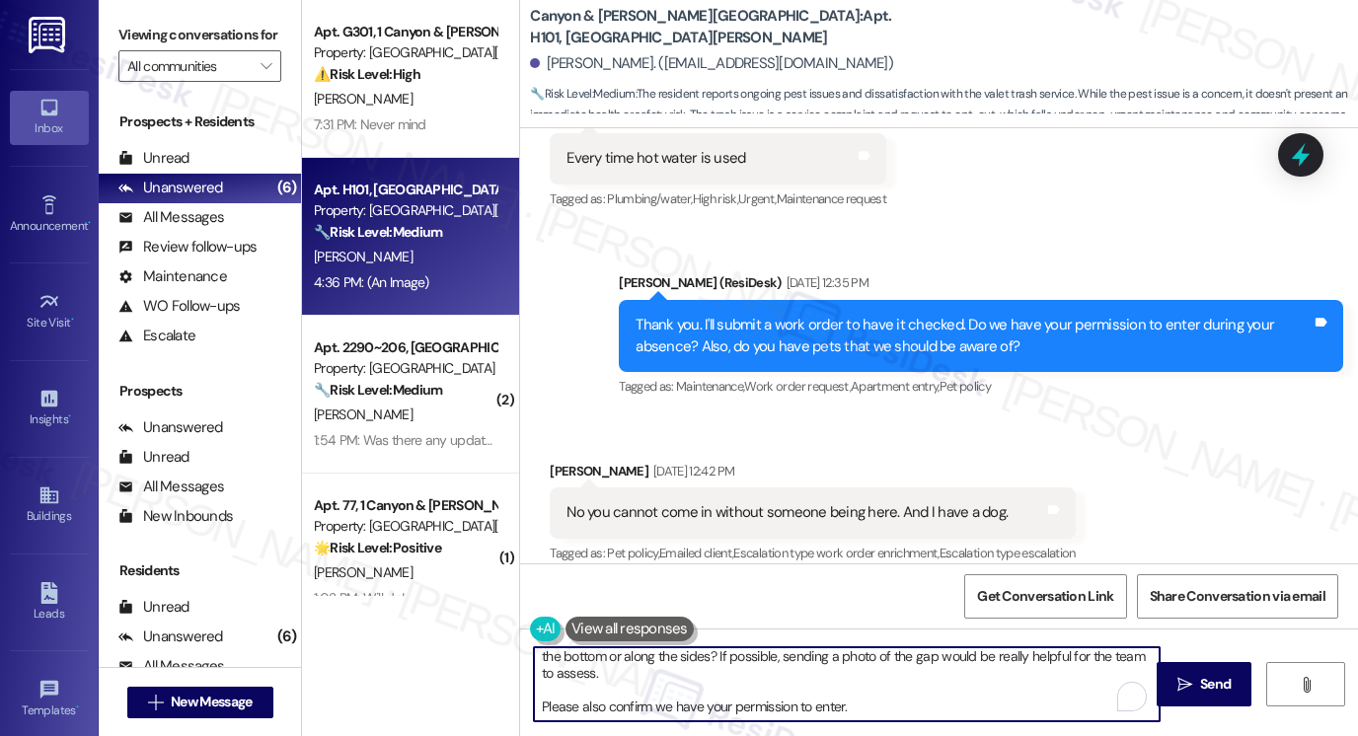
click at [944, 692] on textarea "Hi {{first_name}}, I understand your concern about the roaches outside and the …" at bounding box center [847, 684] width 626 height 74
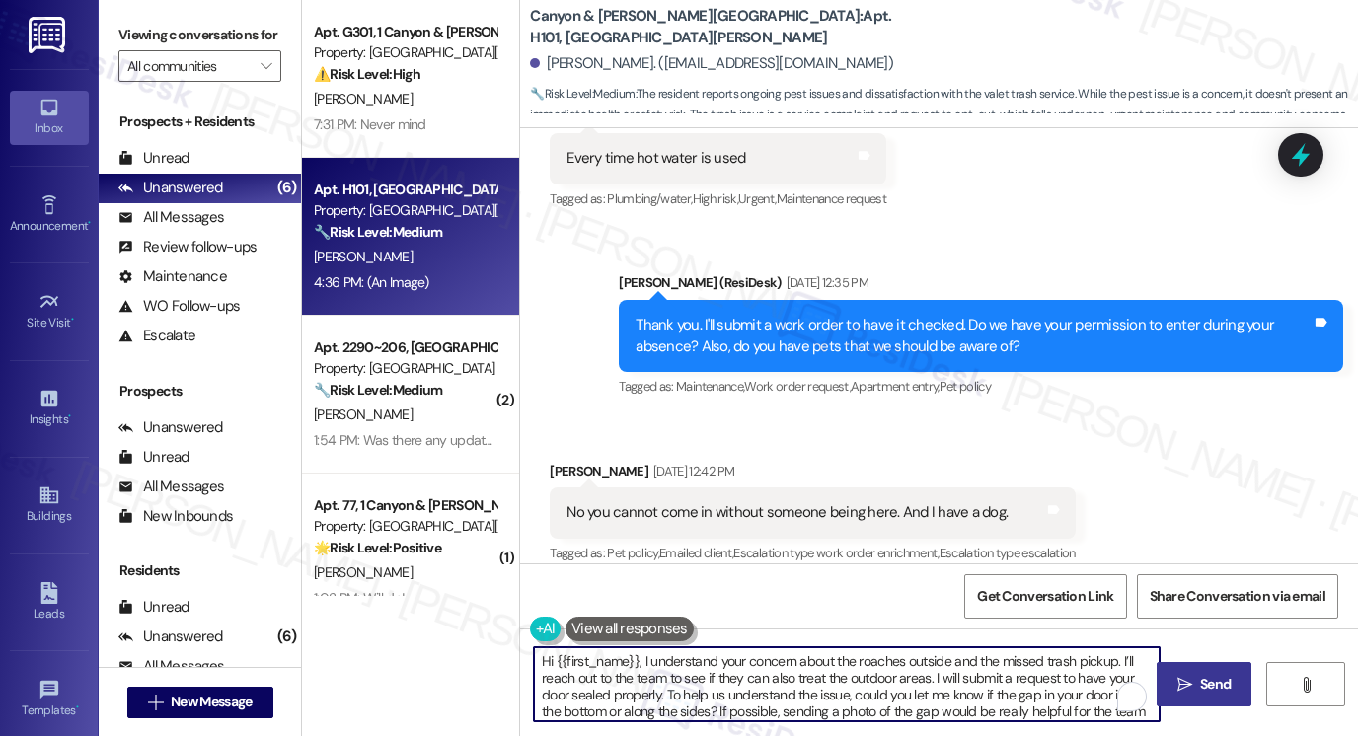
type textarea "Hi {{first_name}}, I understand your concern about the roaches outside and the …"
click at [1177, 677] on icon "" at bounding box center [1184, 685] width 15 height 16
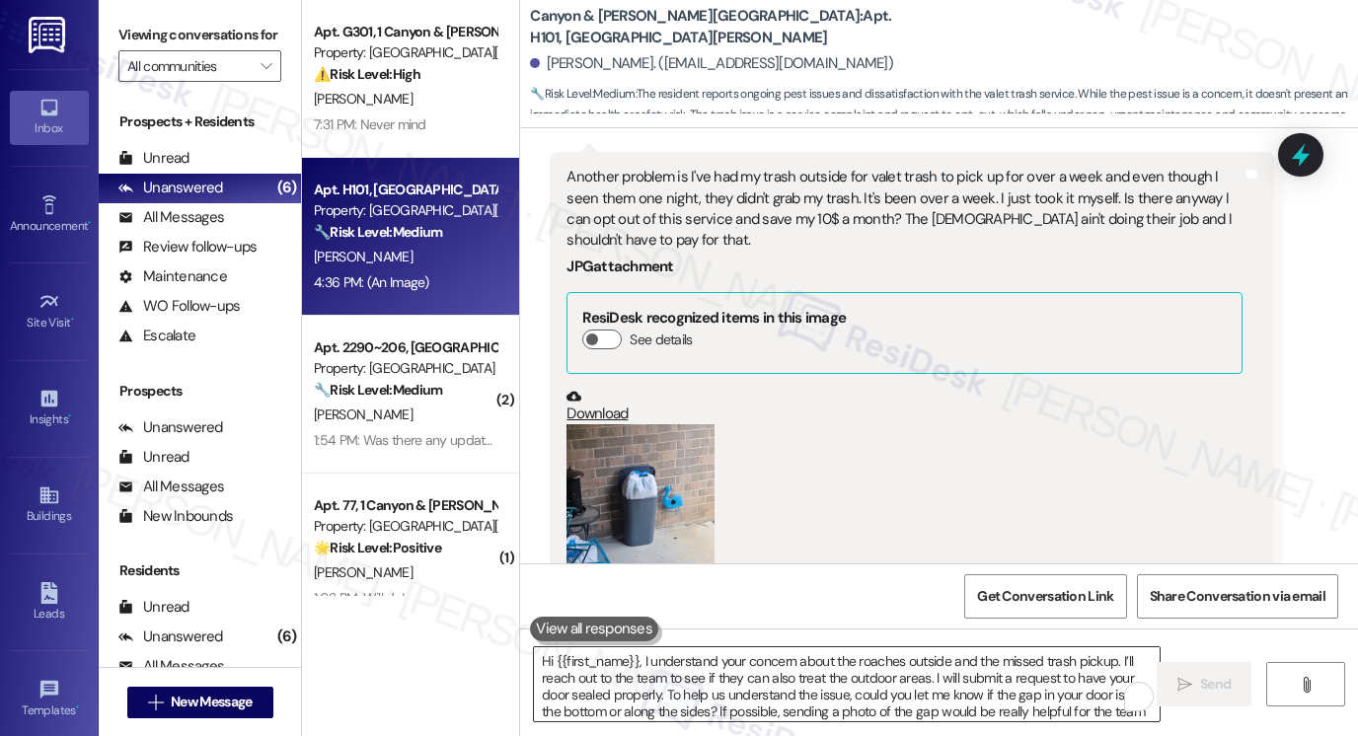
click at [783, 682] on textarea "Hi {{first_name}}, I understand your concern about the roaches outside and the …" at bounding box center [847, 684] width 626 height 74
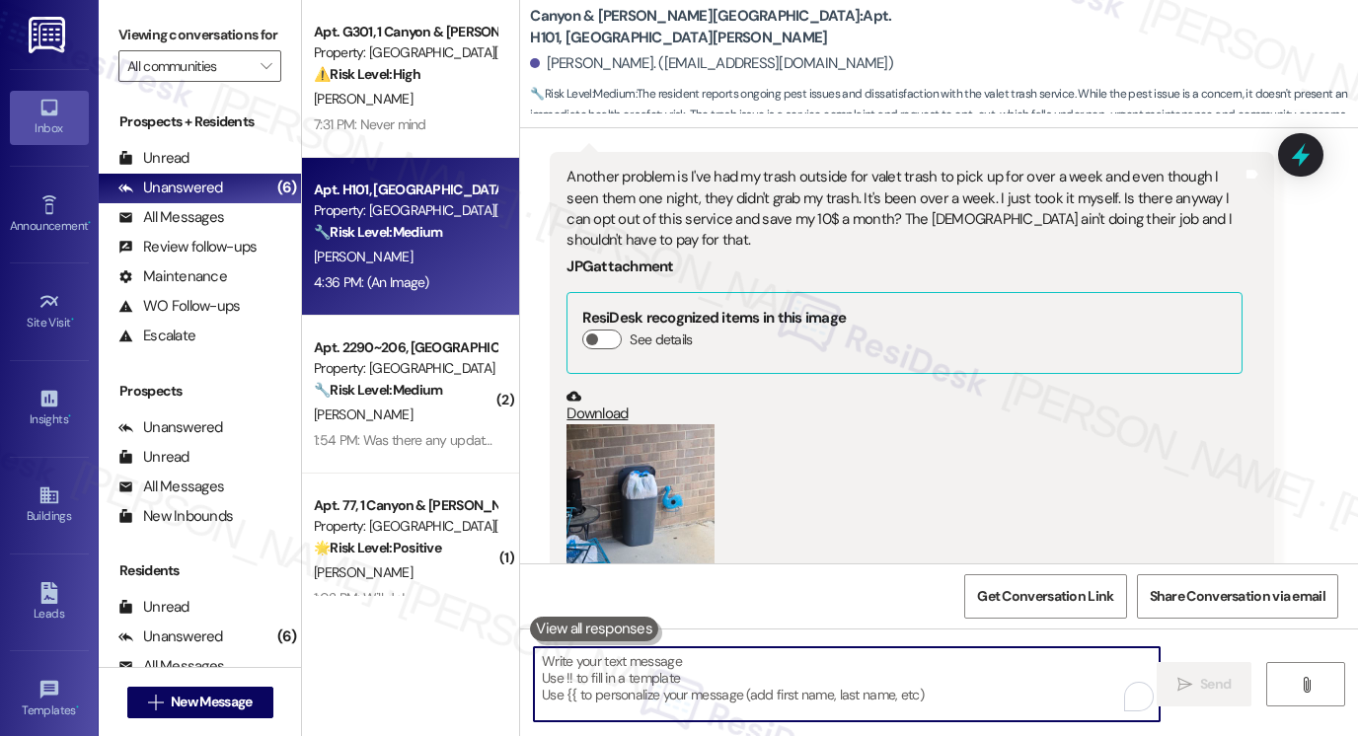
paste textarea "Hi {{first_name}}, I understand your concern about the roaches outside and the …"
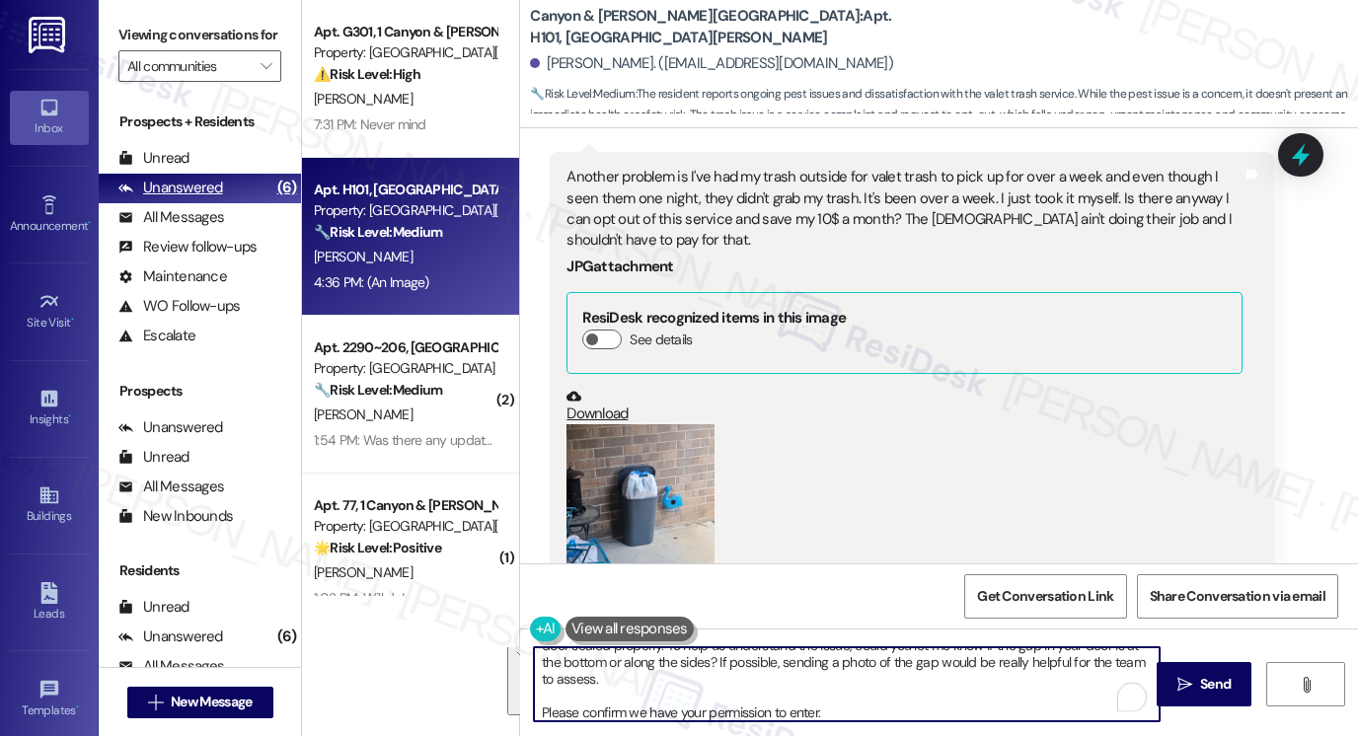
type textarea "Hi {{first_name}}, I understand your concern about the roaches outside and the …"
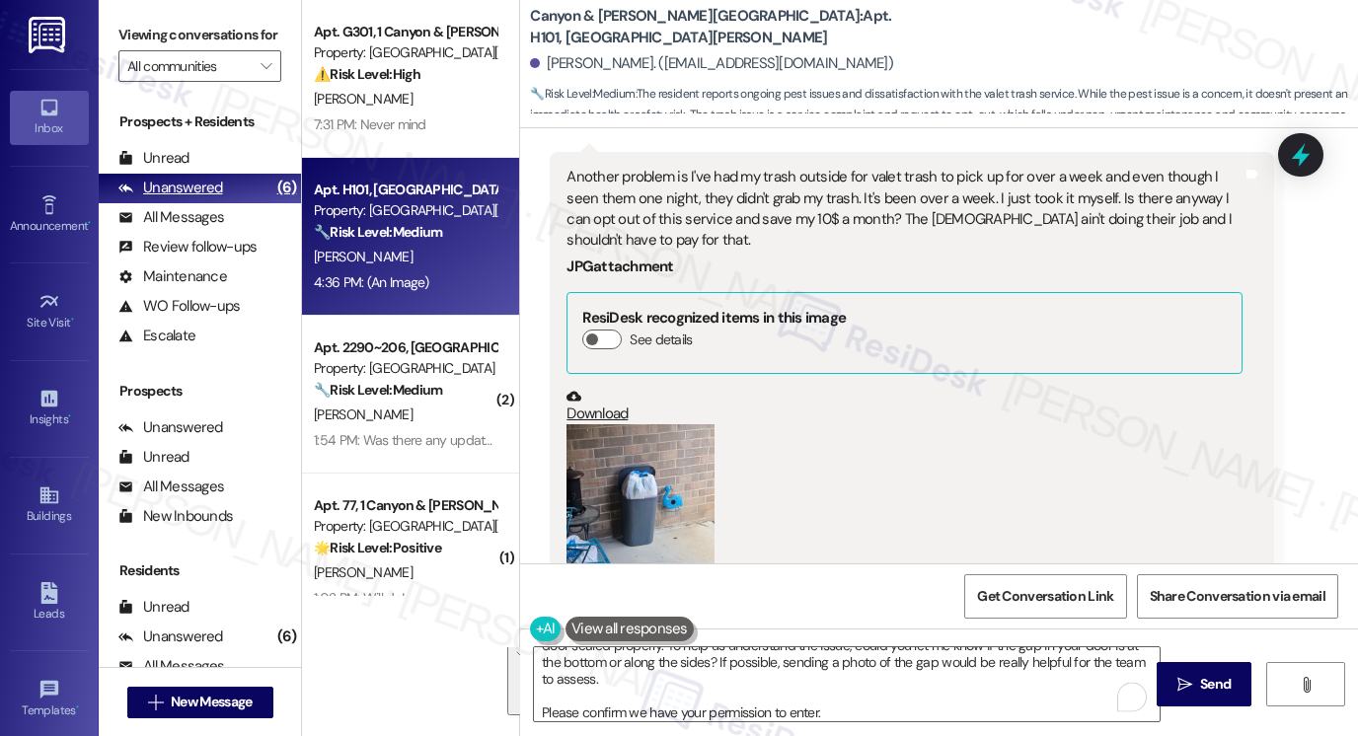
click at [197, 198] on div "Unanswered" at bounding box center [170, 188] width 105 height 21
click at [202, 228] on div "All Messages" at bounding box center [171, 217] width 106 height 21
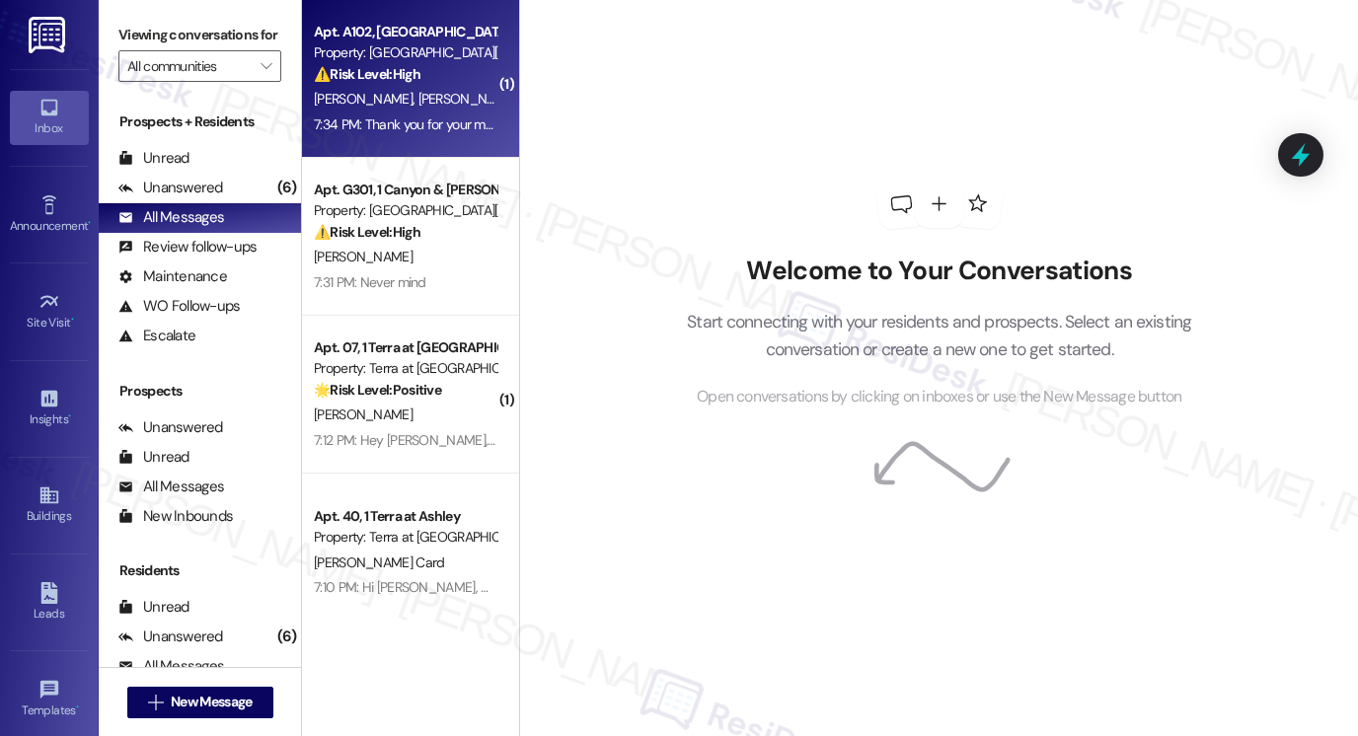
click at [446, 118] on div "7:34 PM: Thank you for your message. Our offices are currently closed, but we w…" at bounding box center [891, 124] width 1155 height 18
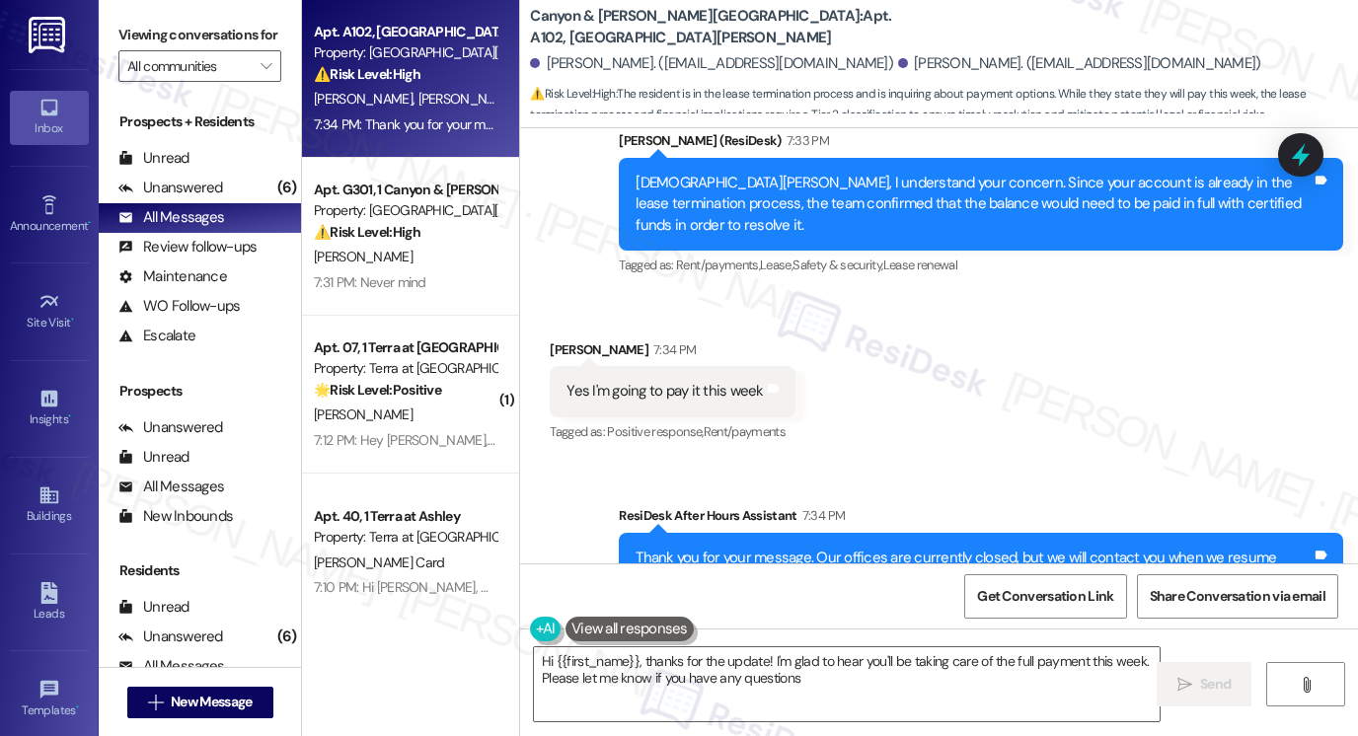
type textarea "Hi {{first_name}}, thanks for the update! I'm glad to hear you'll be taking car…"
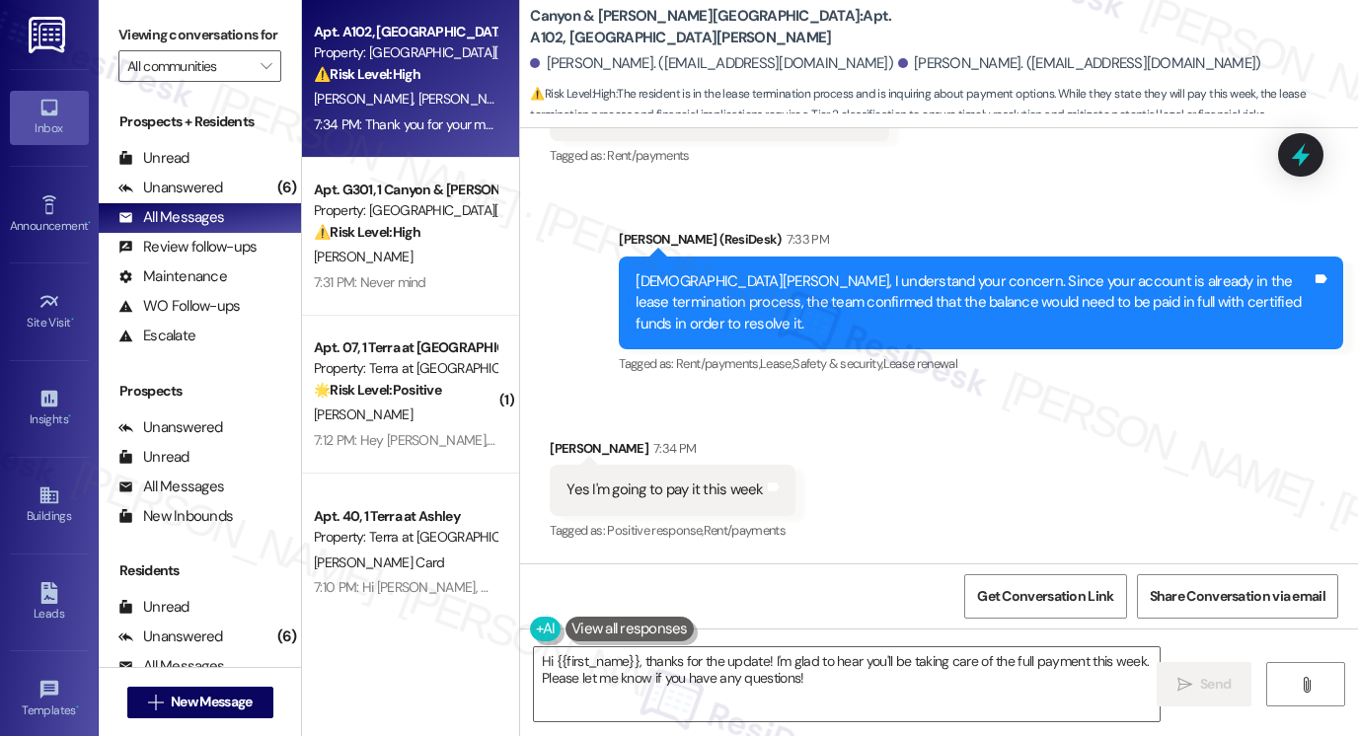
click at [712, 271] on div "[DEMOGRAPHIC_DATA][PERSON_NAME], I understand your concern. Since your account …" at bounding box center [974, 302] width 676 height 63
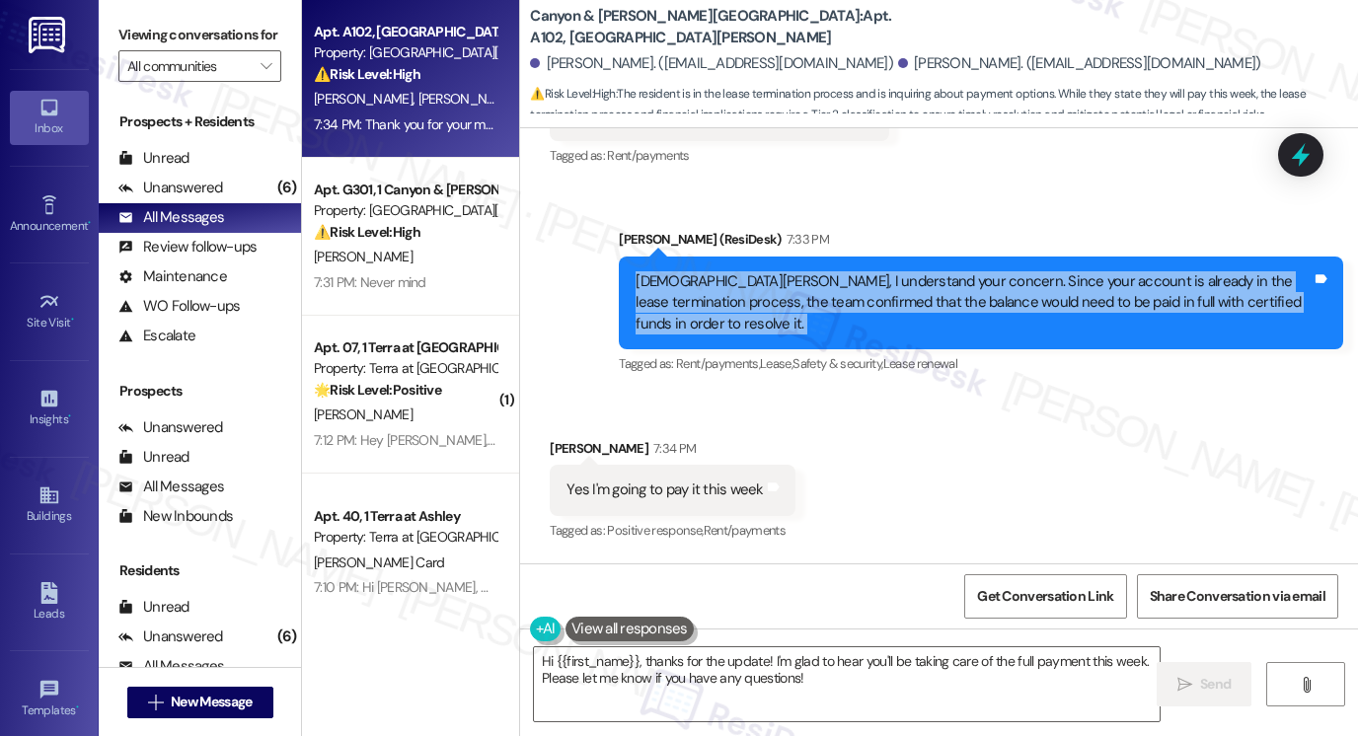
click at [712, 271] on div "[DEMOGRAPHIC_DATA][PERSON_NAME], I understand your concern. Since your account …" at bounding box center [974, 302] width 676 height 63
click at [740, 271] on div "[DEMOGRAPHIC_DATA][PERSON_NAME], I understand your concern. Since your account …" at bounding box center [974, 302] width 676 height 63
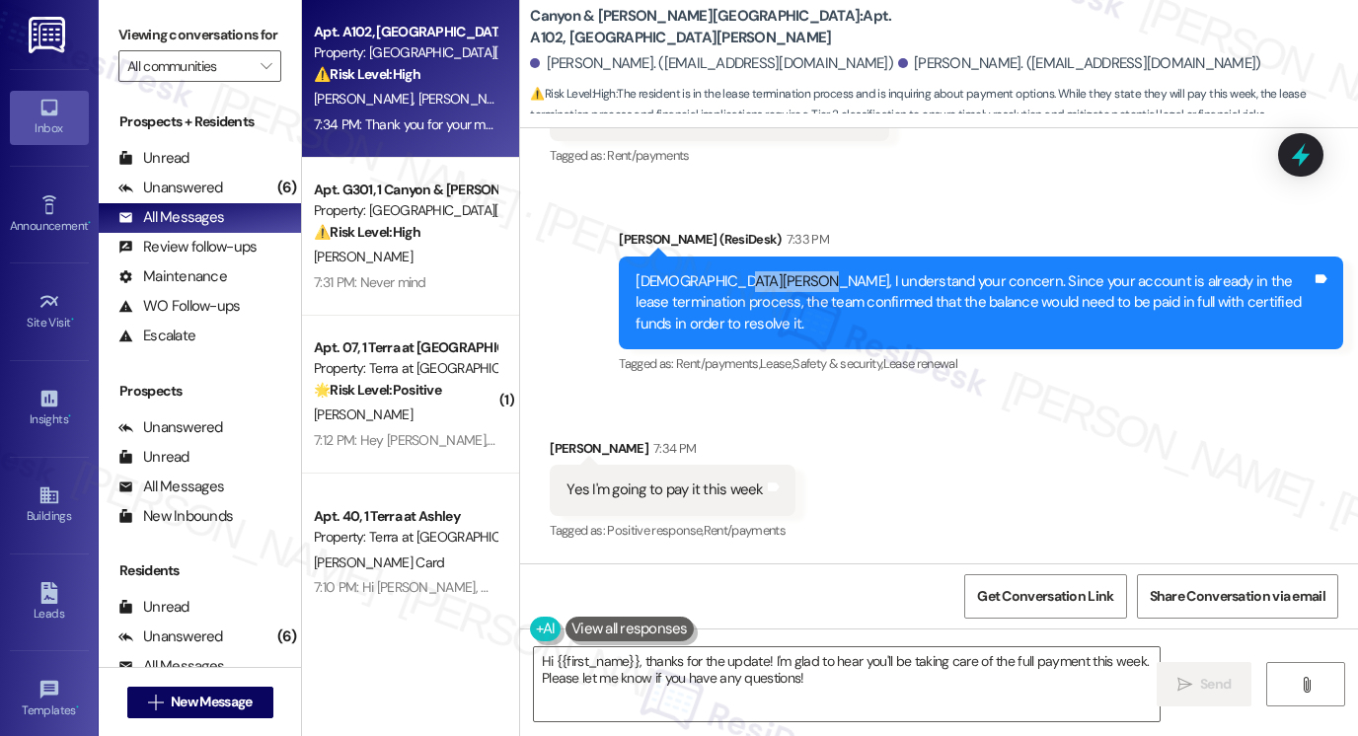
click at [740, 271] on div "[DEMOGRAPHIC_DATA][PERSON_NAME], I understand your concern. Since your account …" at bounding box center [974, 302] width 676 height 63
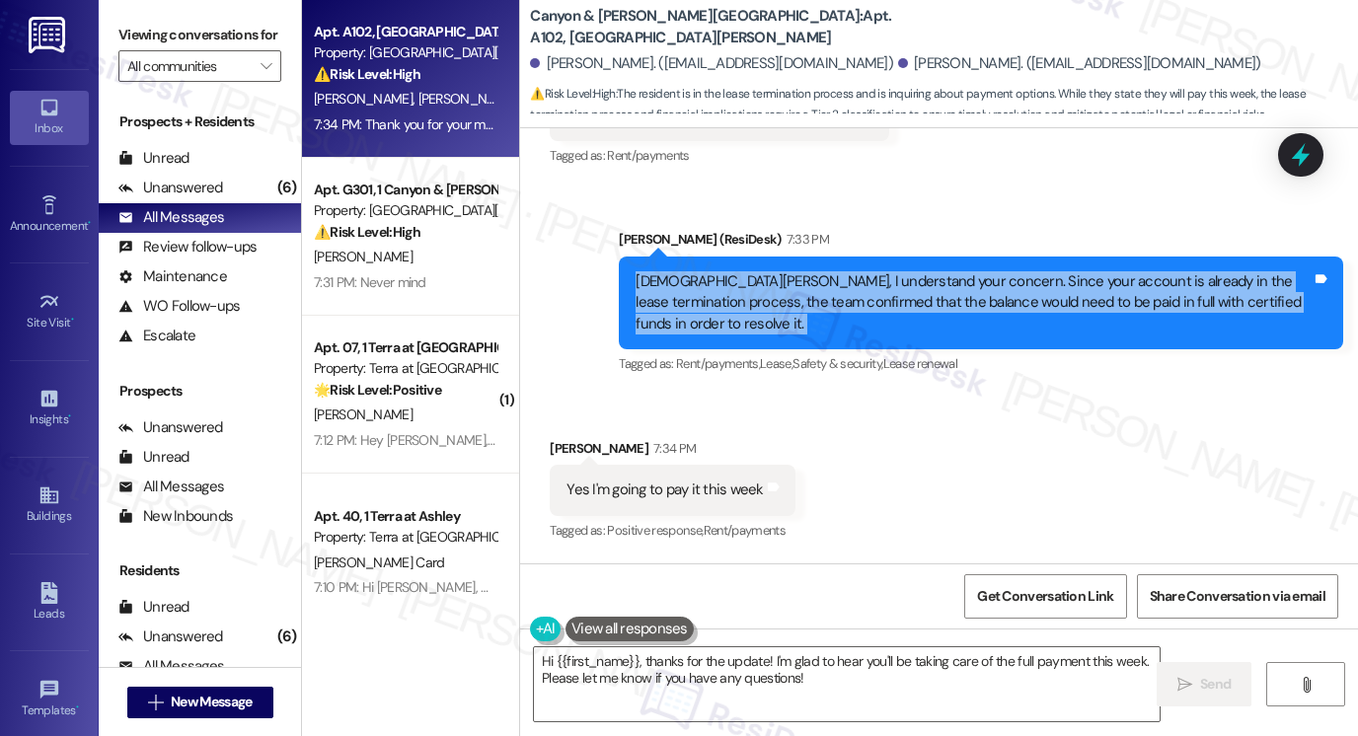
click at [741, 271] on div "[DEMOGRAPHIC_DATA][PERSON_NAME], I understand your concern. Since your account …" at bounding box center [974, 302] width 676 height 63
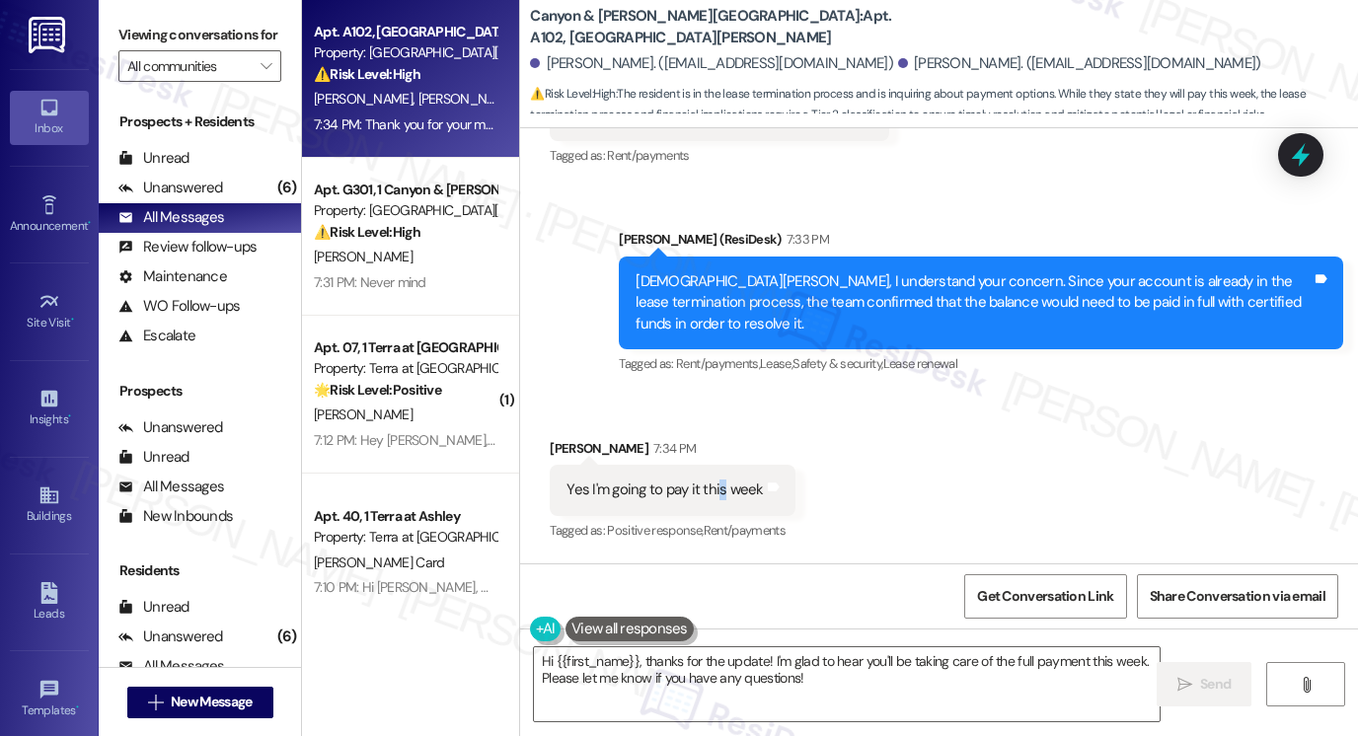
click at [713, 480] on div "Yes I'm going to pay it this week" at bounding box center [665, 490] width 196 height 21
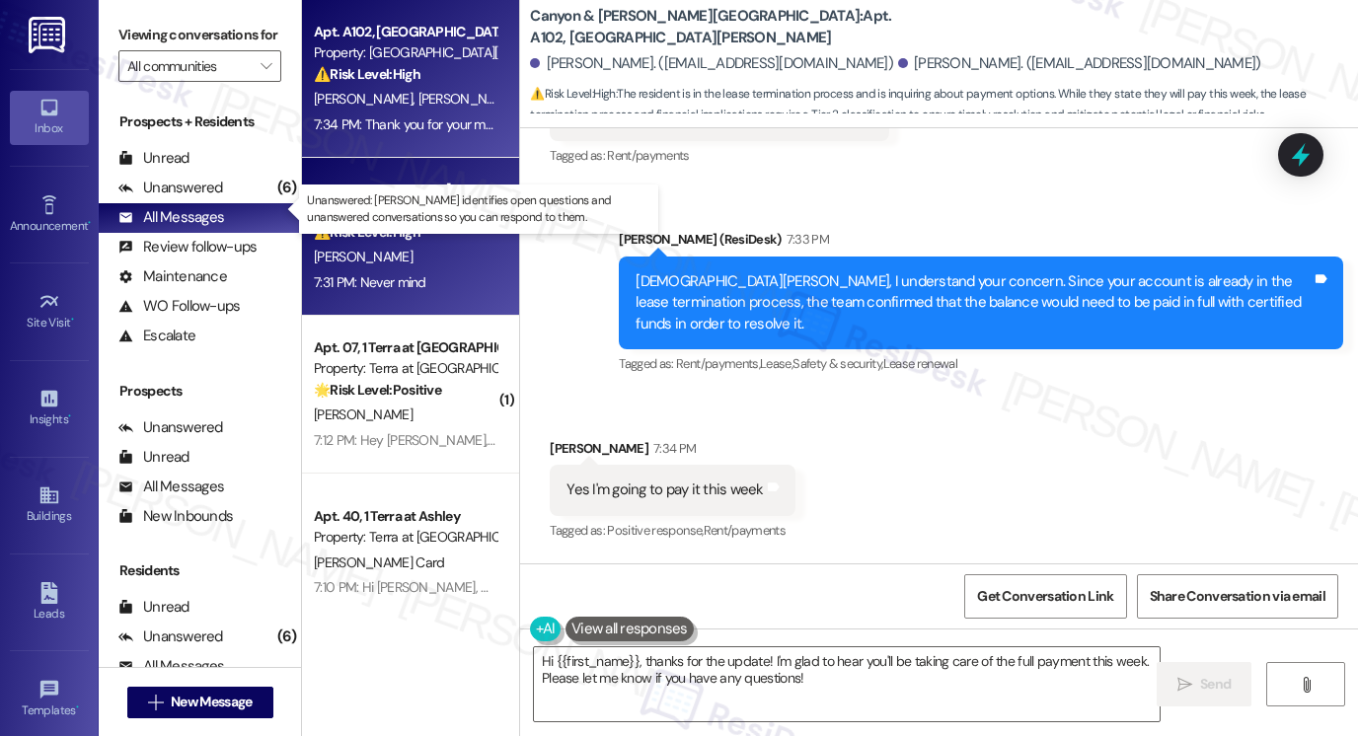
click at [390, 248] on div "[PERSON_NAME]" at bounding box center [405, 257] width 187 height 25
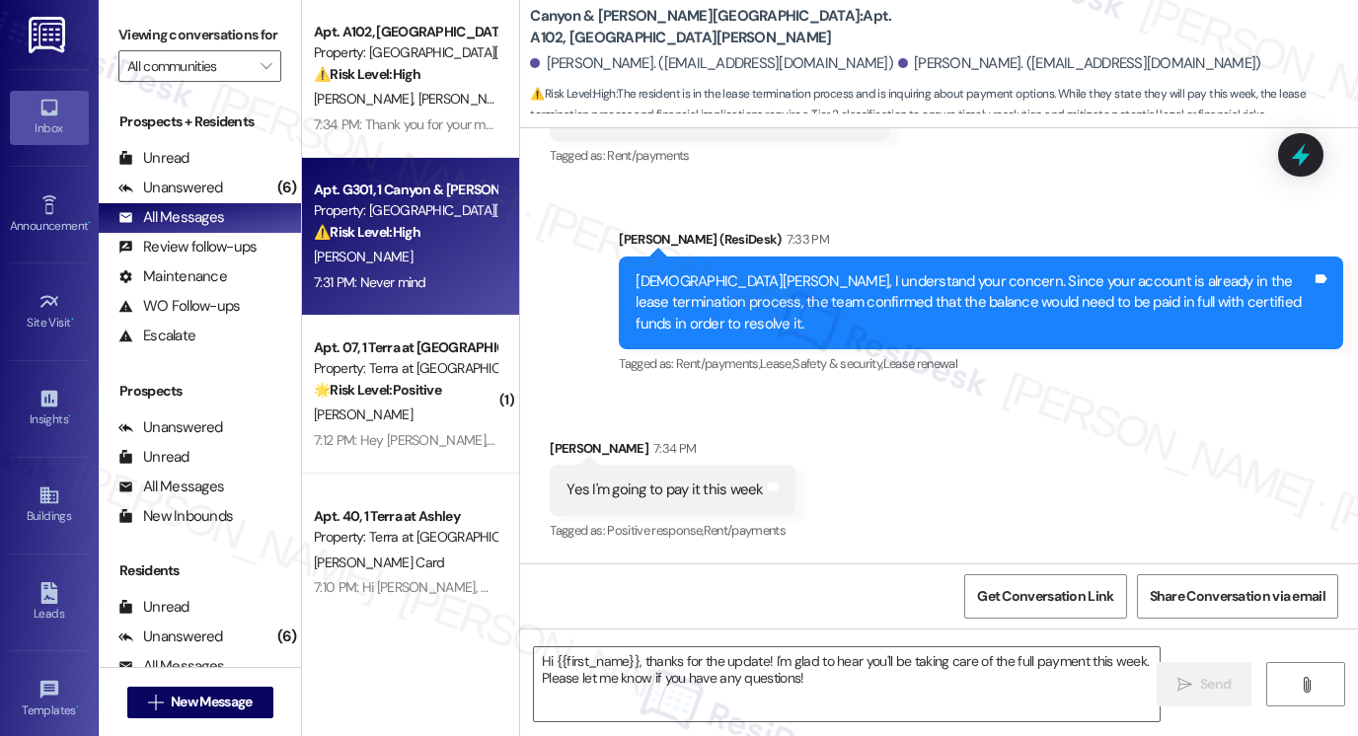
type textarea "Fetching suggested responses. Please feel free to read through the conversation…"
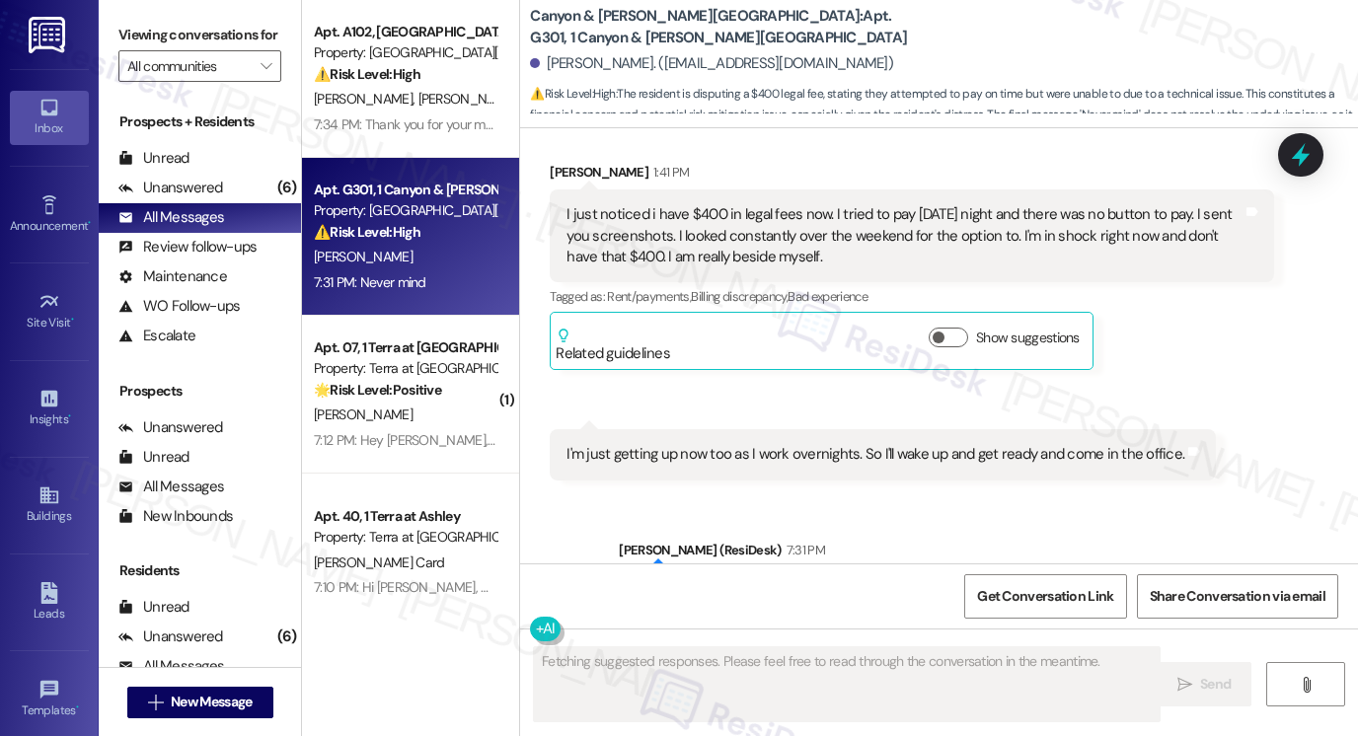
click at [841, 582] on div "I’m really sorry you’re dealing with this unexpected charge. I have notified th…" at bounding box center [974, 613] width 676 height 63
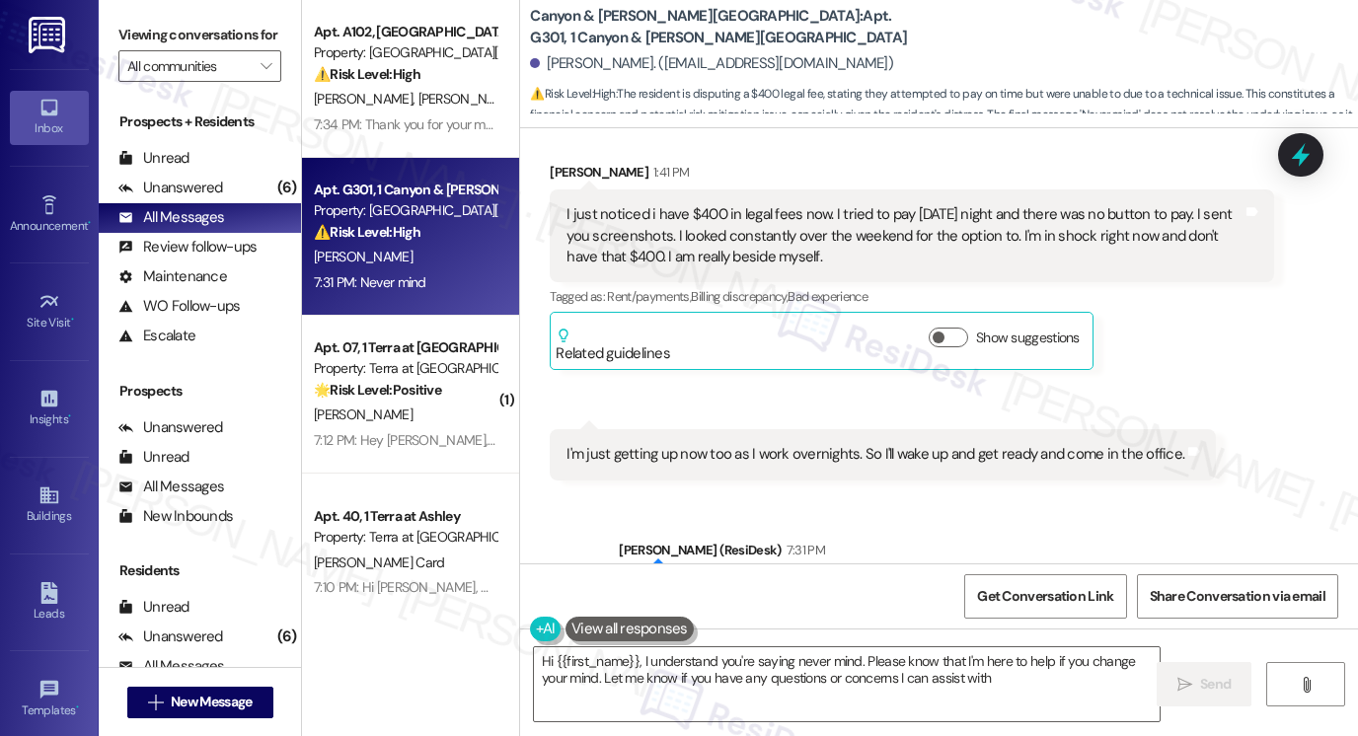
type textarea "Hi {{first_name}}, I understand you're saying never mind. Please know that I'm …"
click at [837, 582] on div "I’m really sorry you’re dealing with this unexpected charge. I have notified th…" at bounding box center [974, 613] width 676 height 63
click at [216, 196] on div "Unanswered (6)" at bounding box center [200, 189] width 202 height 30
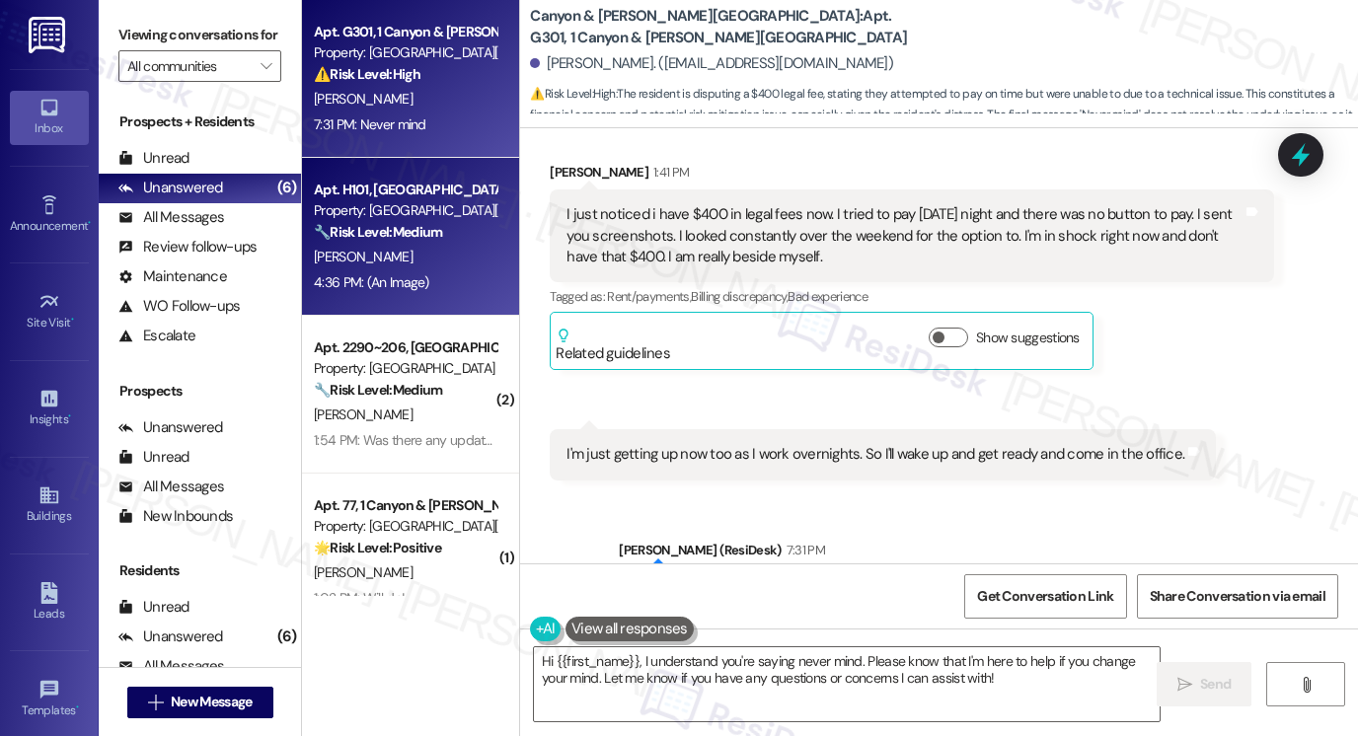
click at [420, 239] on strong "🔧 Risk Level: Medium" at bounding box center [378, 232] width 128 height 18
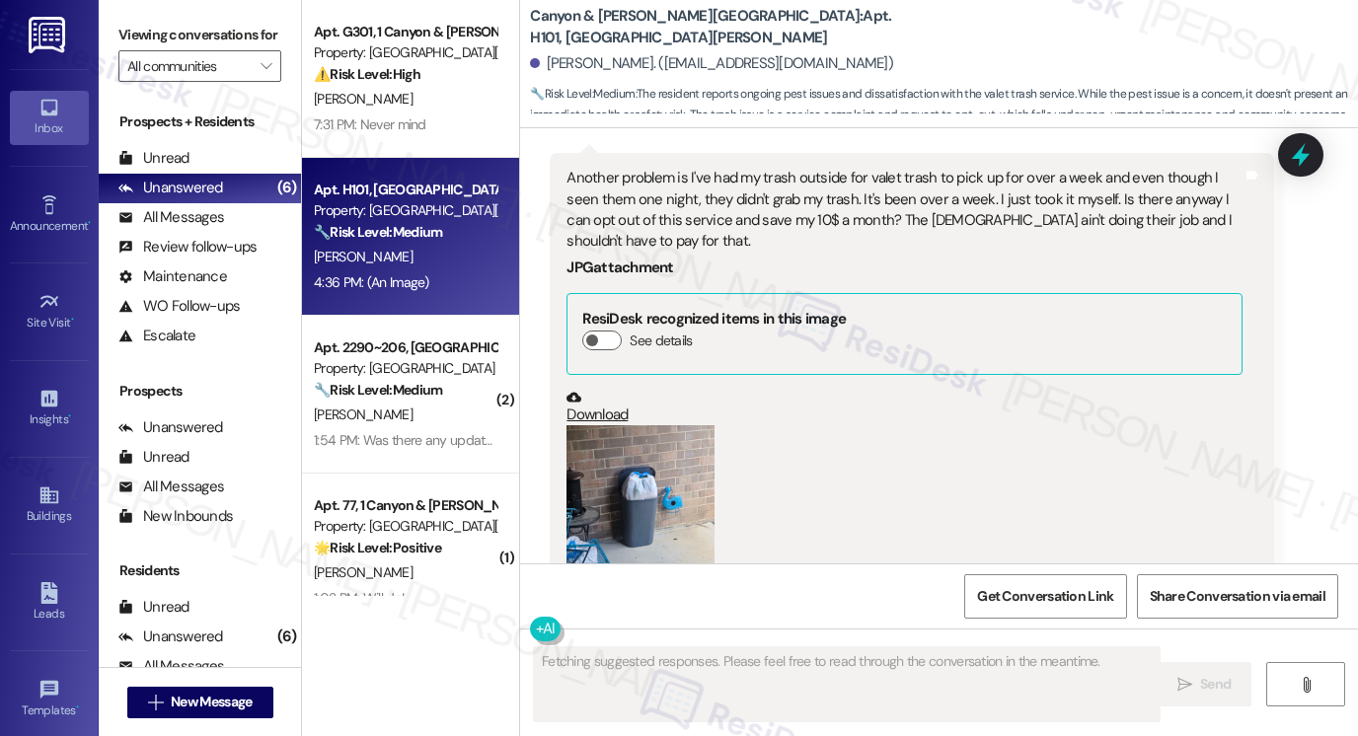
scroll to position [21293, 0]
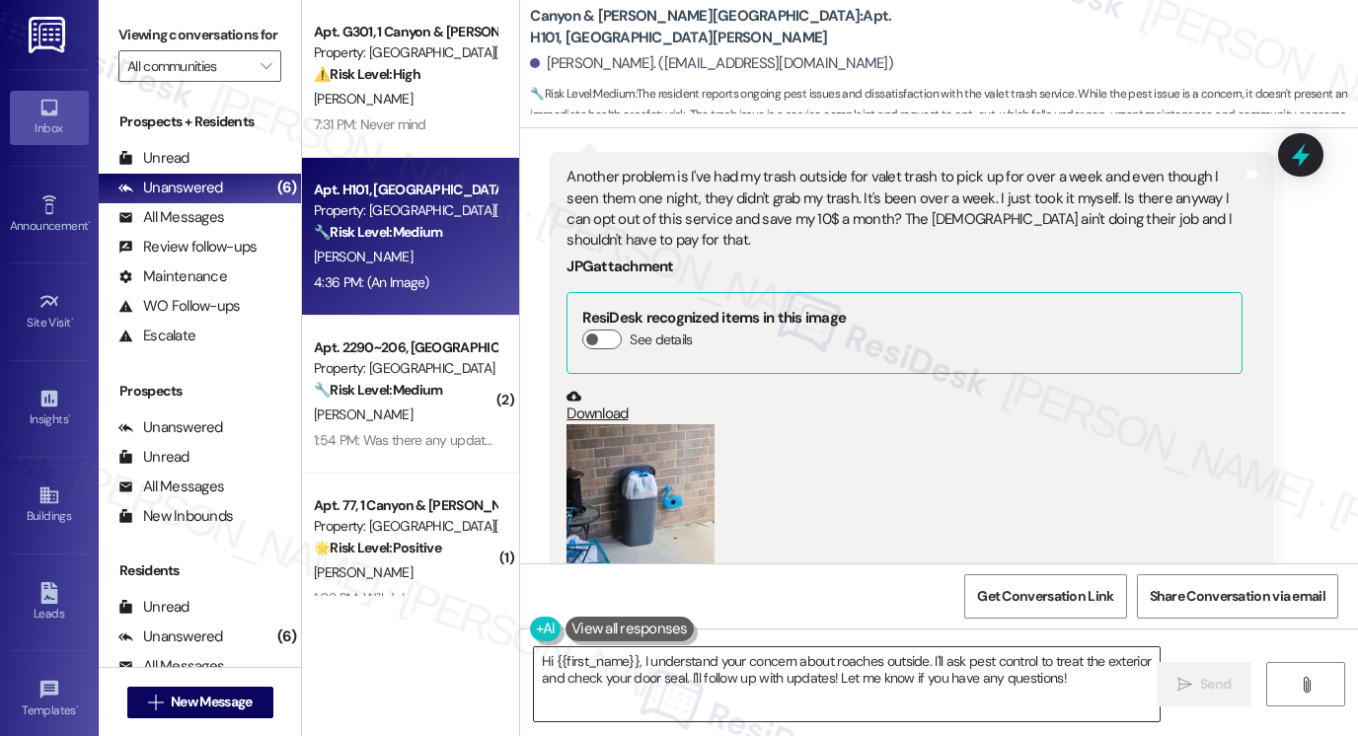
click at [672, 669] on textarea "Hi {{first_name}}, I understand your concern about roaches outside. I'll ask pe…" at bounding box center [847, 684] width 626 height 74
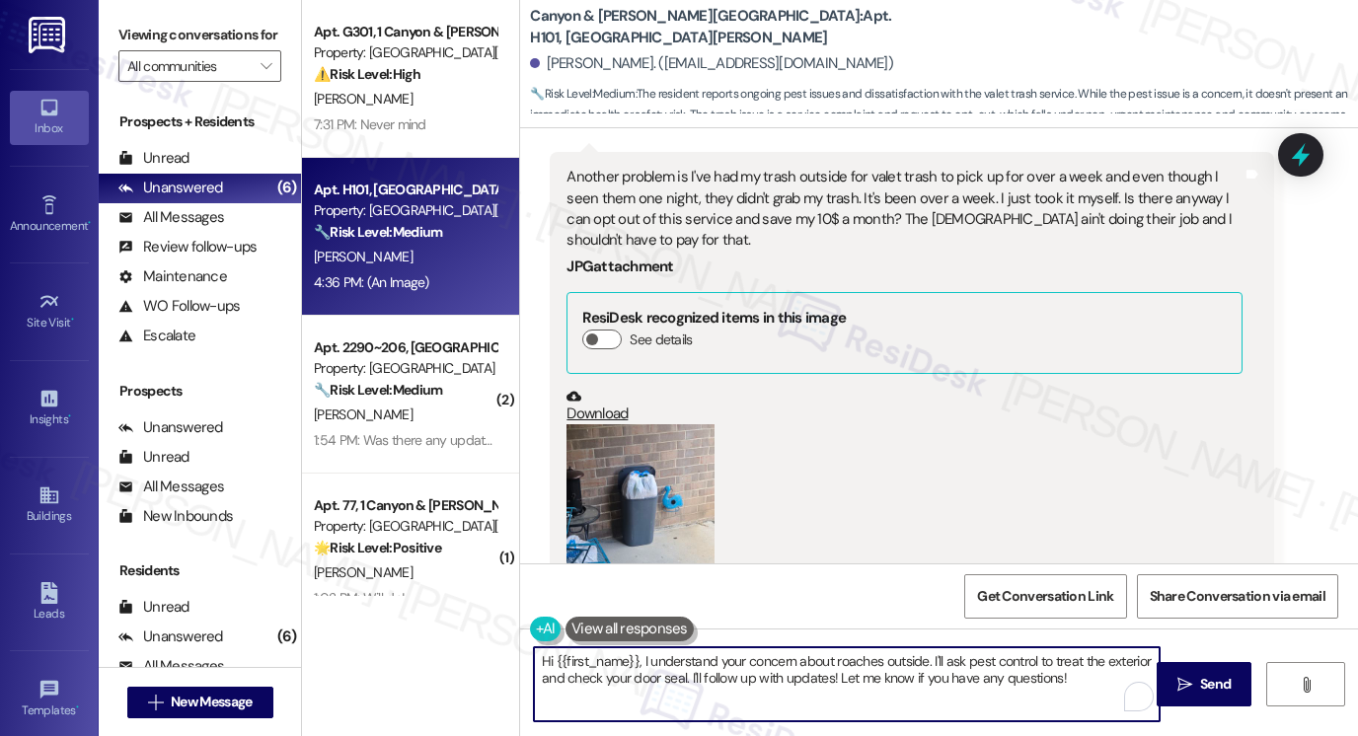
paste textarea "the roaches outside and the missed trash pickup. I’ll reach out to the team to …"
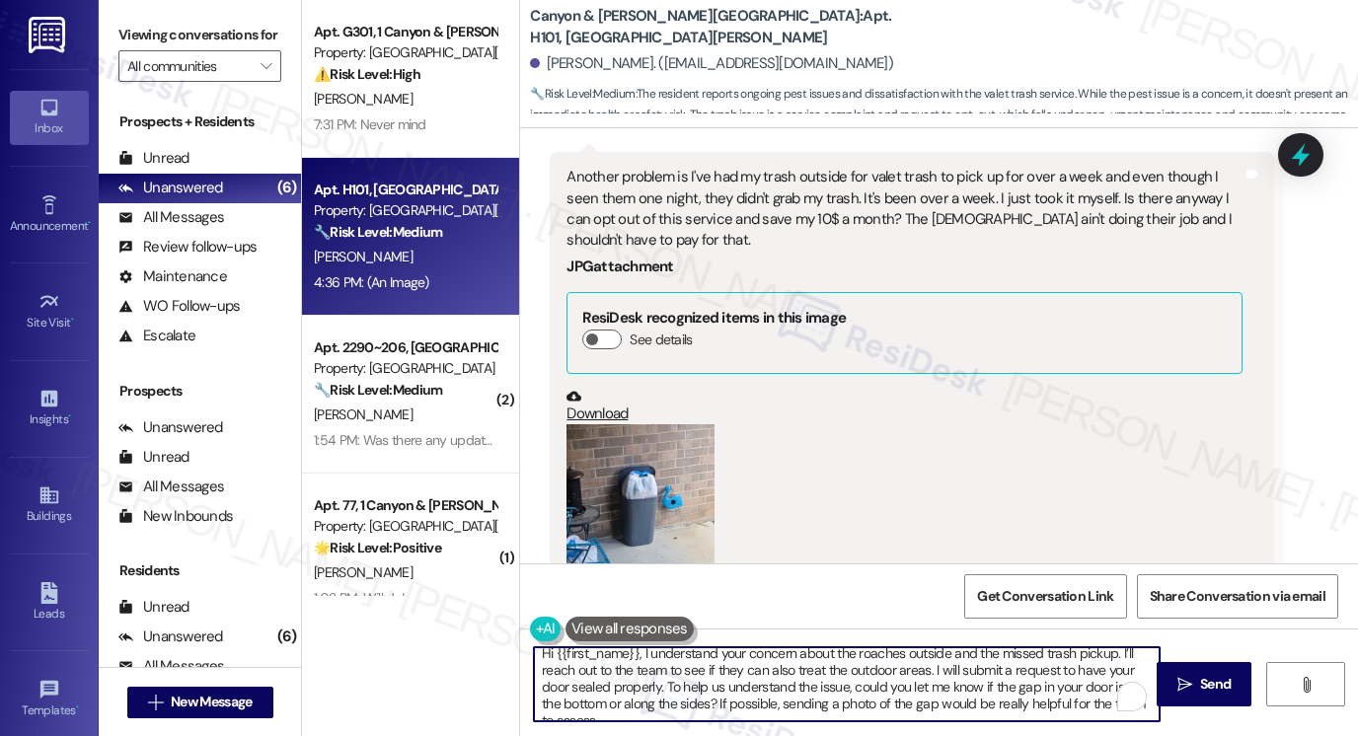
scroll to position [0, 0]
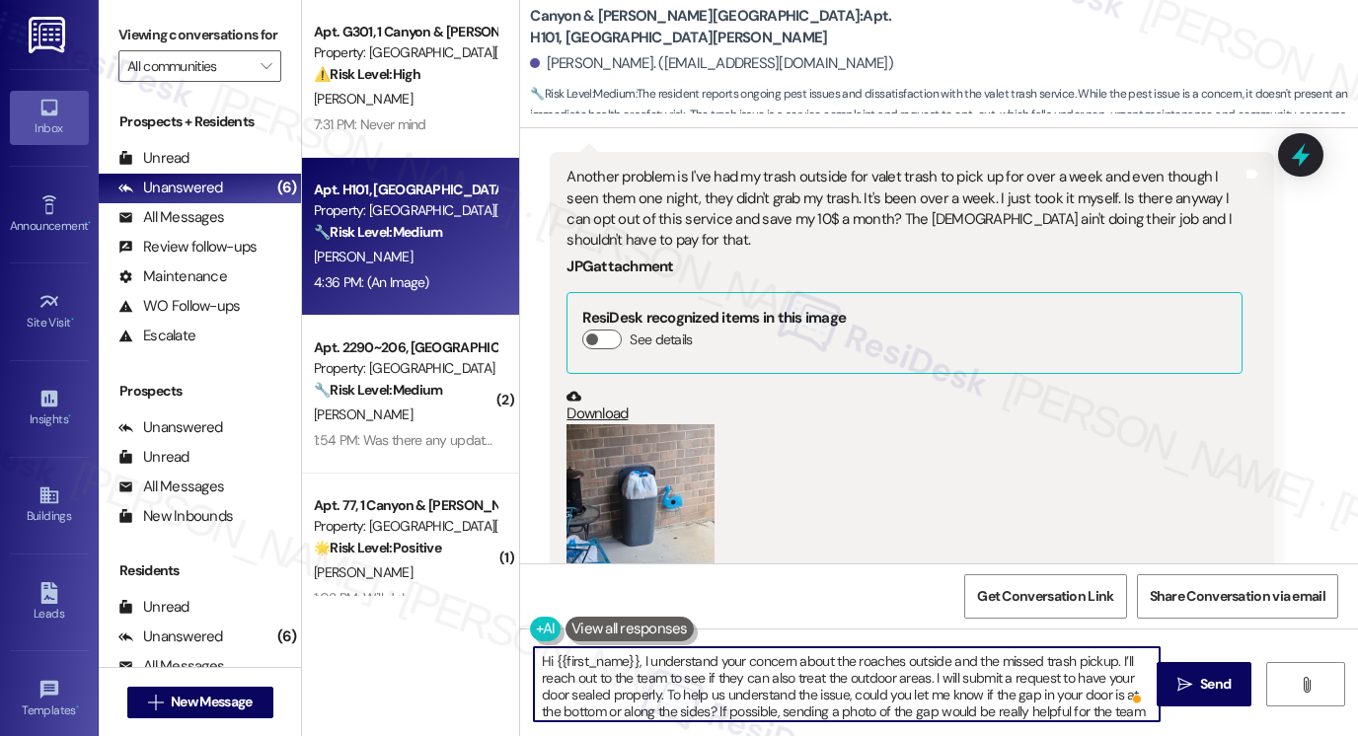
click at [953, 675] on textarea "Hi {{first_name}}, I understand your concern about the roaches outside and the …" at bounding box center [847, 684] width 626 height 74
drag, startPoint x: 731, startPoint y: 694, endPoint x: 807, endPoint y: 692, distance: 76.0
click at [808, 692] on textarea "Hi {{first_name}}, I understand your concern about the roaches outside and the …" at bounding box center [847, 684] width 626 height 74
click at [913, 699] on textarea "Hi {{first_name}}, I understand your concern about the roaches outside and the …" at bounding box center [847, 684] width 626 height 74
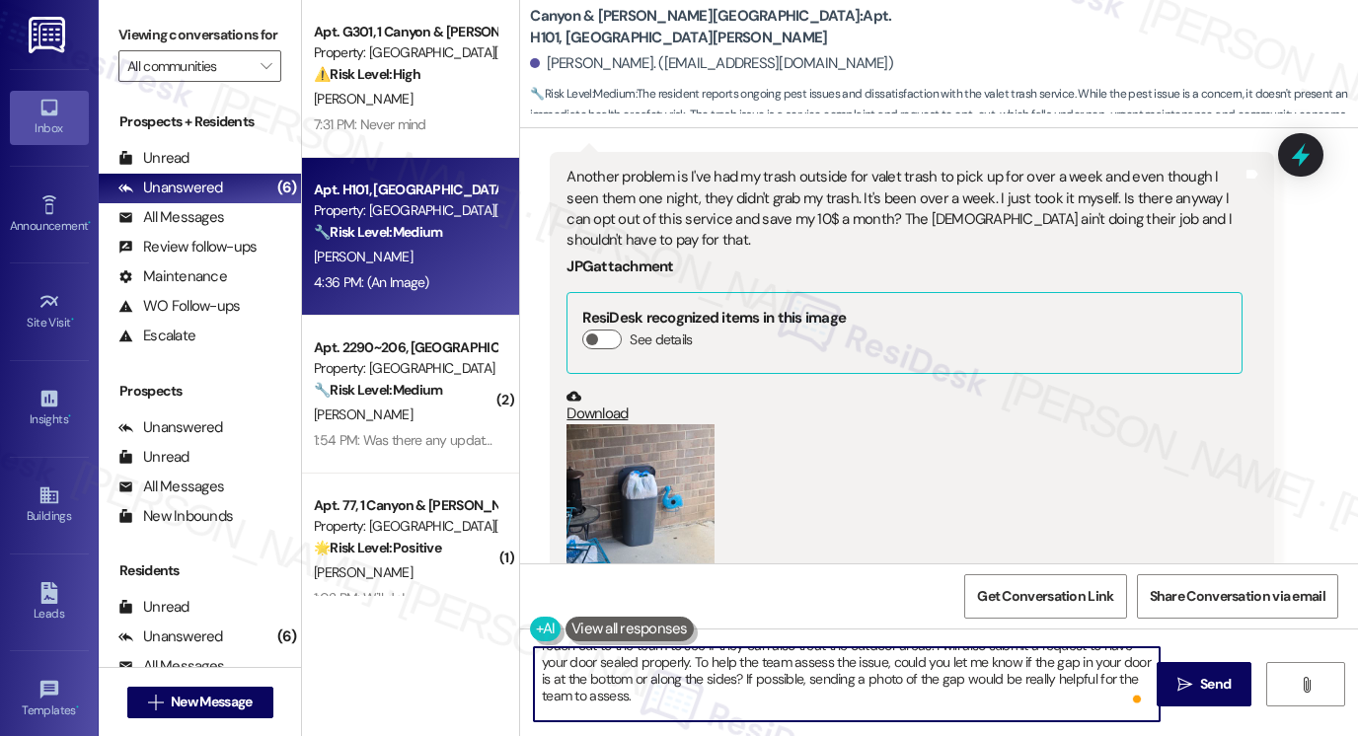
scroll to position [49, 0]
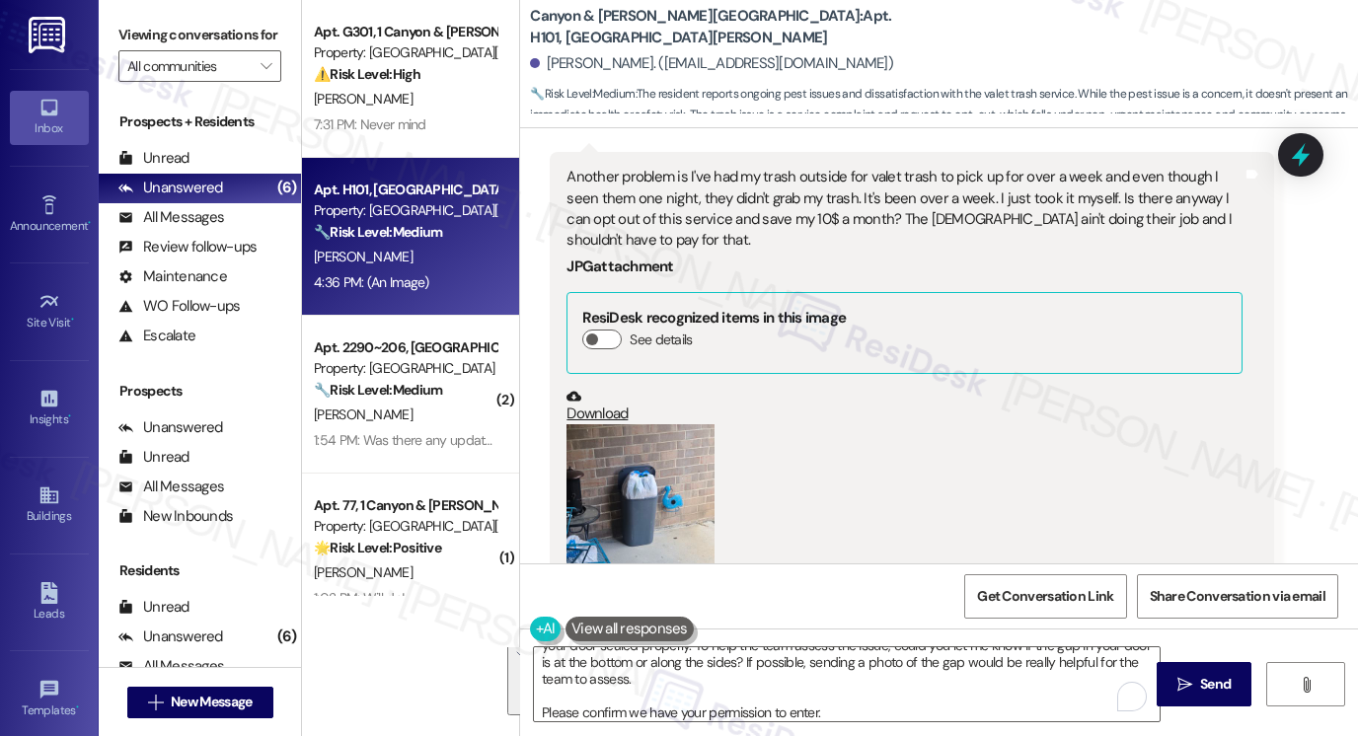
drag, startPoint x: 142, startPoint y: 46, endPoint x: 156, endPoint y: 9, distance: 40.0
click at [142, 46] on label "Viewing conversations for" at bounding box center [199, 35] width 163 height 31
click at [107, 33] on div "Viewing conversations for All communities " at bounding box center [200, 51] width 202 height 102
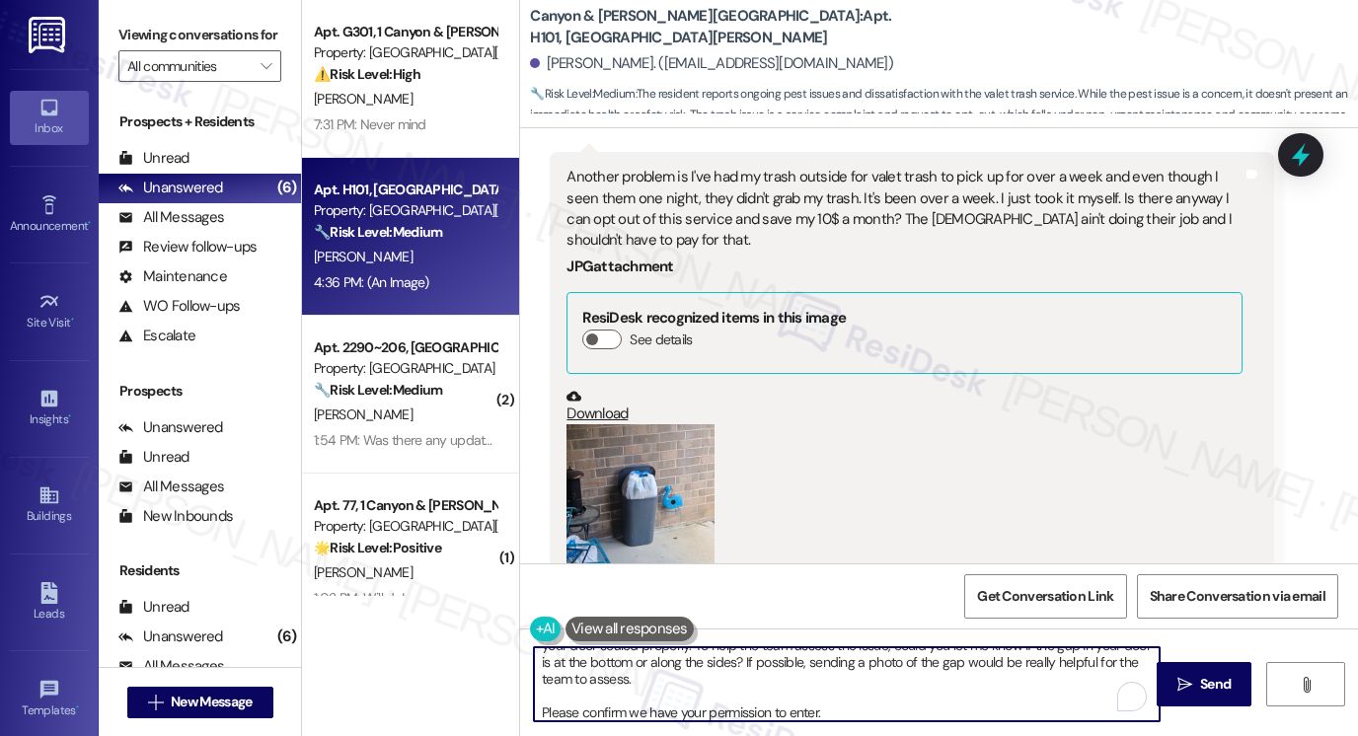
click at [724, 689] on textarea "Hi {{first_name}}, I understand your concern about the roaches outside and the …" at bounding box center [847, 684] width 626 height 74
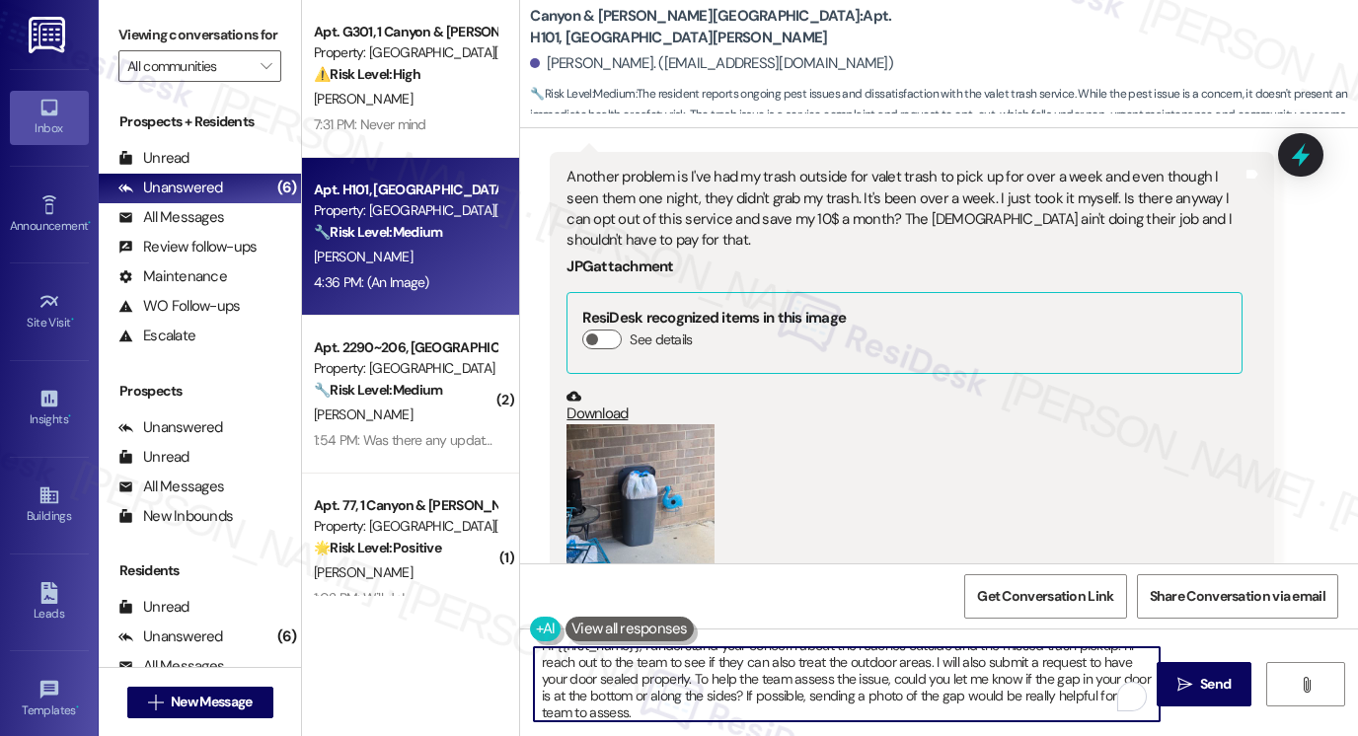
scroll to position [0, 0]
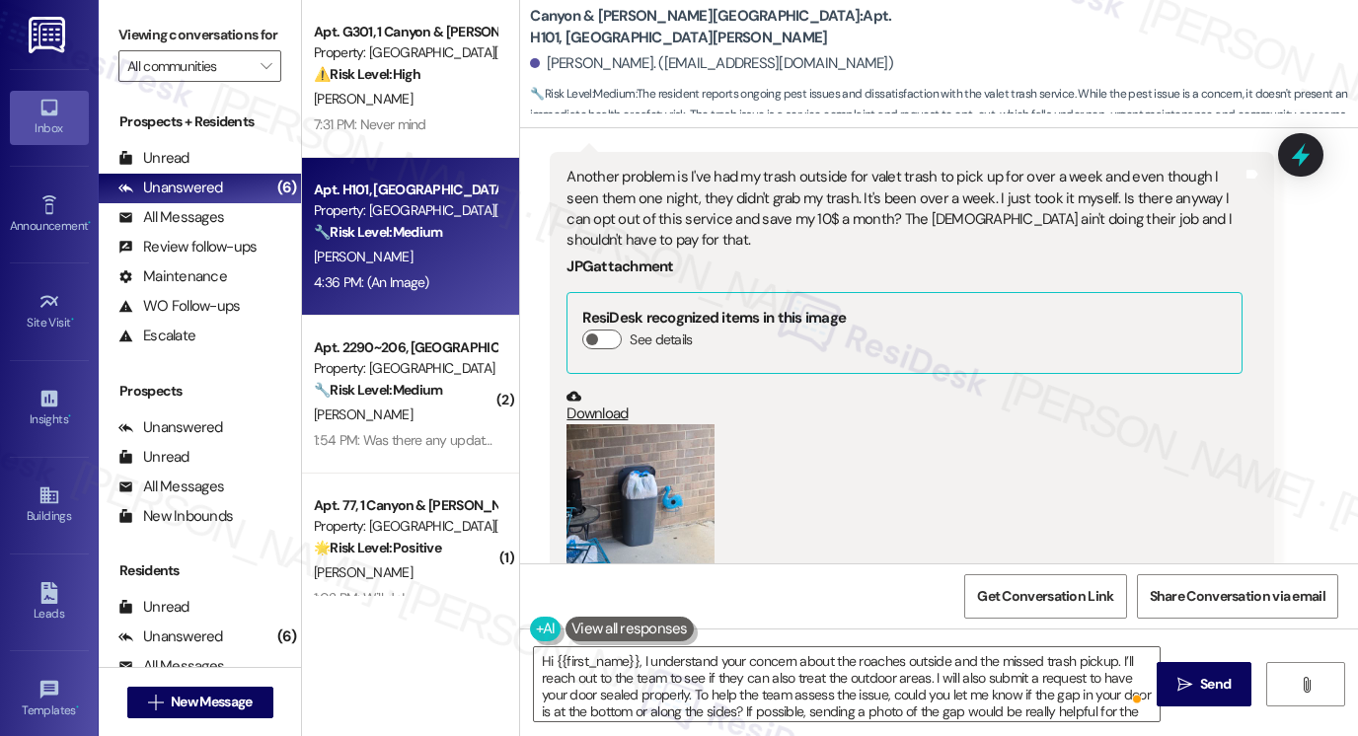
click at [149, 36] on label "Viewing conversations for" at bounding box center [199, 35] width 163 height 31
click at [656, 668] on textarea "Hi {{first_name}}, I understand your concern about the roaches outside and the …" at bounding box center [847, 684] width 626 height 74
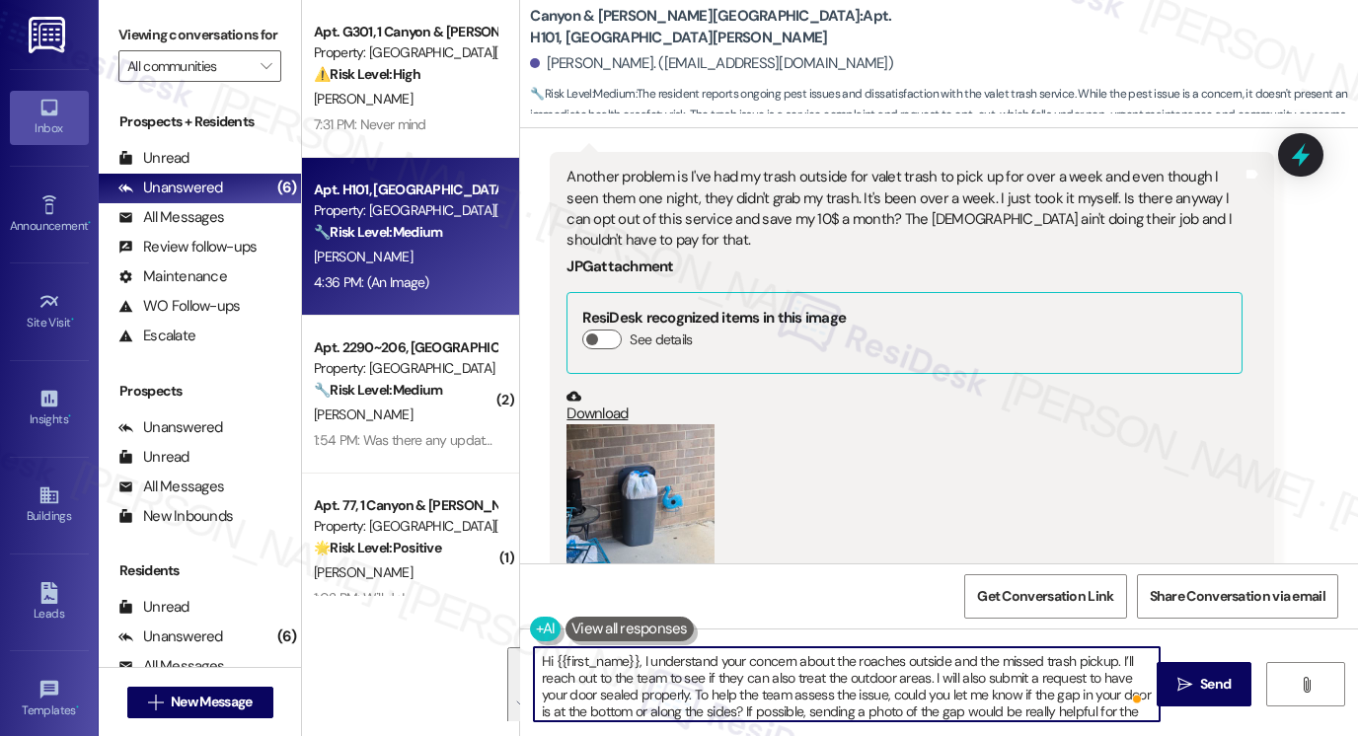
paste textarea ", and I’ll submit a request to have your door sealed properly. To help the team…"
type textarea "Hi {{first_name}}, I understand your concern about the roaches outside and the …"
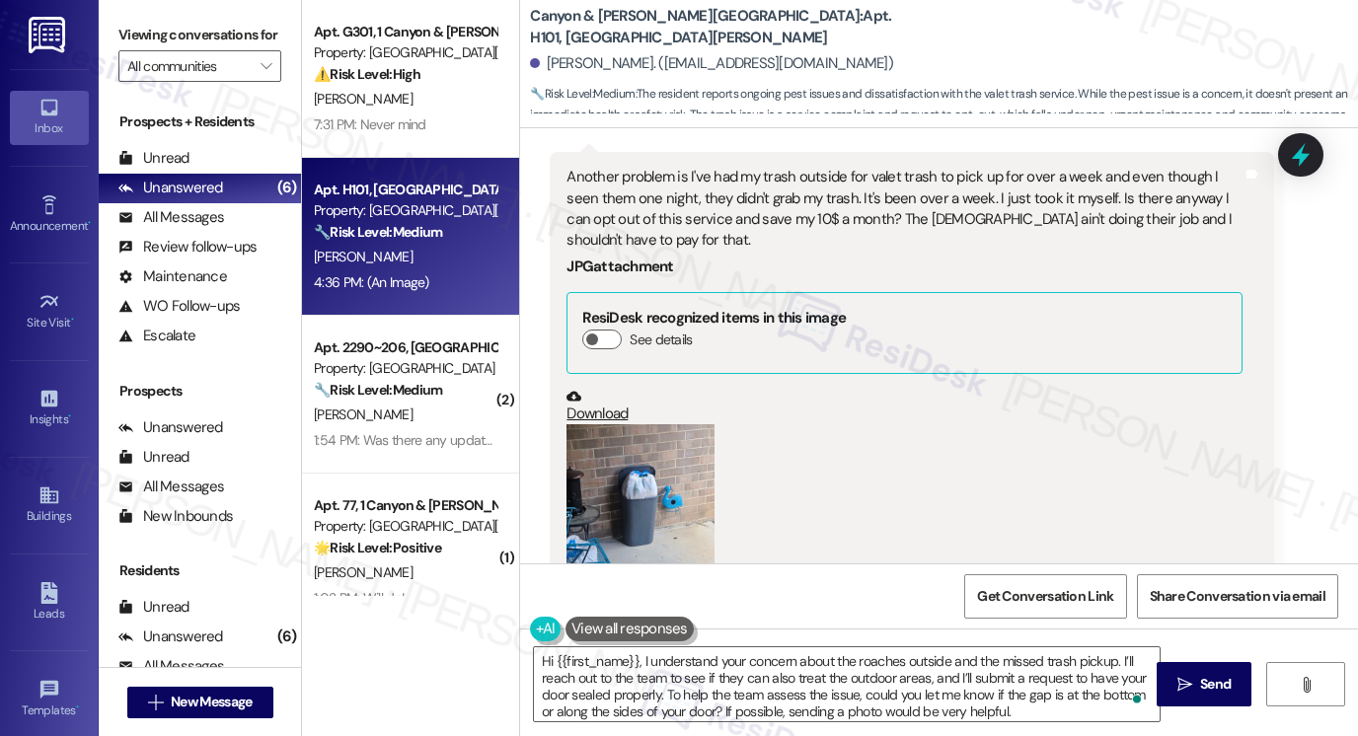
drag, startPoint x: 1195, startPoint y: 684, endPoint x: 884, endPoint y: 510, distance: 356.1
click at [884, 512] on div "Lease started [DATE] 8:00 PM Survey, sent via SMS Residesk Automated Survey [DA…" at bounding box center [939, 496] width 838 height 736
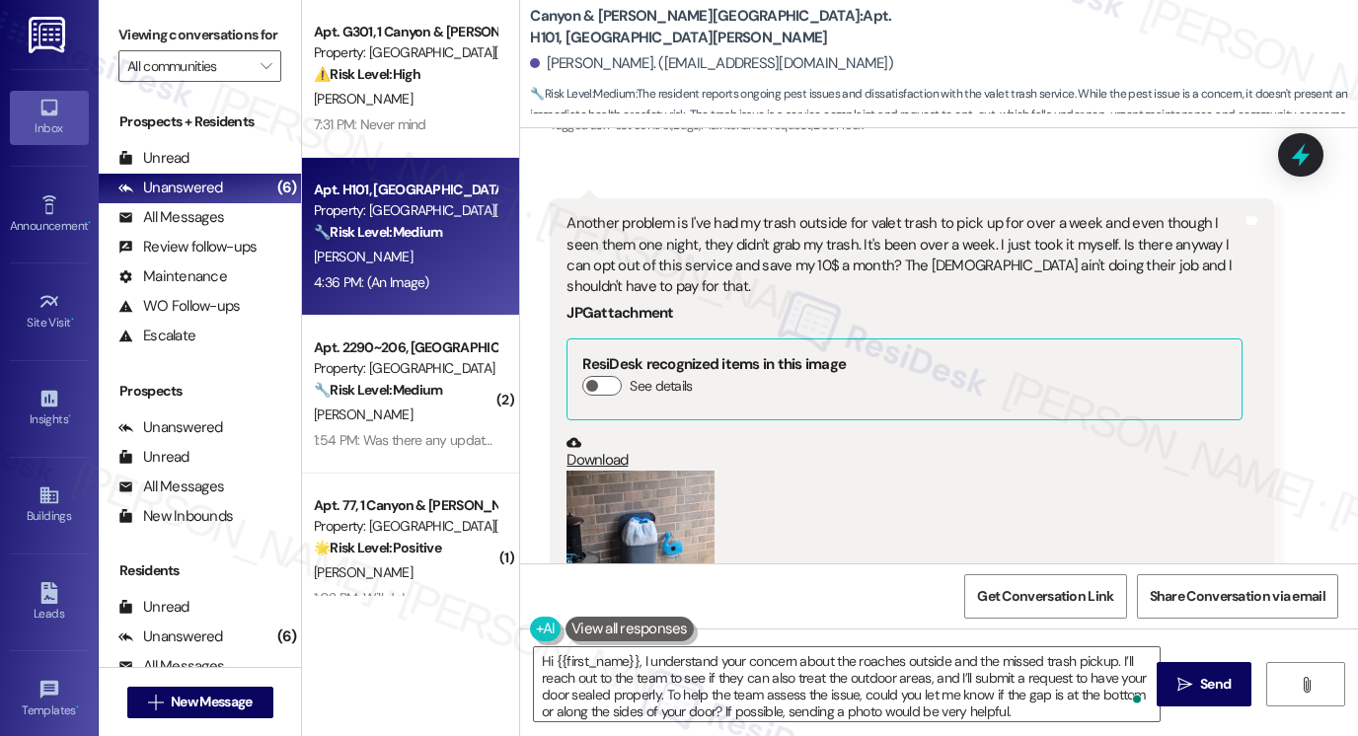
scroll to position [21293, 0]
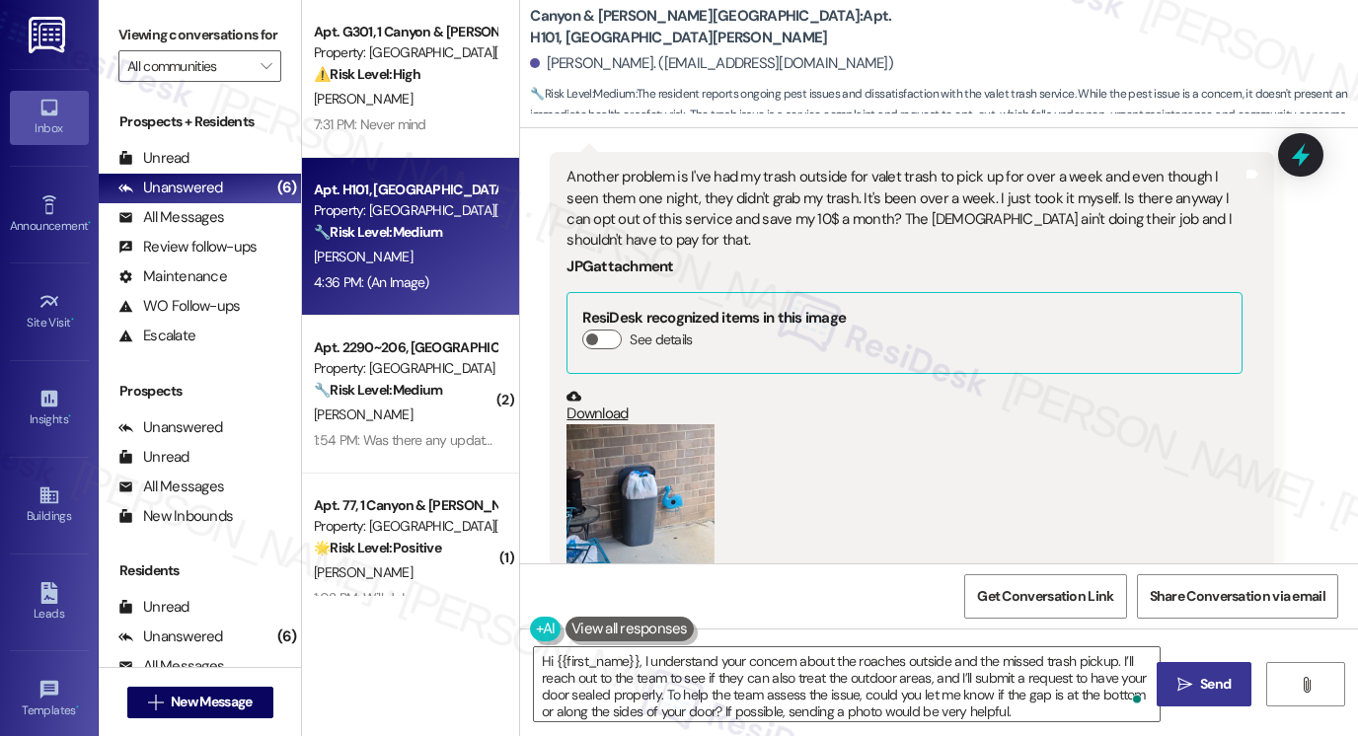
click at [1184, 674] on span " Send" at bounding box center [1205, 684] width 62 height 21
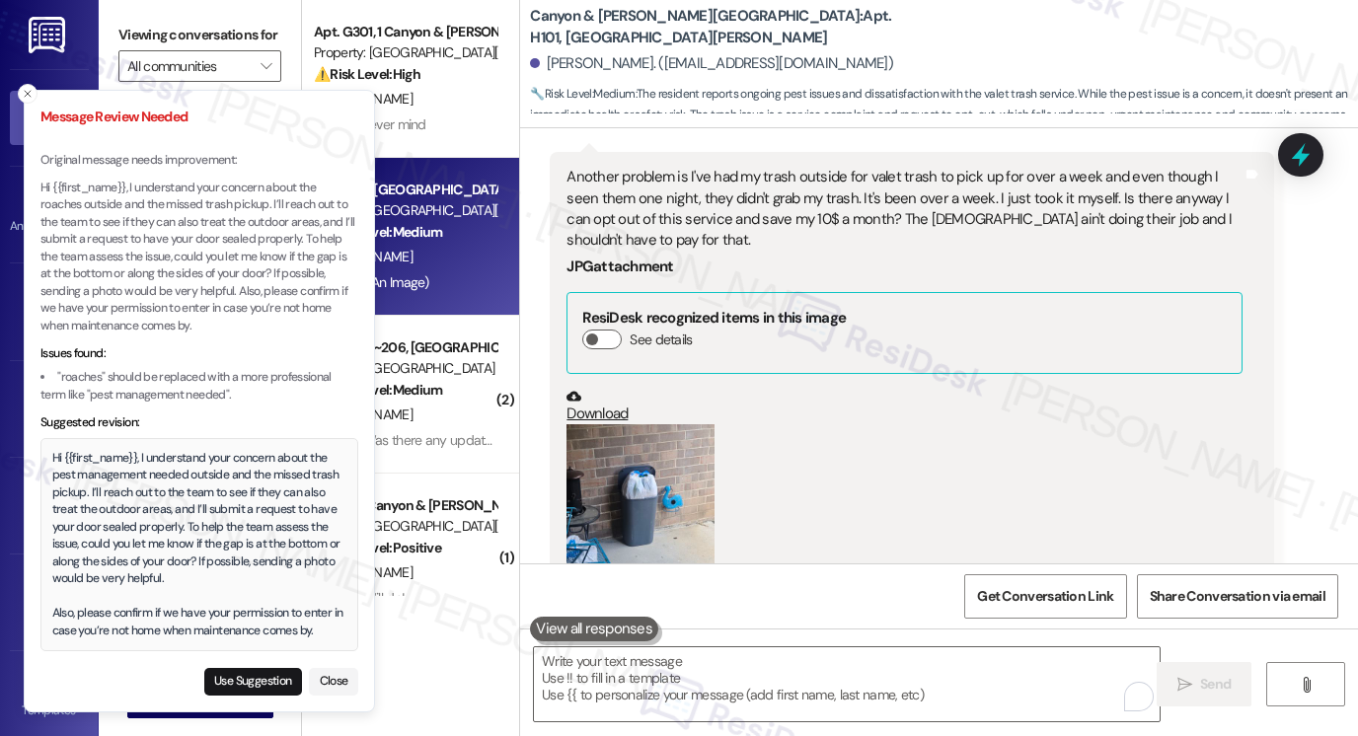
click at [162, 487] on div "Hi {{first_name}}, I understand your concern about the pest management needed o…" at bounding box center [199, 545] width 295 height 190
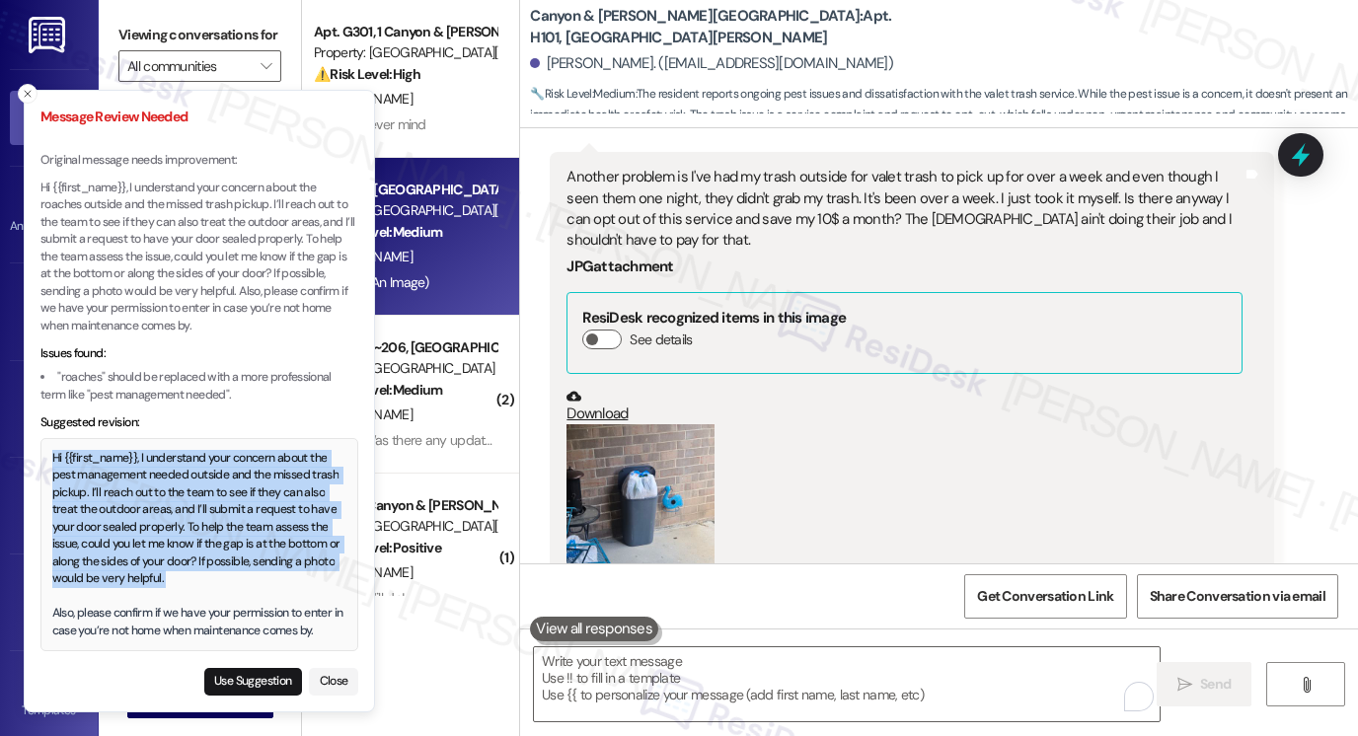
click at [162, 487] on div "Hi {{first_name}}, I understand your concern about the pest management needed o…" at bounding box center [199, 545] width 295 height 190
click at [208, 528] on div "Hi {{first_name}}, I understand your concern about the pest management needed o…" at bounding box center [199, 545] width 295 height 190
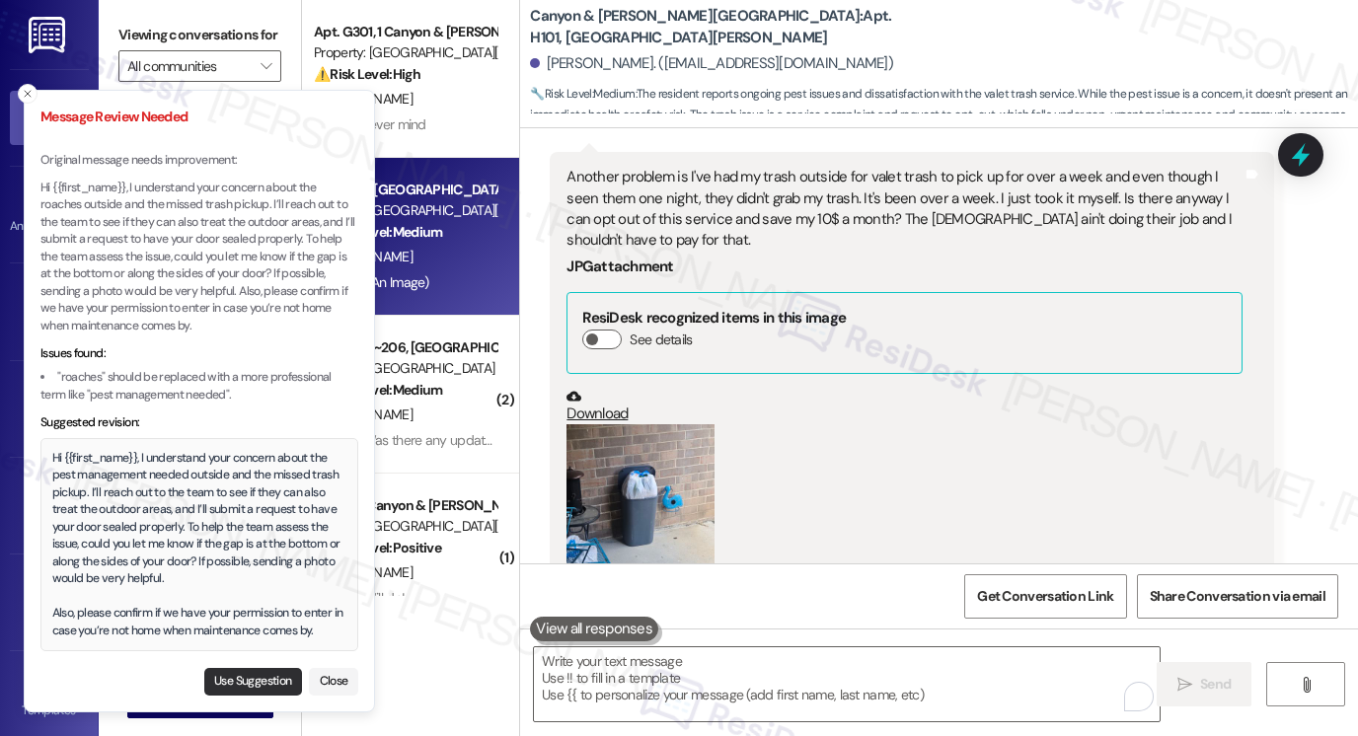
click at [229, 678] on button "Use Suggestion" at bounding box center [253, 682] width 98 height 28
type textarea "Hi {{first_name}}, I understand your concern about the pest management needed o…"
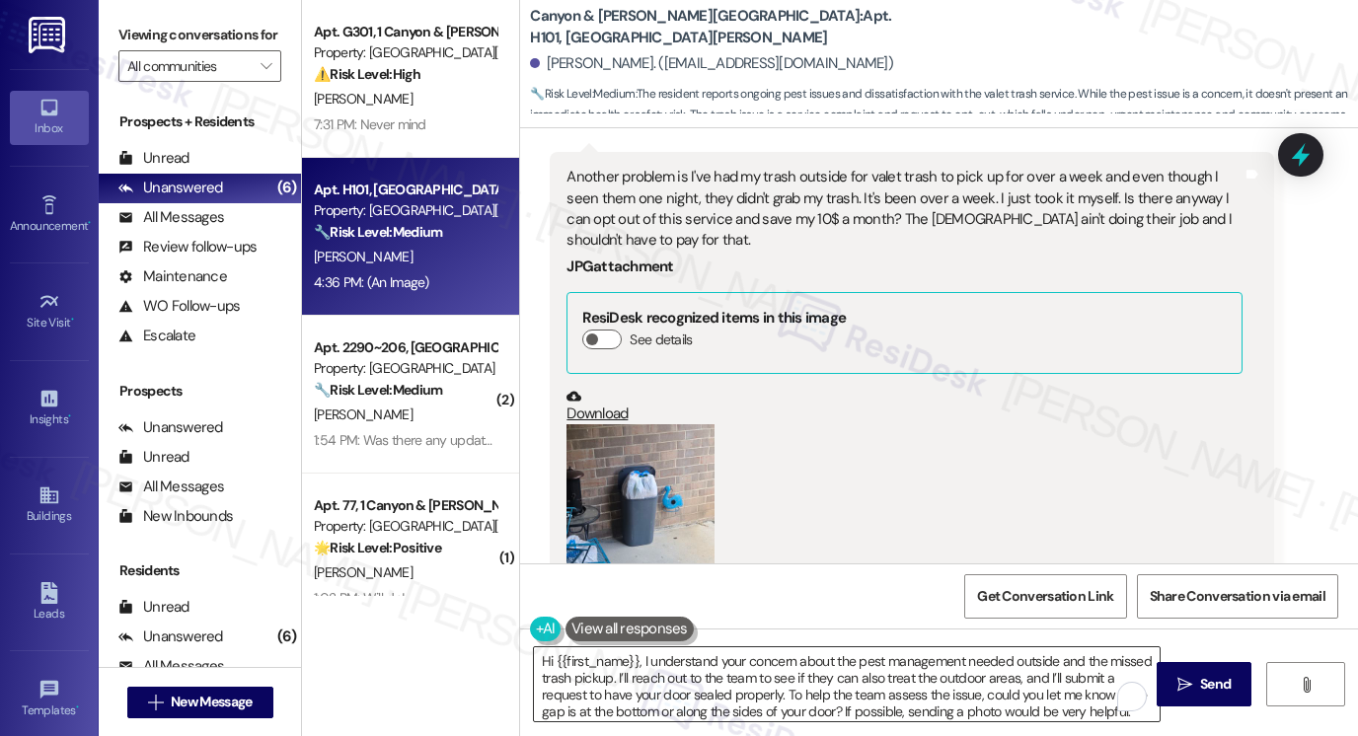
scroll to position [55, 0]
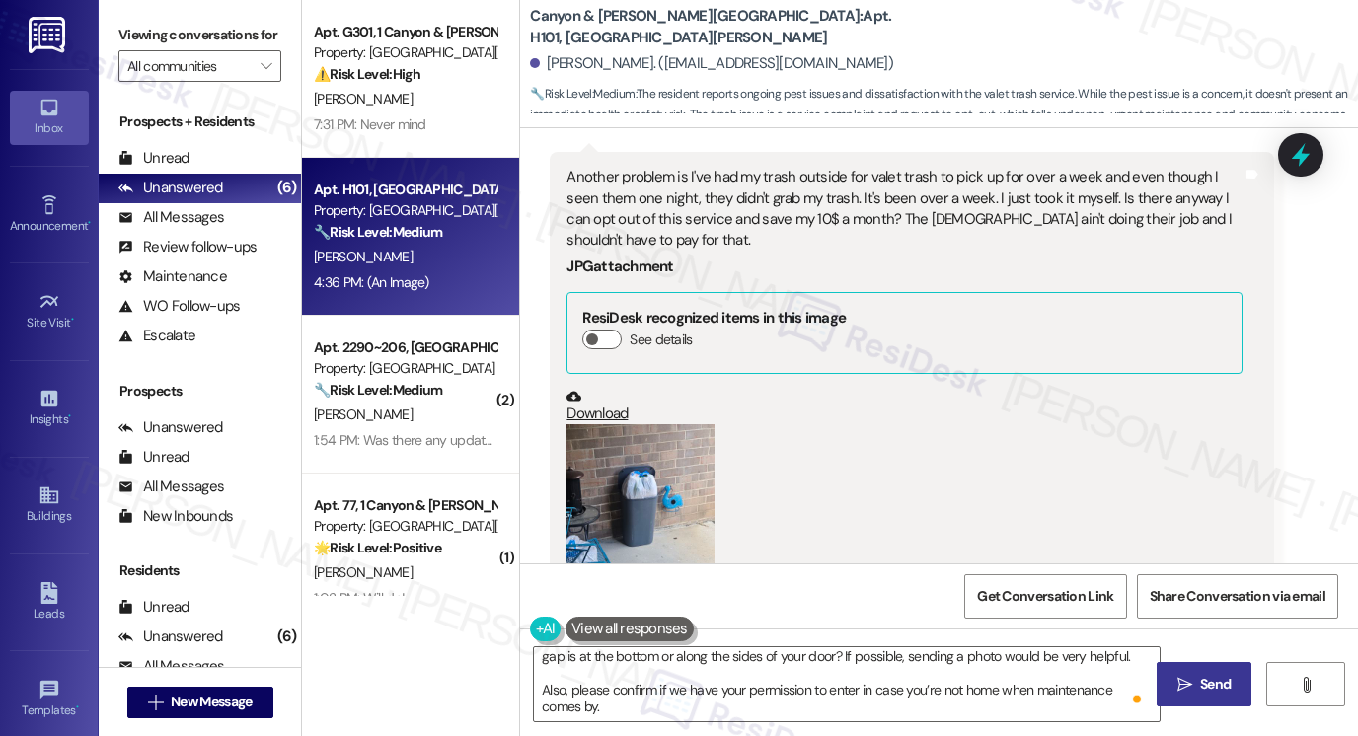
click at [1160, 674] on button " Send" at bounding box center [1205, 684] width 96 height 44
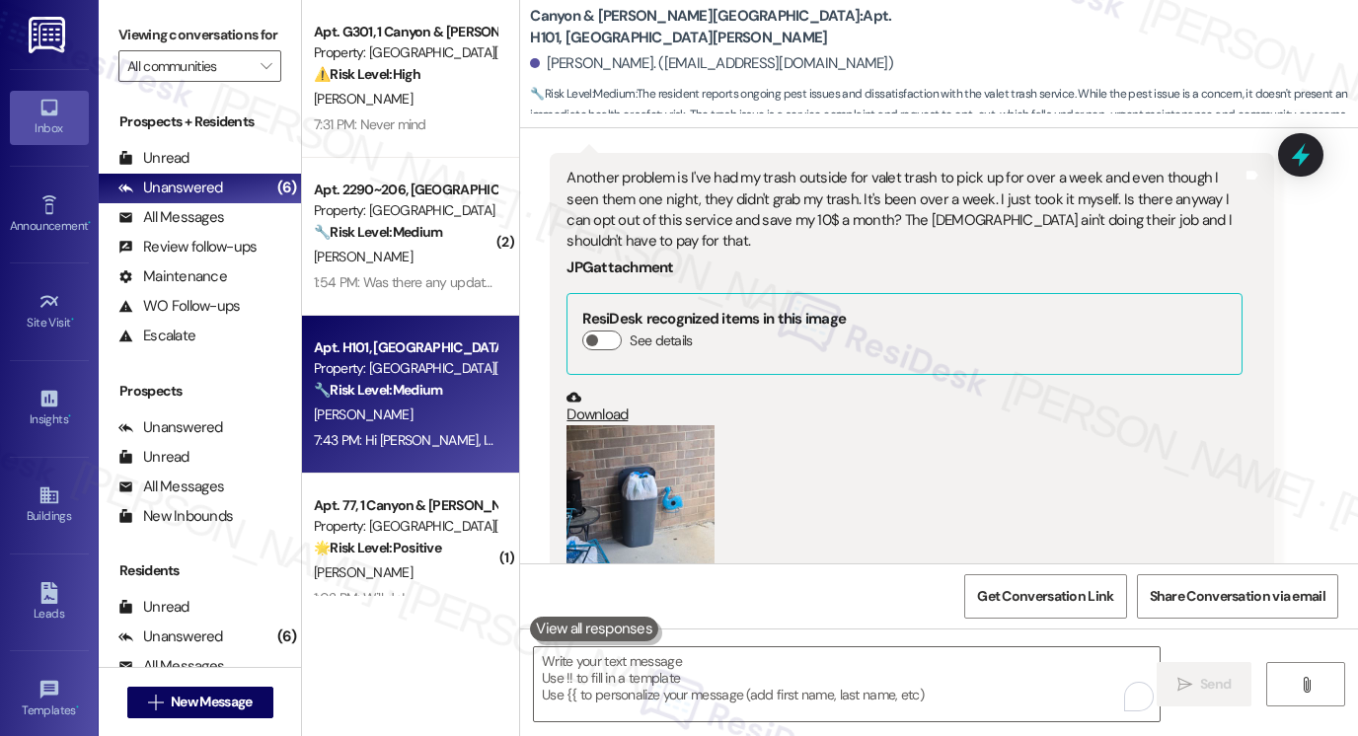
scroll to position [21558, 0]
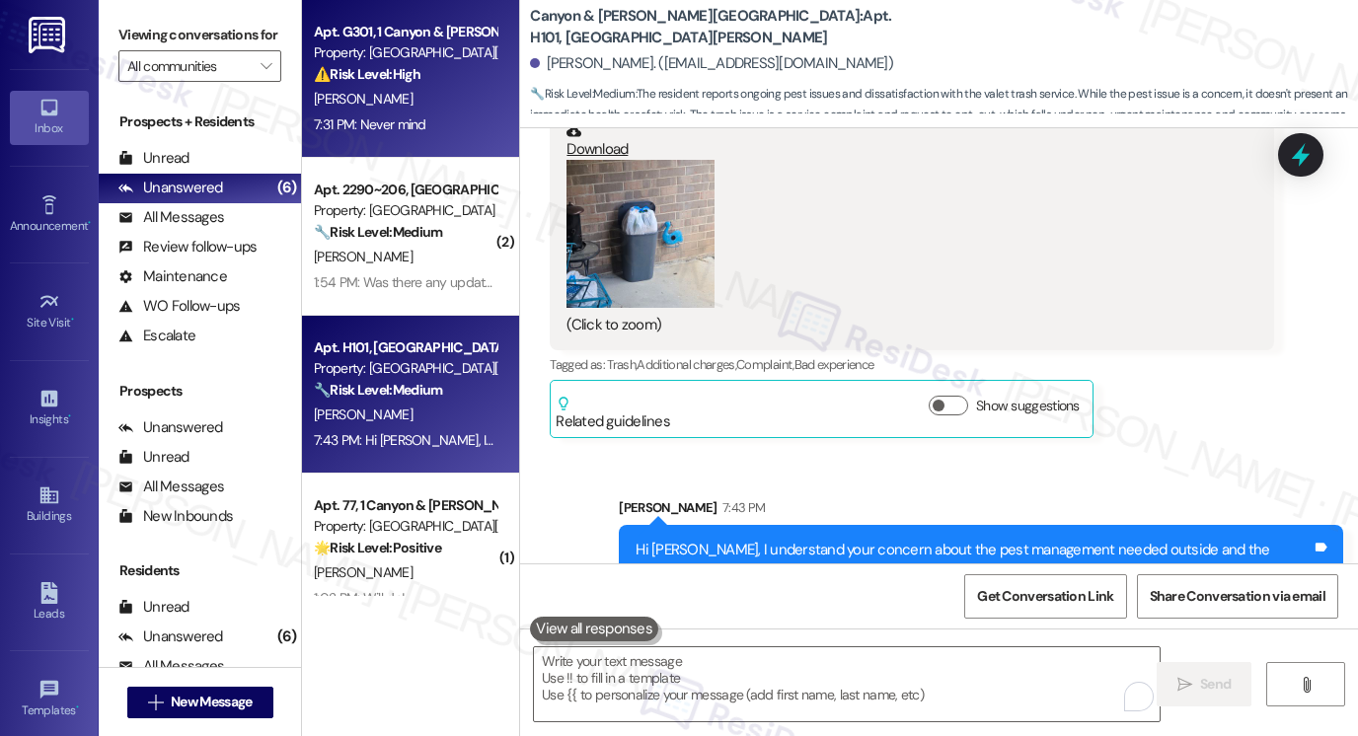
click at [418, 125] on div "7:31 PM: Never mind 7:31 PM: Never mind" at bounding box center [370, 124] width 113 height 18
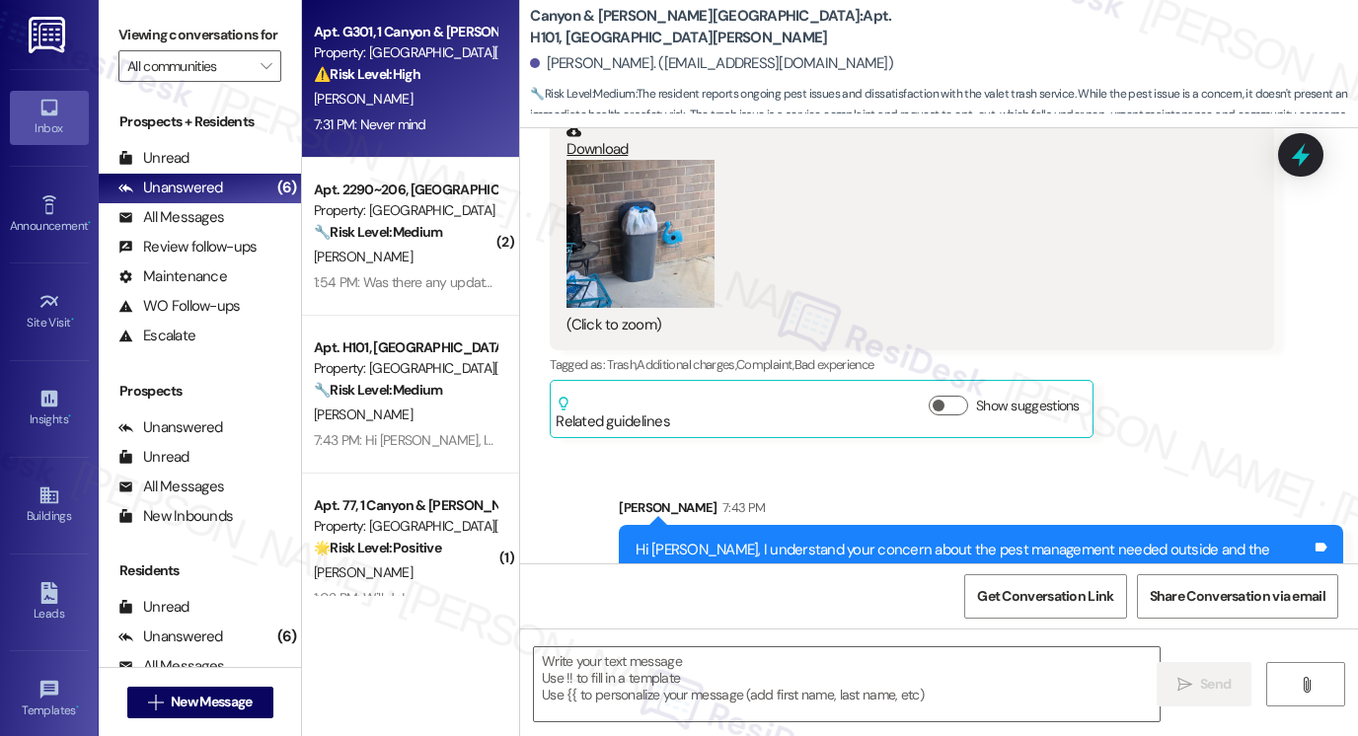
type textarea "Fetching suggested responses. Please feel free to read through the conversation…"
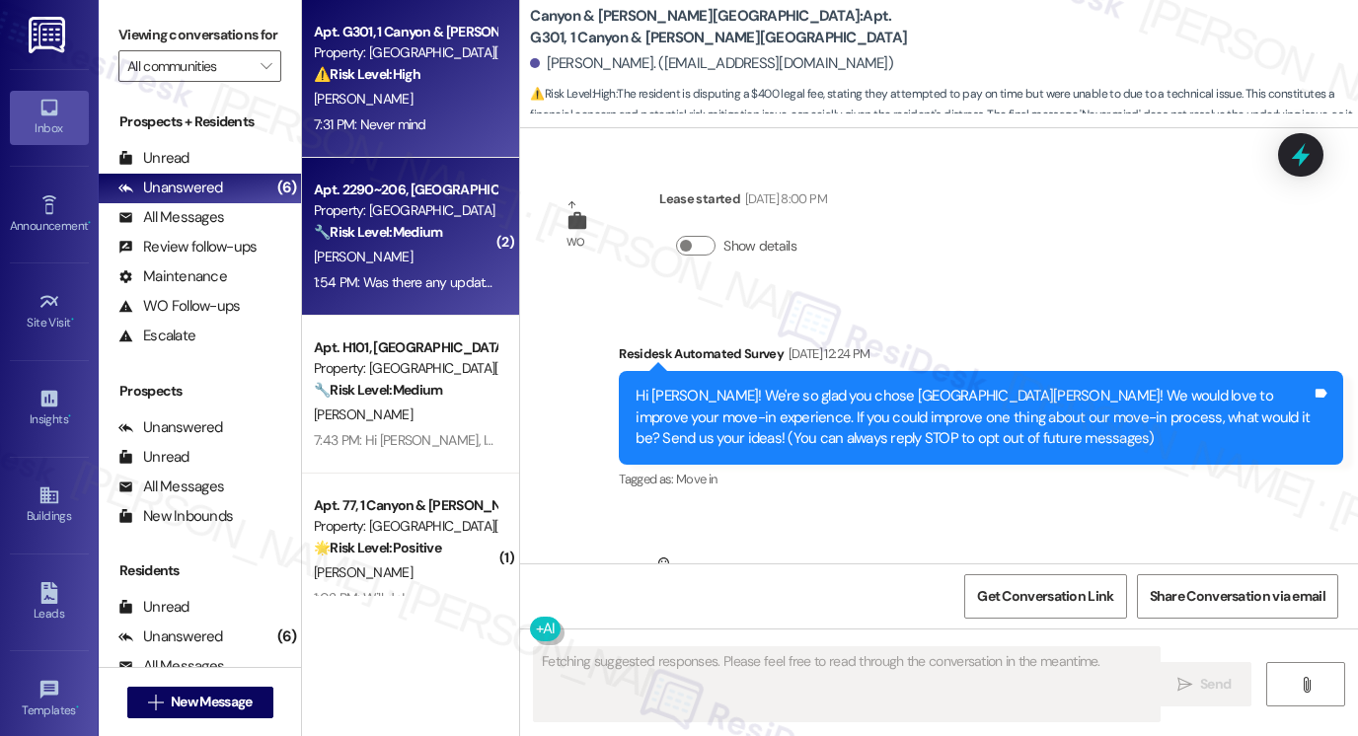
scroll to position [21200, 0]
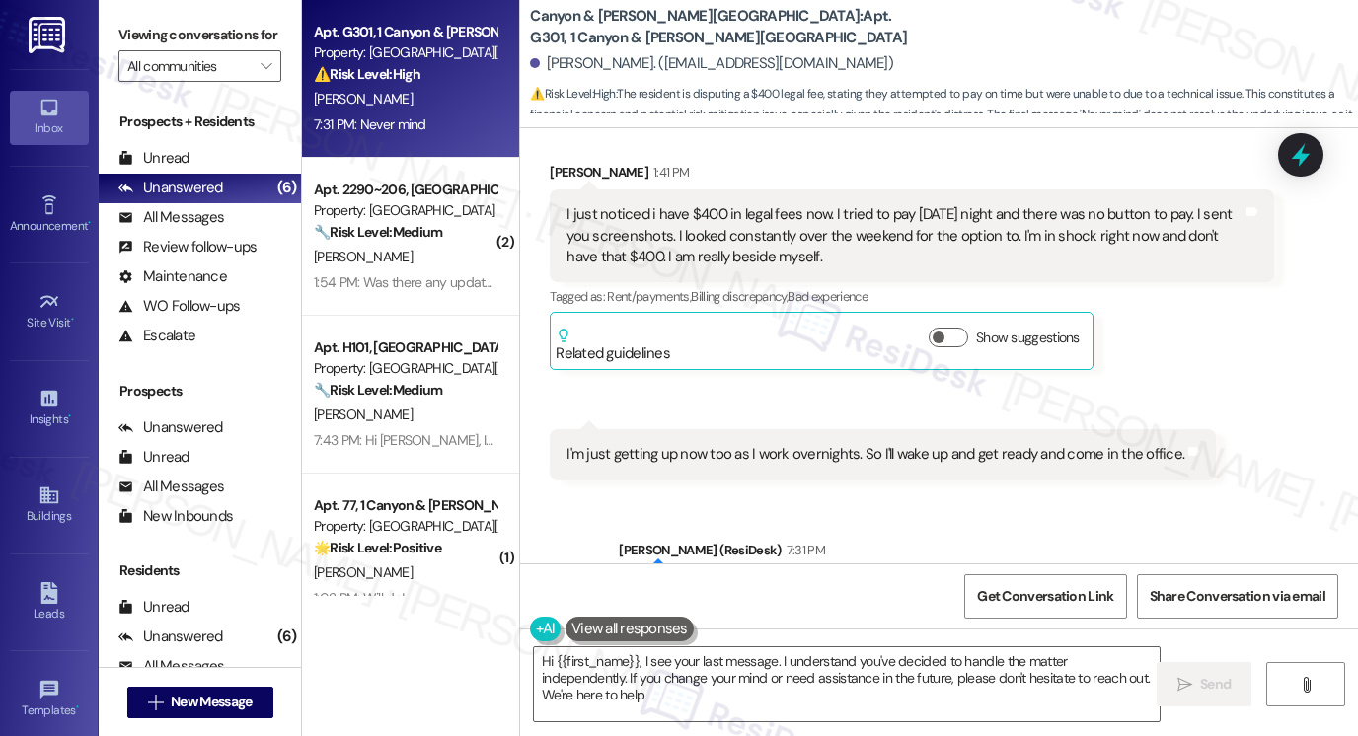
type textarea "Hi {{first_name}}, I see your last message. I understand you've decided to hand…"
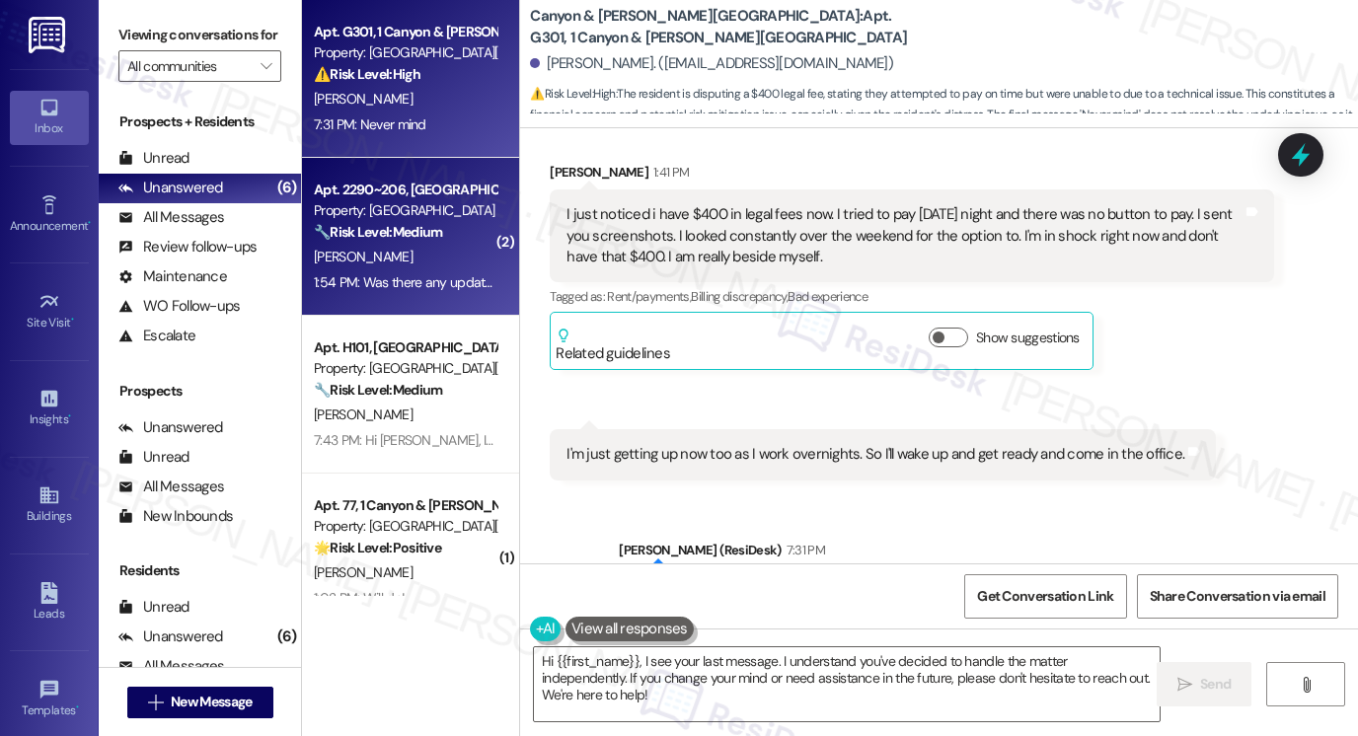
click at [405, 293] on div "1:54 PM: Was there any update on the wifi 1:54 PM: Was there any update on the …" at bounding box center [405, 282] width 187 height 25
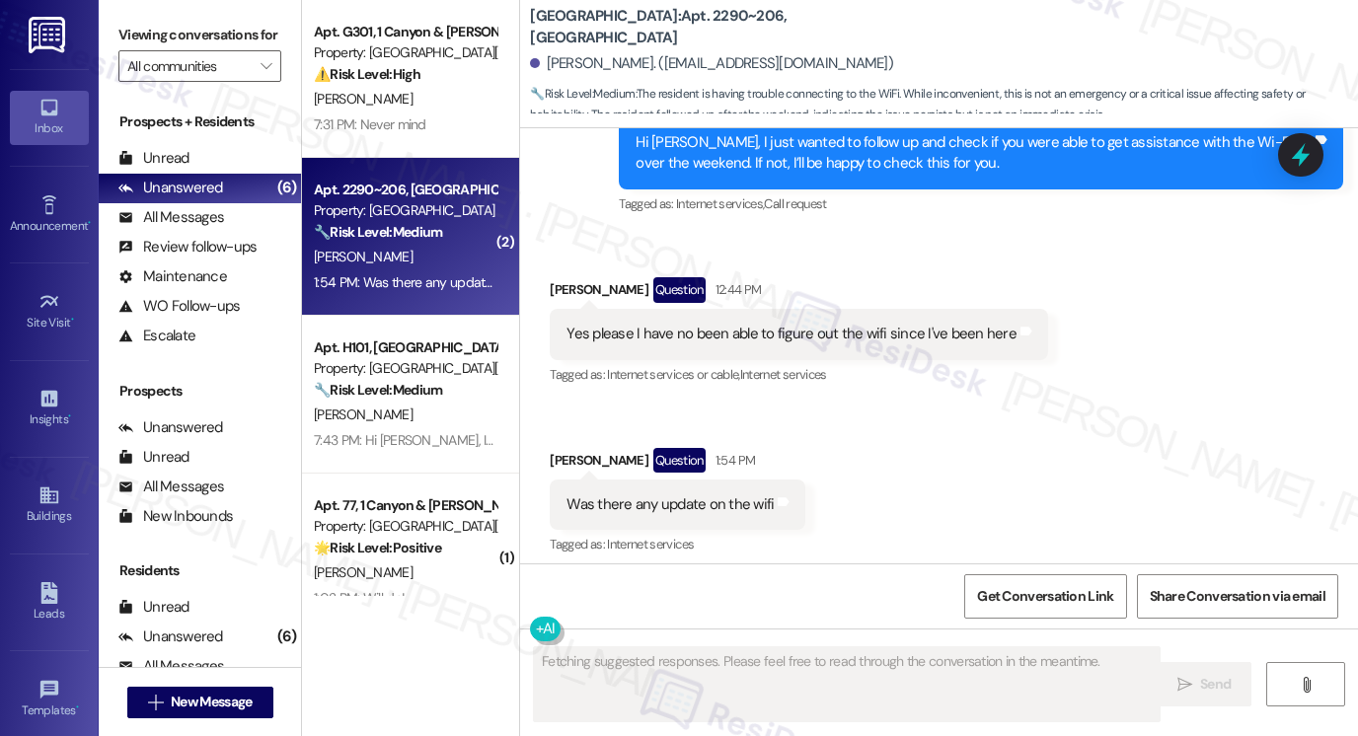
scroll to position [1002, 0]
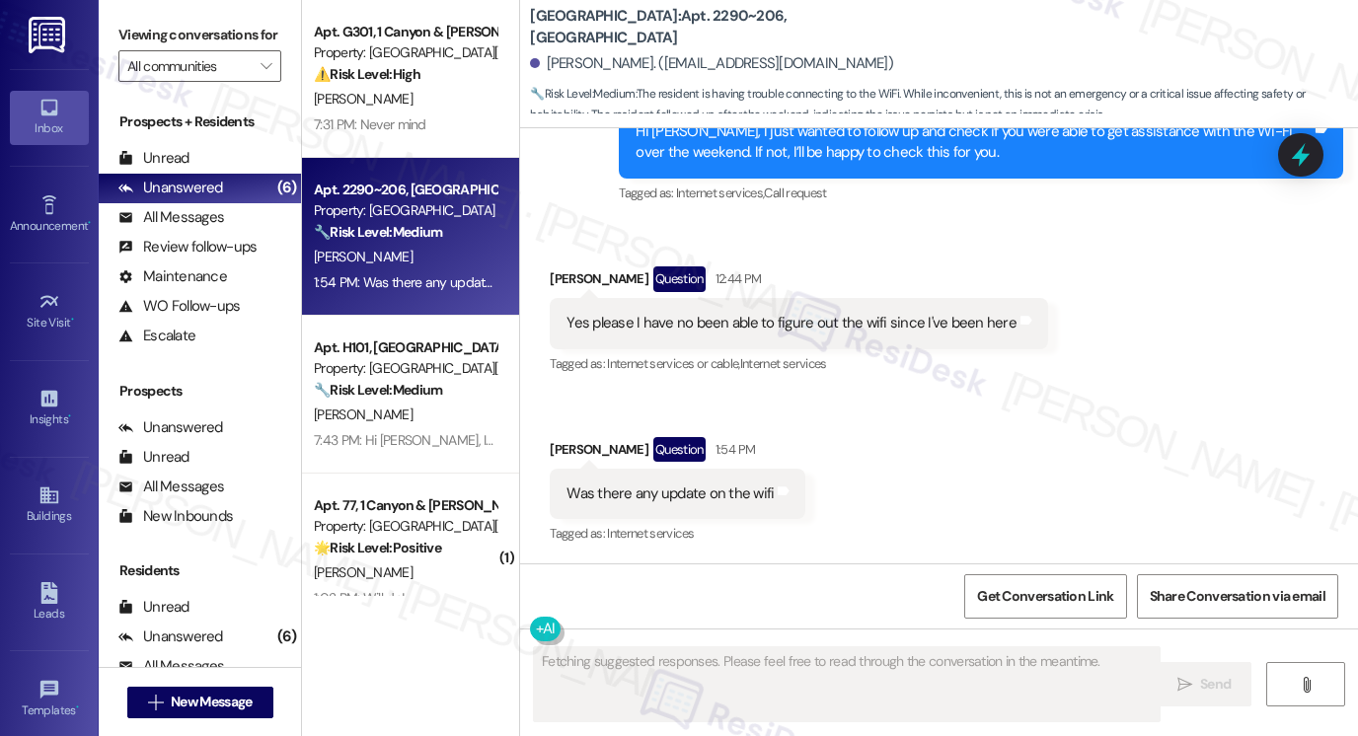
click at [825, 332] on div "Yes please I have no been able to figure out the wifi since I've been here" at bounding box center [792, 323] width 450 height 21
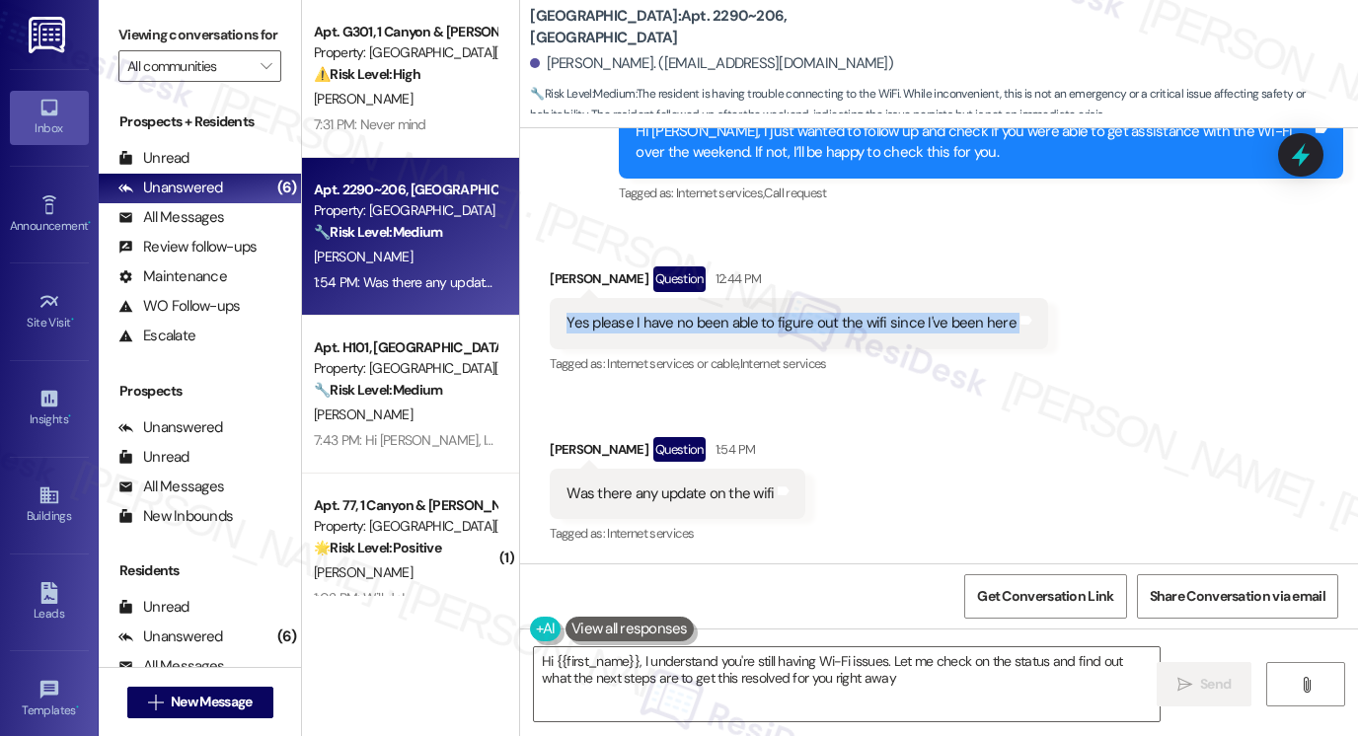
type textarea "Hi {{first_name}}, I understand you're still having Wi-Fi issues. Let me check …"
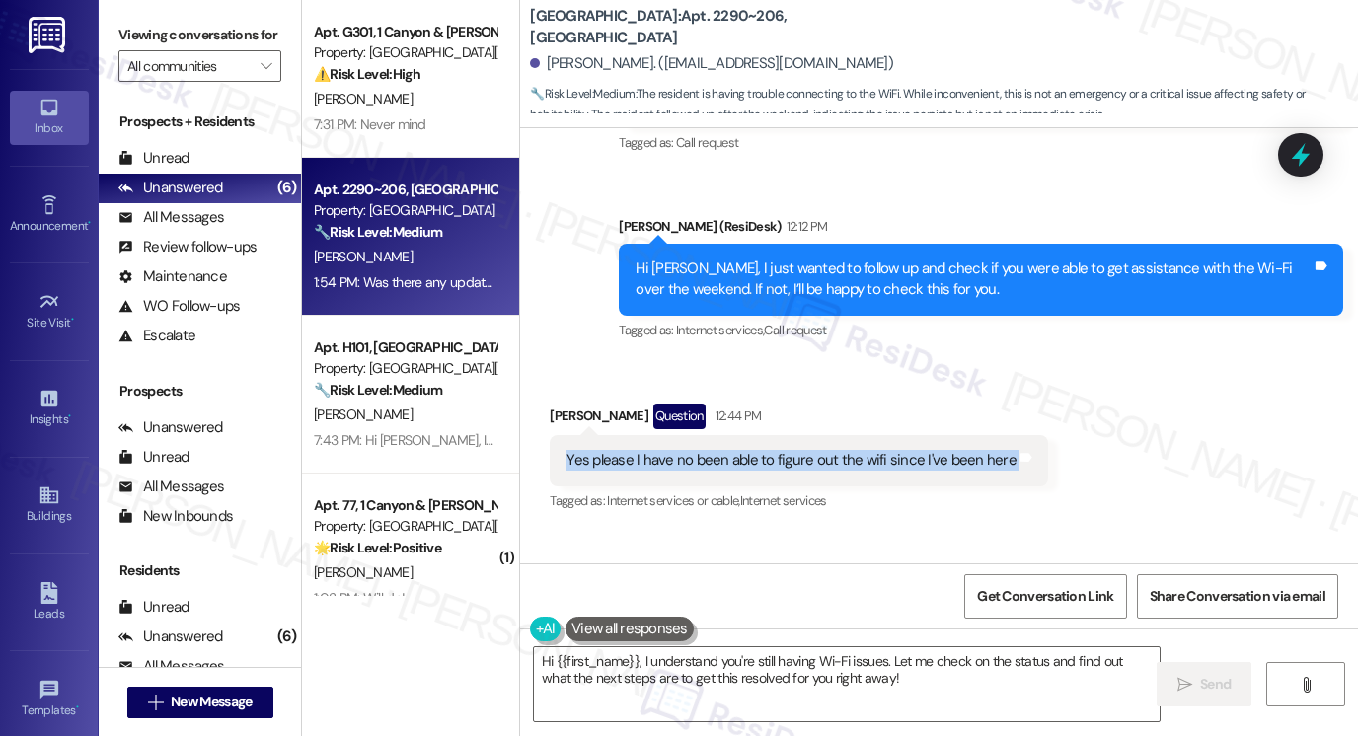
scroll to position [706, 0]
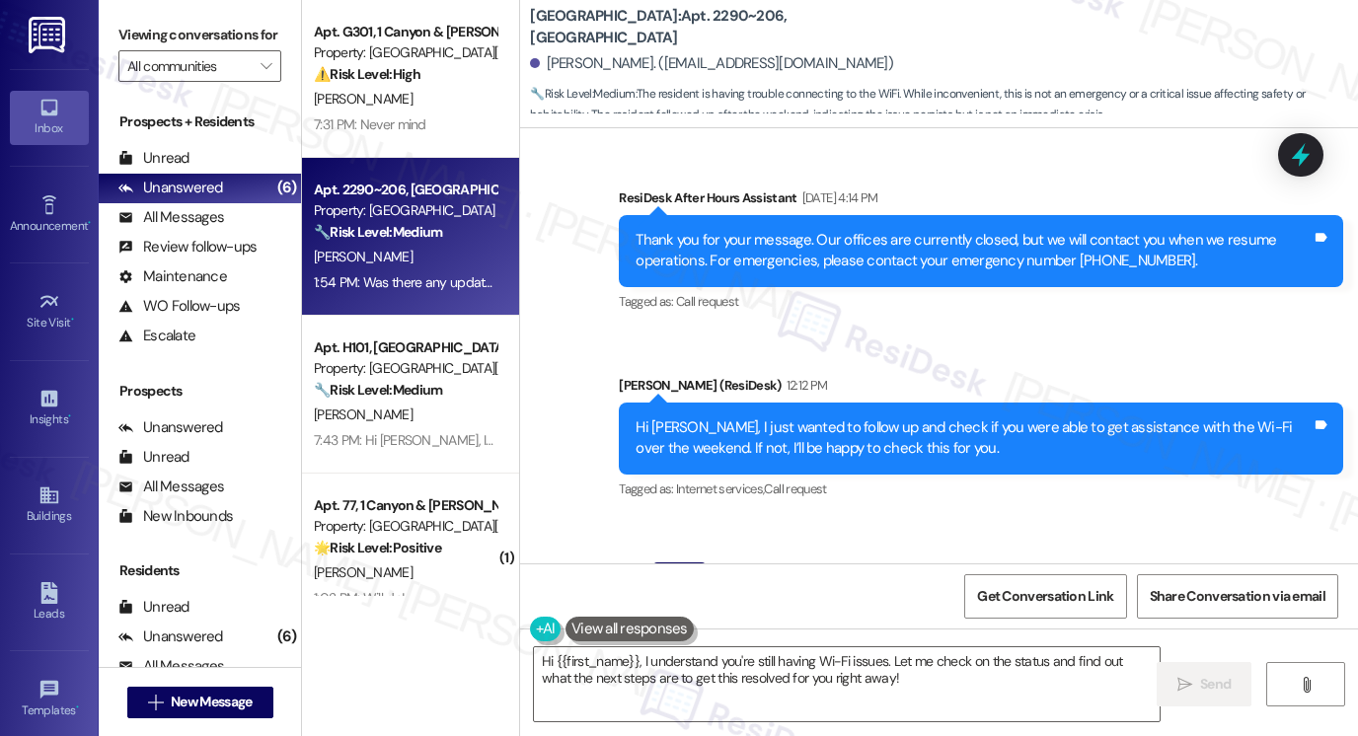
click at [781, 441] on div "Hi [PERSON_NAME], I just wanted to follow up and check if you were able to get …" at bounding box center [974, 438] width 676 height 42
click at [775, 444] on div "Hi [PERSON_NAME], I just wanted to follow up and check if you were able to get …" at bounding box center [974, 438] width 676 height 42
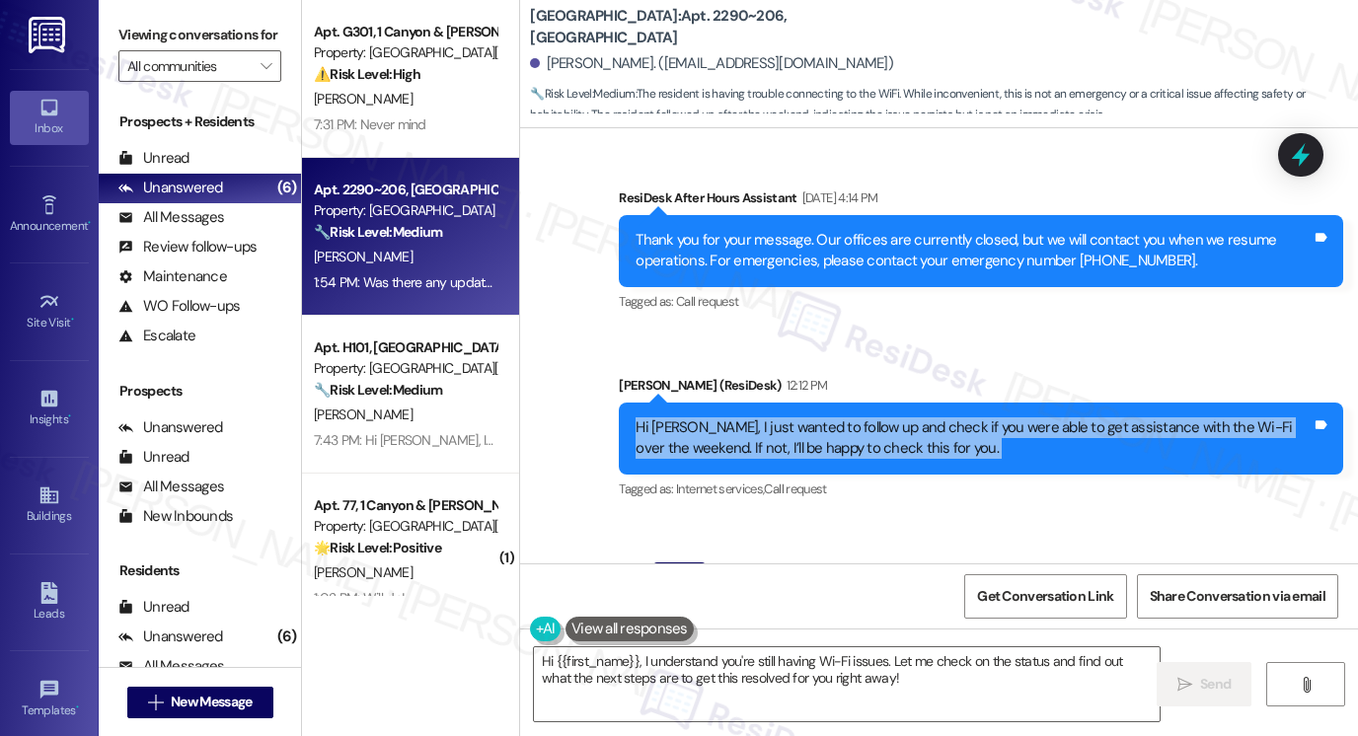
click at [775, 444] on div "Hi [PERSON_NAME], I just wanted to follow up and check if you were able to get …" at bounding box center [974, 438] width 676 height 42
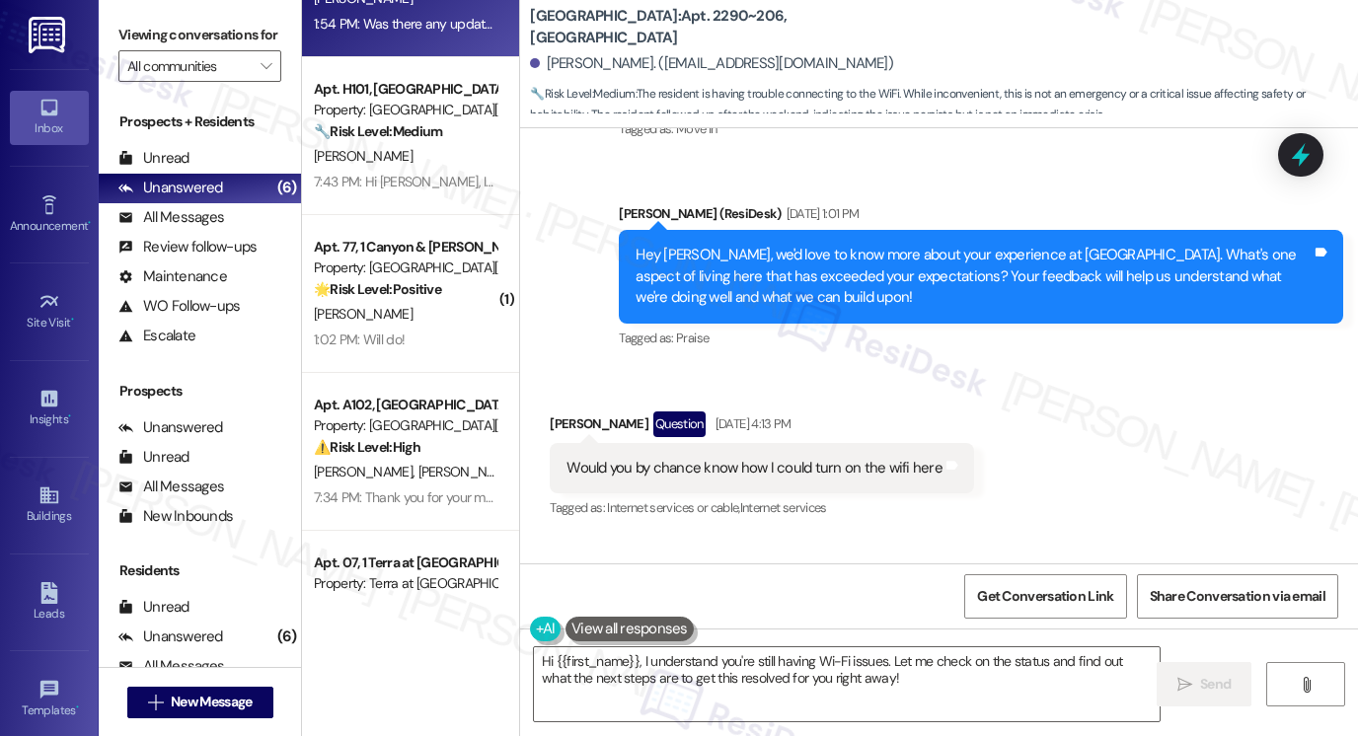
scroll to position [351, 0]
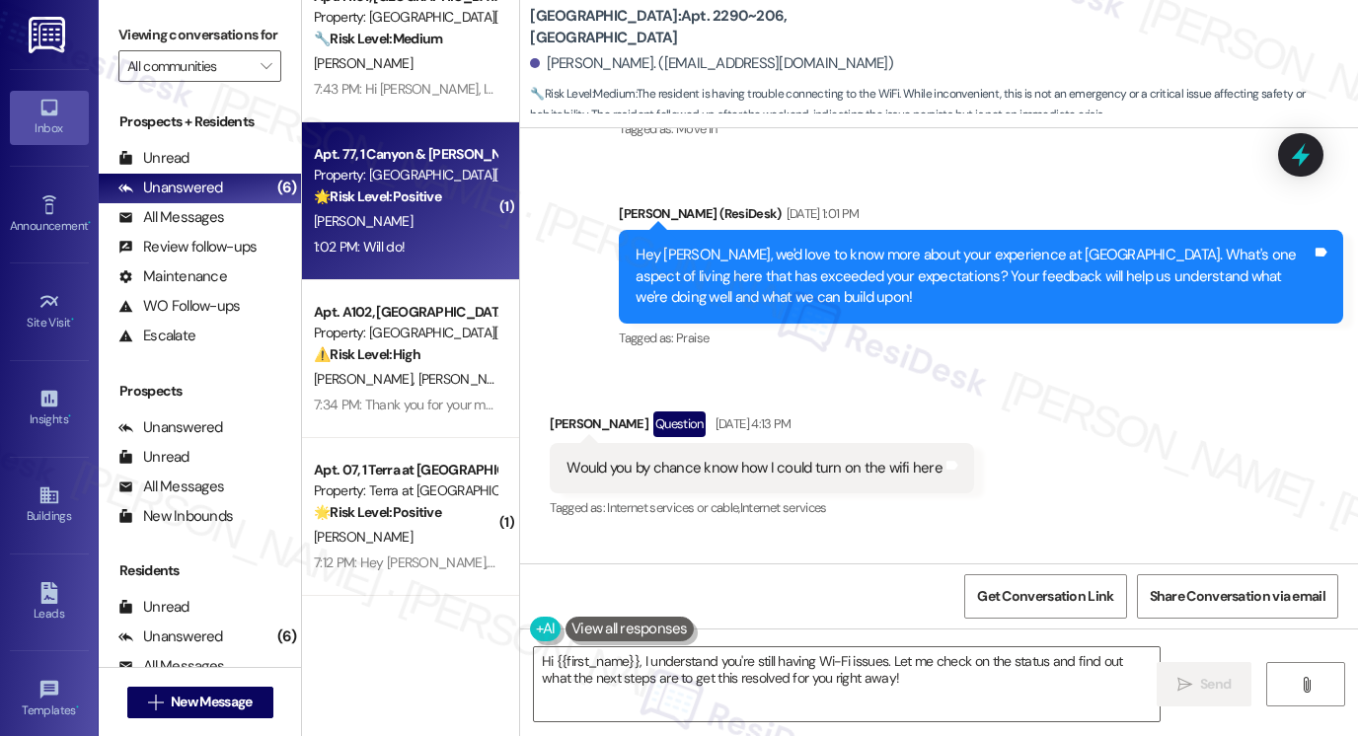
click at [468, 220] on div "[PERSON_NAME]" at bounding box center [405, 221] width 187 height 25
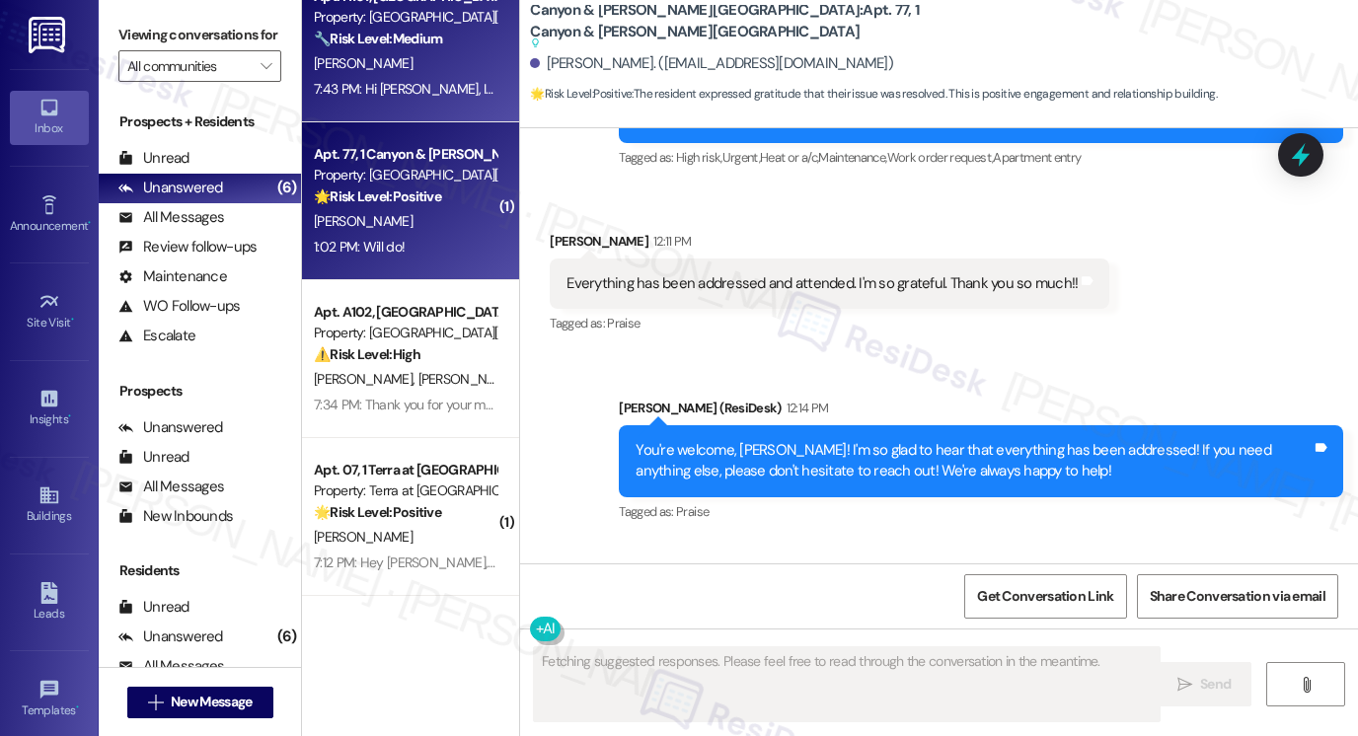
scroll to position [2260, 0]
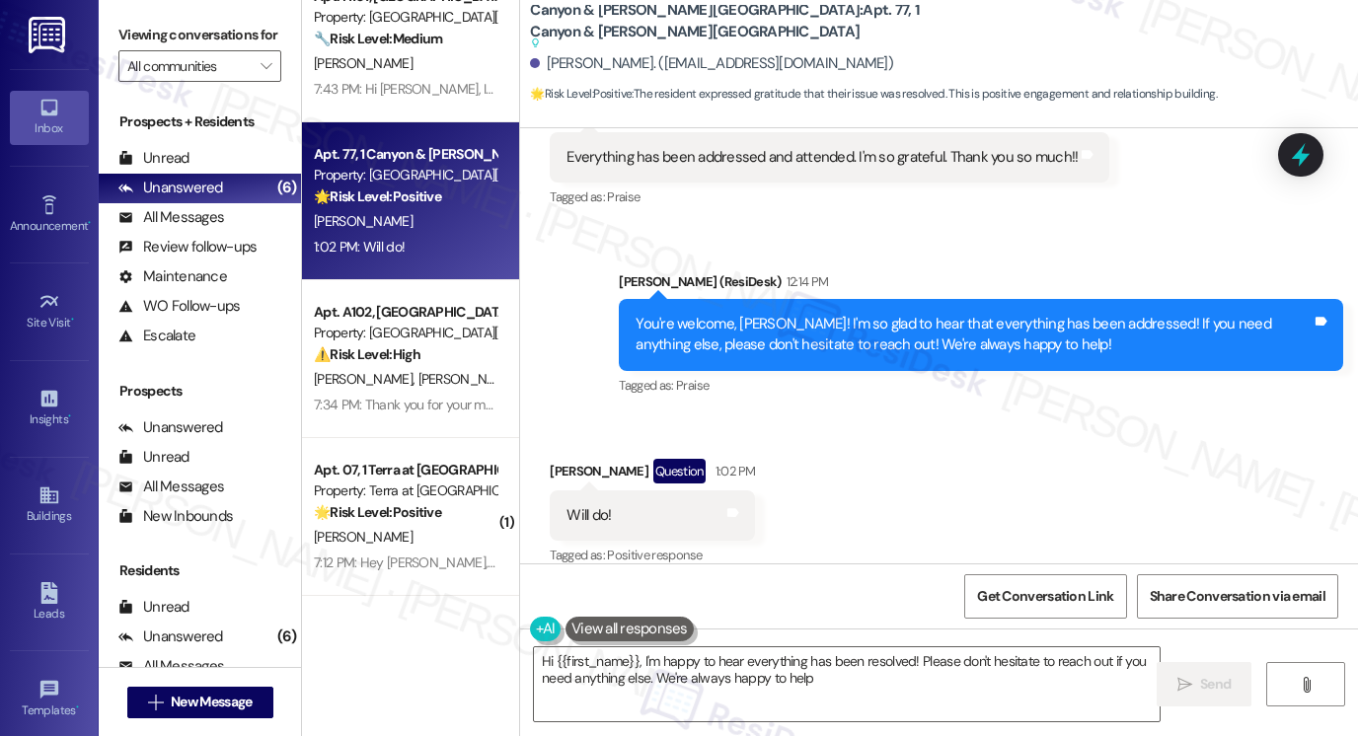
type textarea "Hi {{first_name}}, I'm happy to hear everything has been resolved! Please don't…"
